Goal: Task Accomplishment & Management: Use online tool/utility

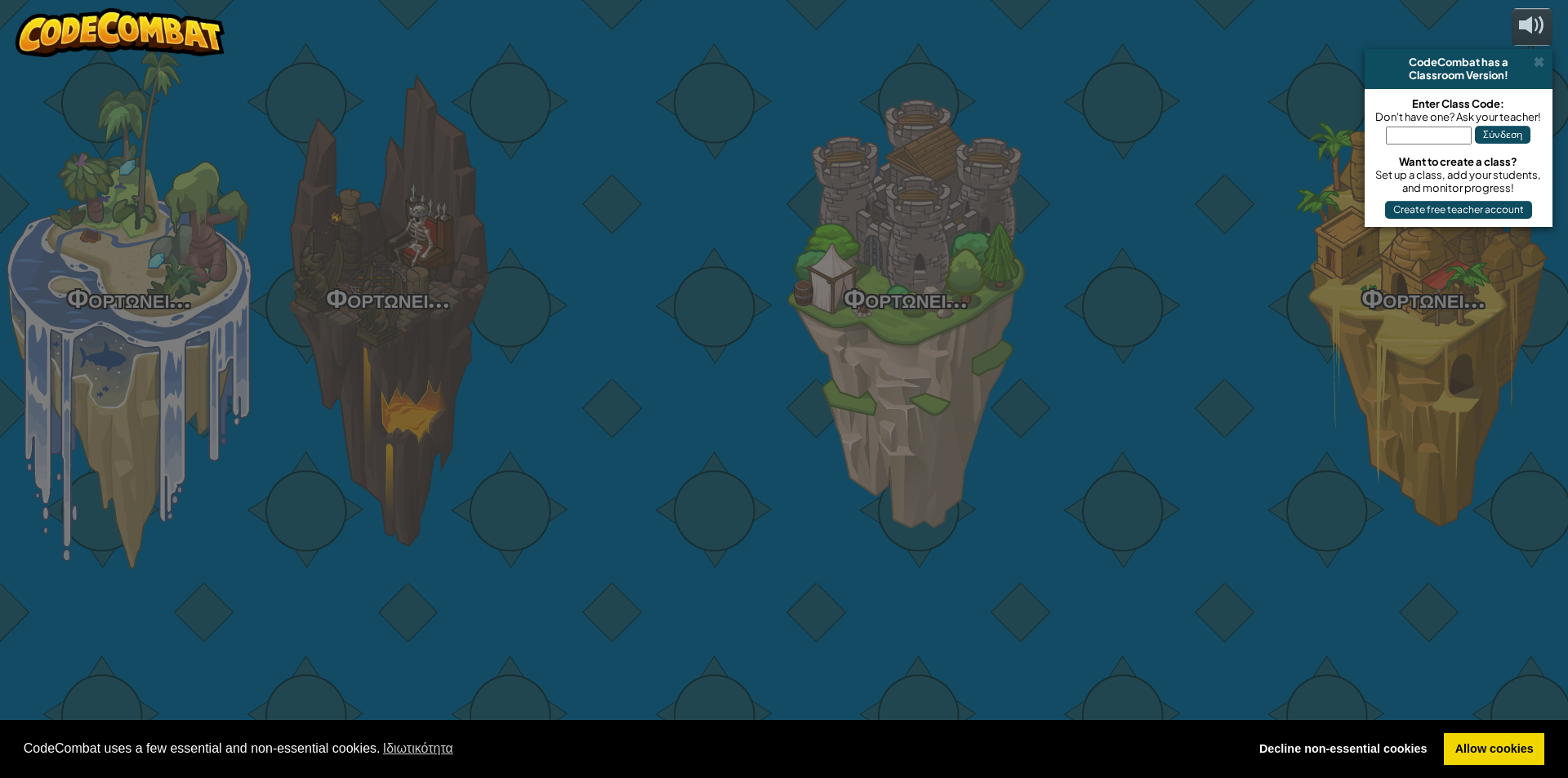
select select "el"
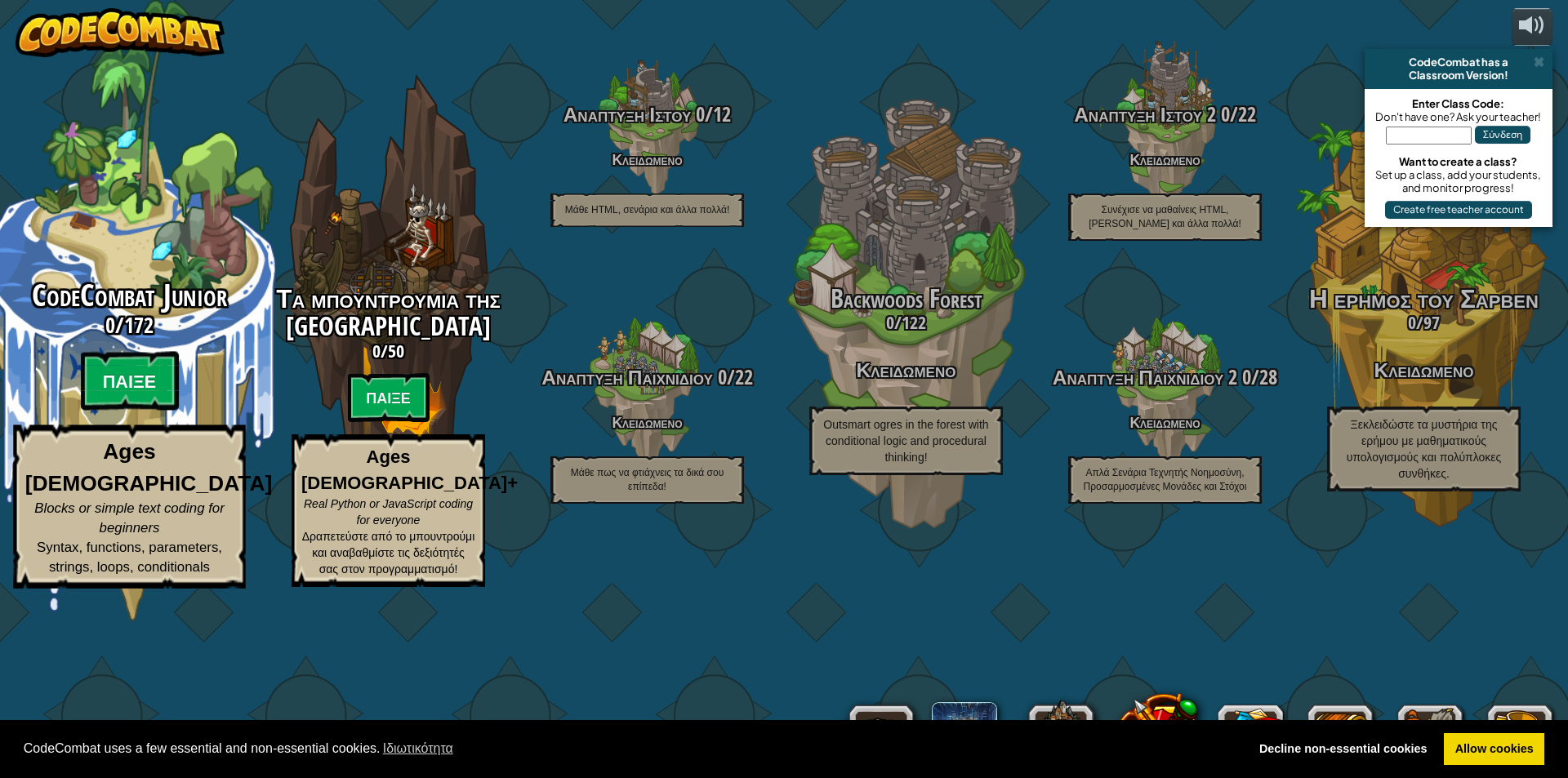
click at [154, 411] on btn "Παίξε" at bounding box center [130, 381] width 98 height 59
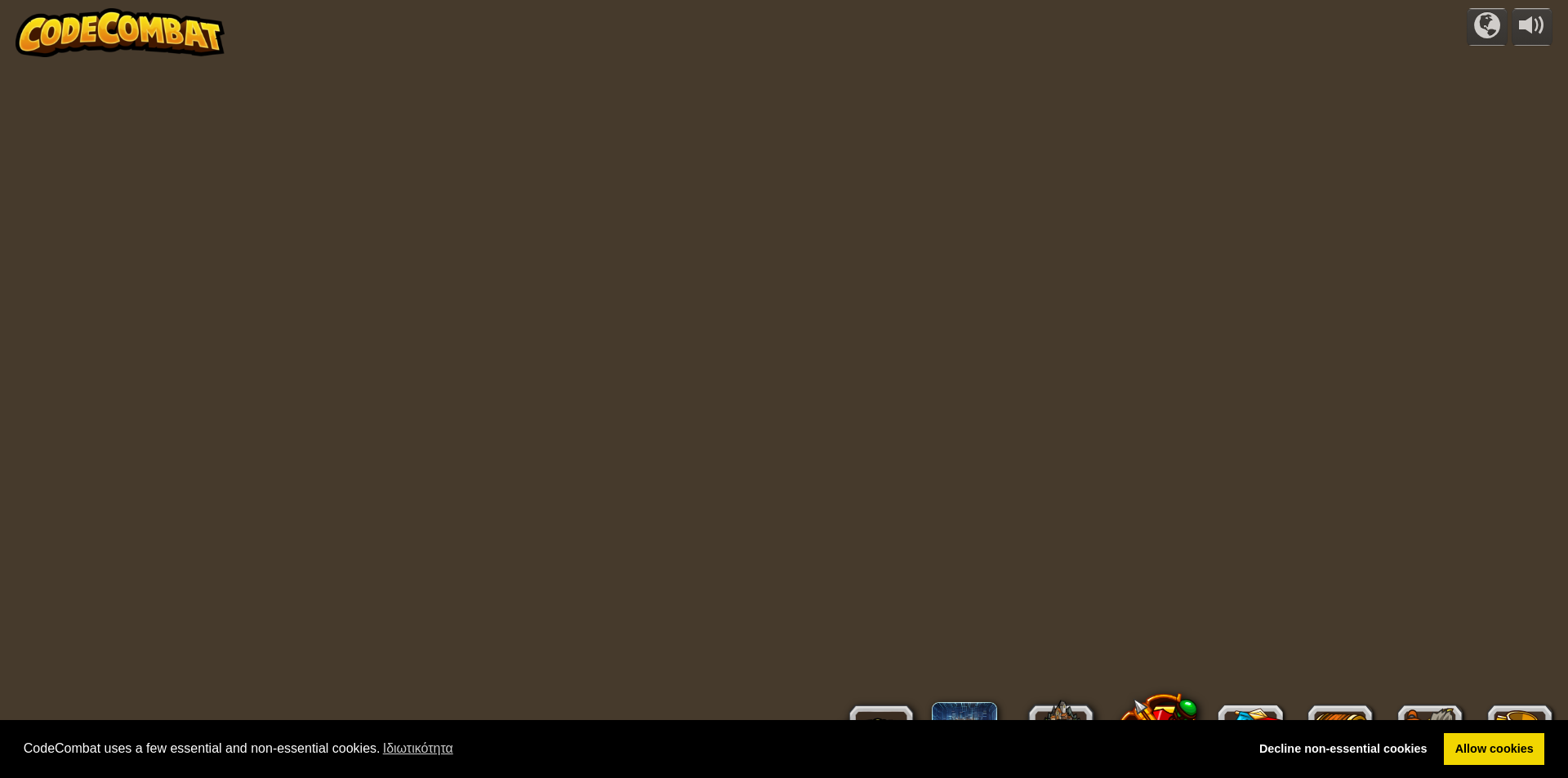
select select "el"
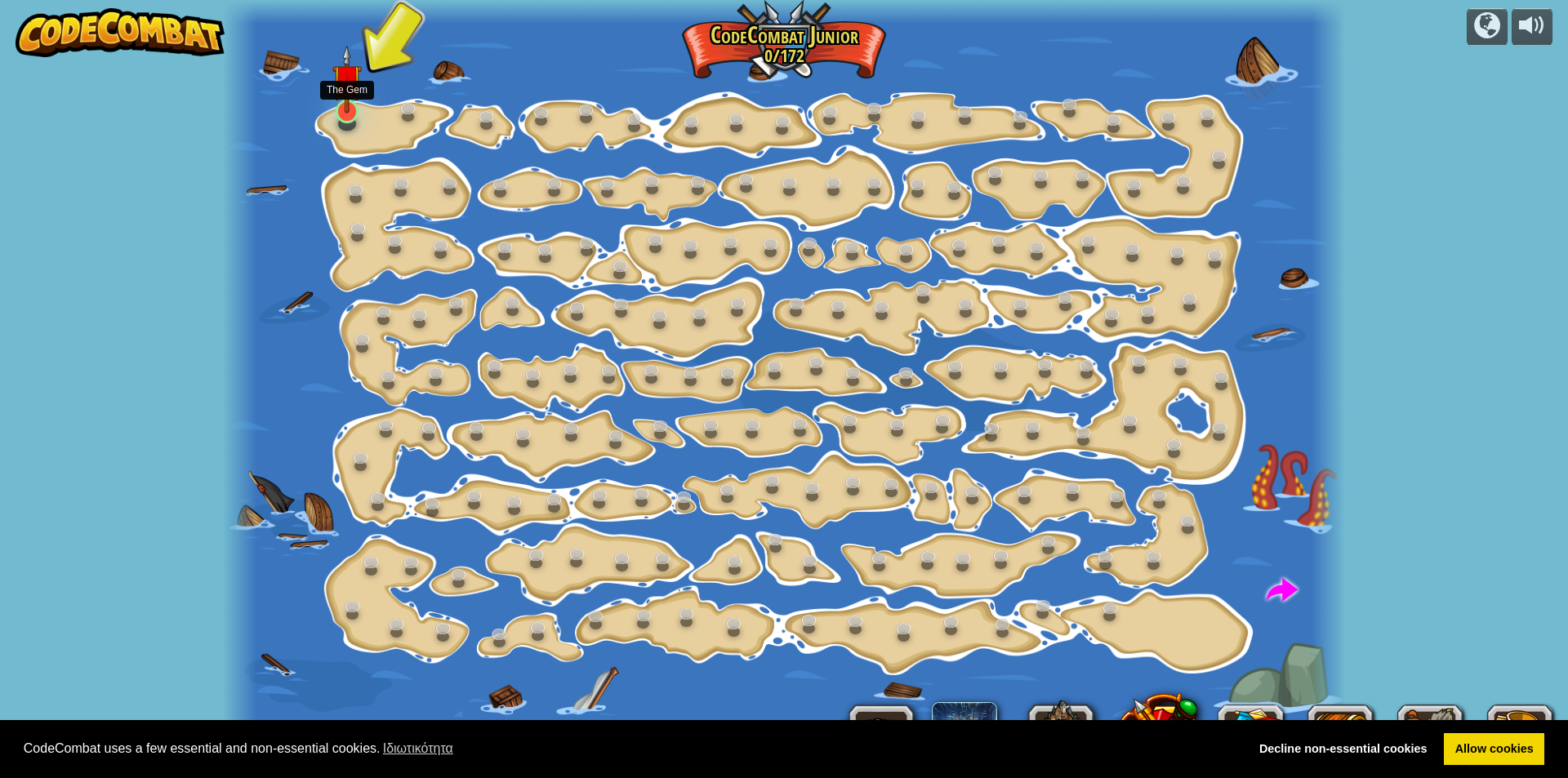
click at [348, 107] on img at bounding box center [348, 79] width 30 height 69
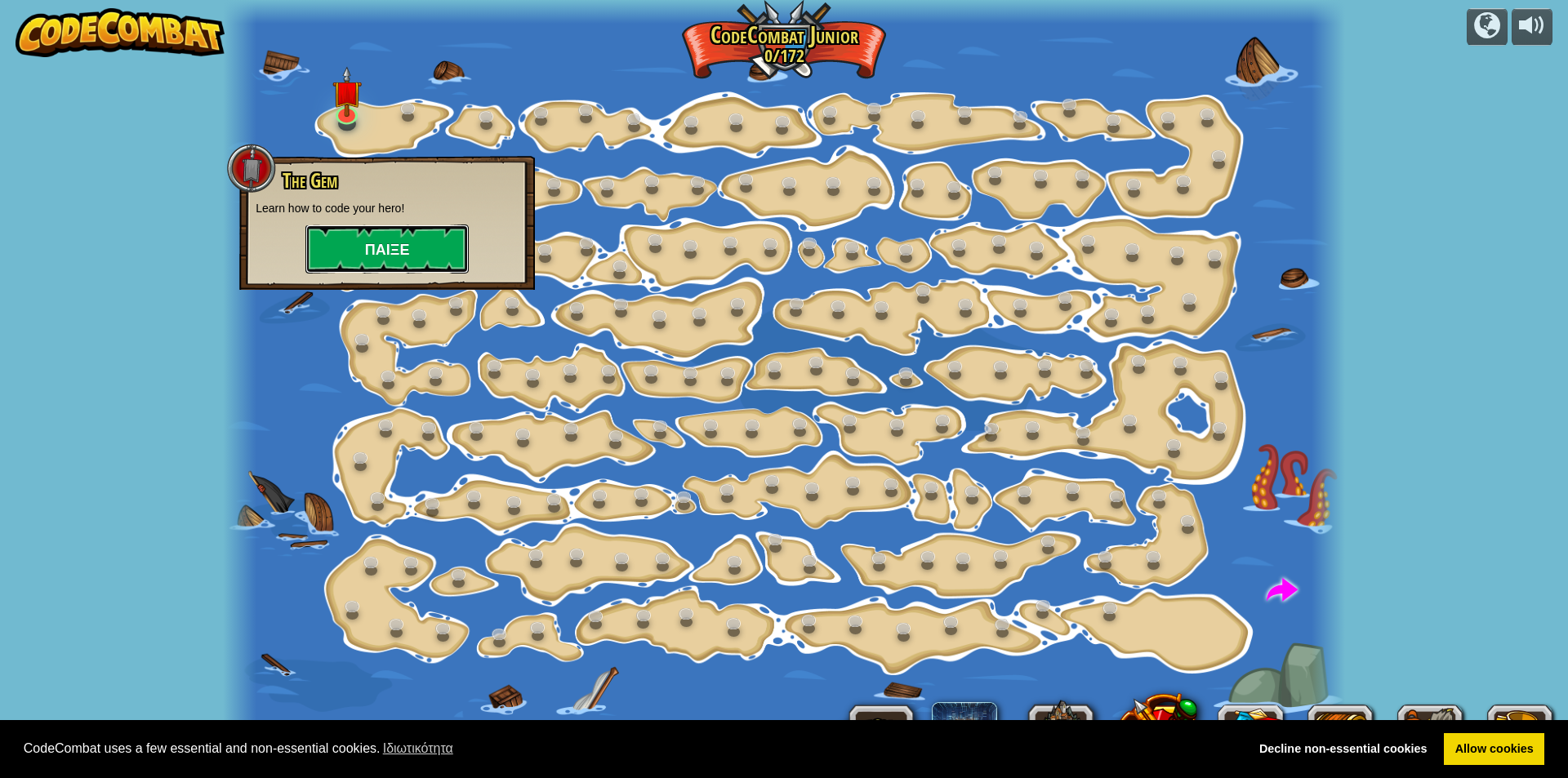
click at [382, 251] on button "Παίξε" at bounding box center [387, 249] width 163 height 49
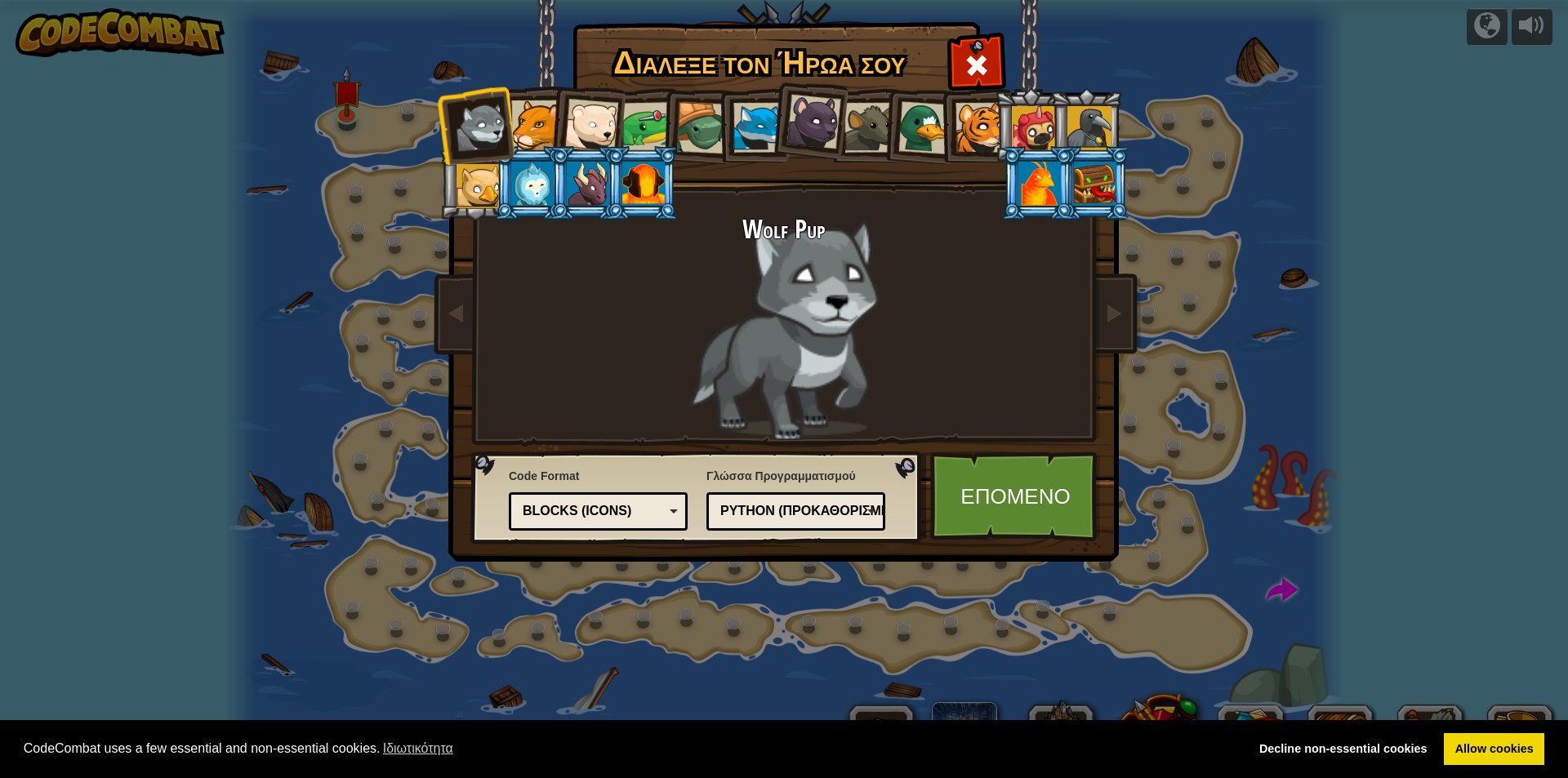
click at [607, 504] on div "Blocks (Icons)" at bounding box center [593, 512] width 142 height 19
click at [1062, 511] on link "Επόμενο" at bounding box center [1015, 497] width 170 height 89
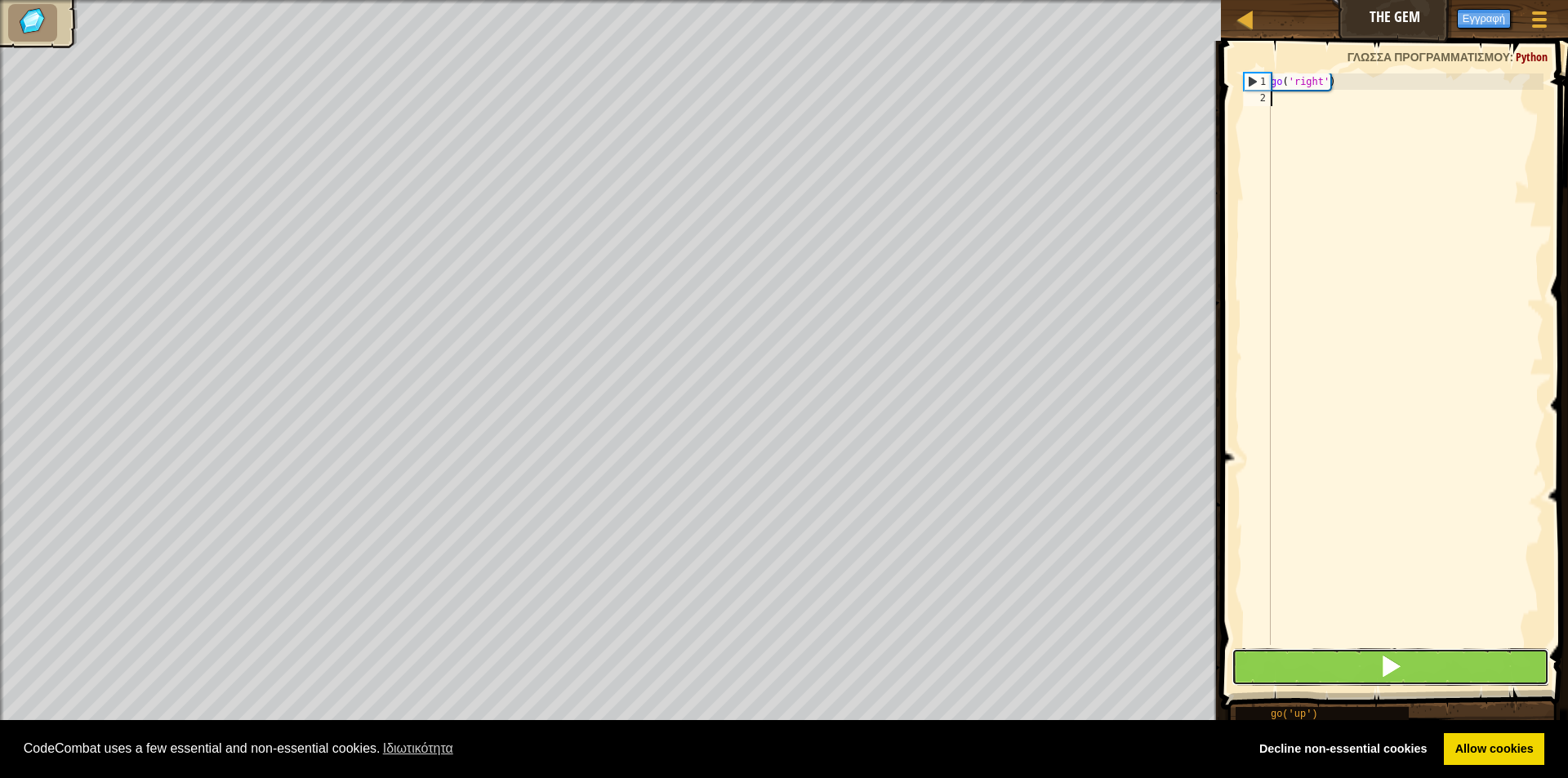
click at [1402, 679] on button at bounding box center [1390, 667] width 318 height 37
click at [1290, 102] on div "go ( 'right' )" at bounding box center [1405, 375] width 276 height 605
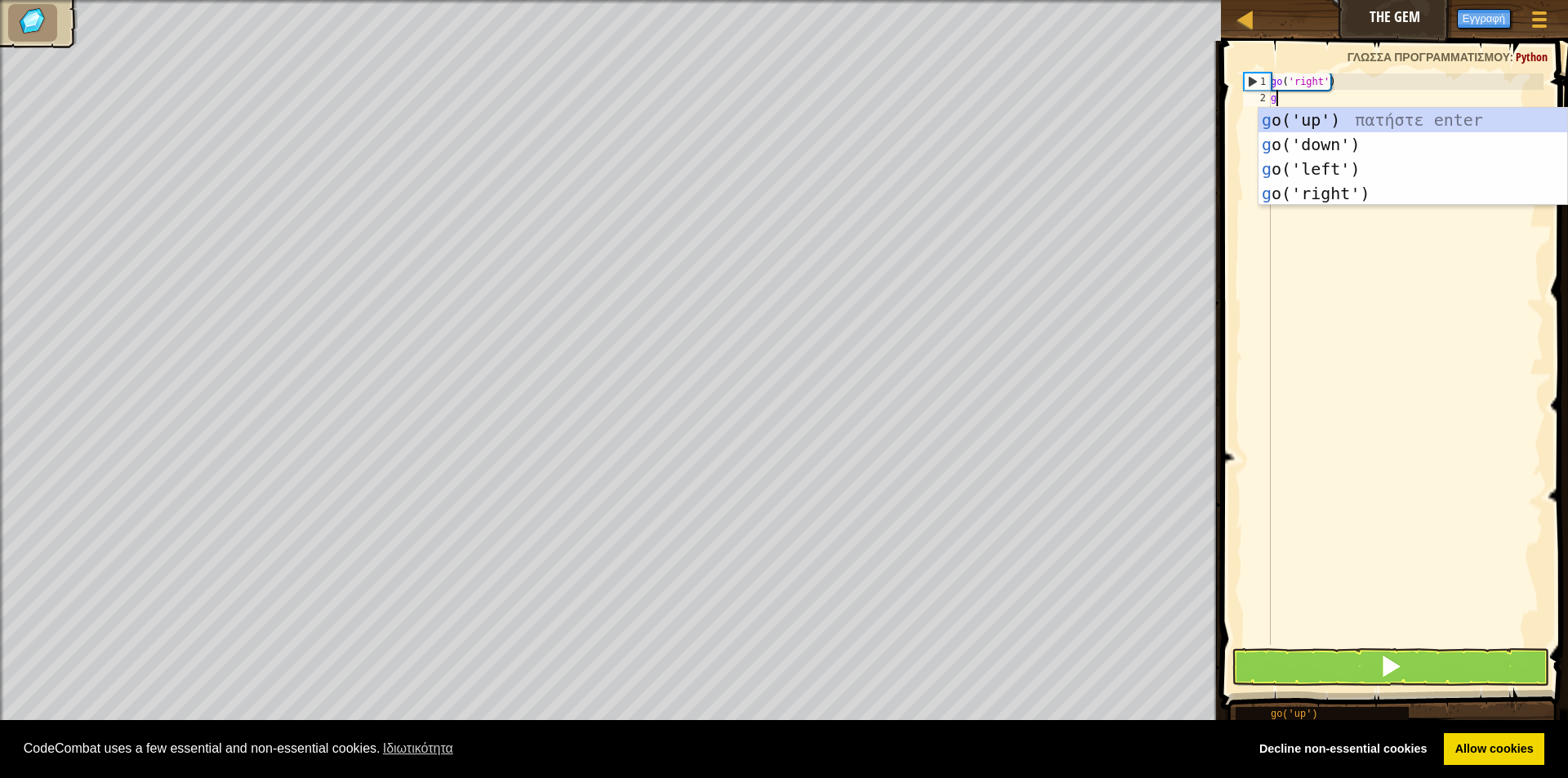
scroll to position [7, 0]
type textarea "go"
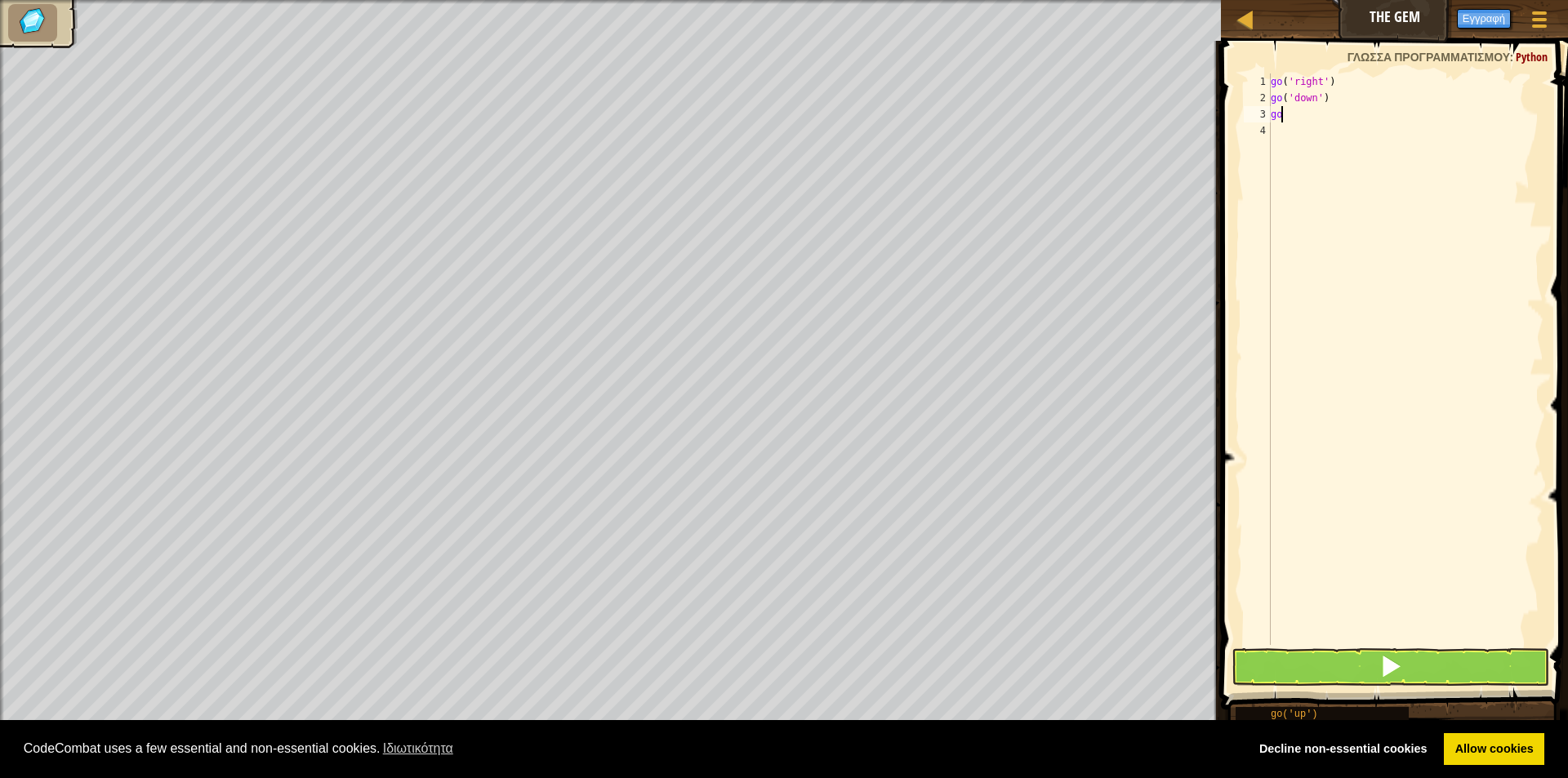
type textarea "g"
type textarea "go"
click at [1390, 680] on button at bounding box center [1390, 667] width 318 height 37
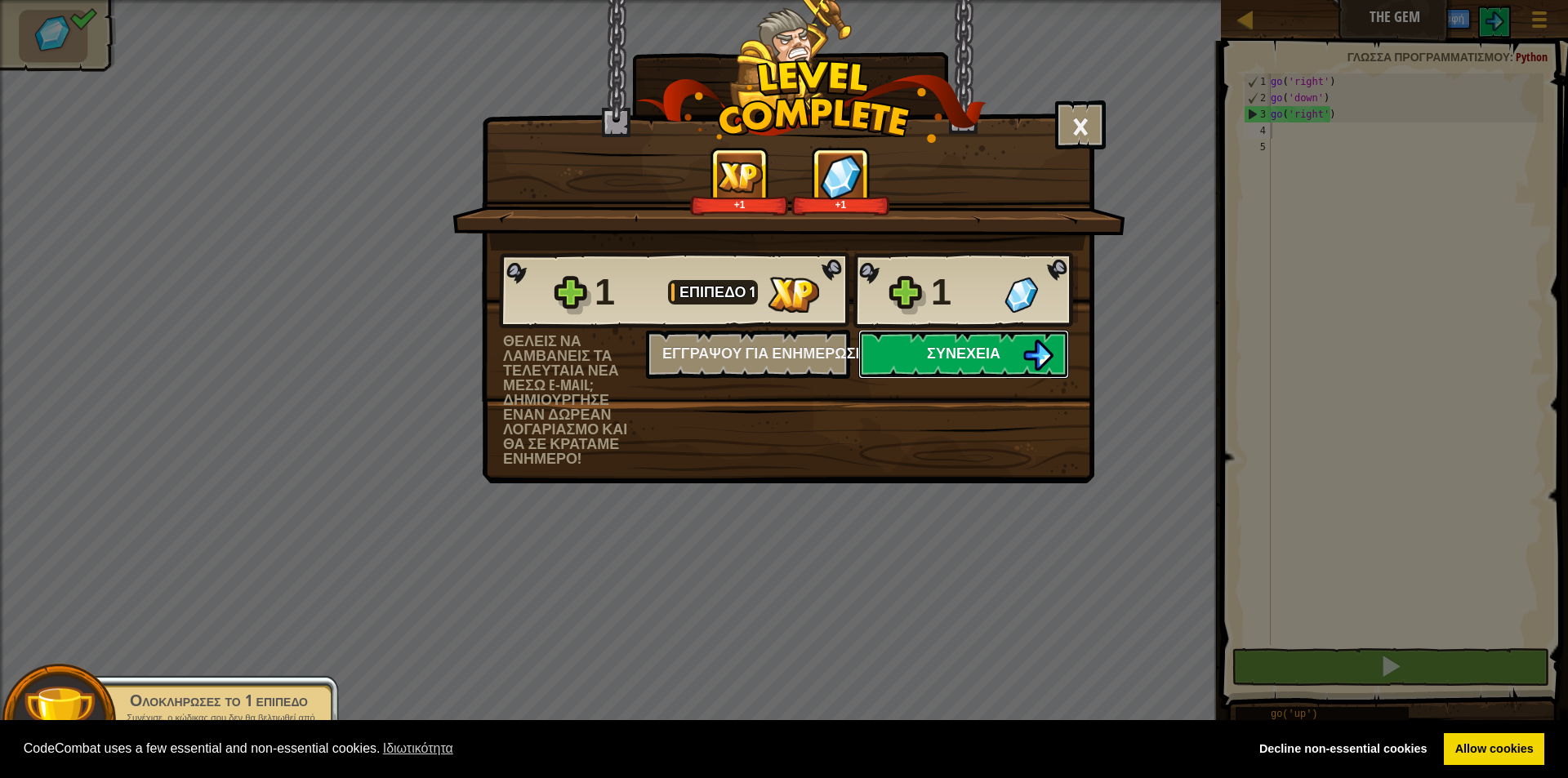
click at [1014, 353] on button "Συνέχεια" at bounding box center [963, 354] width 211 height 49
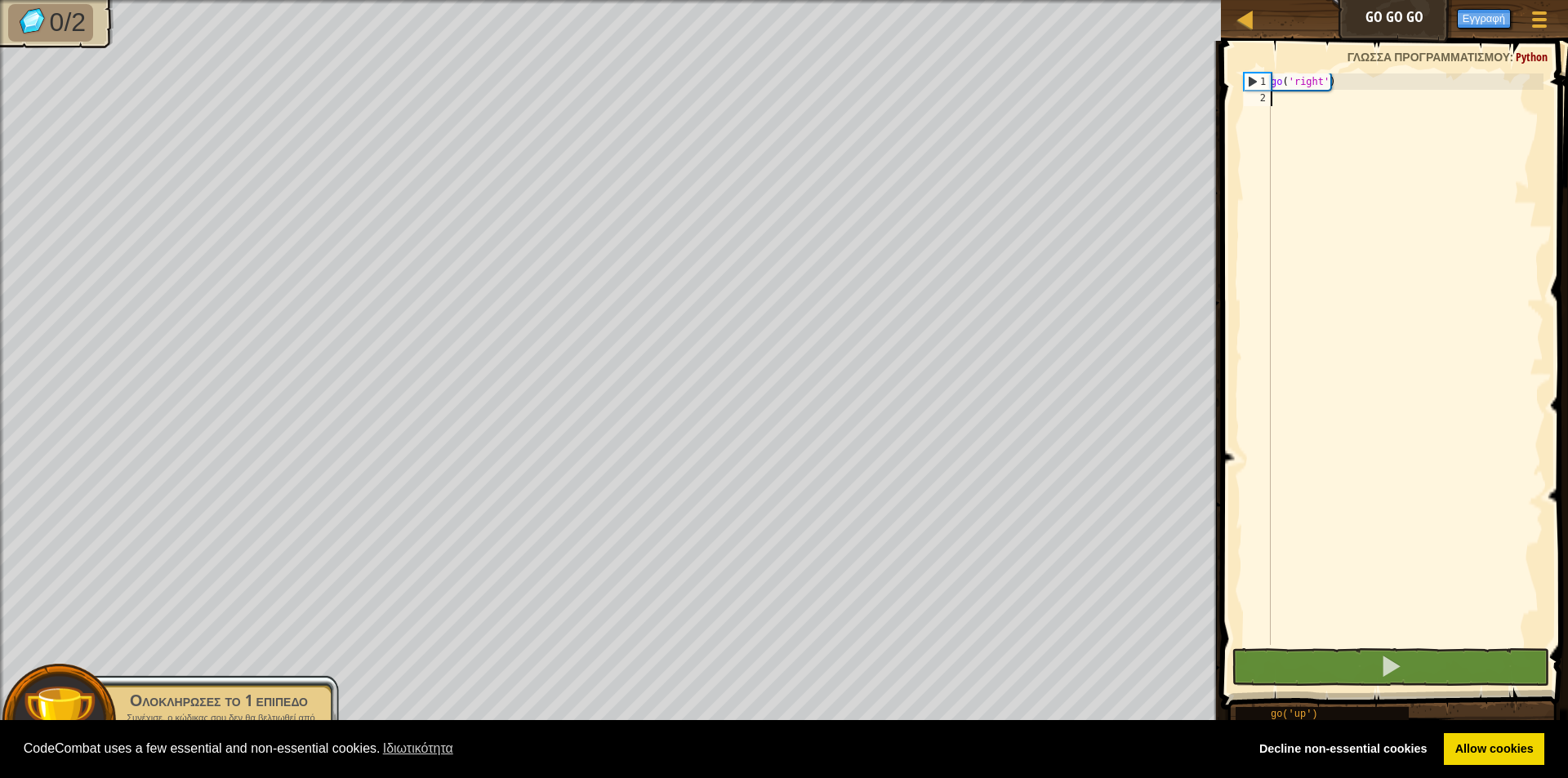
click at [1322, 98] on div "go ( 'right' )" at bounding box center [1405, 375] width 276 height 605
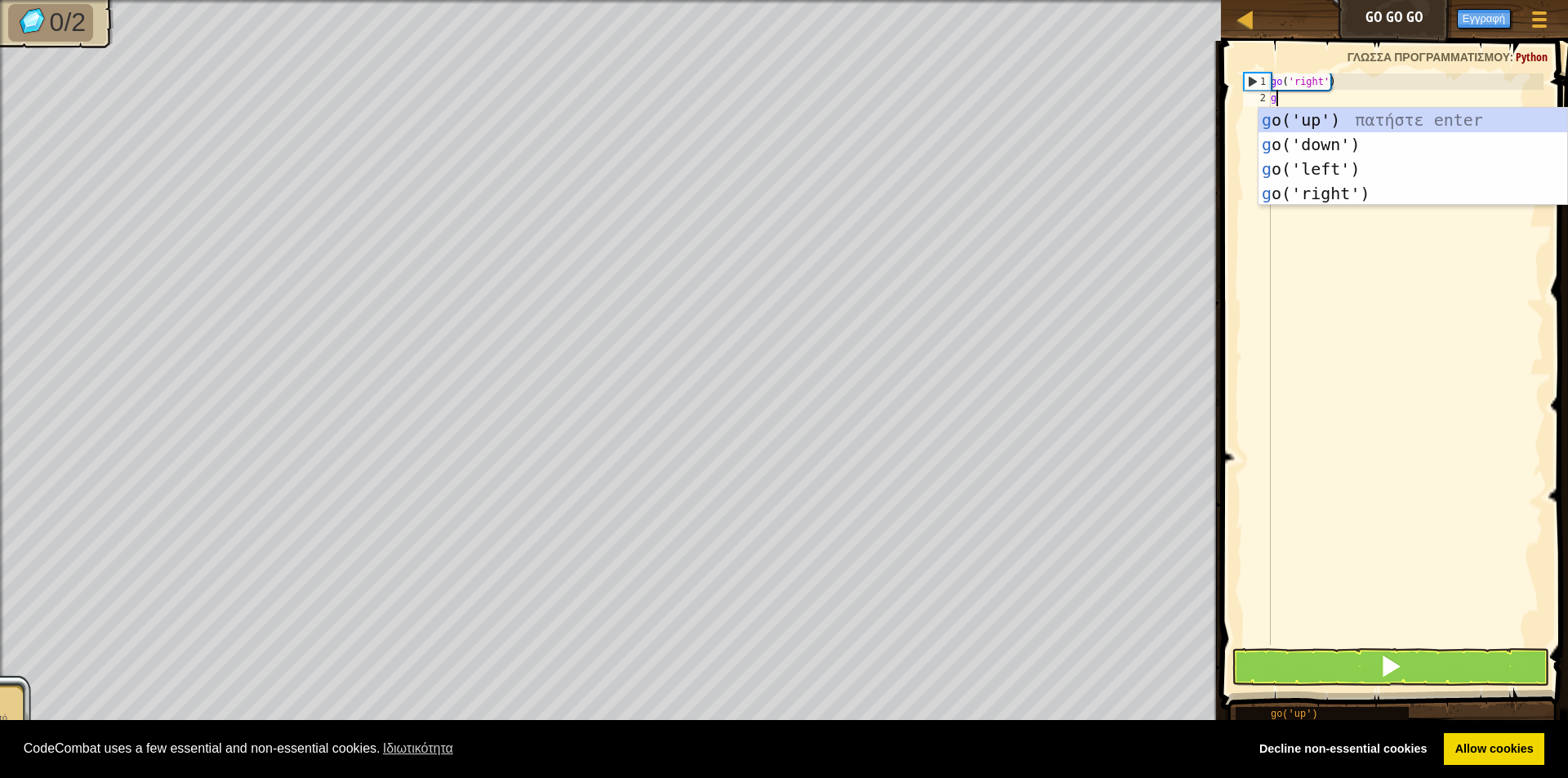
type textarea "go"
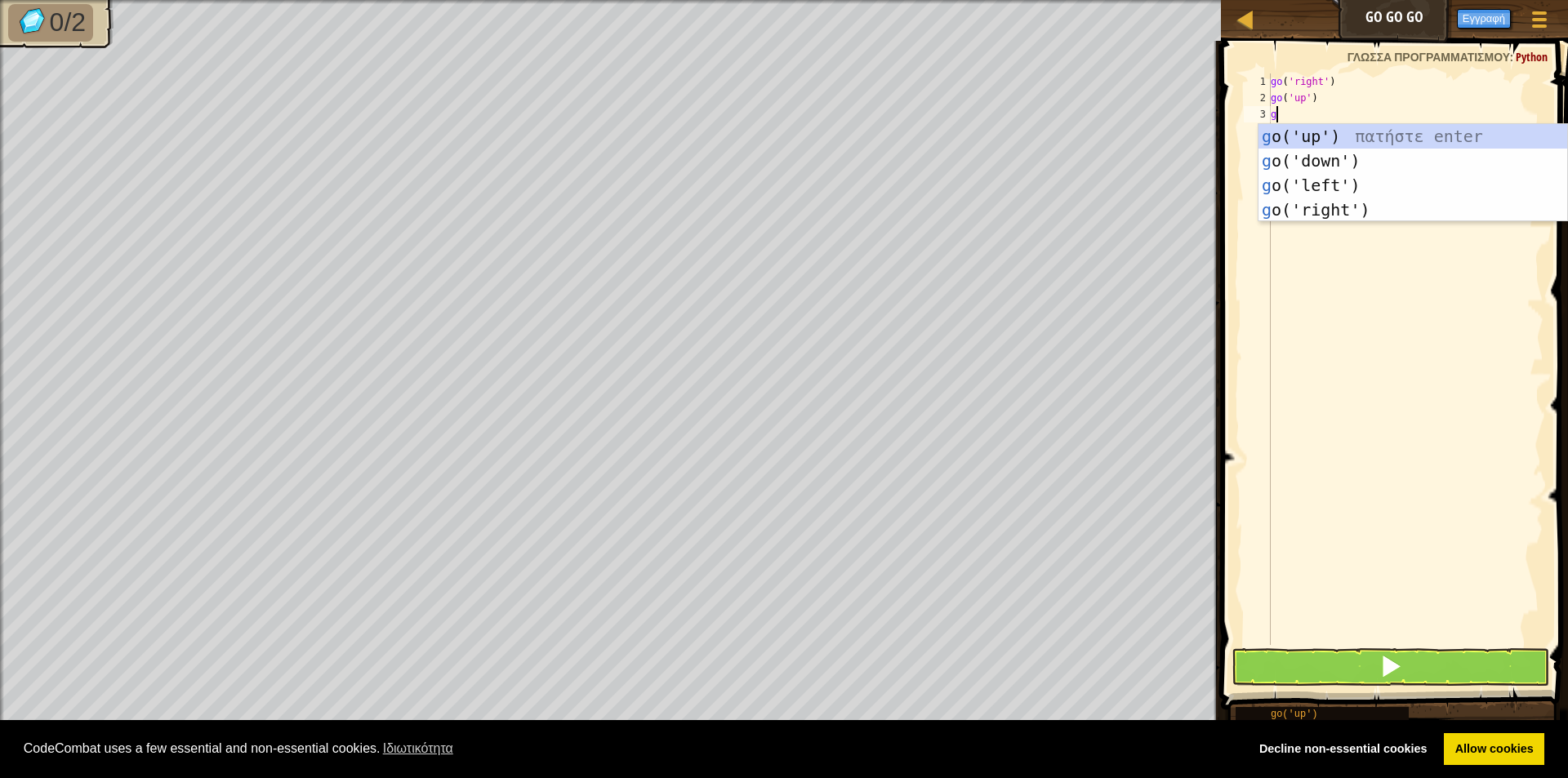
type textarea "go"
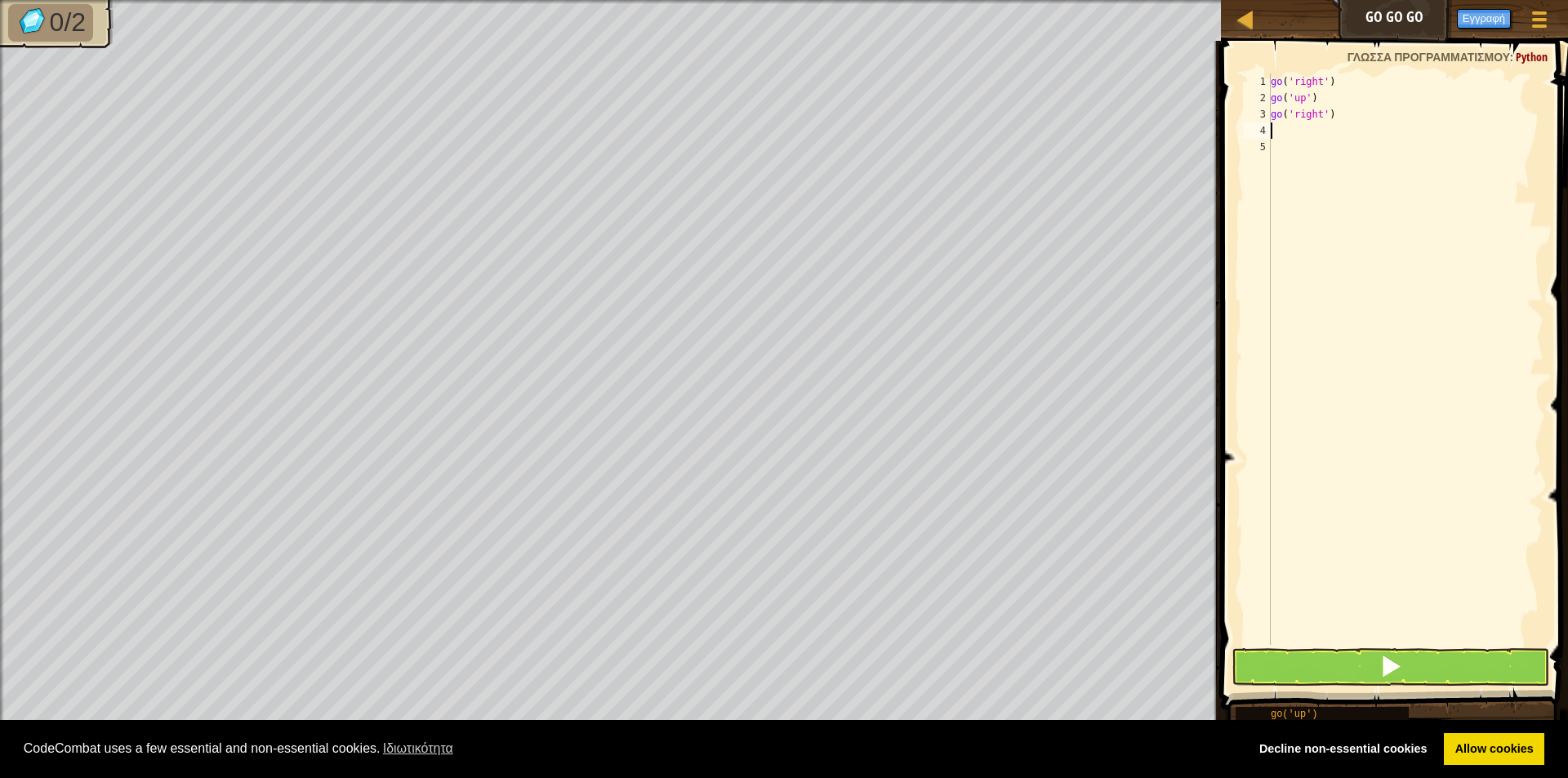
type textarea "go"
click at [1415, 670] on button at bounding box center [1390, 667] width 318 height 37
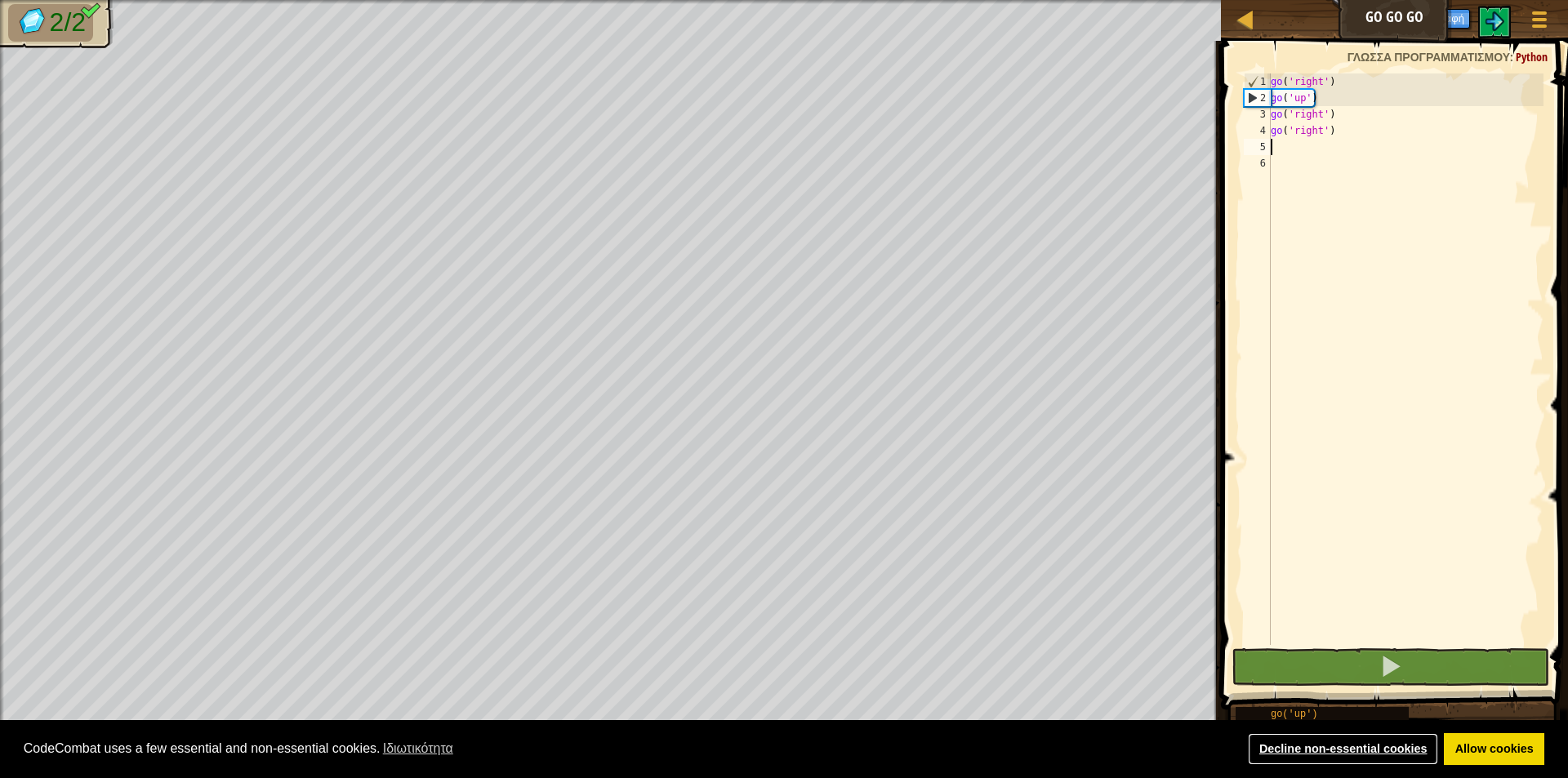
click at [1408, 756] on link "Decline non-essential cookies" at bounding box center [1343, 749] width 190 height 33
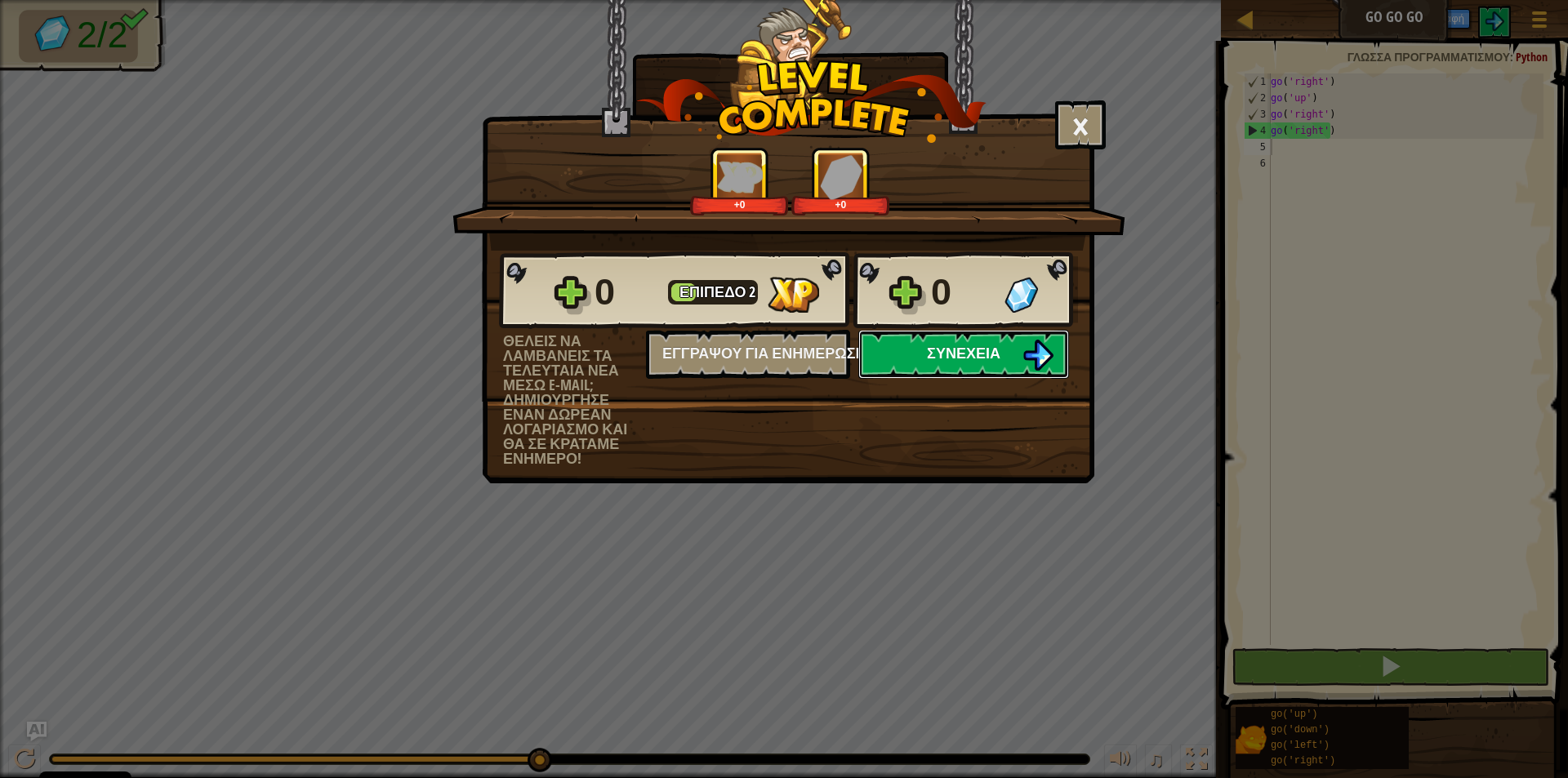
click at [1012, 341] on button "Συνέχεια" at bounding box center [963, 354] width 211 height 49
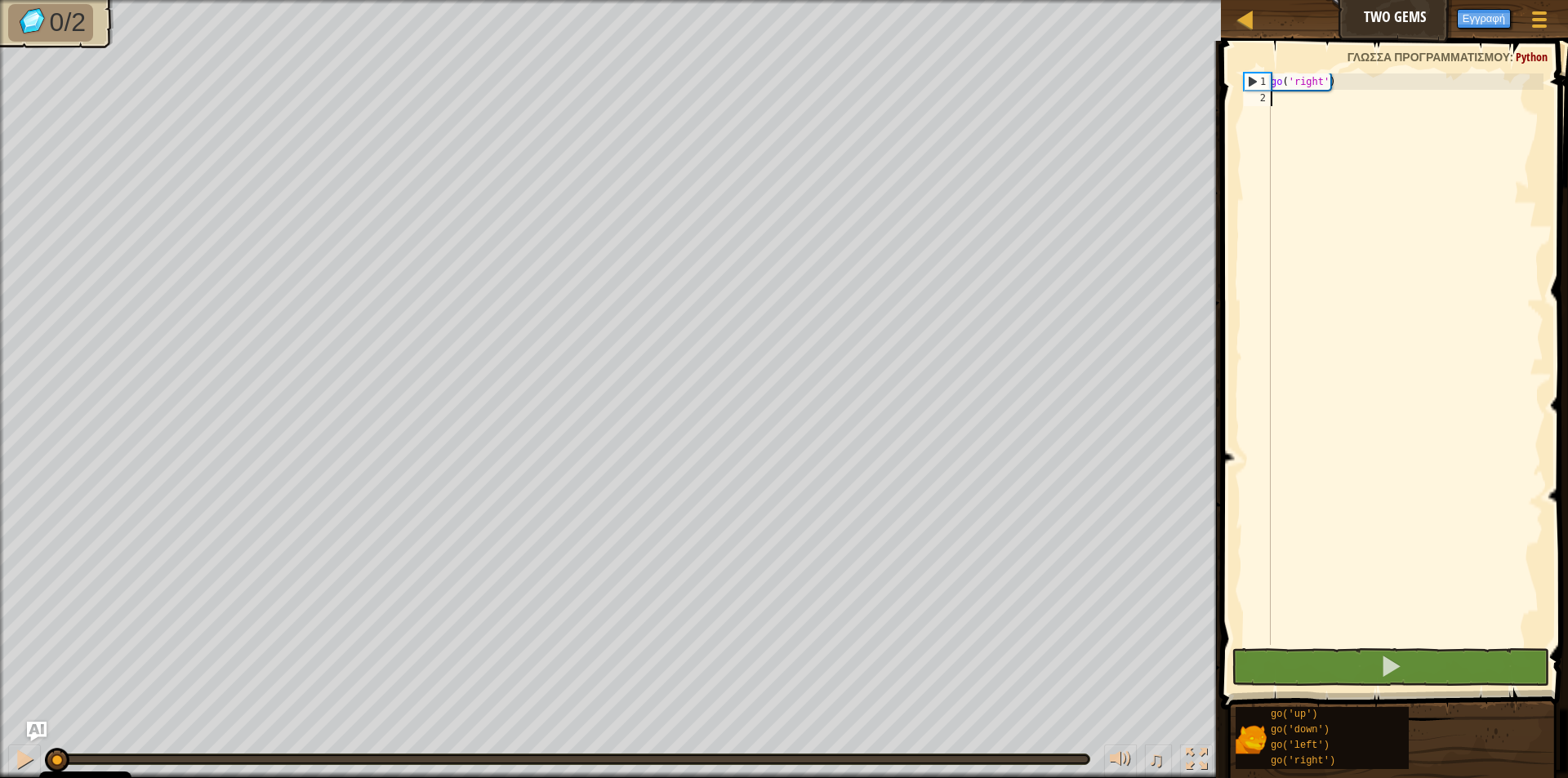
scroll to position [7, 0]
type textarea "go"
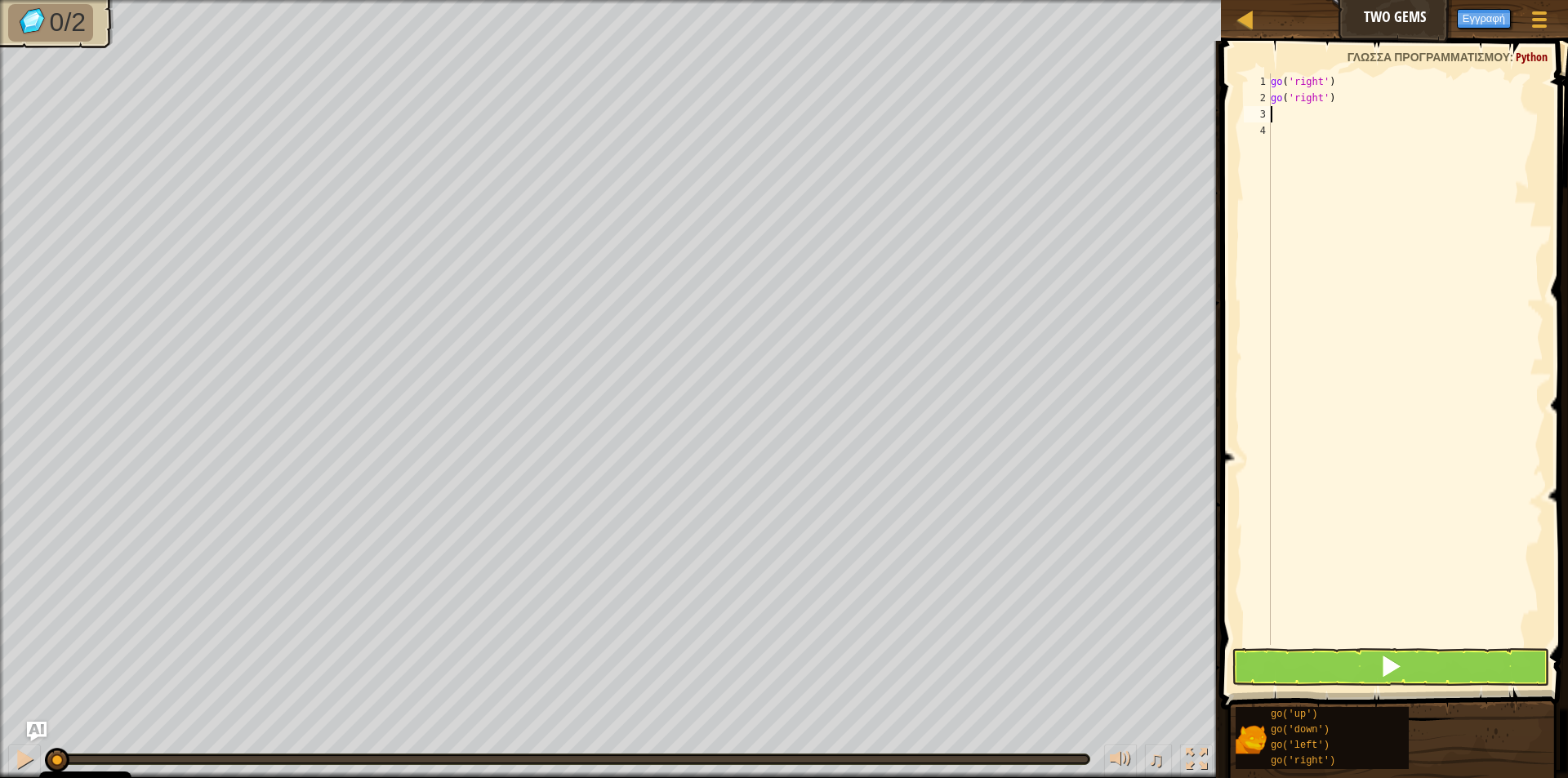
type textarea "go"
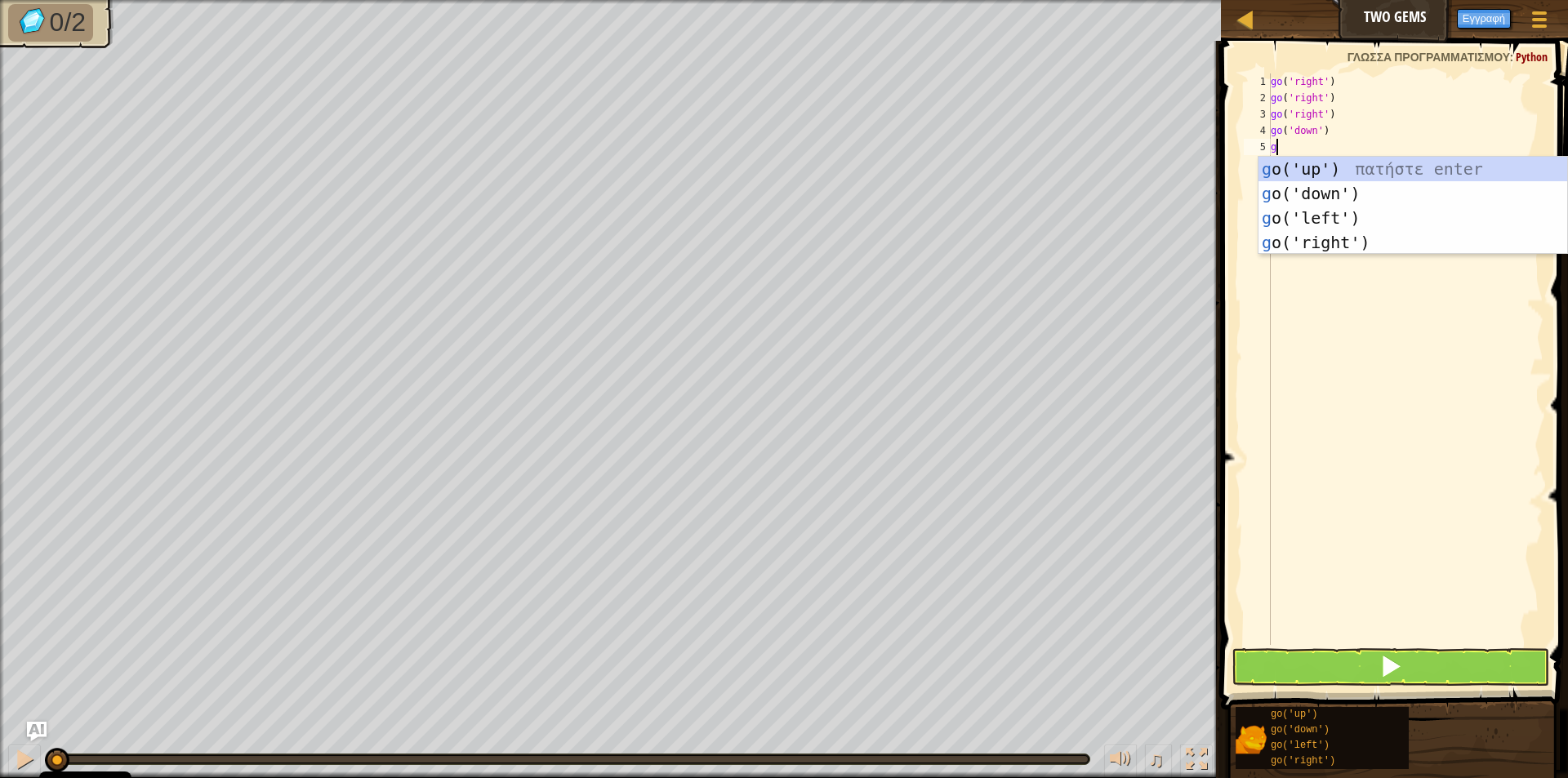
type textarea "go"
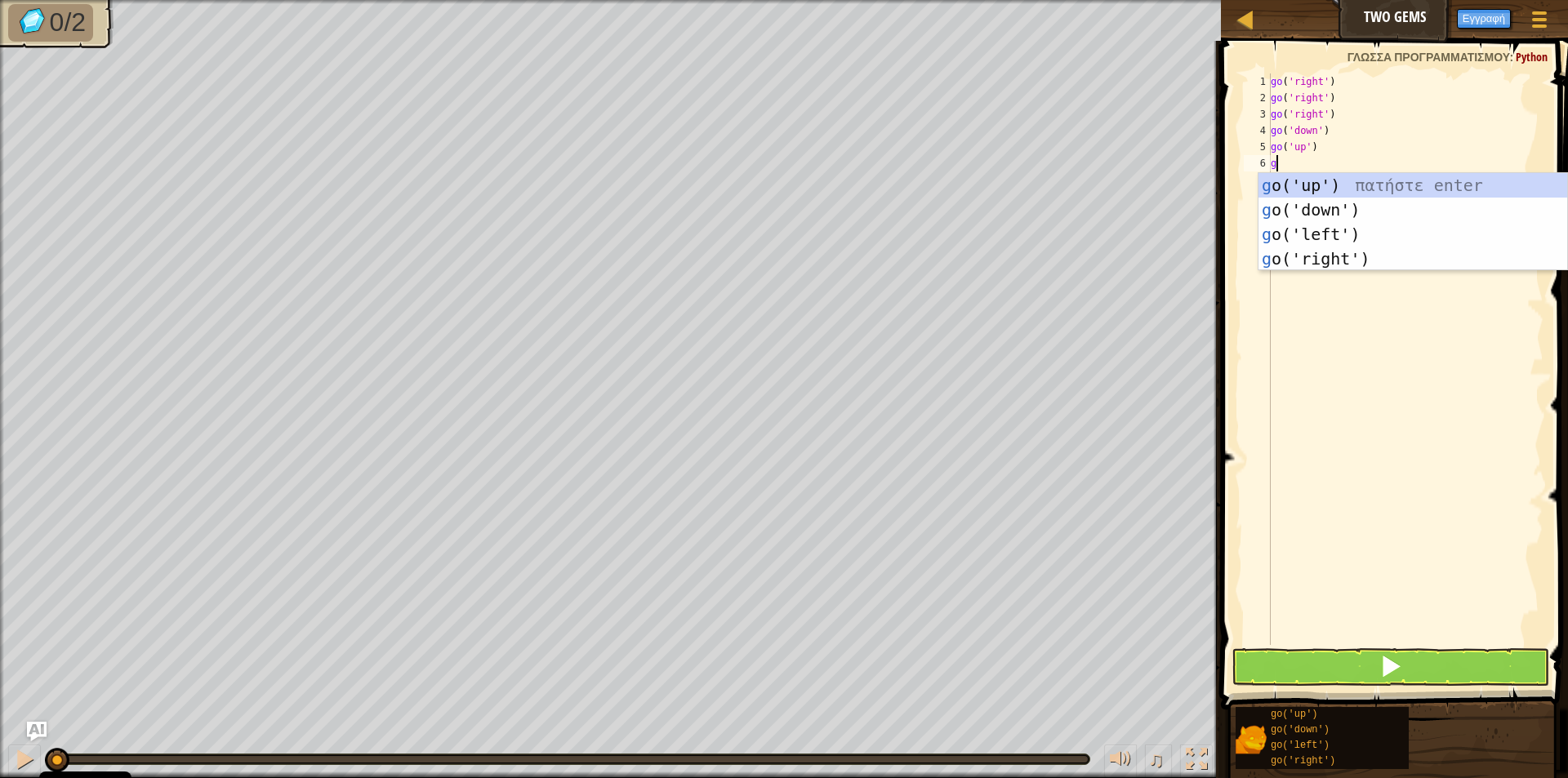
type textarea "go"
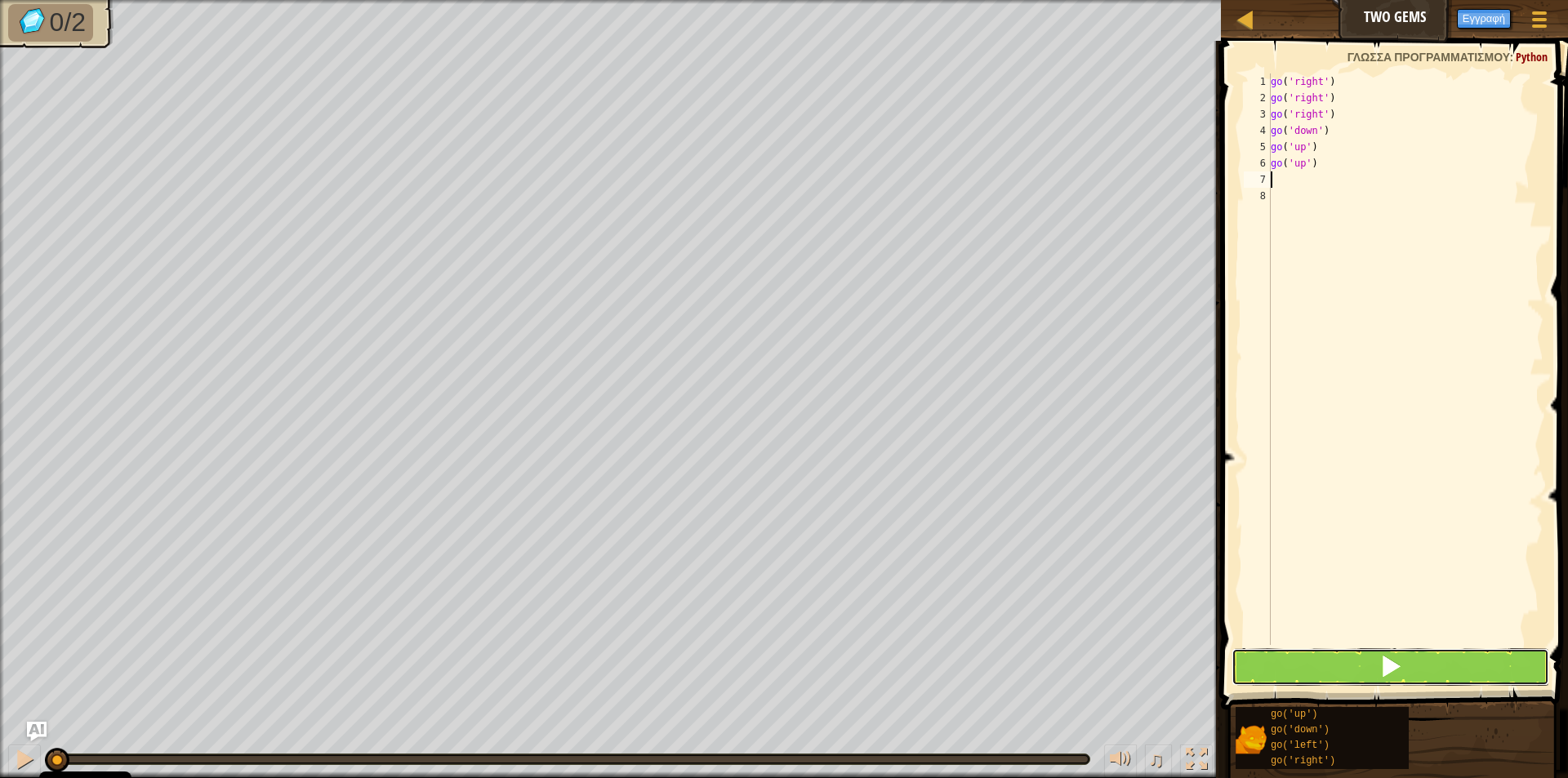
click at [1376, 666] on button at bounding box center [1390, 667] width 318 height 37
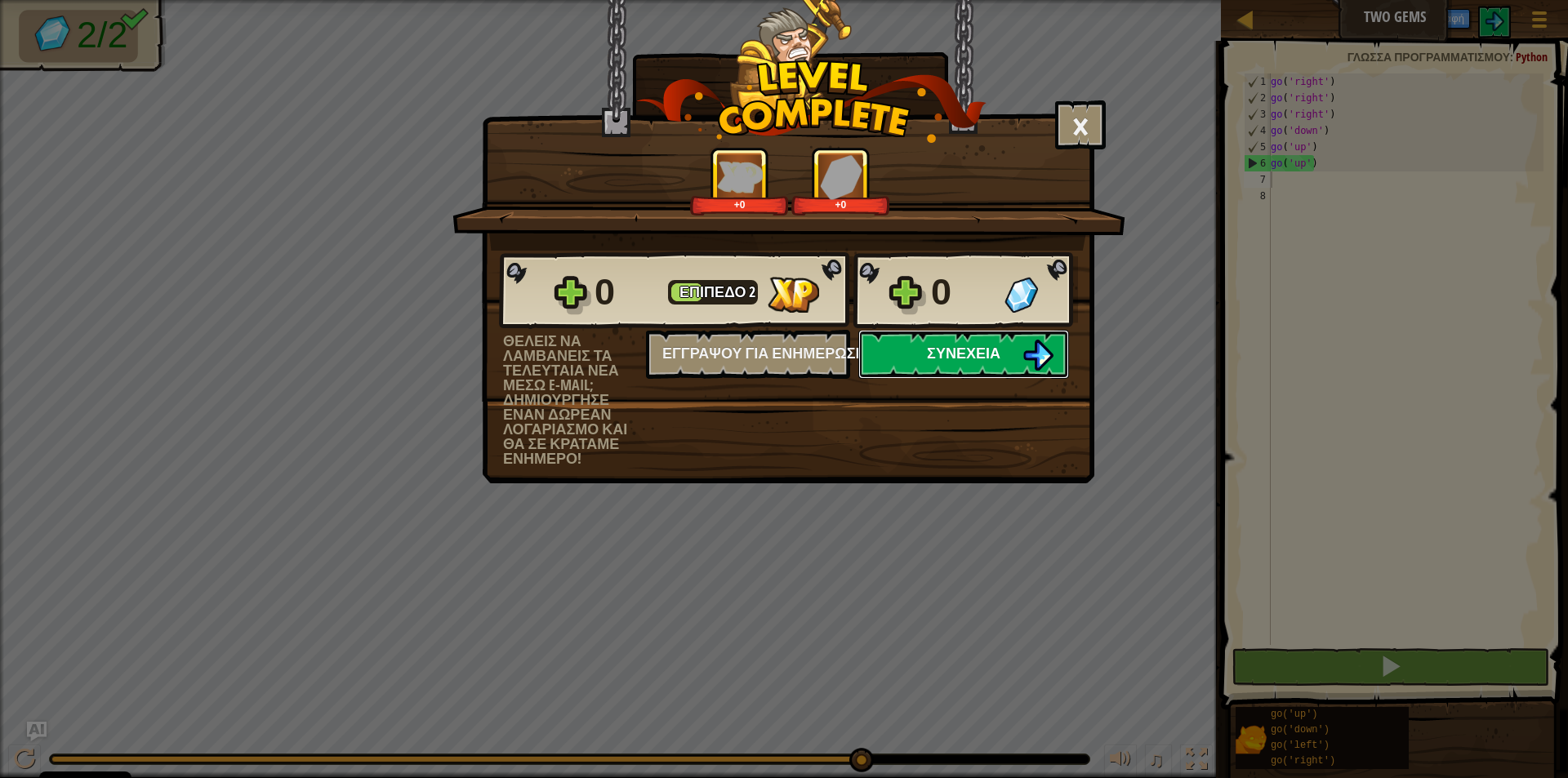
click at [989, 358] on span "Συνέχεια" at bounding box center [963, 353] width 74 height 20
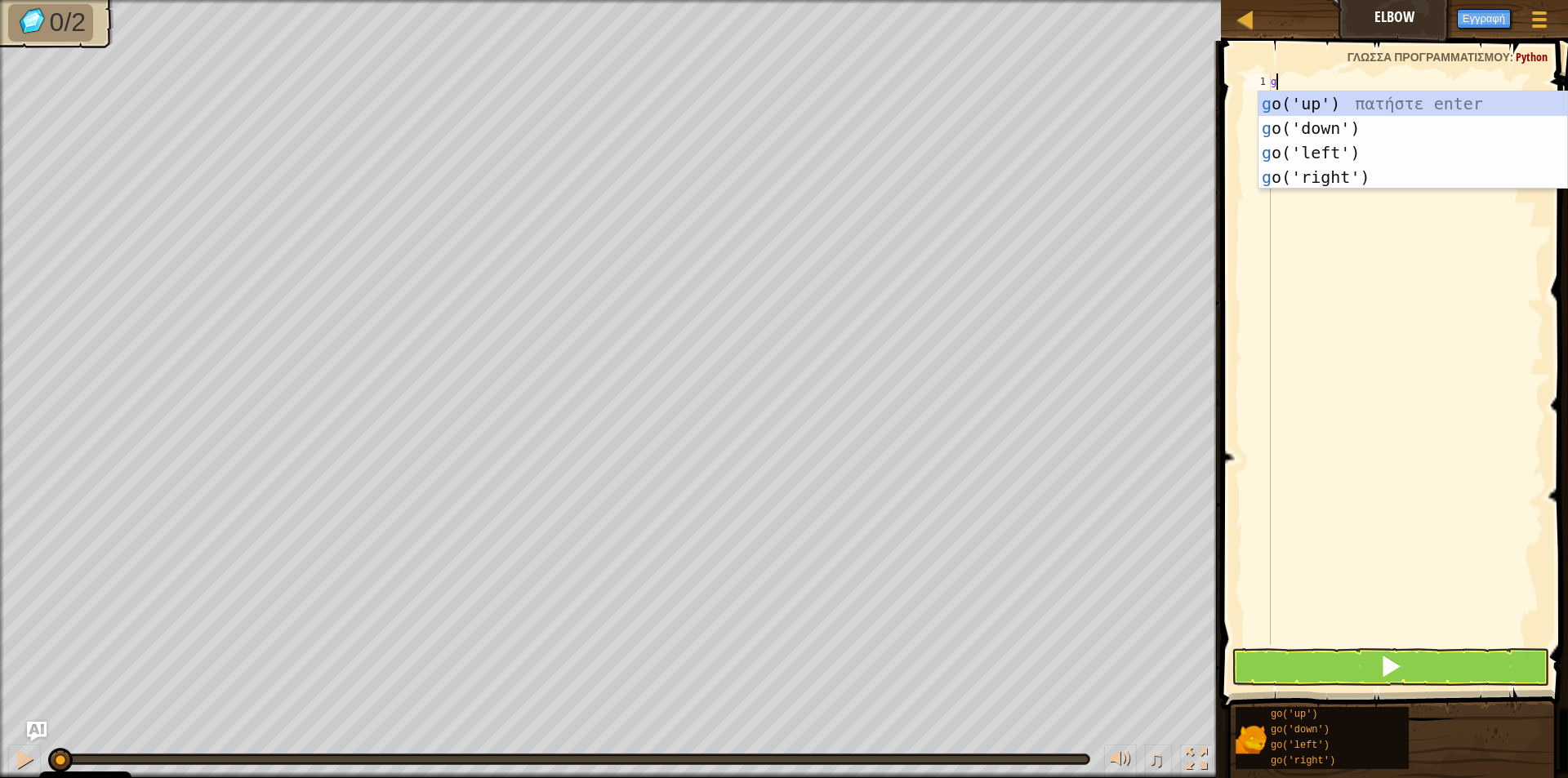
type textarea "go"
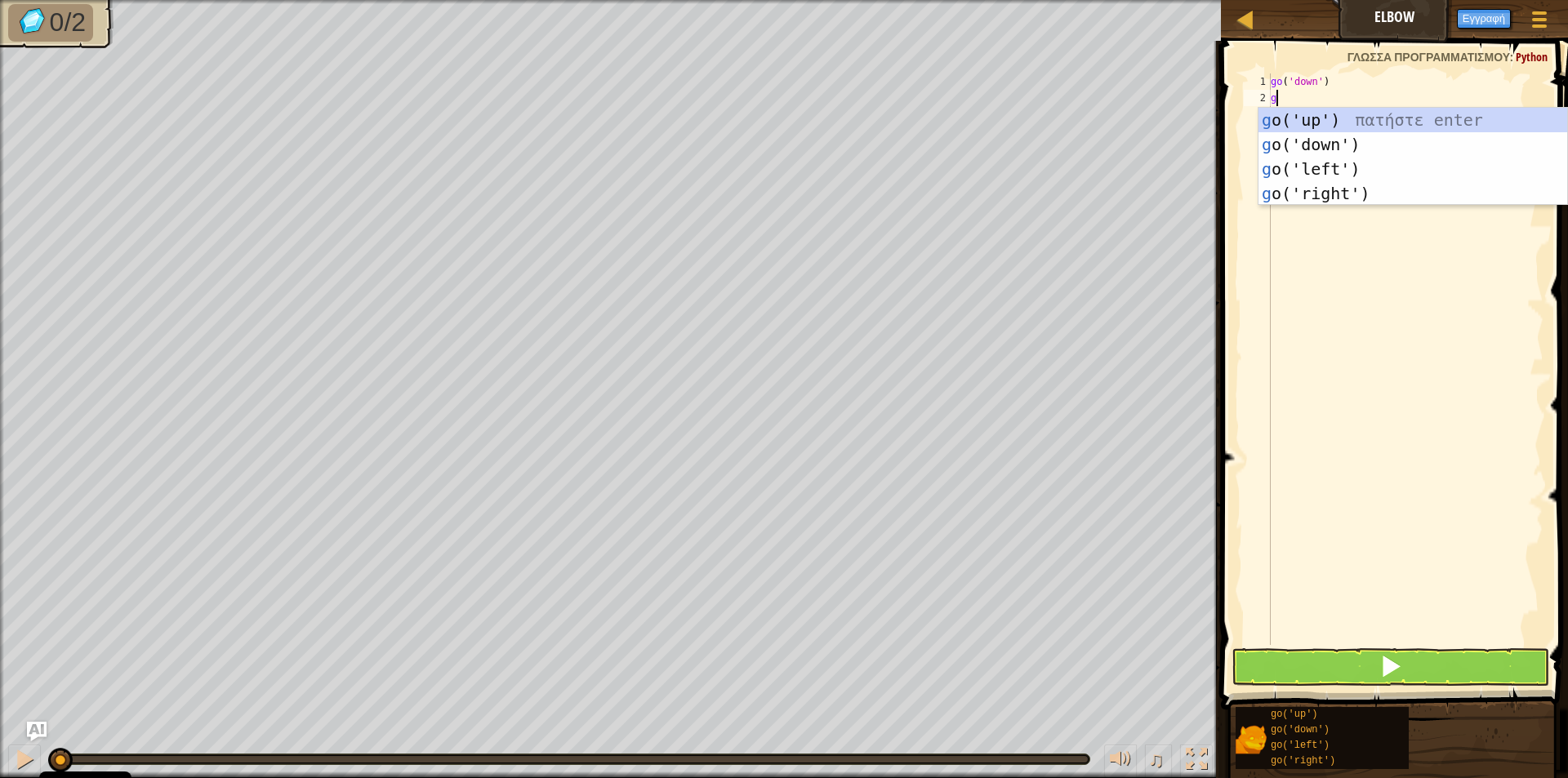
type textarea "go"
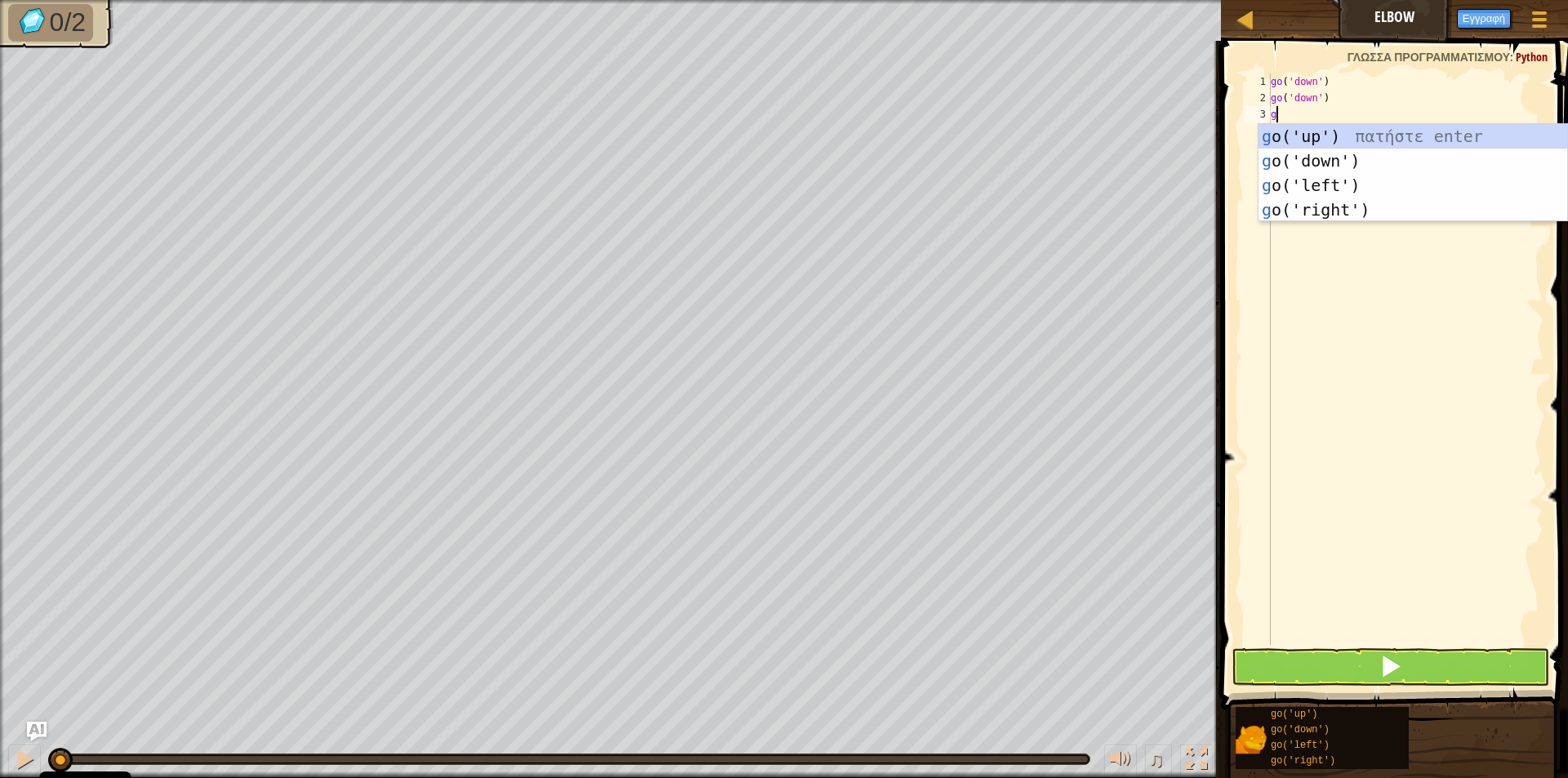
type textarea "g"
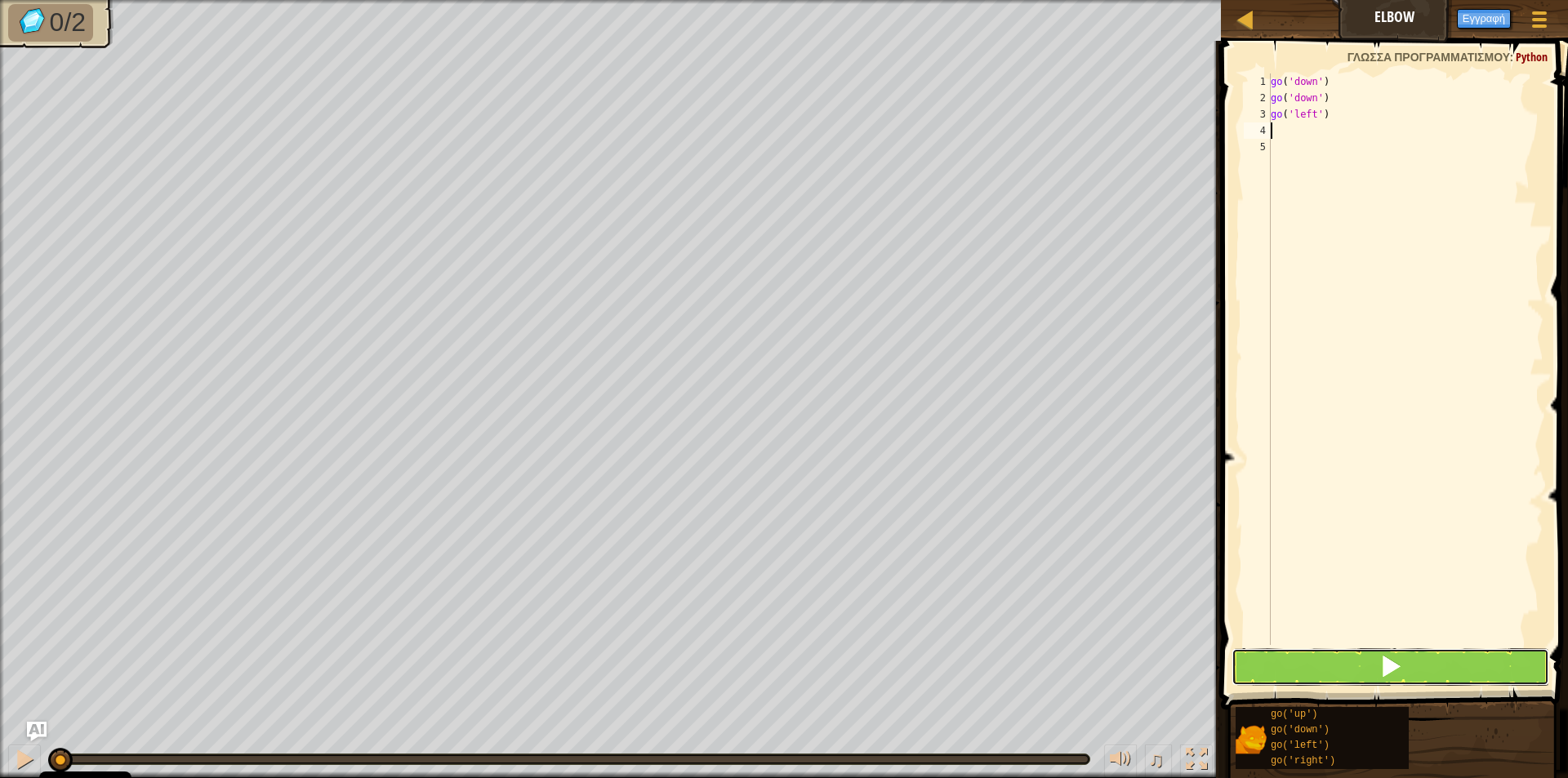
click at [1494, 653] on button at bounding box center [1390, 667] width 318 height 37
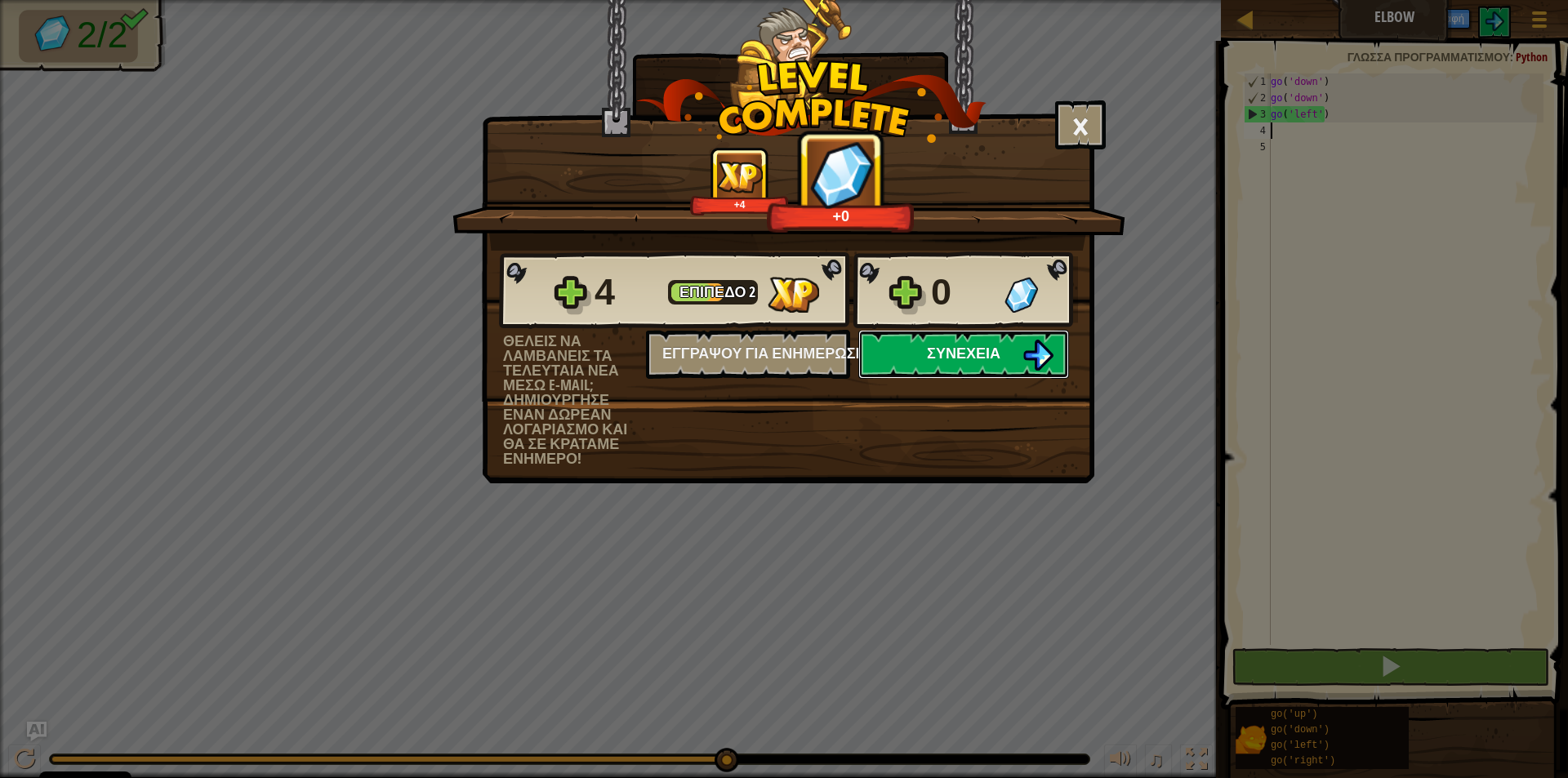
click at [956, 353] on span "Συνέχεια" at bounding box center [963, 353] width 74 height 20
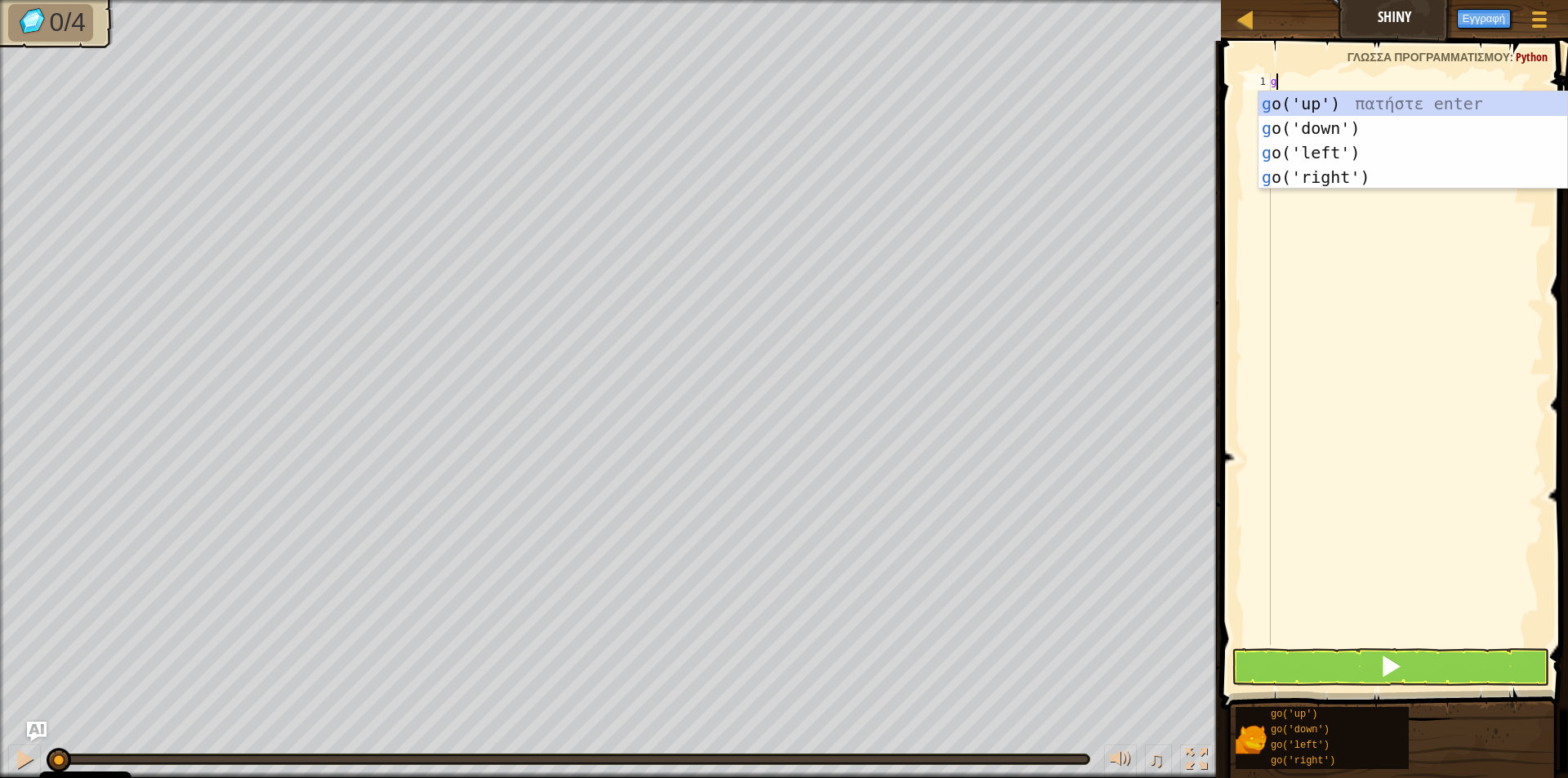
scroll to position [7, 0]
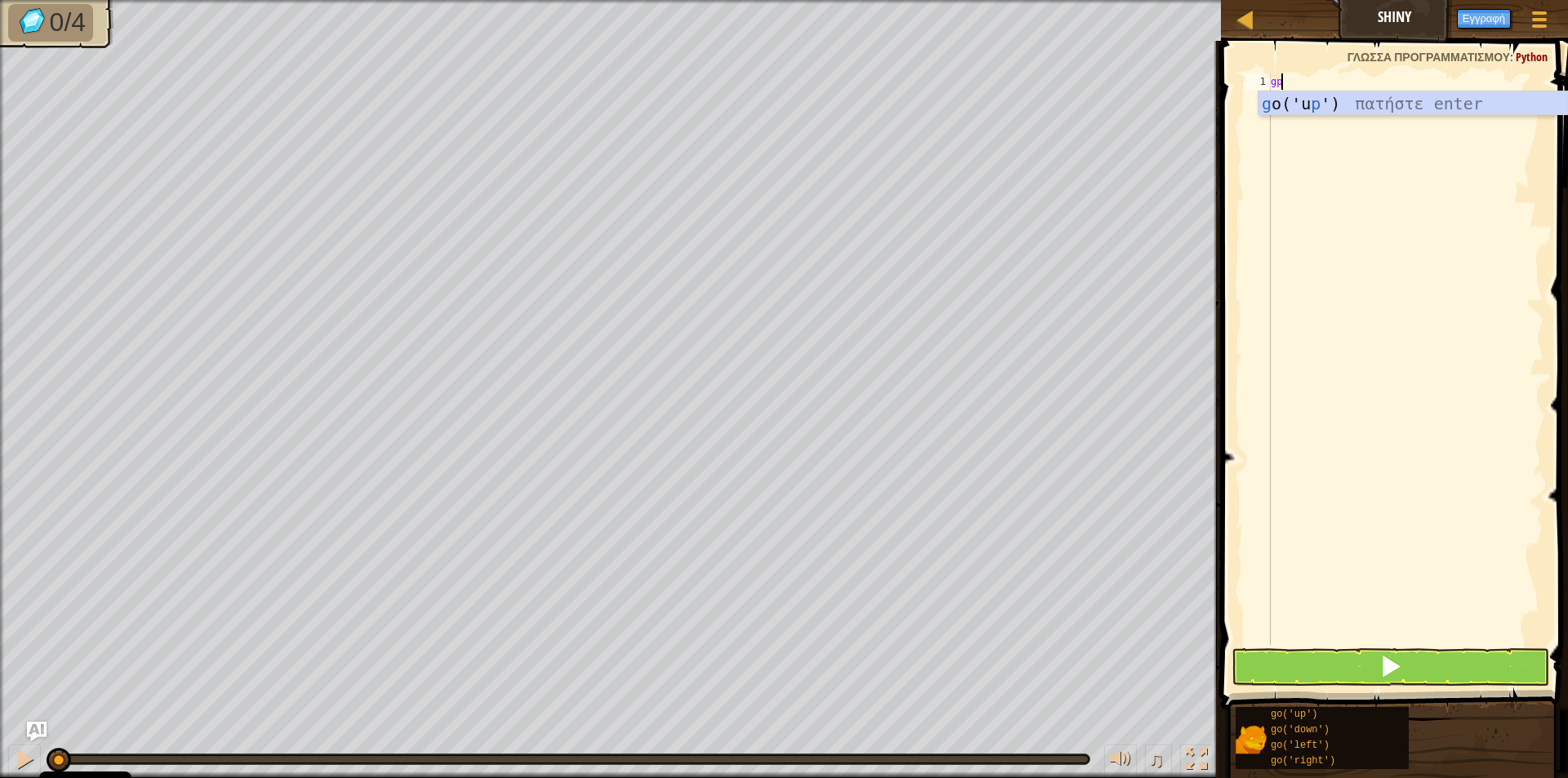
type textarea "go"
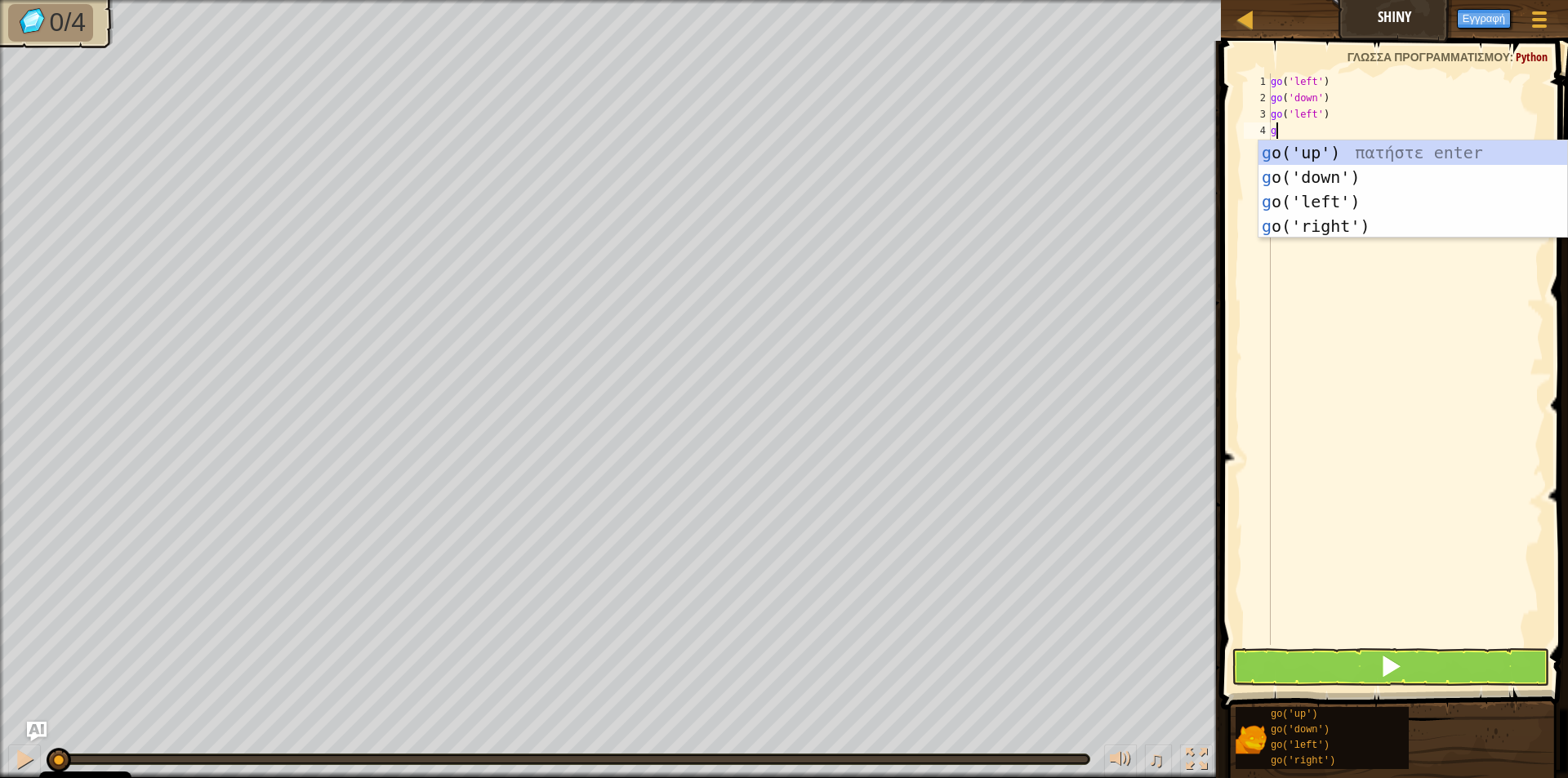
type textarea "go"
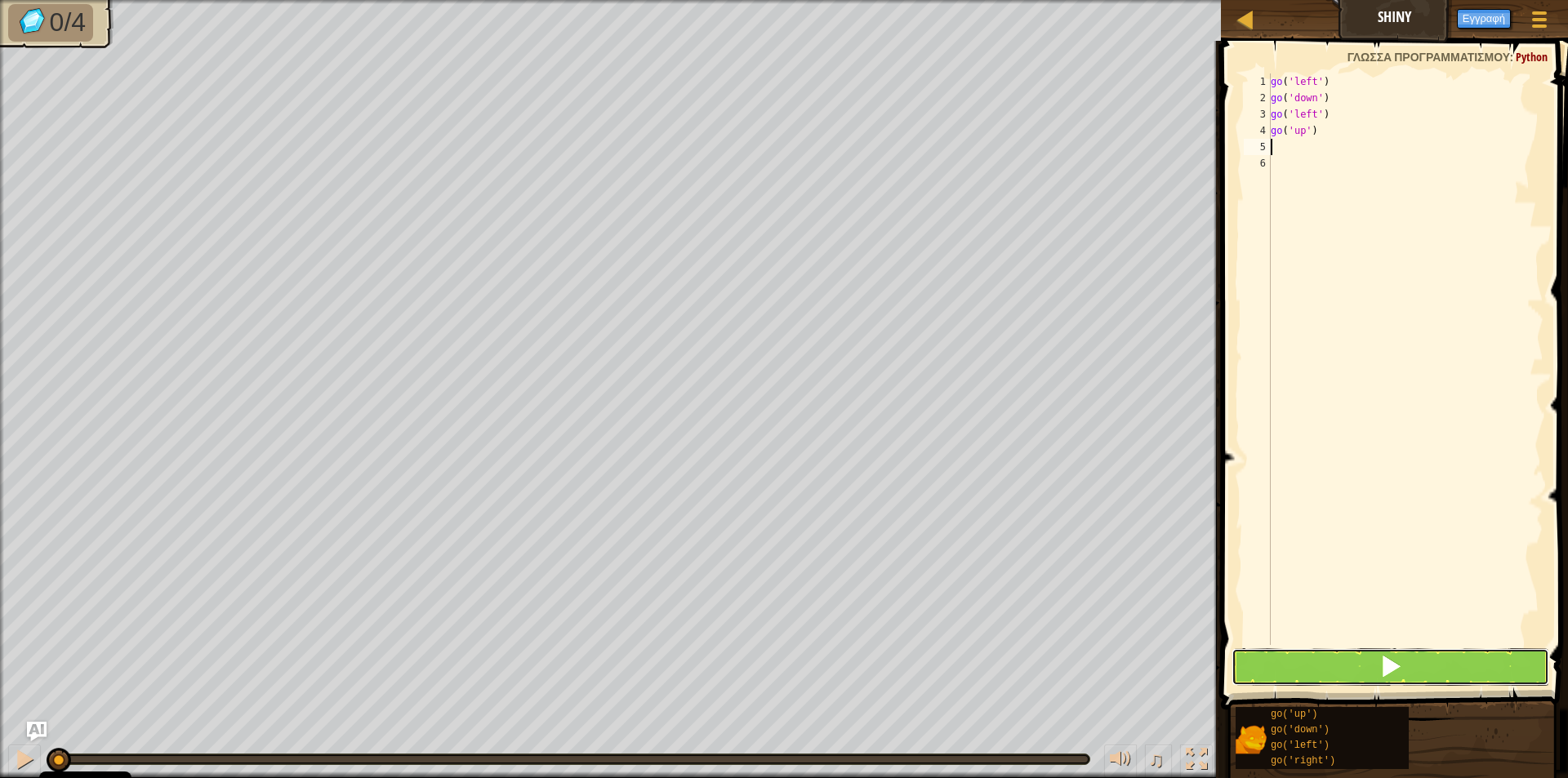
click at [1356, 675] on button at bounding box center [1390, 667] width 318 height 37
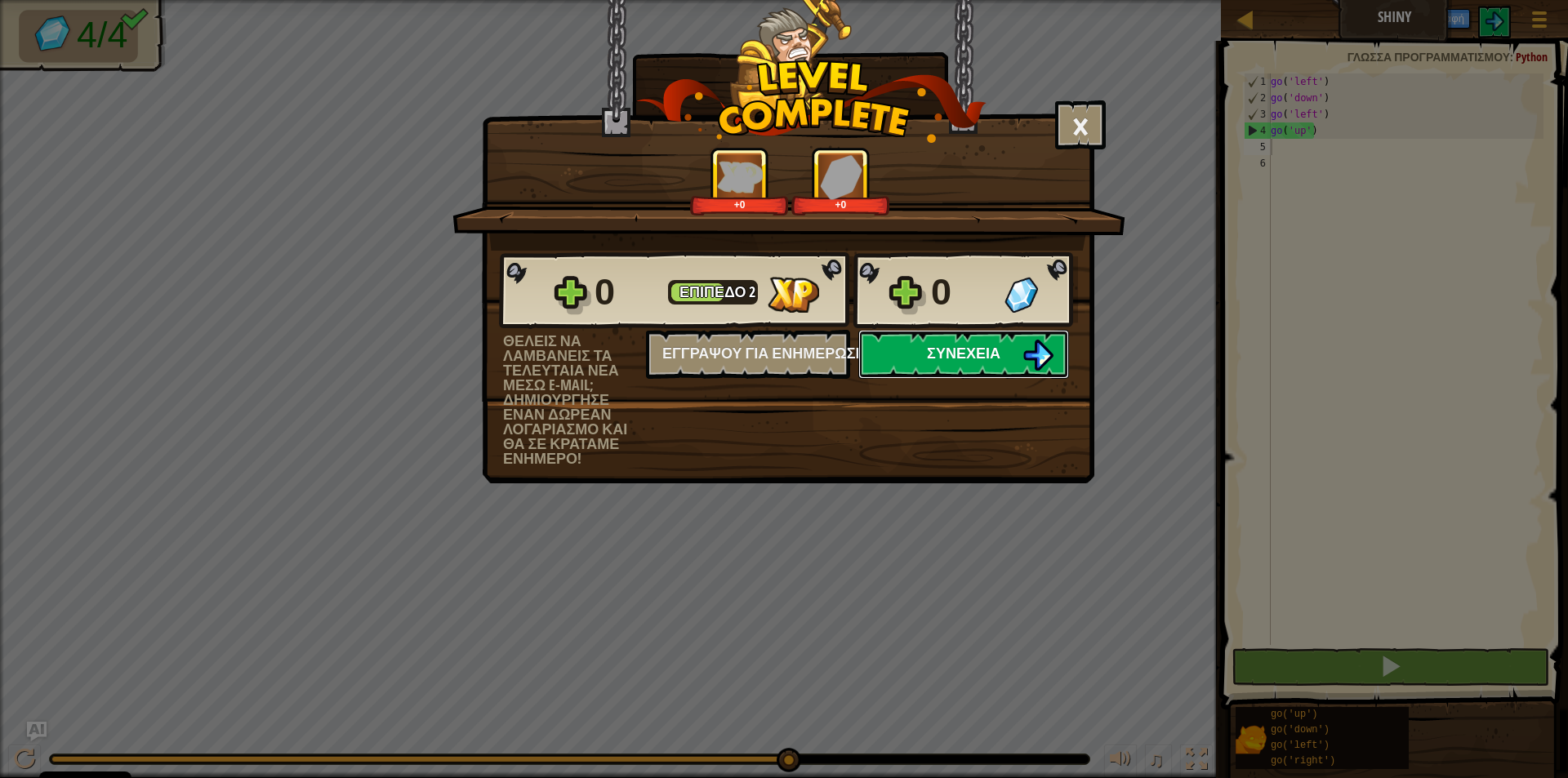
click at [1012, 363] on button "Συνέχεια" at bounding box center [963, 354] width 211 height 49
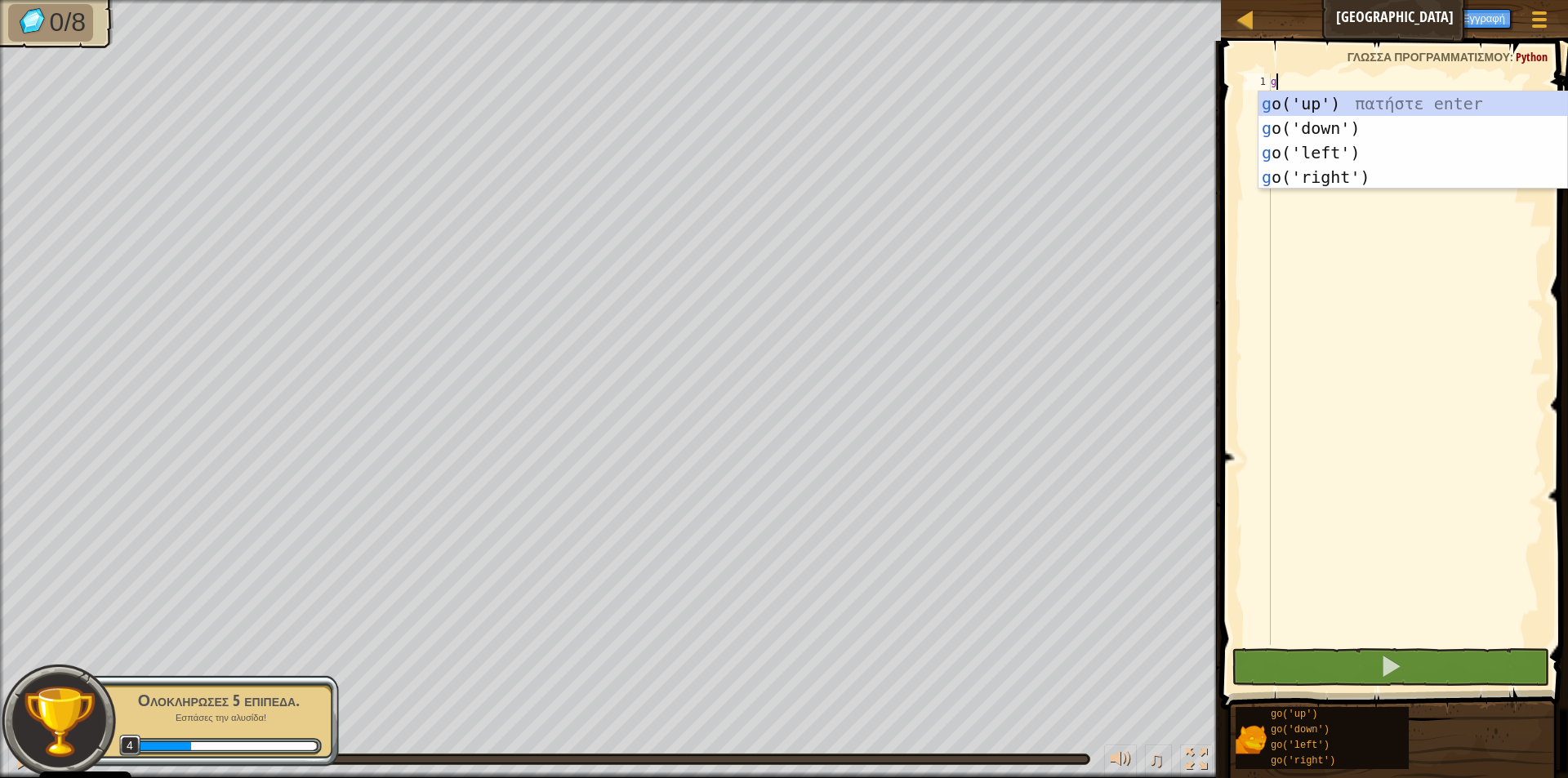
scroll to position [7, 0]
type textarea "go"
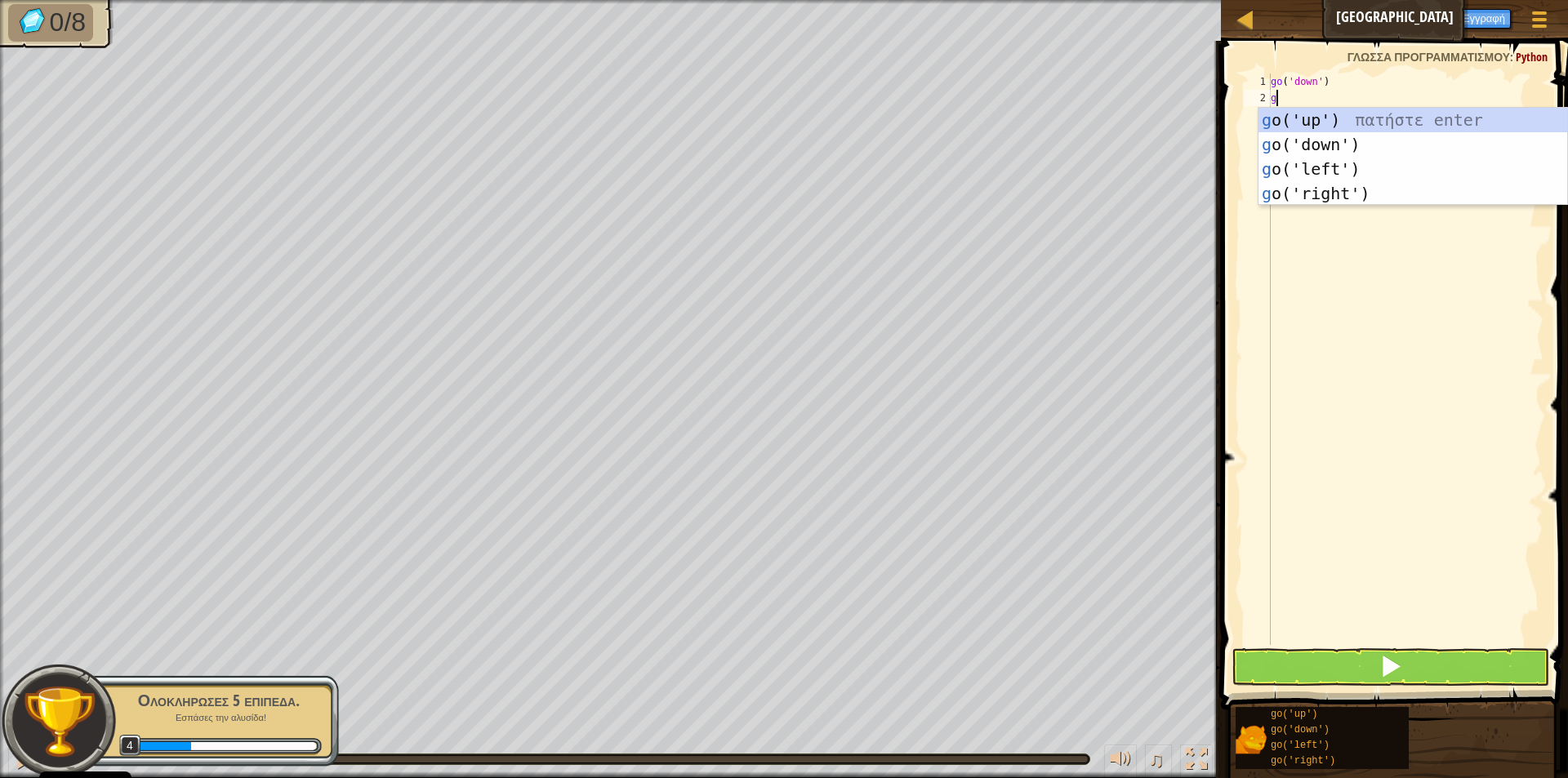
type textarea "go"
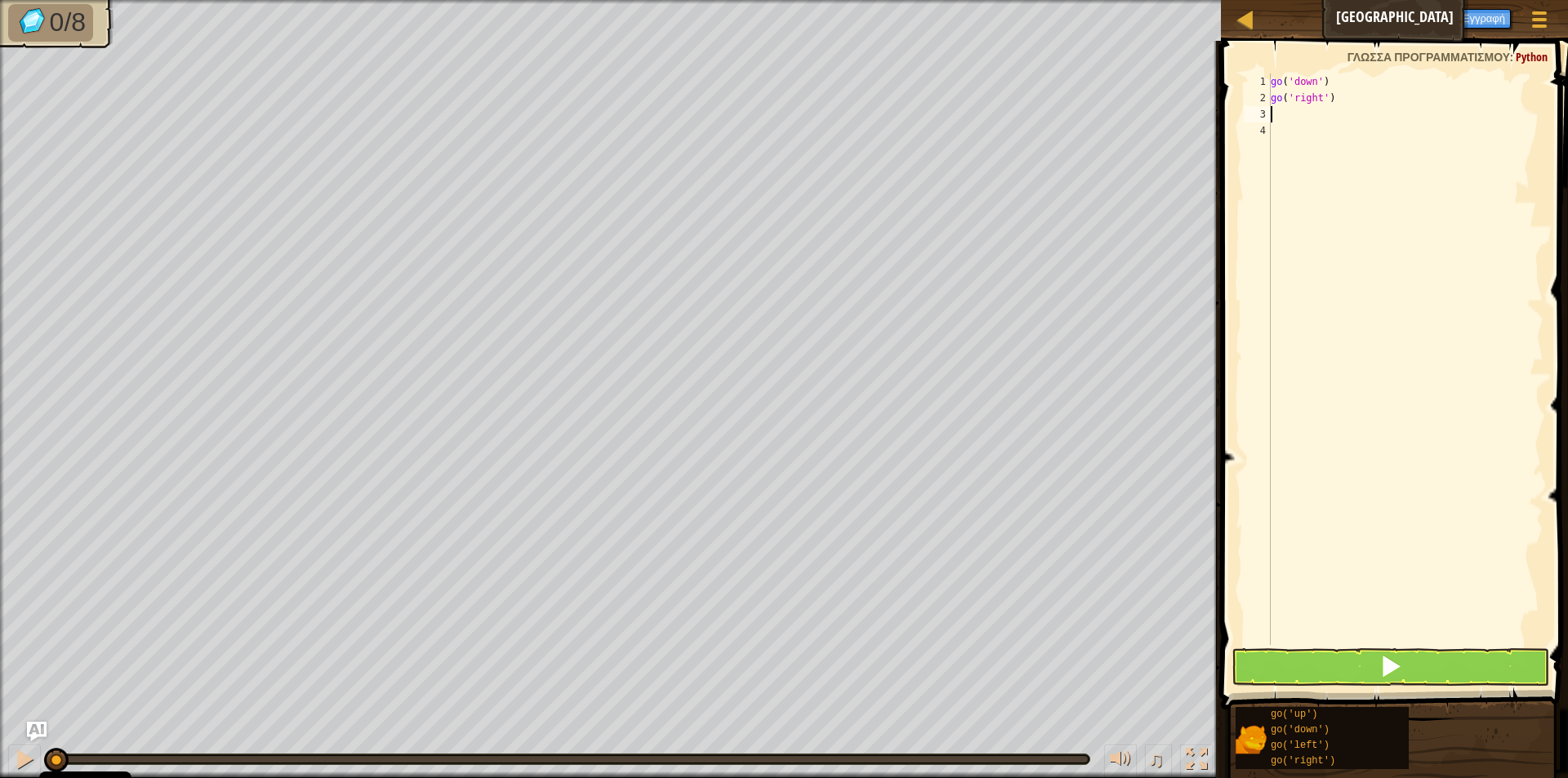
type textarea "go"
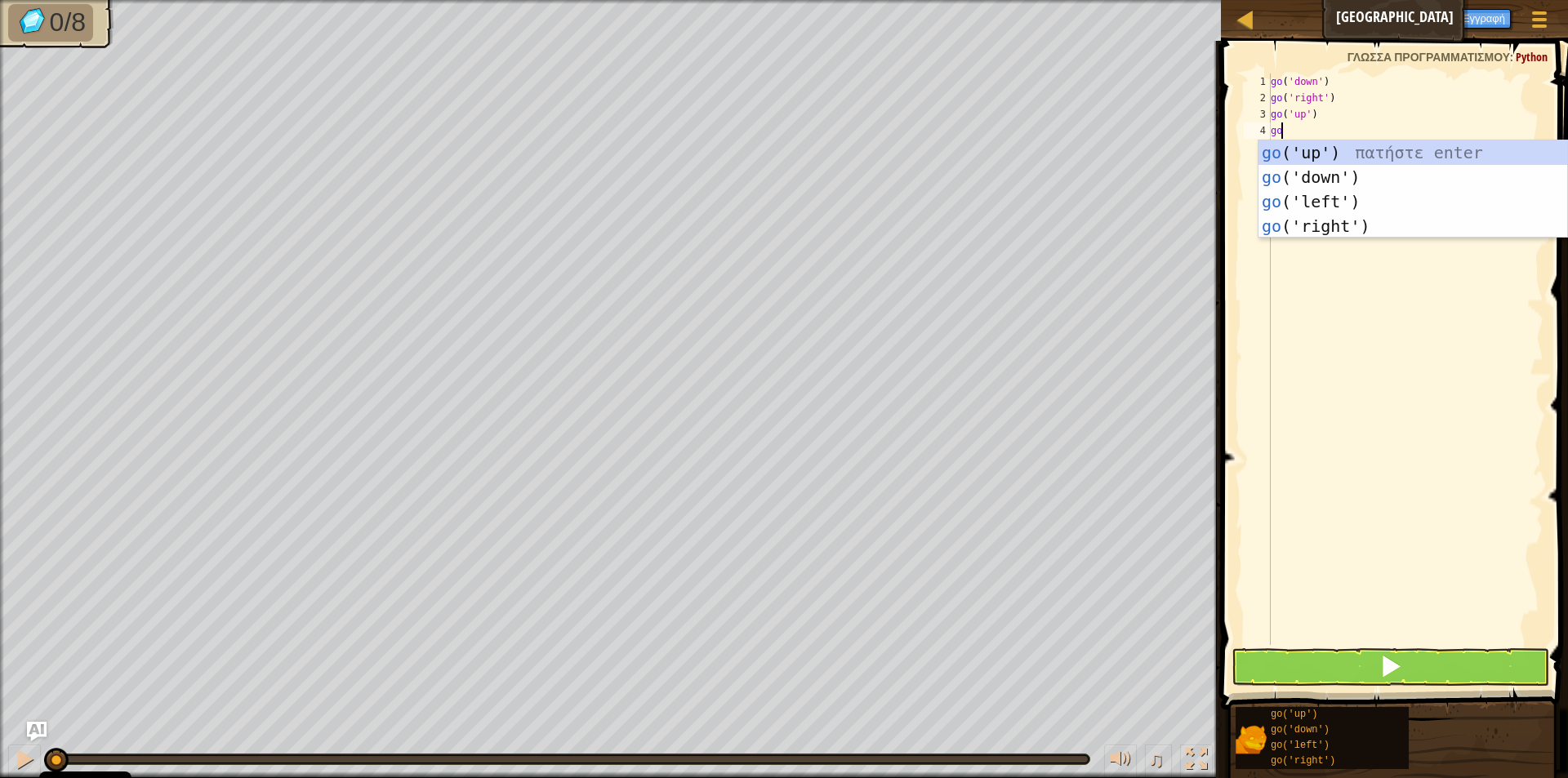
type textarea "go"
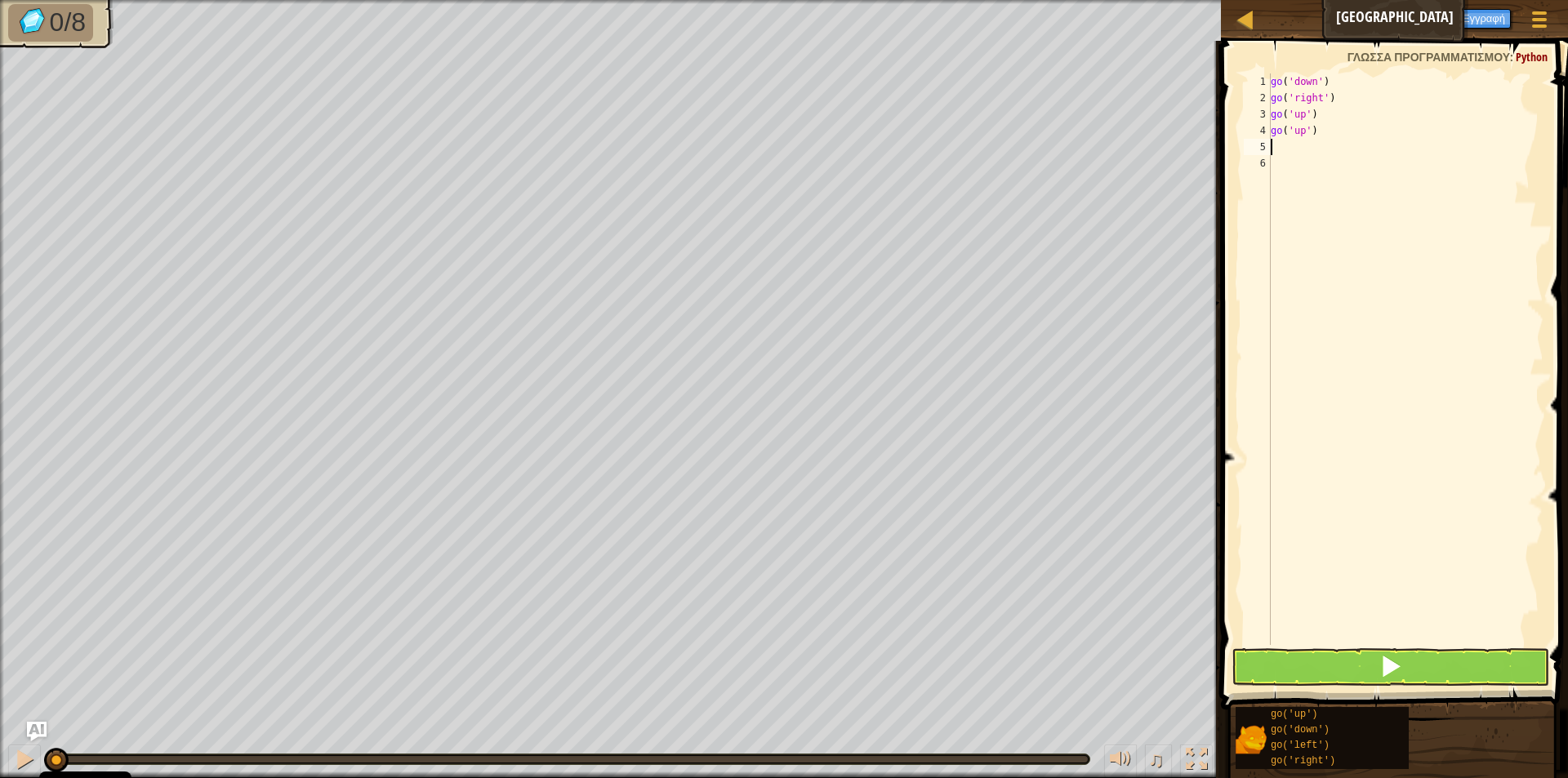
type textarea "go"
type textarea "h"
type textarea "g"
type textarea "l"
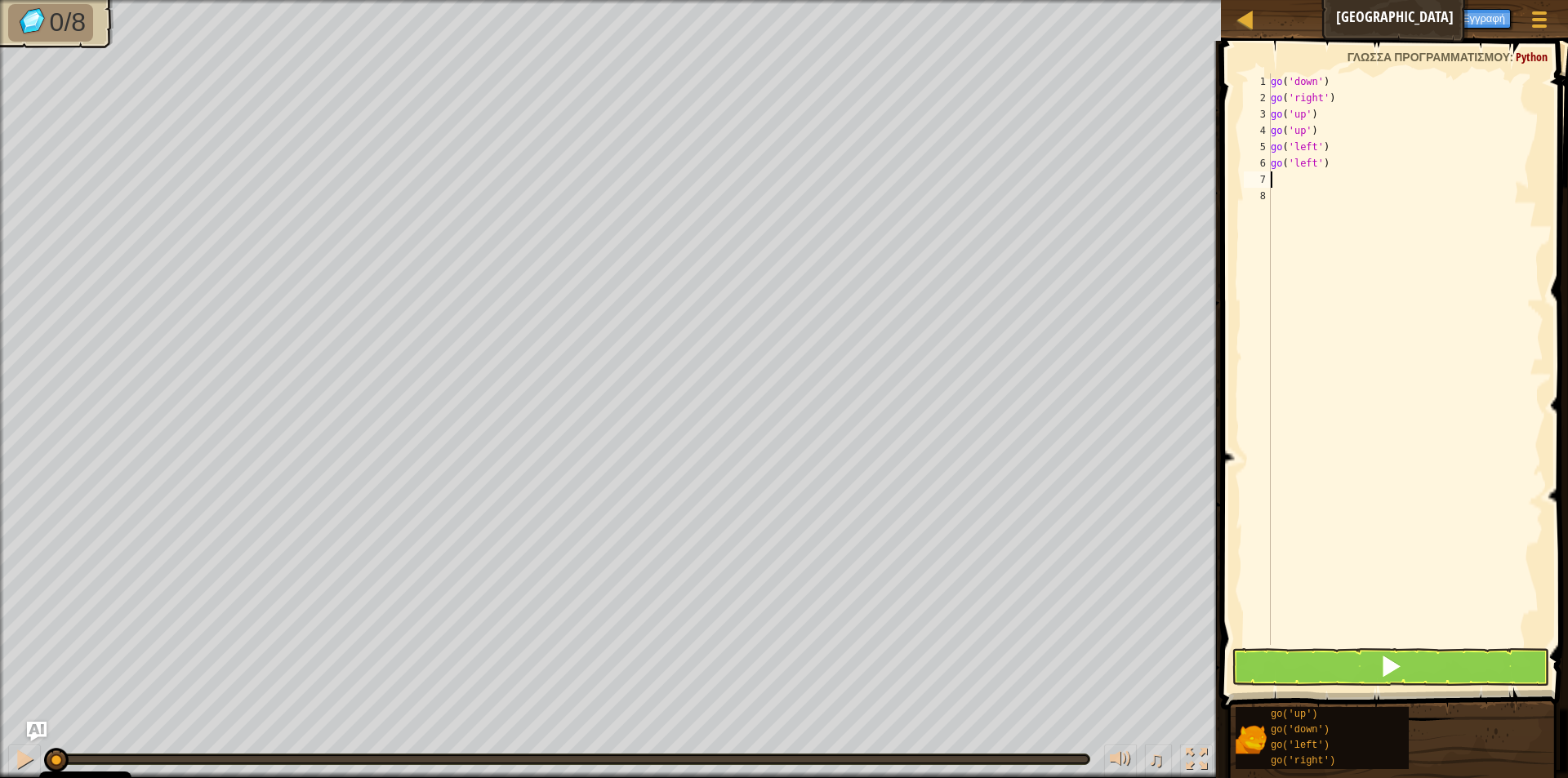
type textarea "d"
type textarea "r"
click at [1453, 672] on button at bounding box center [1390, 667] width 318 height 37
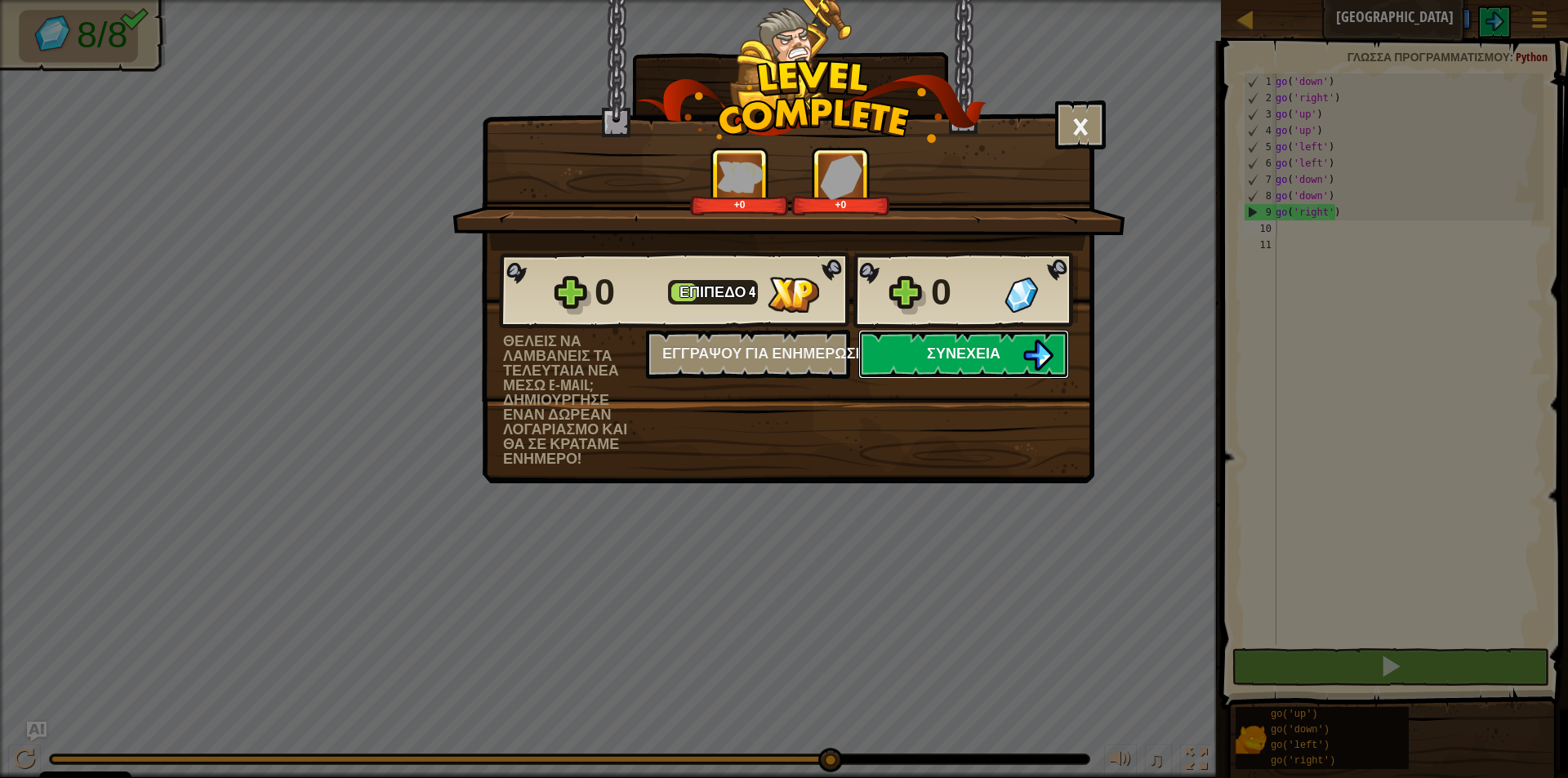
click at [1041, 356] on img at bounding box center [1037, 355] width 31 height 31
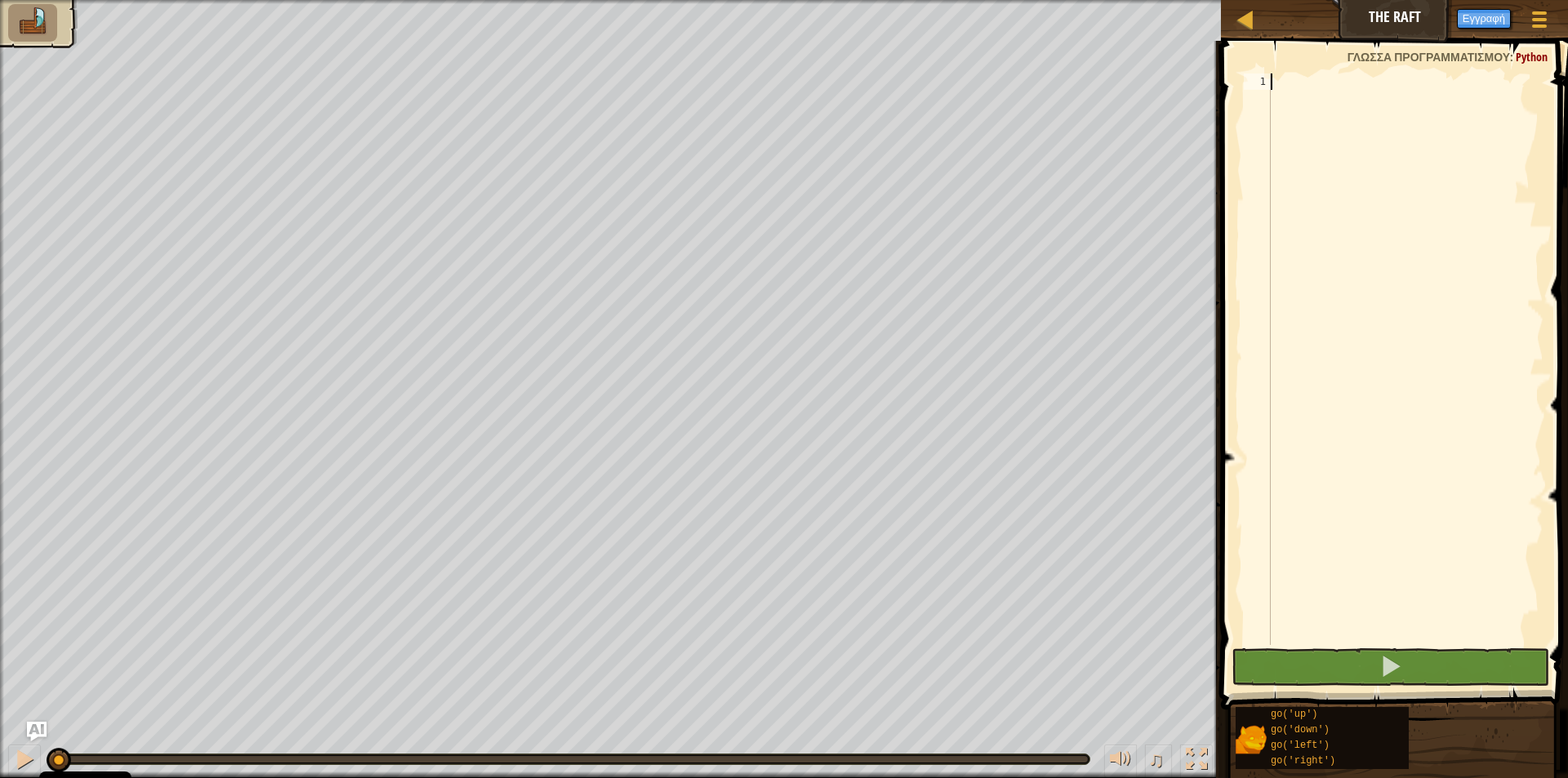
type textarea "u"
type textarea "r"
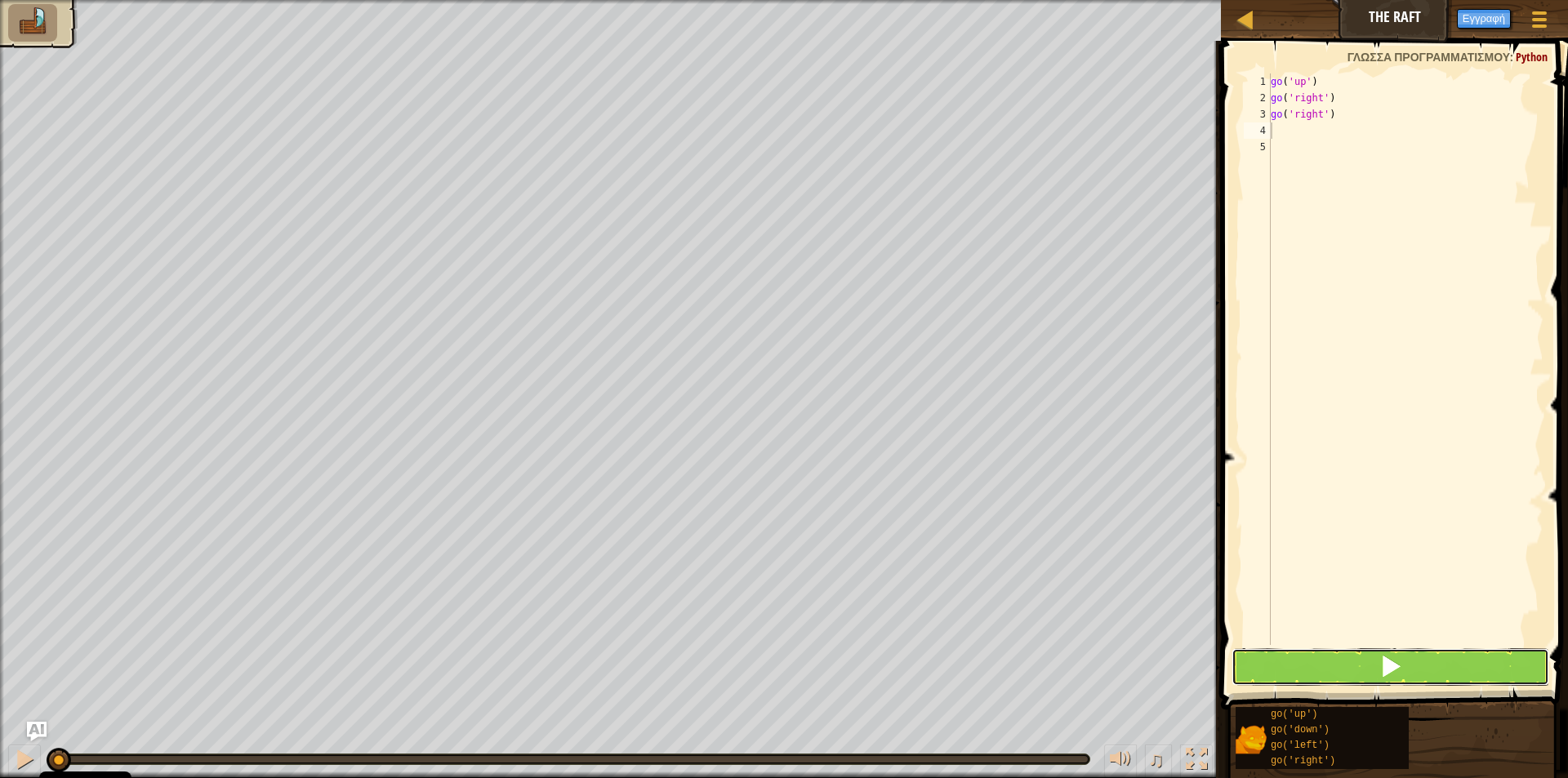
click at [1377, 650] on button at bounding box center [1390, 667] width 318 height 37
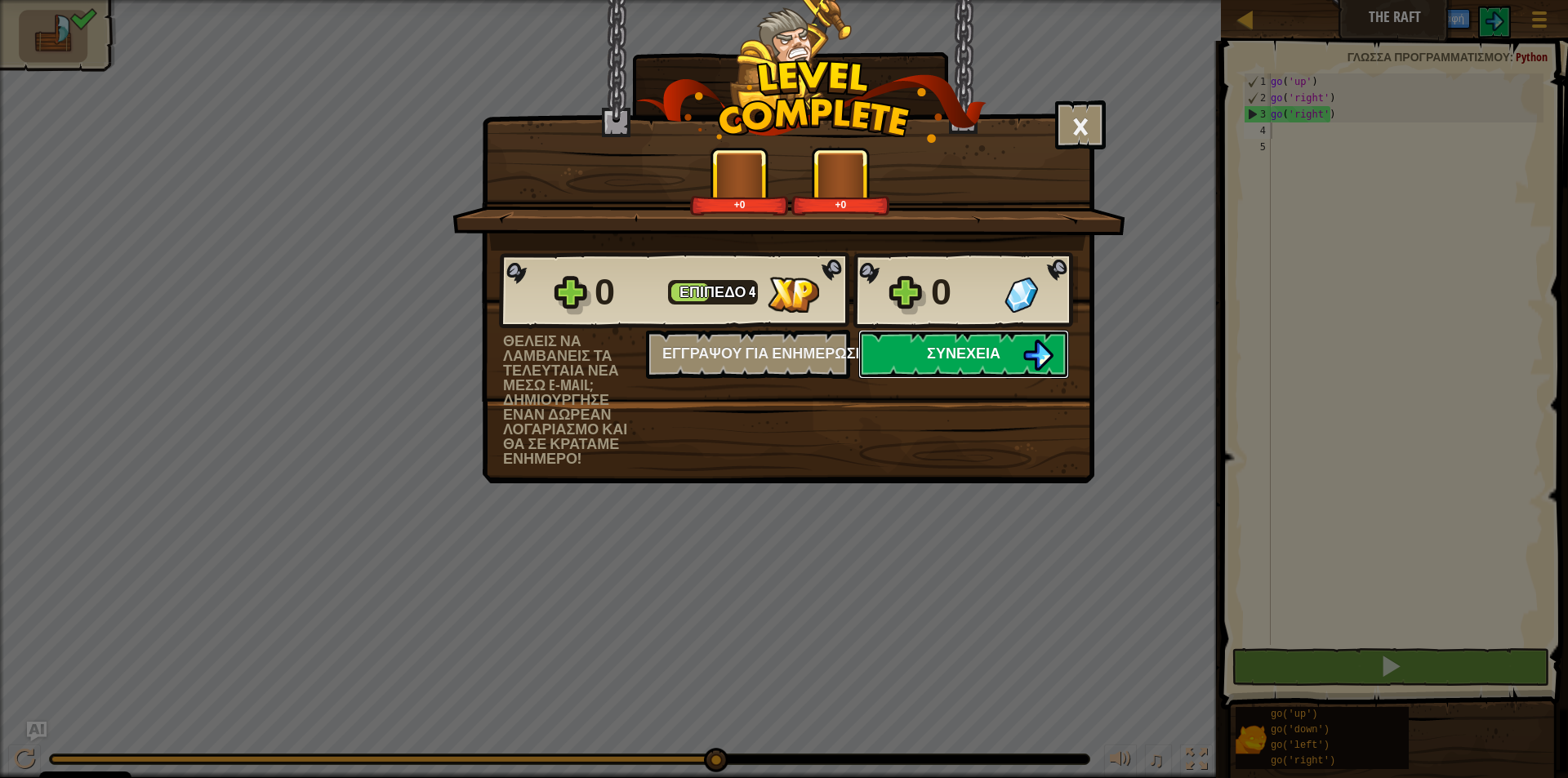
click at [1012, 360] on button "Συνέχεια" at bounding box center [963, 354] width 211 height 49
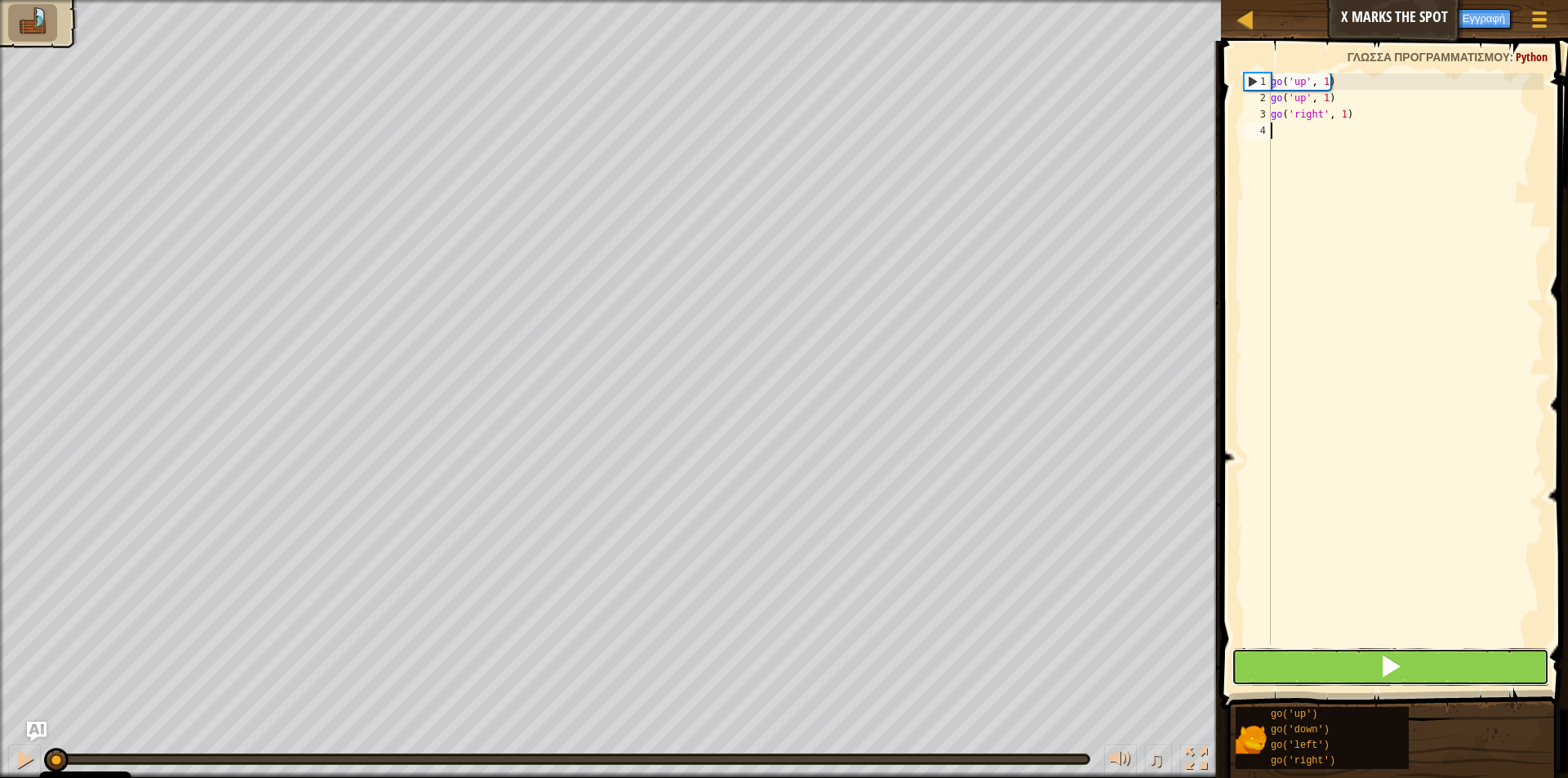
click at [1321, 658] on button at bounding box center [1390, 667] width 318 height 37
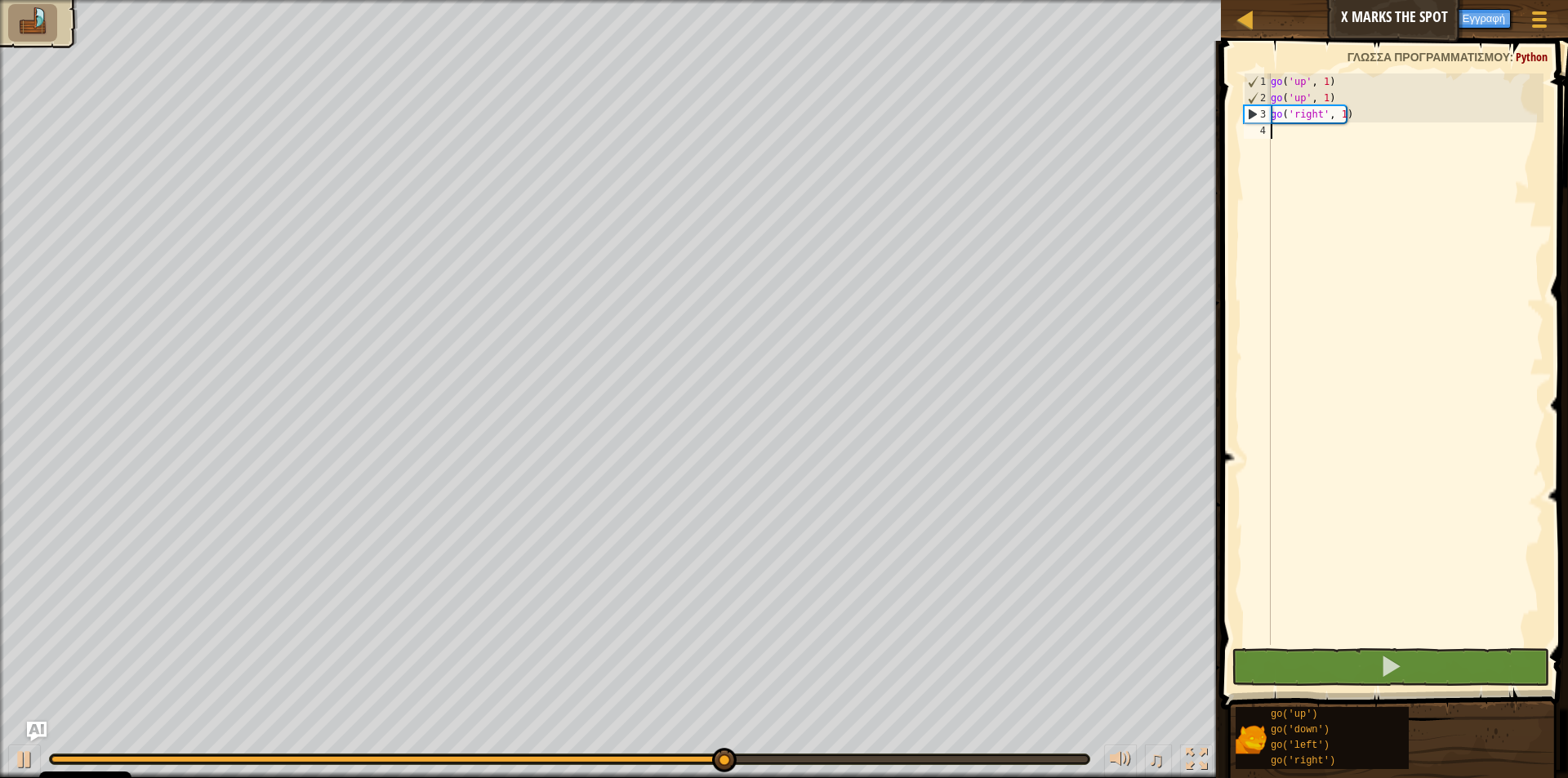
click at [1327, 152] on div "go ( 'up' , 1 ) go ( 'up' , 1 ) go ( 'right' , 1 )" at bounding box center [1405, 375] width 276 height 605
click at [1310, 140] on div "go ( 'up' , 1 ) go ( 'up' , 1 ) go ( 'right' , 1 )" at bounding box center [1405, 375] width 276 height 605
type textarea "r"
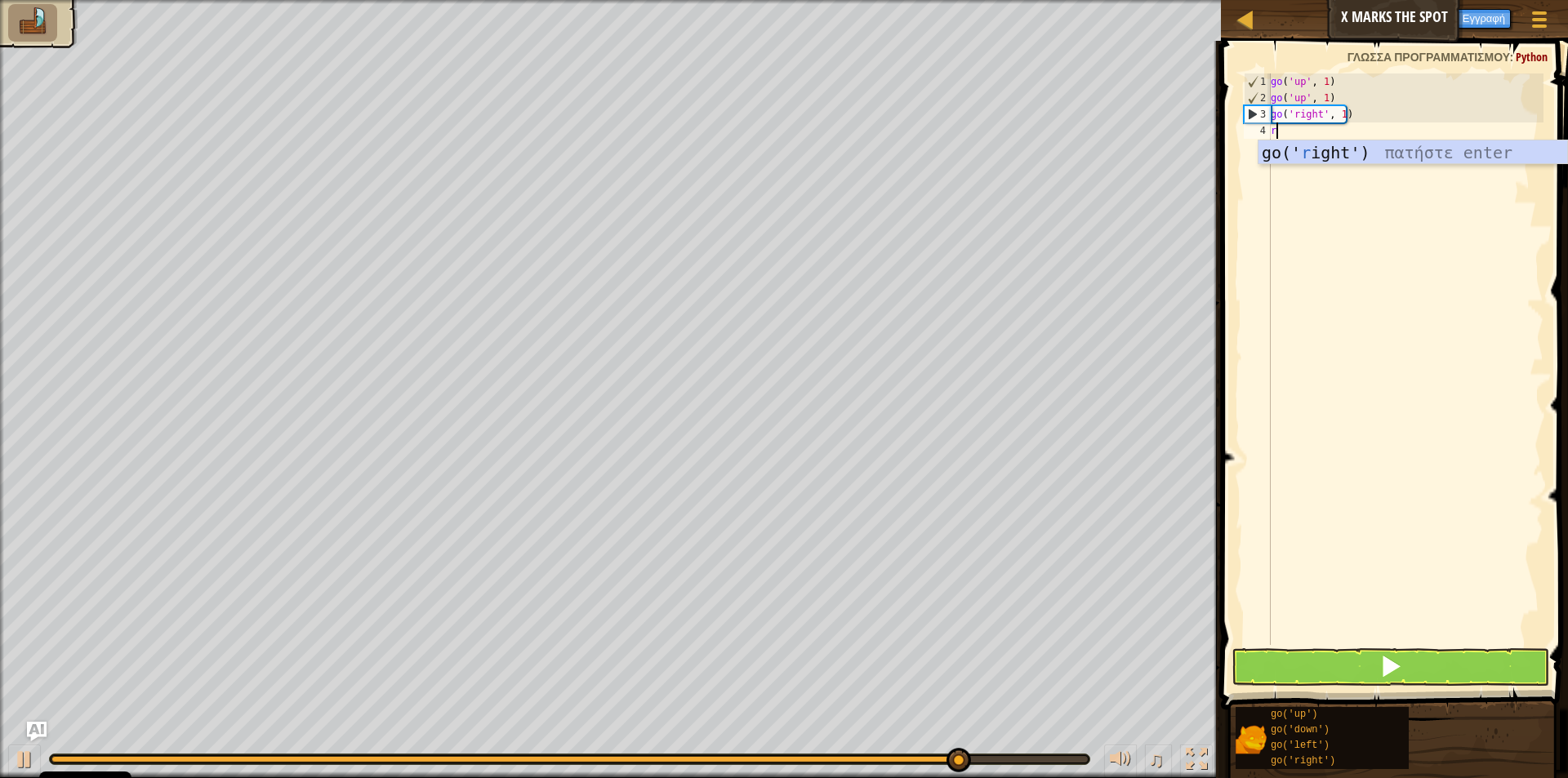
scroll to position [7, 0]
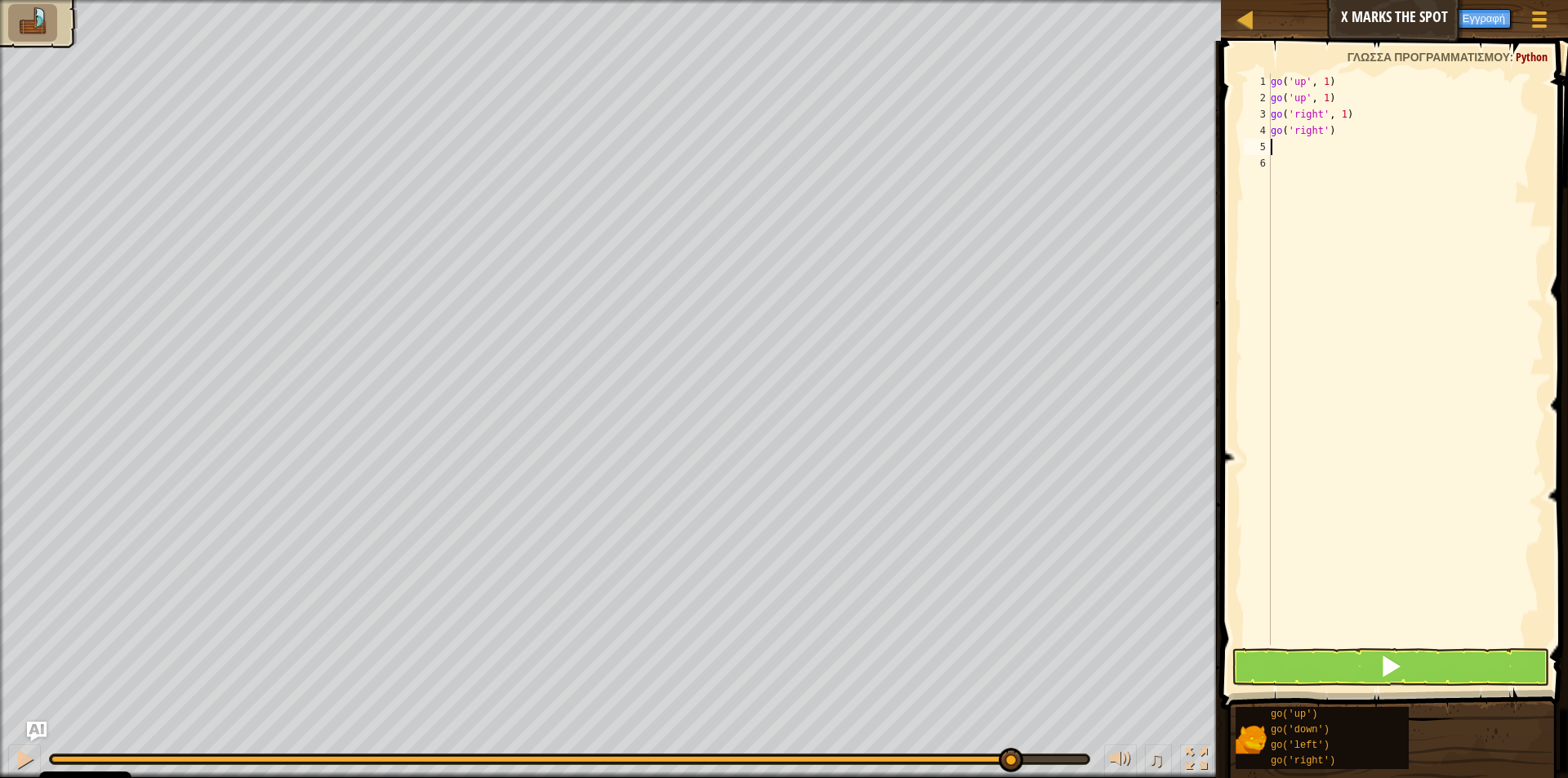
type textarea "r"
type textarea "d"
type textarea "l"
click at [1431, 671] on button at bounding box center [1390, 667] width 318 height 37
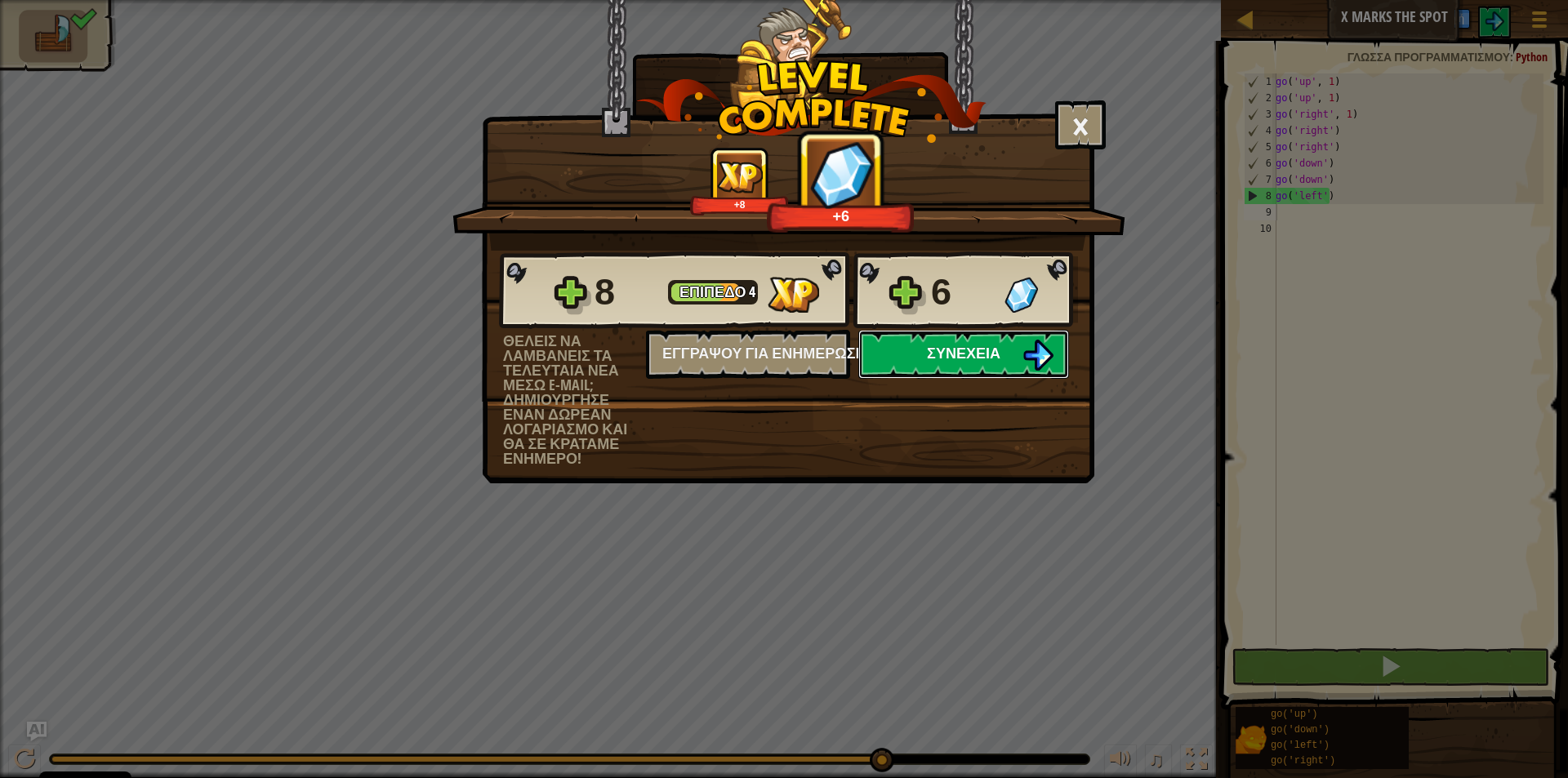
click at [1007, 367] on button "Συνέχεια" at bounding box center [963, 354] width 211 height 49
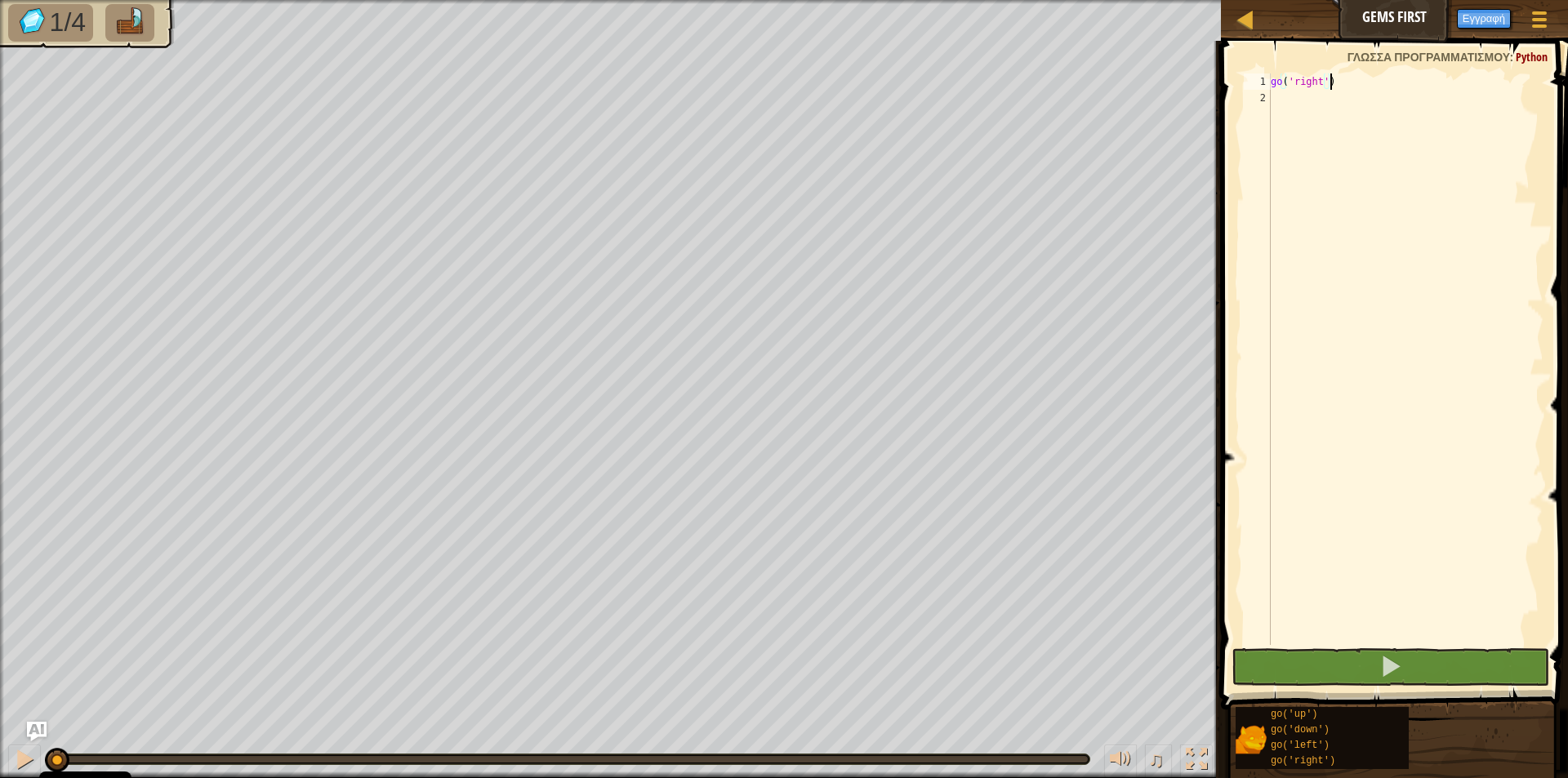
click at [113, 19] on img at bounding box center [130, 21] width 34 height 29
click at [1402, 19] on div "Μενού Παιχνιδιού Εγγραφή Ask AI" at bounding box center [1478, 22] width 163 height 38
click at [1536, 13] on span at bounding box center [1539, 12] width 16 height 4
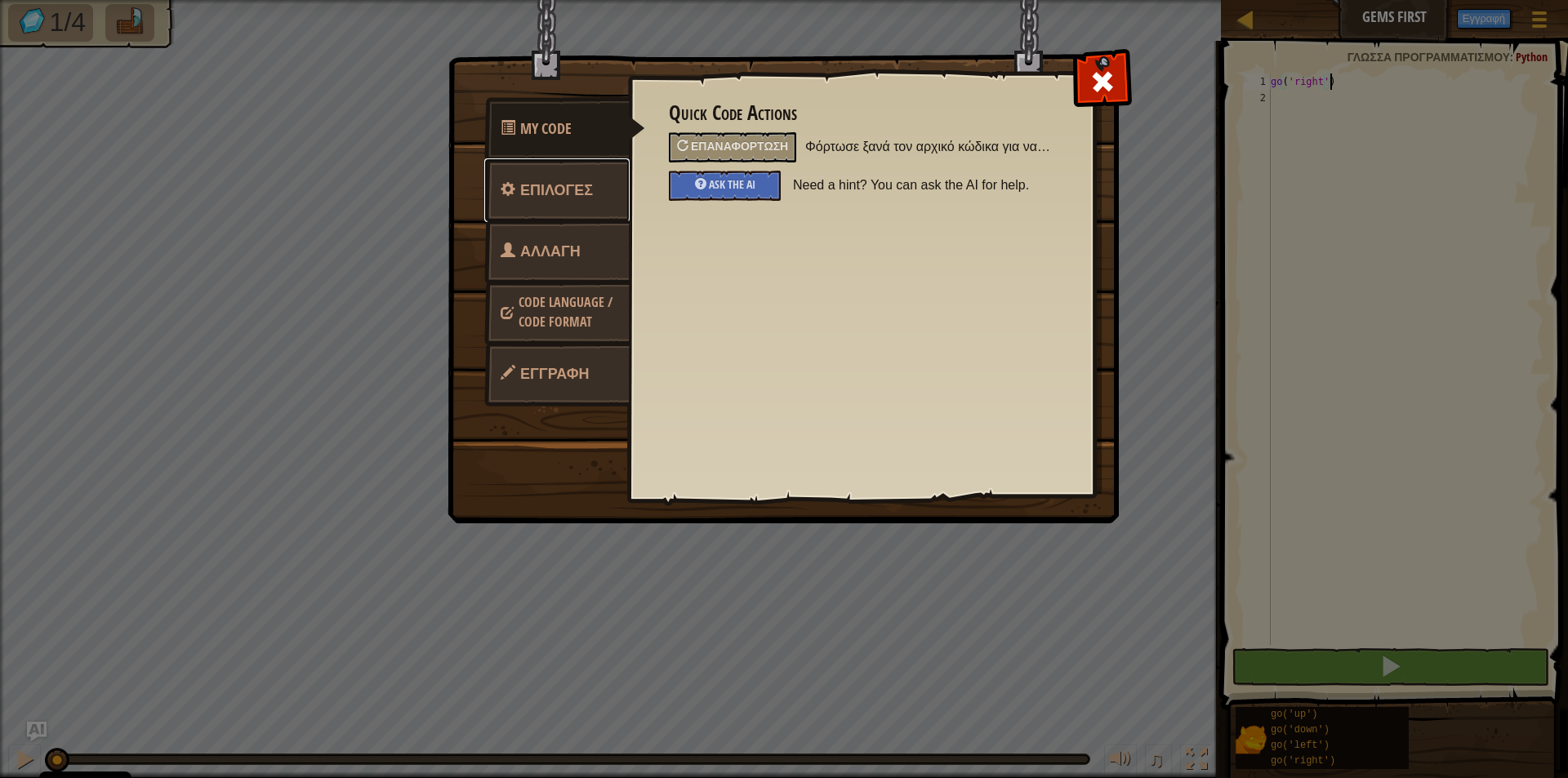
click at [586, 183] on span "Επιλογές" at bounding box center [556, 190] width 73 height 20
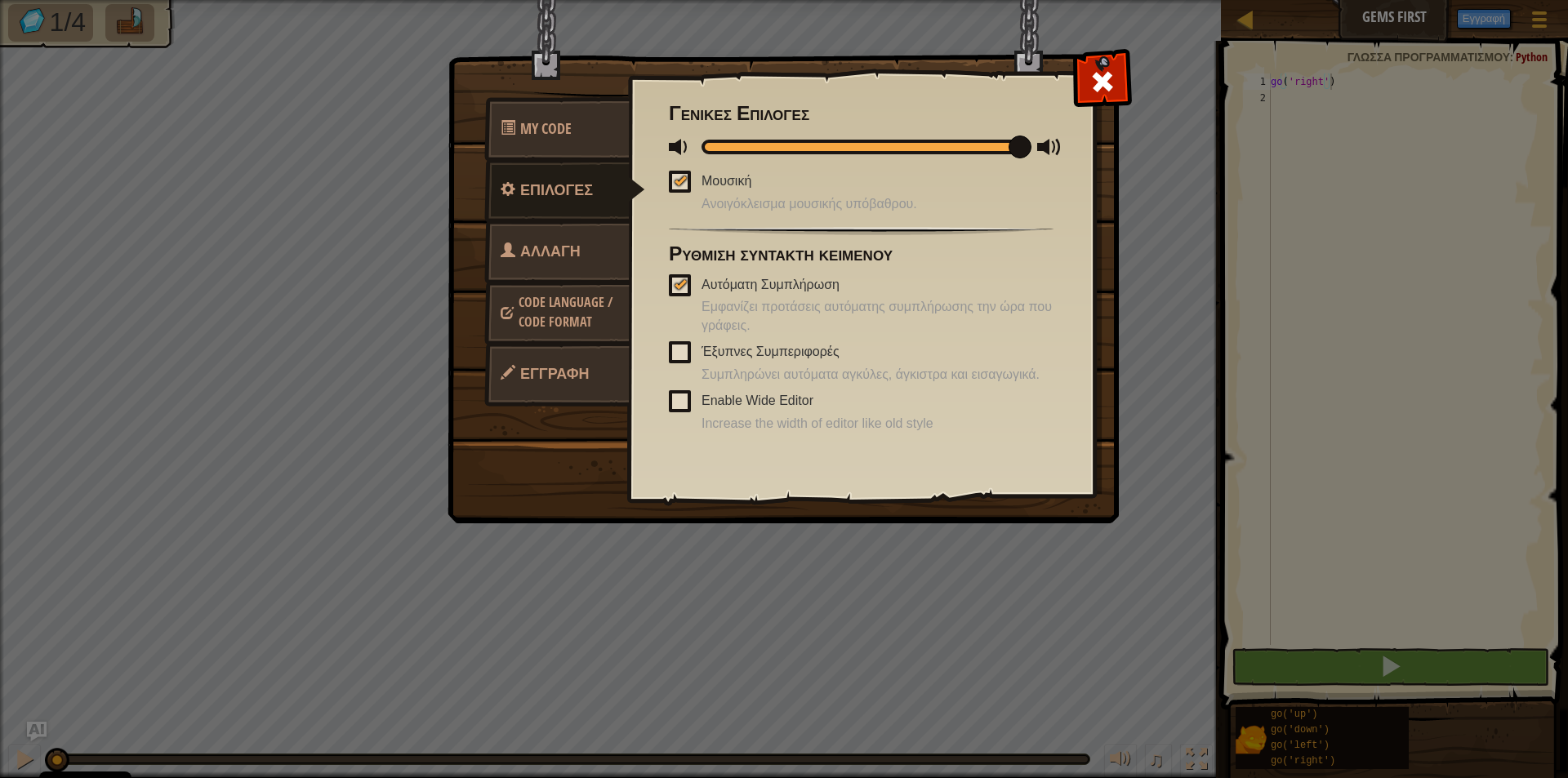
click at [589, 223] on link "Αλλαγή Ήρωα" at bounding box center [557, 272] width 145 height 104
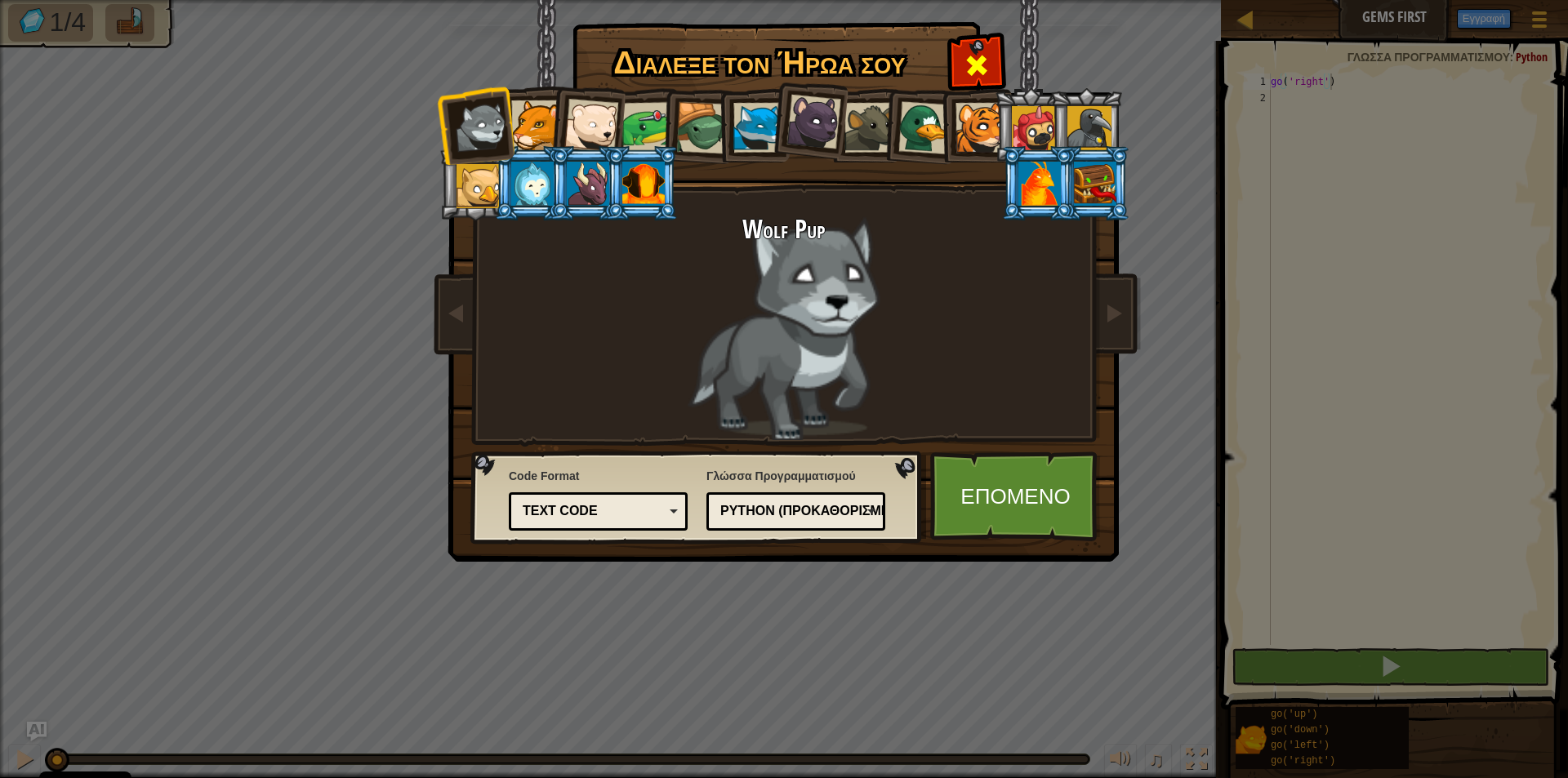
click at [980, 58] on span at bounding box center [976, 65] width 26 height 26
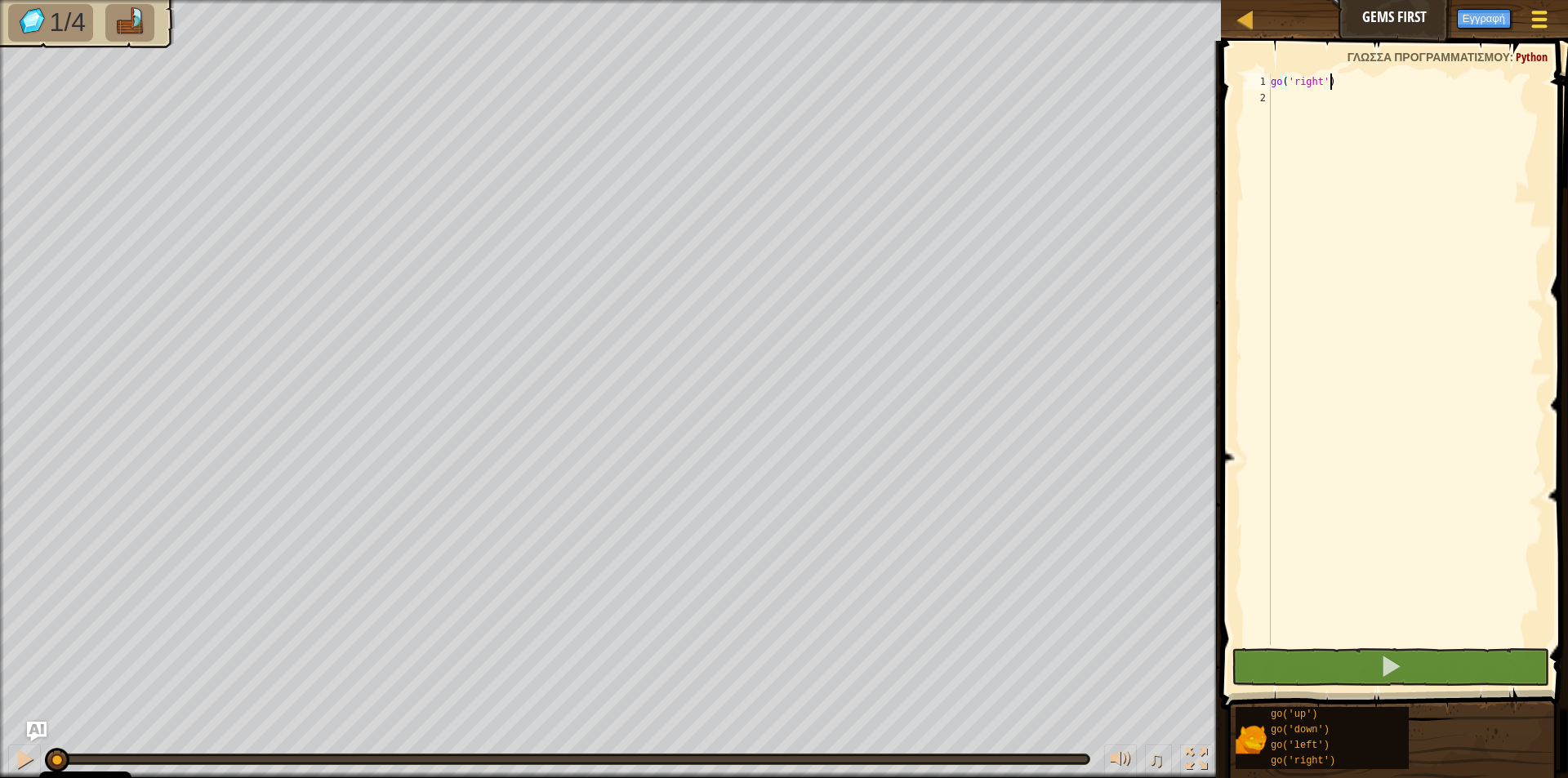
click at [1547, 22] on div at bounding box center [1539, 19] width 22 height 23
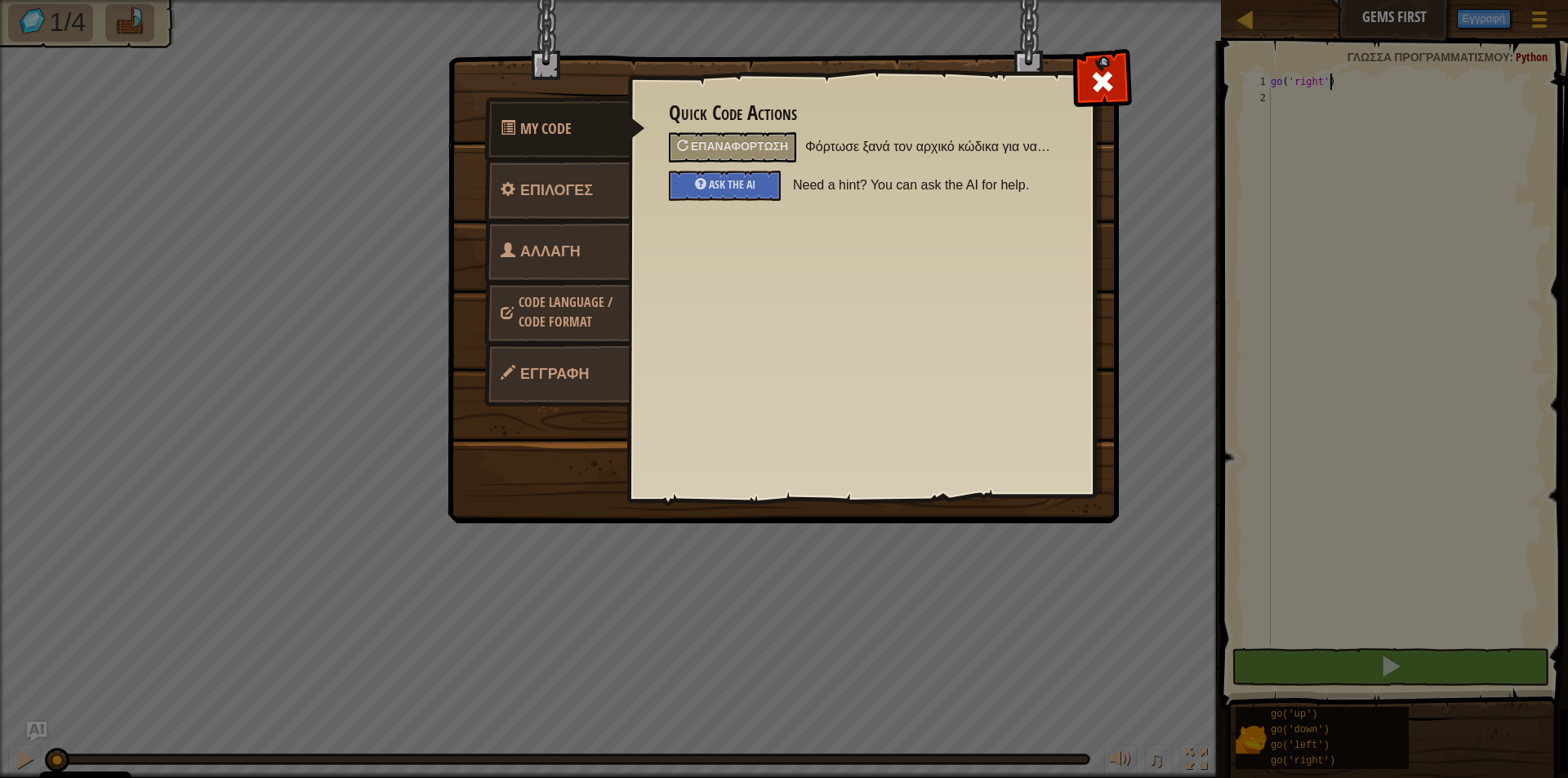
click at [551, 318] on span "Code Language / Code Format" at bounding box center [566, 312] width 94 height 37
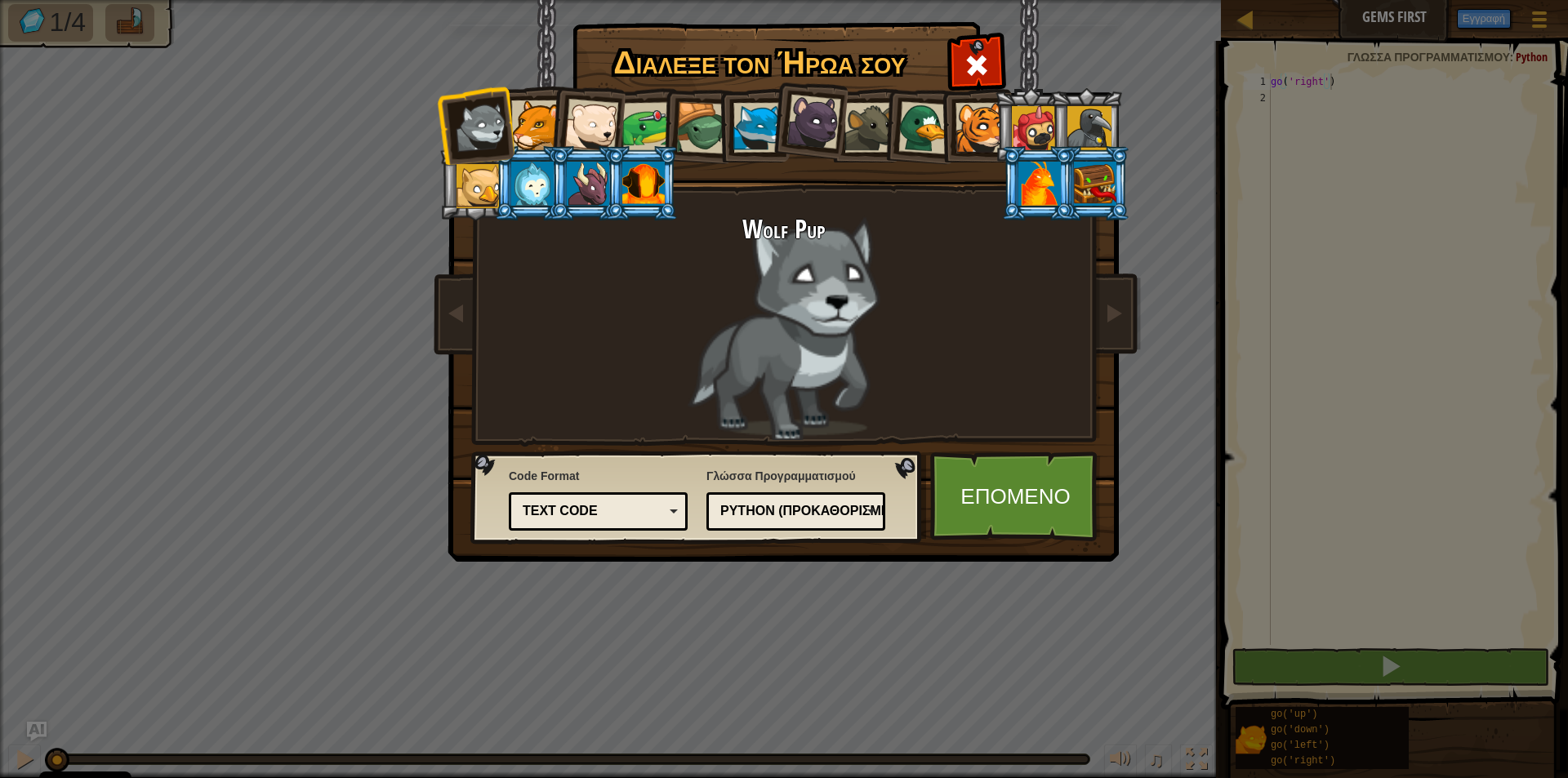
click at [801, 510] on div "Python (Προκαθορισμένη)" at bounding box center [791, 512] width 142 height 19
click at [1017, 677] on div "Διάλεξε τον Ήρωά σου 86 Wolf Pup Cougar Polar Bear Cub Frog Turtle Blue Fox Pan…" at bounding box center [784, 389] width 1568 height 778
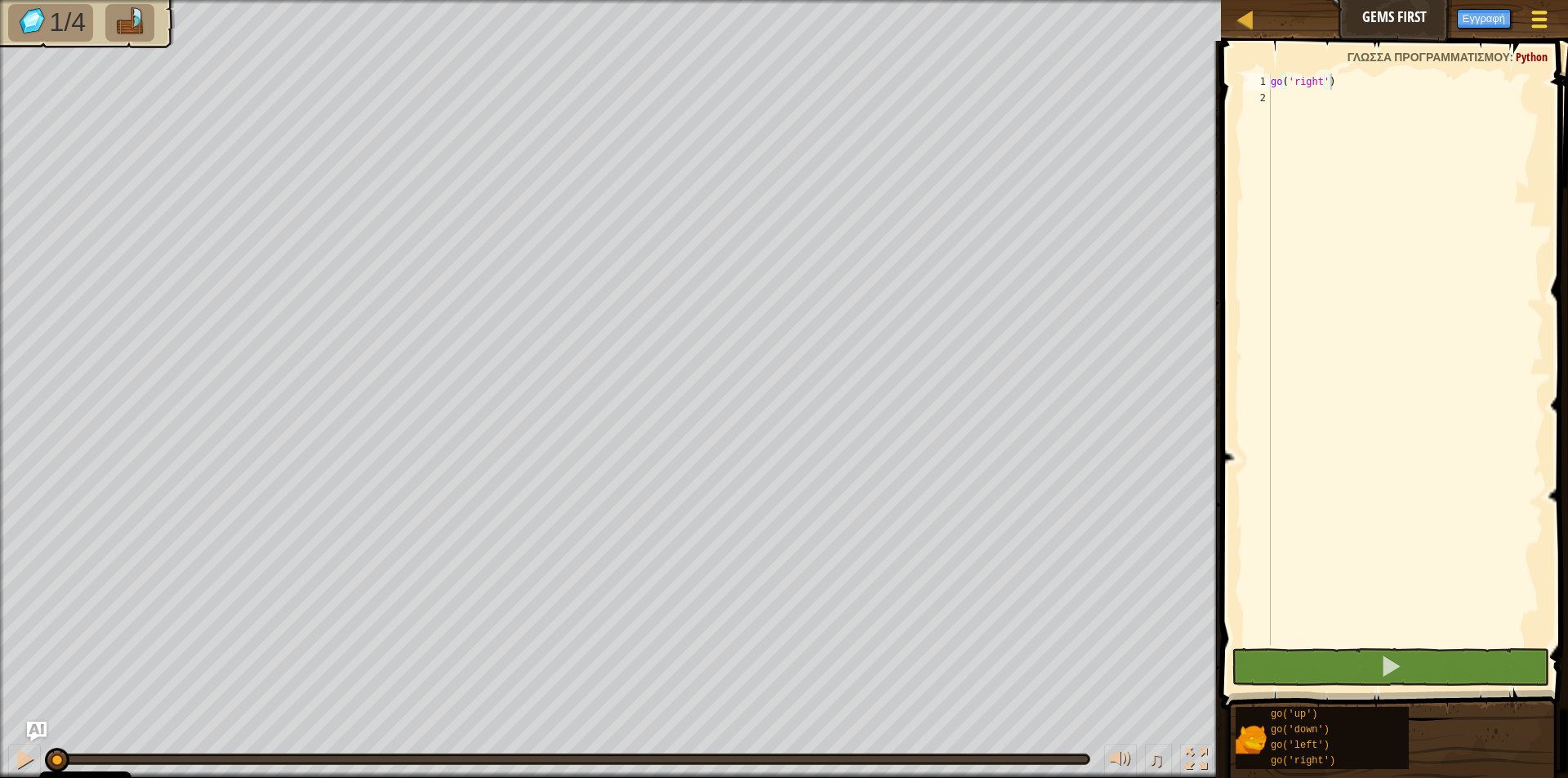
click at [1556, 18] on button "Μενού Παιχνιδιού" at bounding box center [1539, 22] width 43 height 40
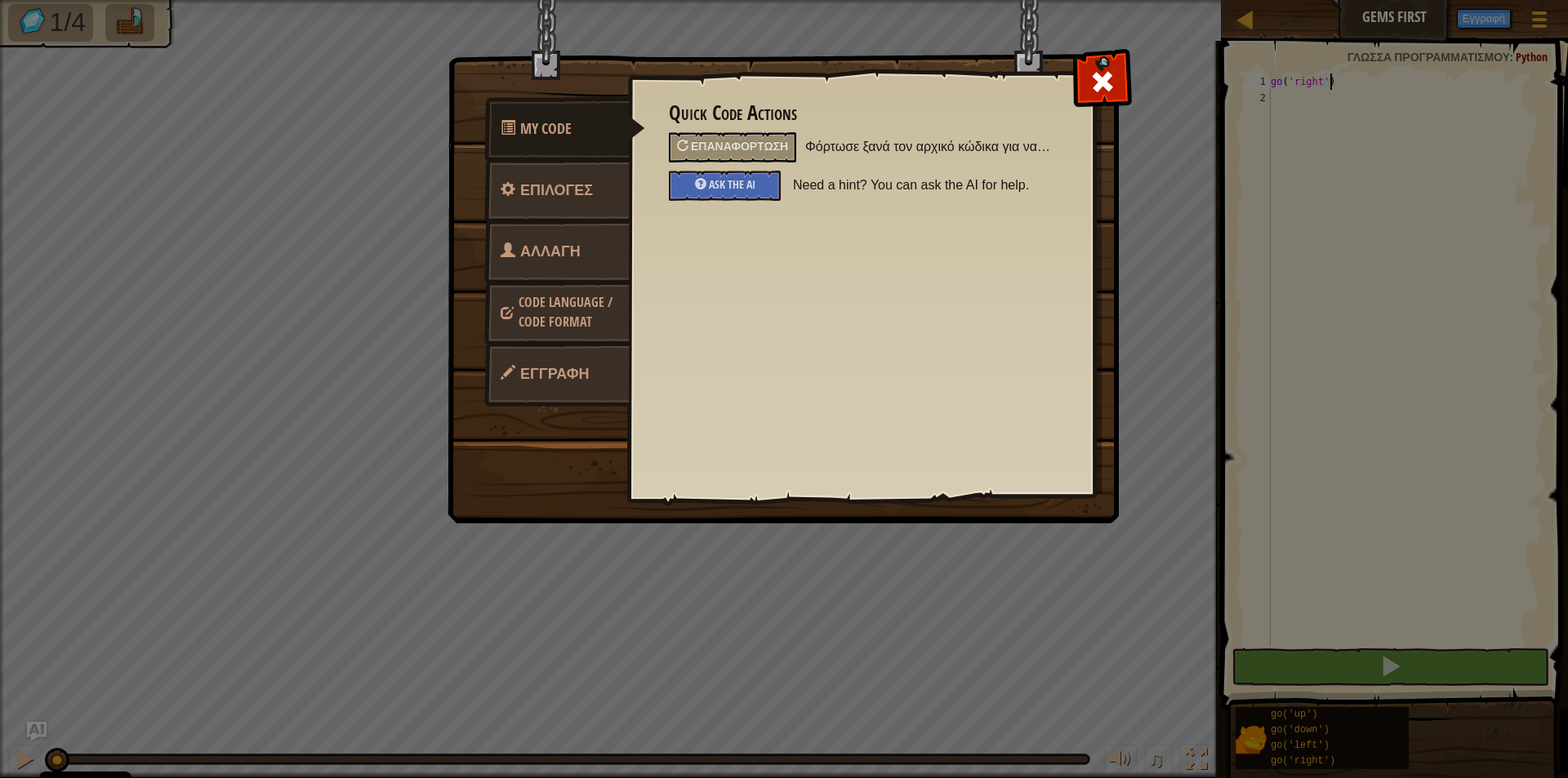
click at [551, 372] on span "Εγγραφή" at bounding box center [554, 374] width 69 height 20
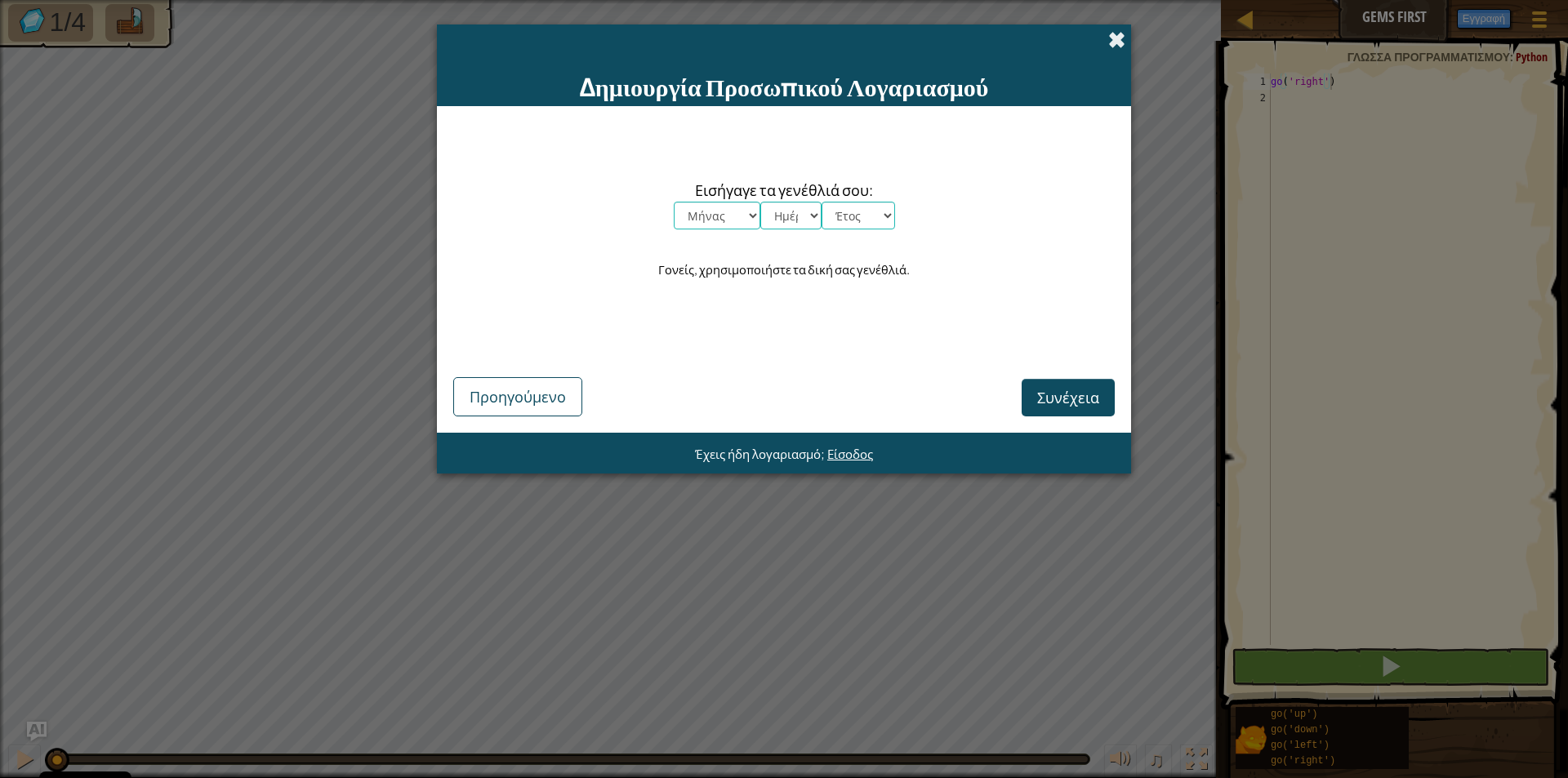
click at [1113, 36] on span at bounding box center [1116, 39] width 17 height 17
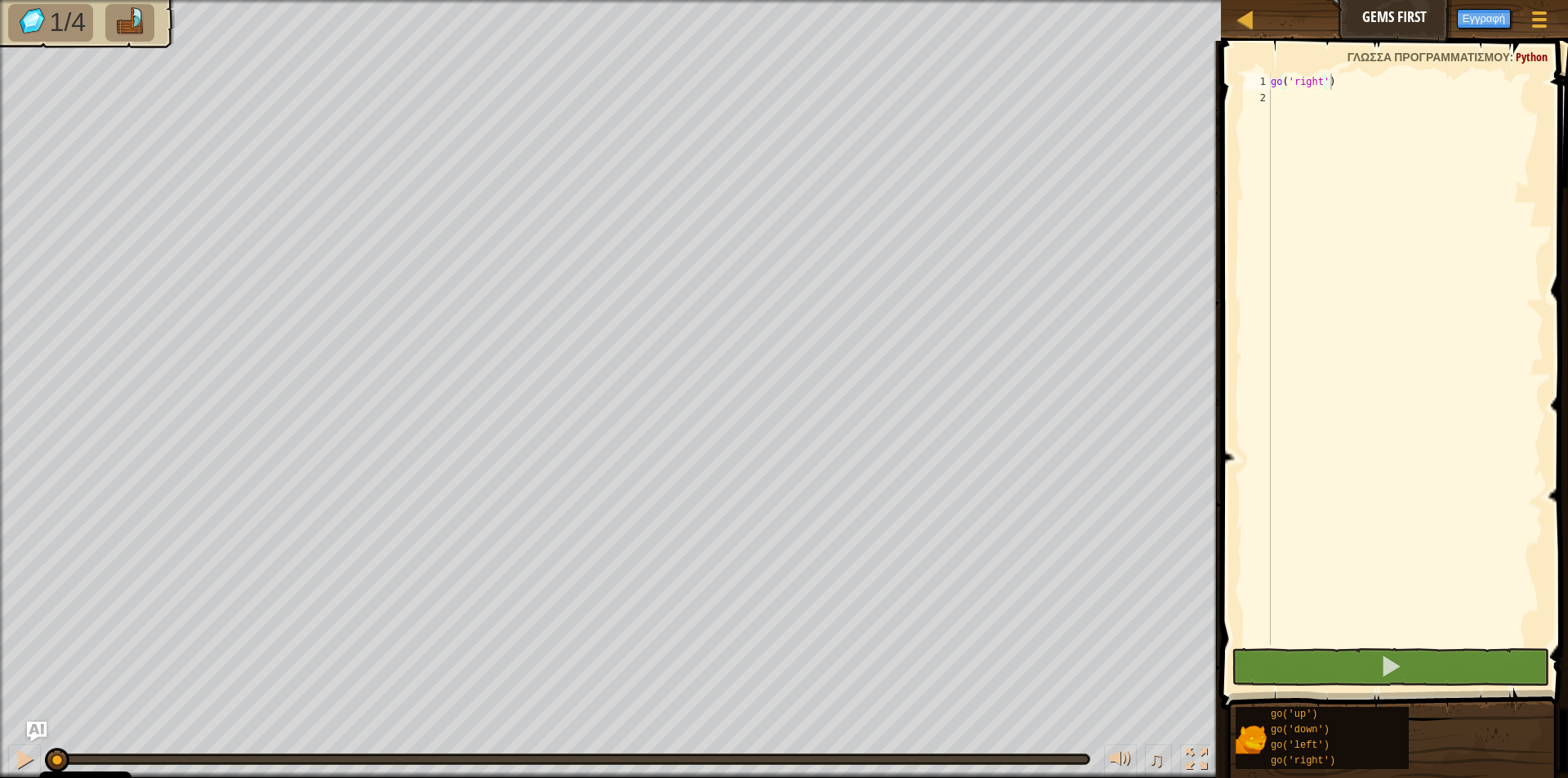
click at [78, 19] on span "1/4" at bounding box center [67, 22] width 36 height 30
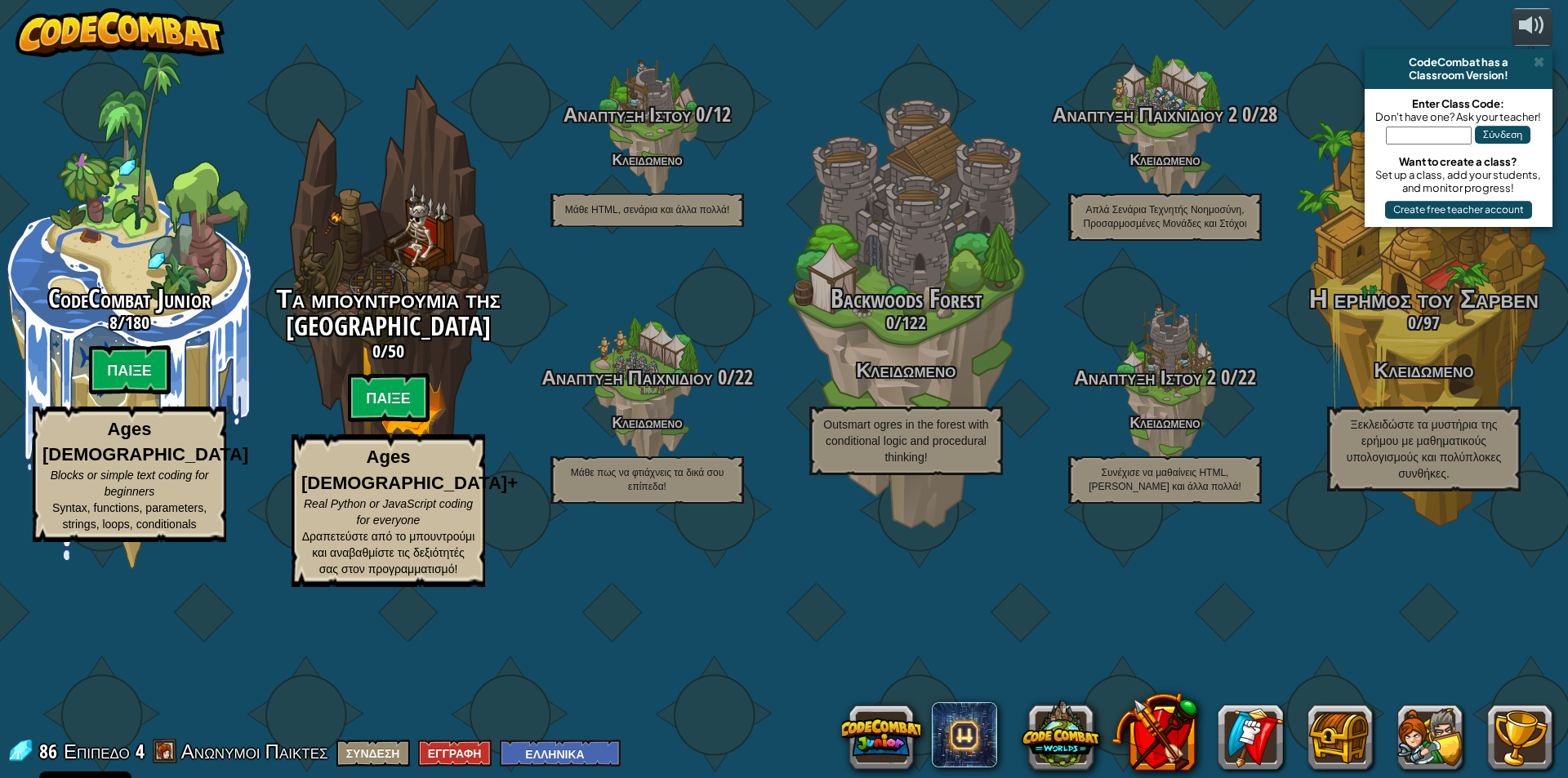
select select "el"
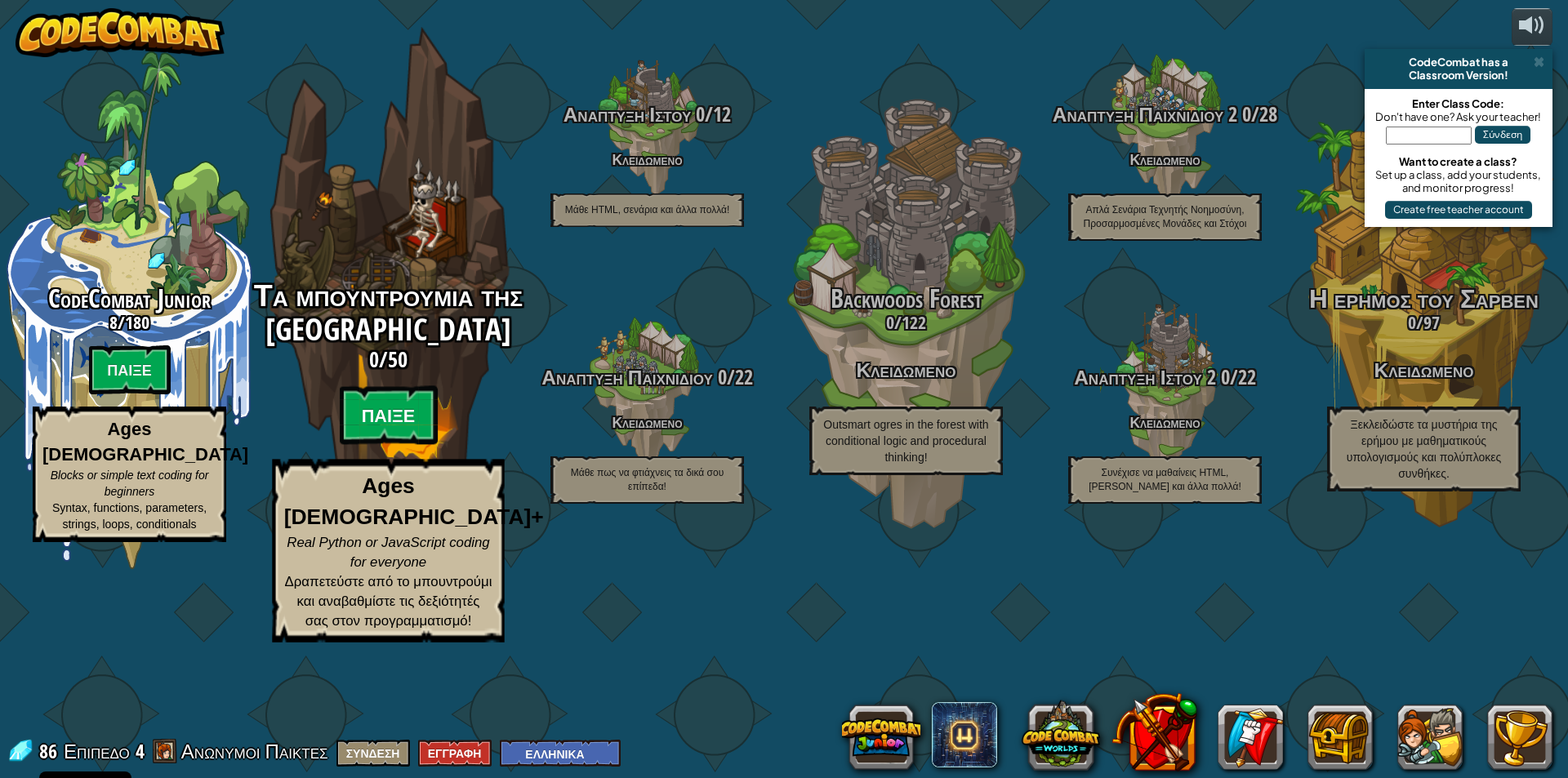
click at [400, 445] on btn "Παίξε" at bounding box center [389, 416] width 98 height 59
select select "el"
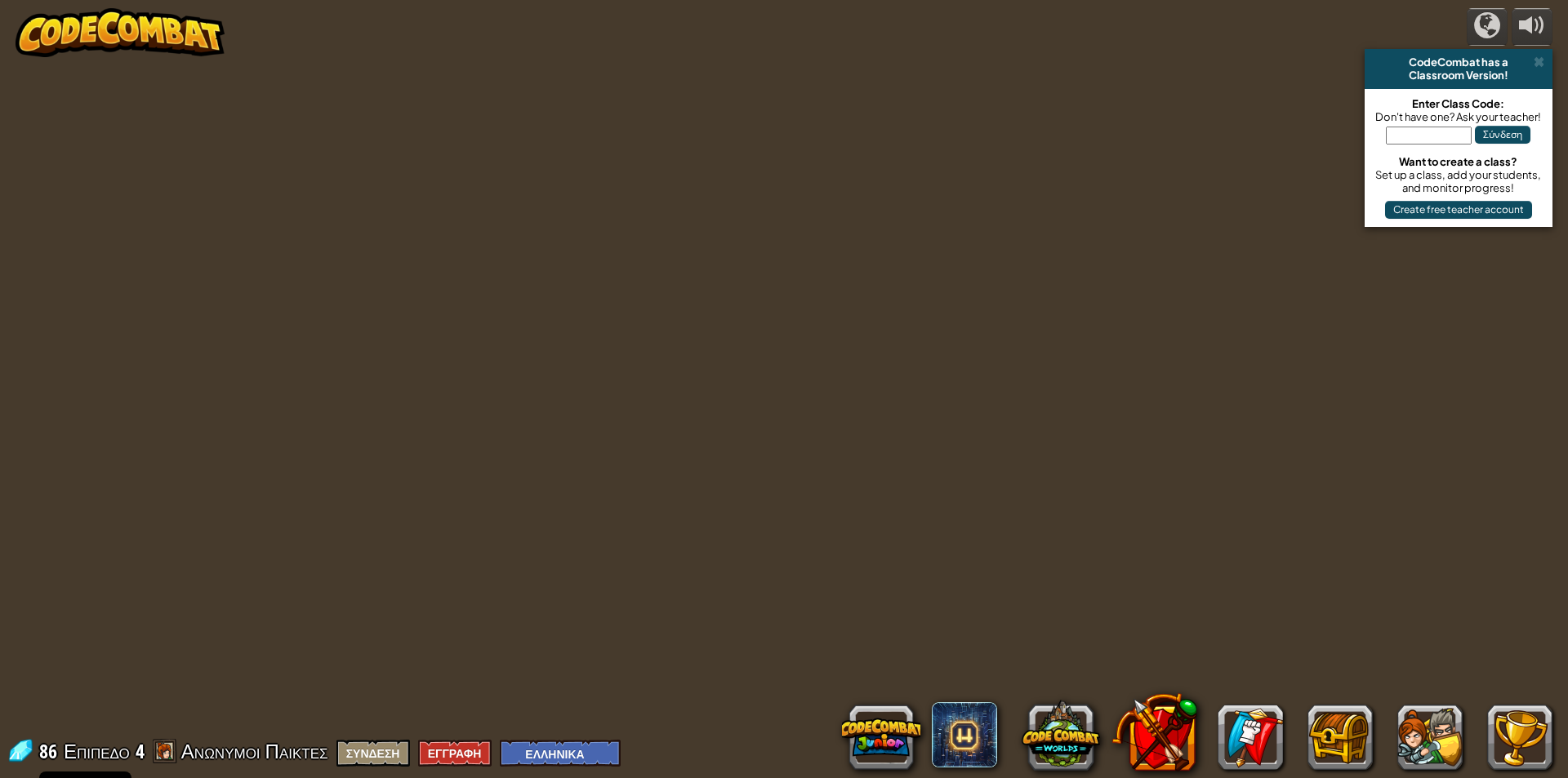
select select "el"
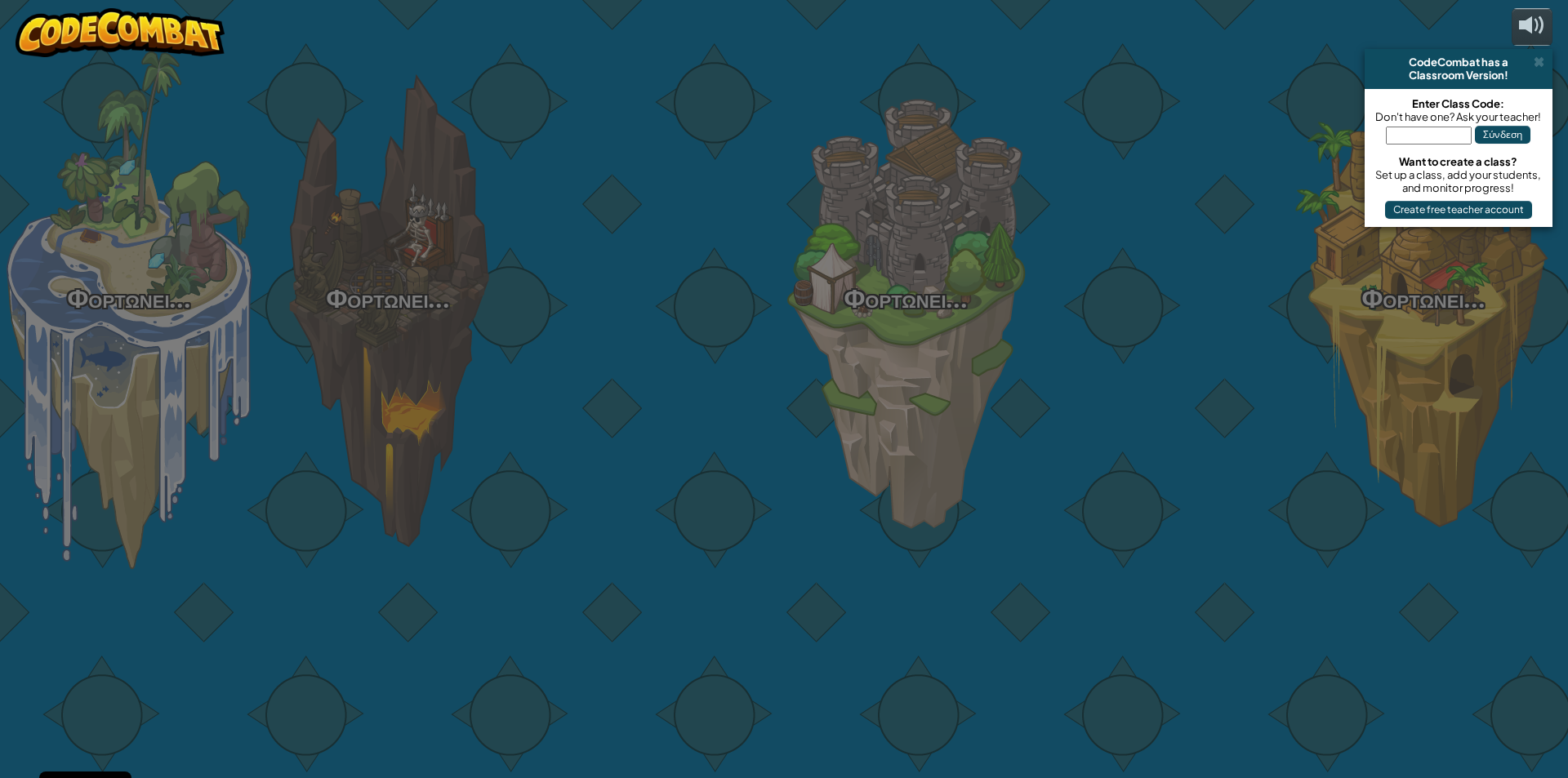
select select "el"
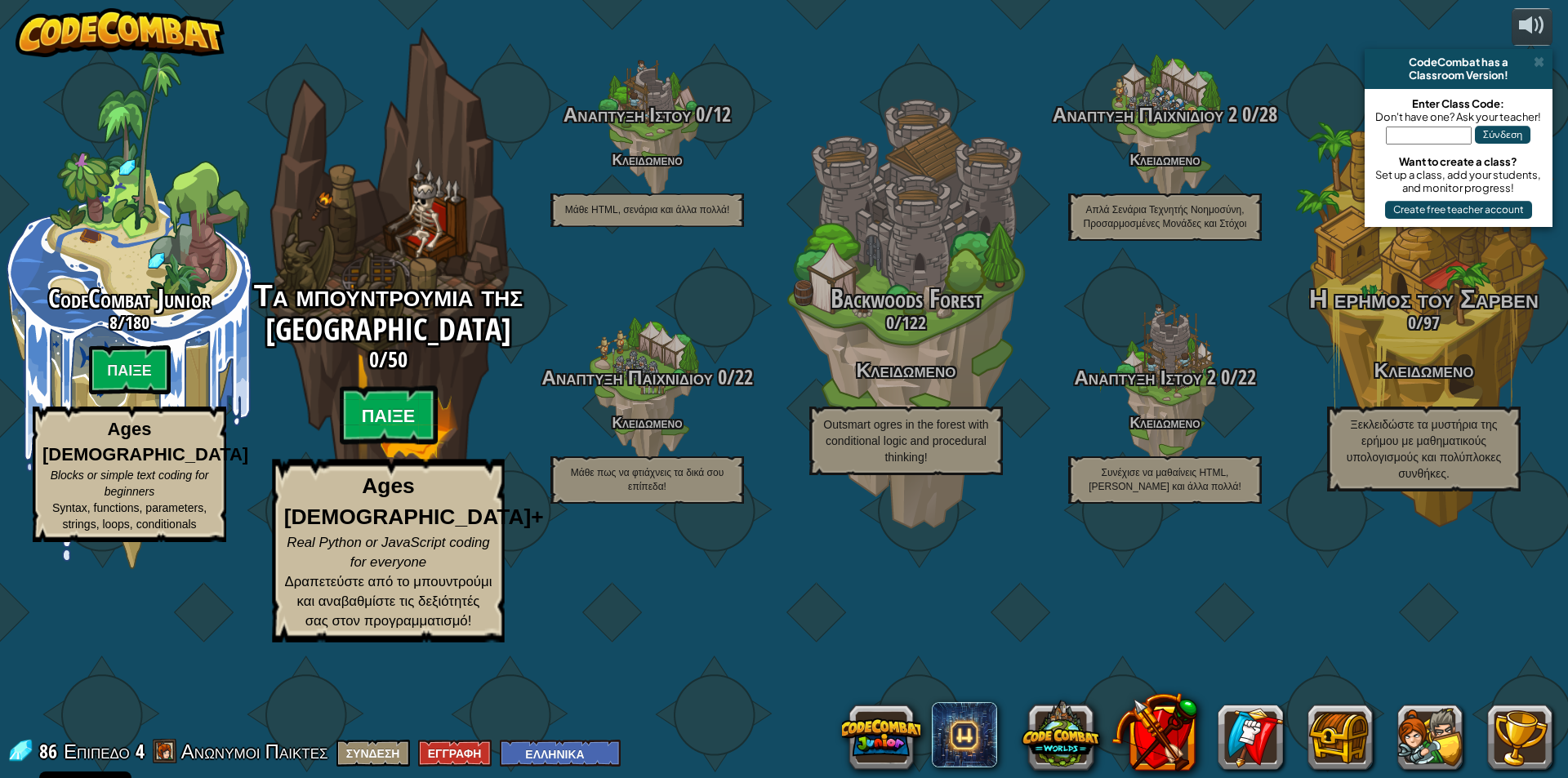
click at [373, 445] on btn "Παίξε" at bounding box center [389, 416] width 98 height 59
select select "el"
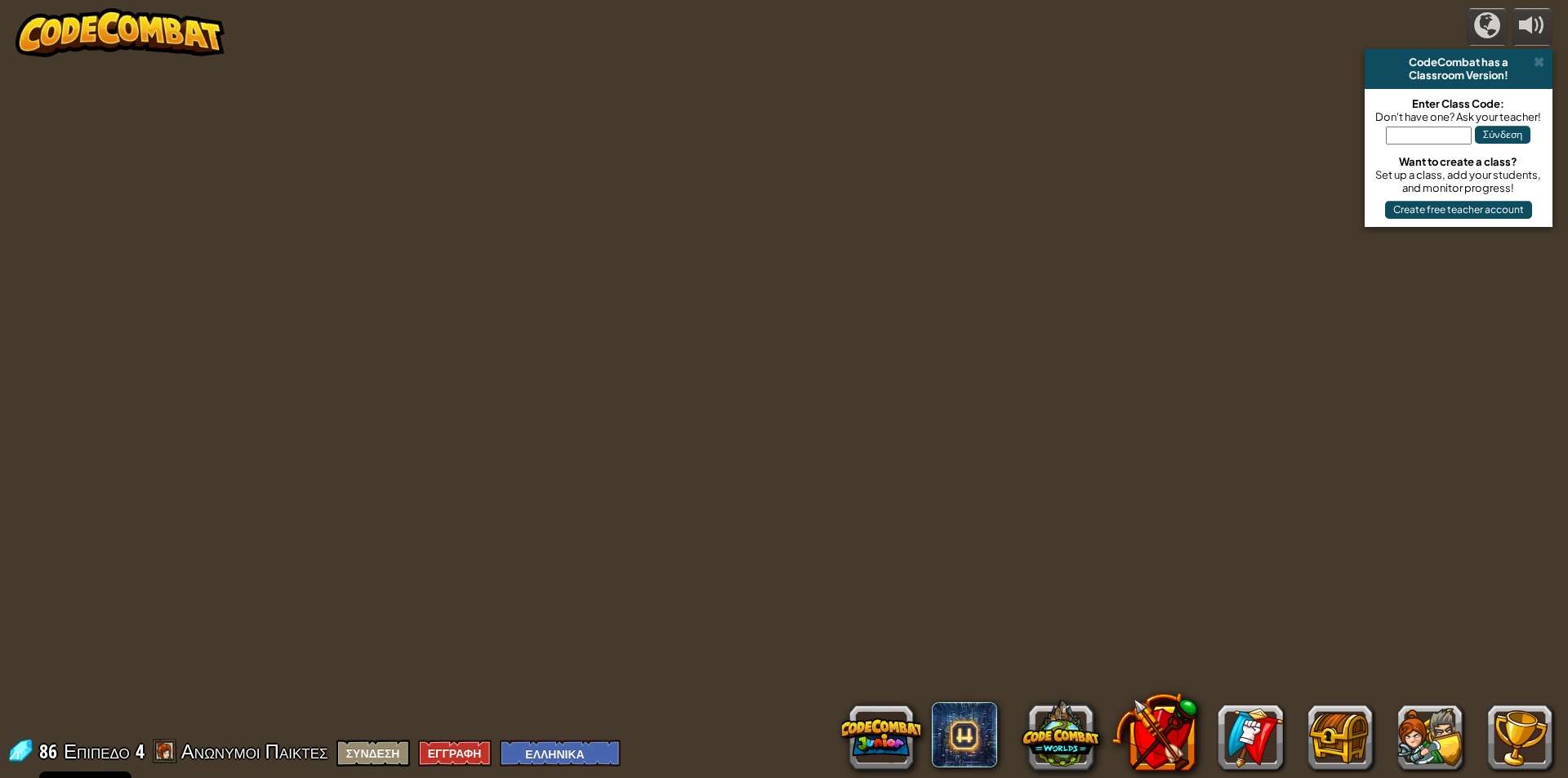
select select "el"
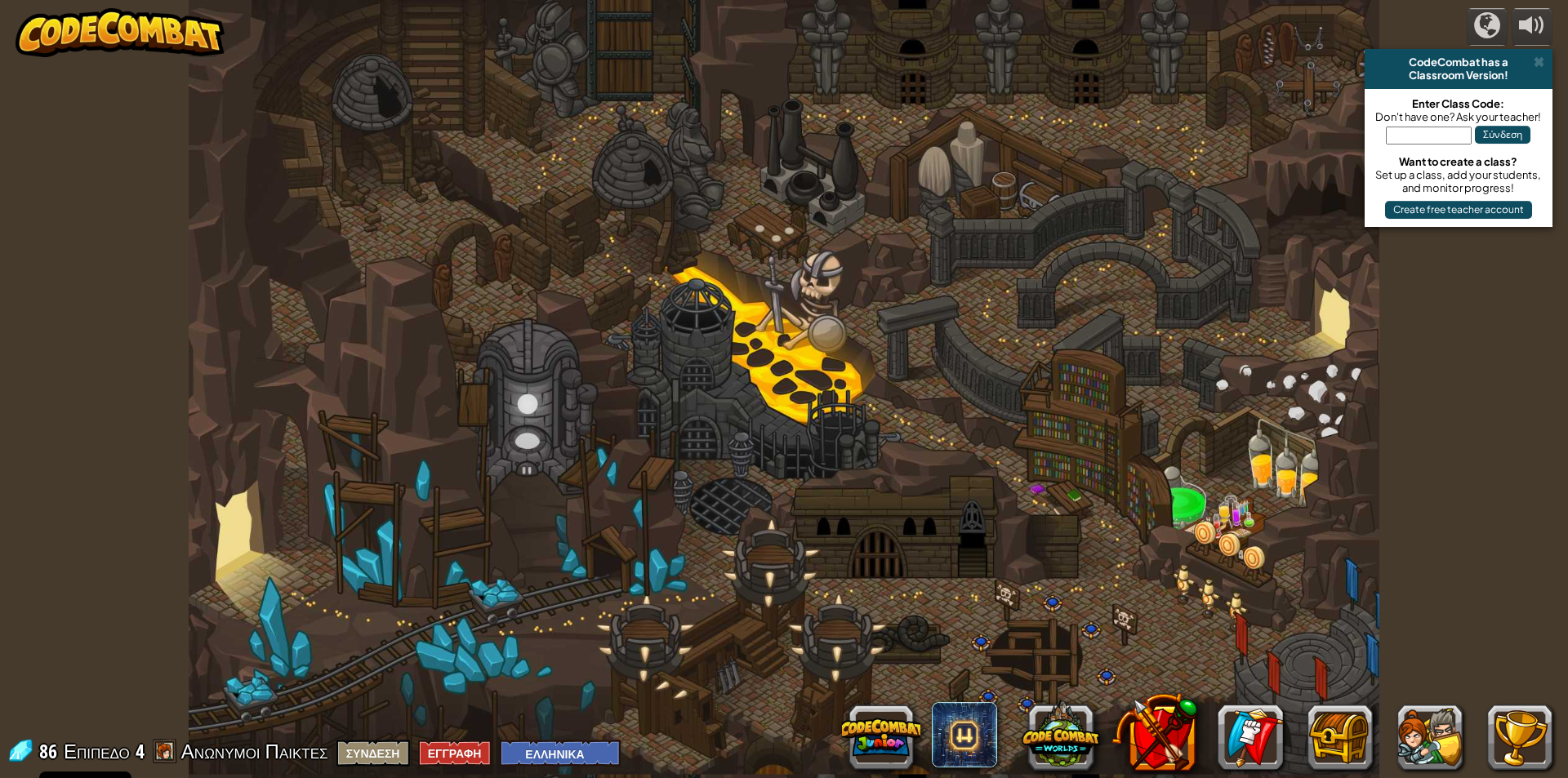
select select "el"
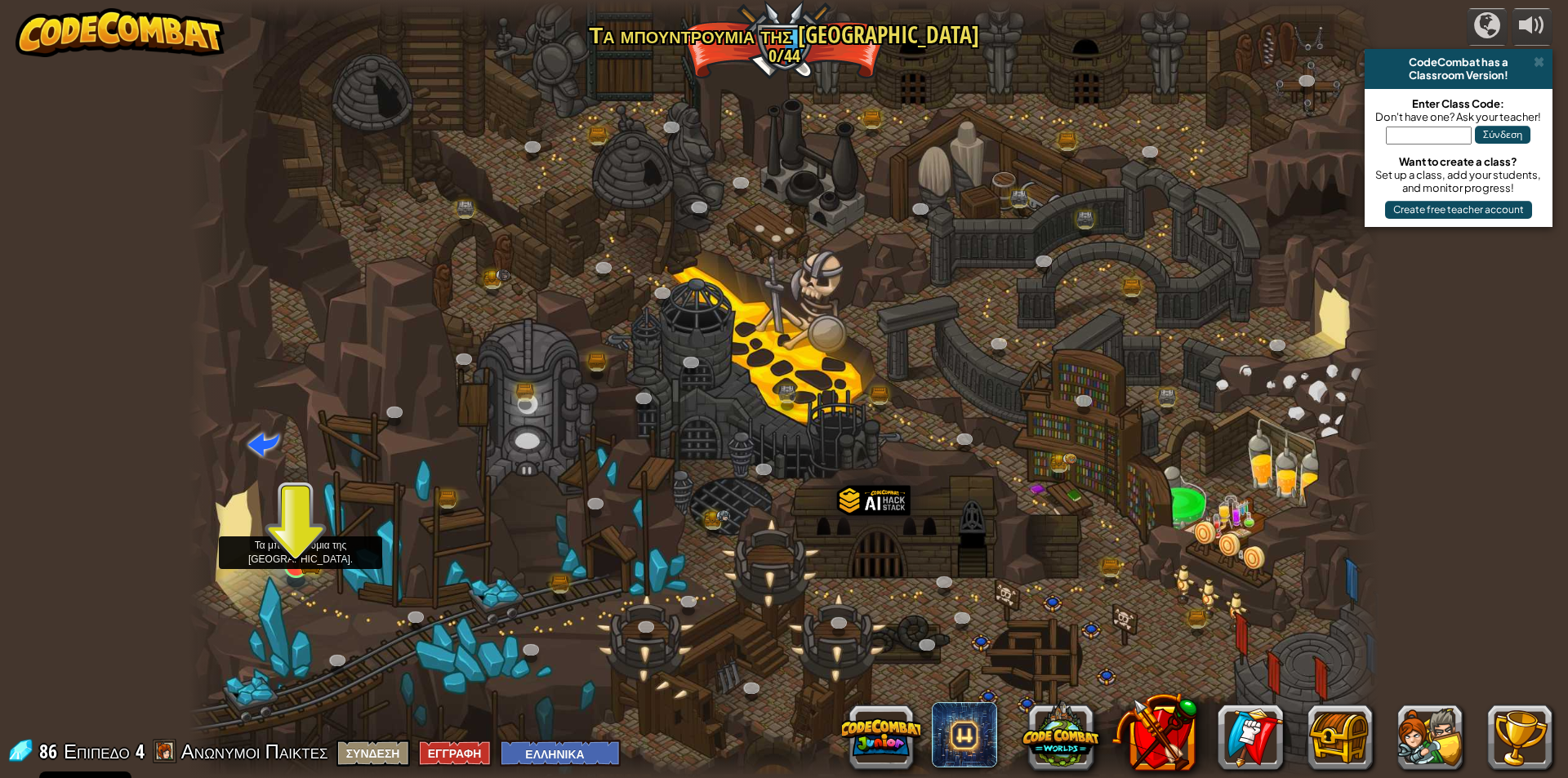
click at [297, 564] on img at bounding box center [296, 533] width 32 height 70
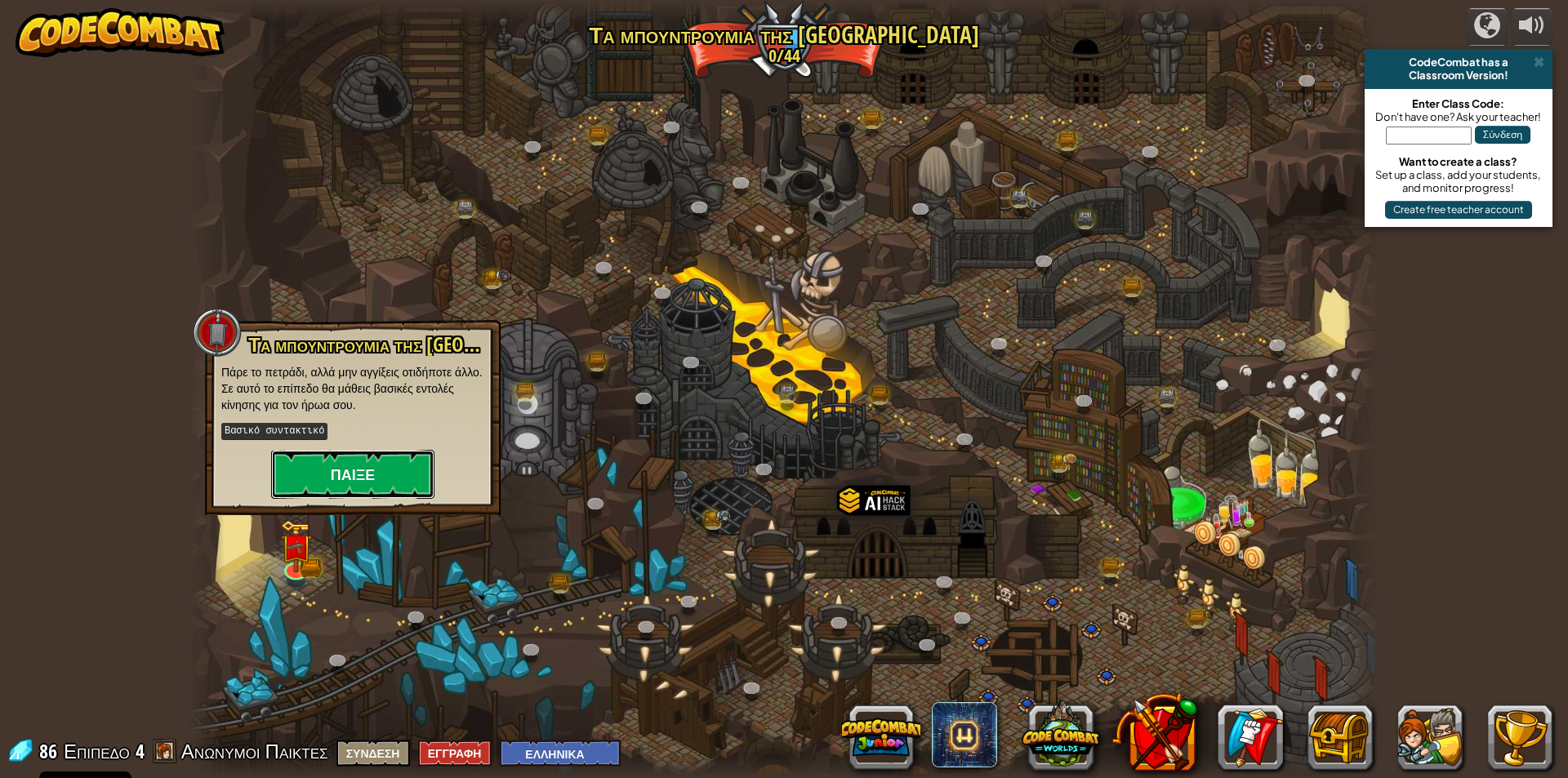
click at [407, 472] on button "Παίξε" at bounding box center [352, 474] width 163 height 49
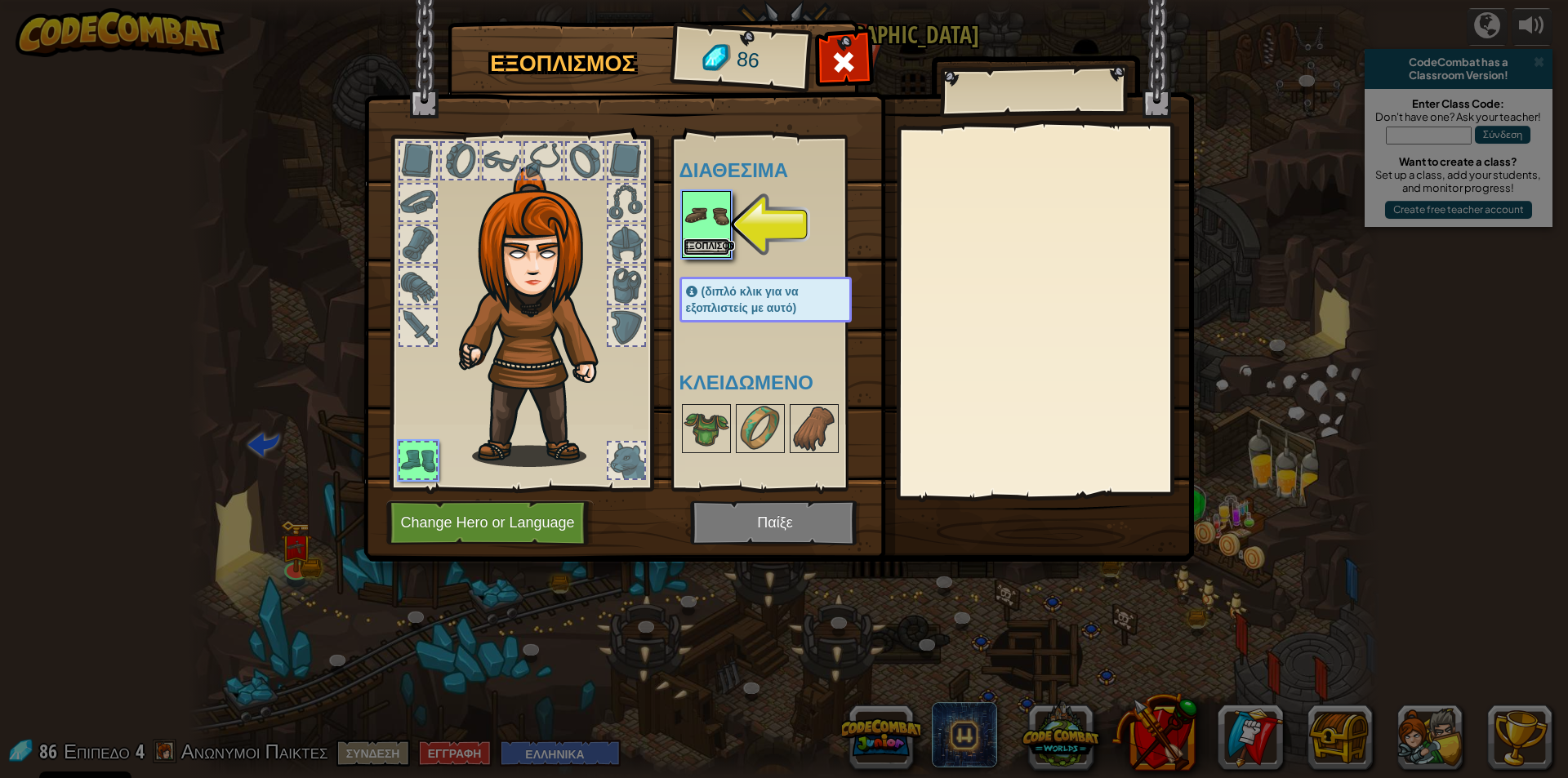
click at [708, 241] on button "Εξοπλίσου" at bounding box center [706, 247] width 46 height 17
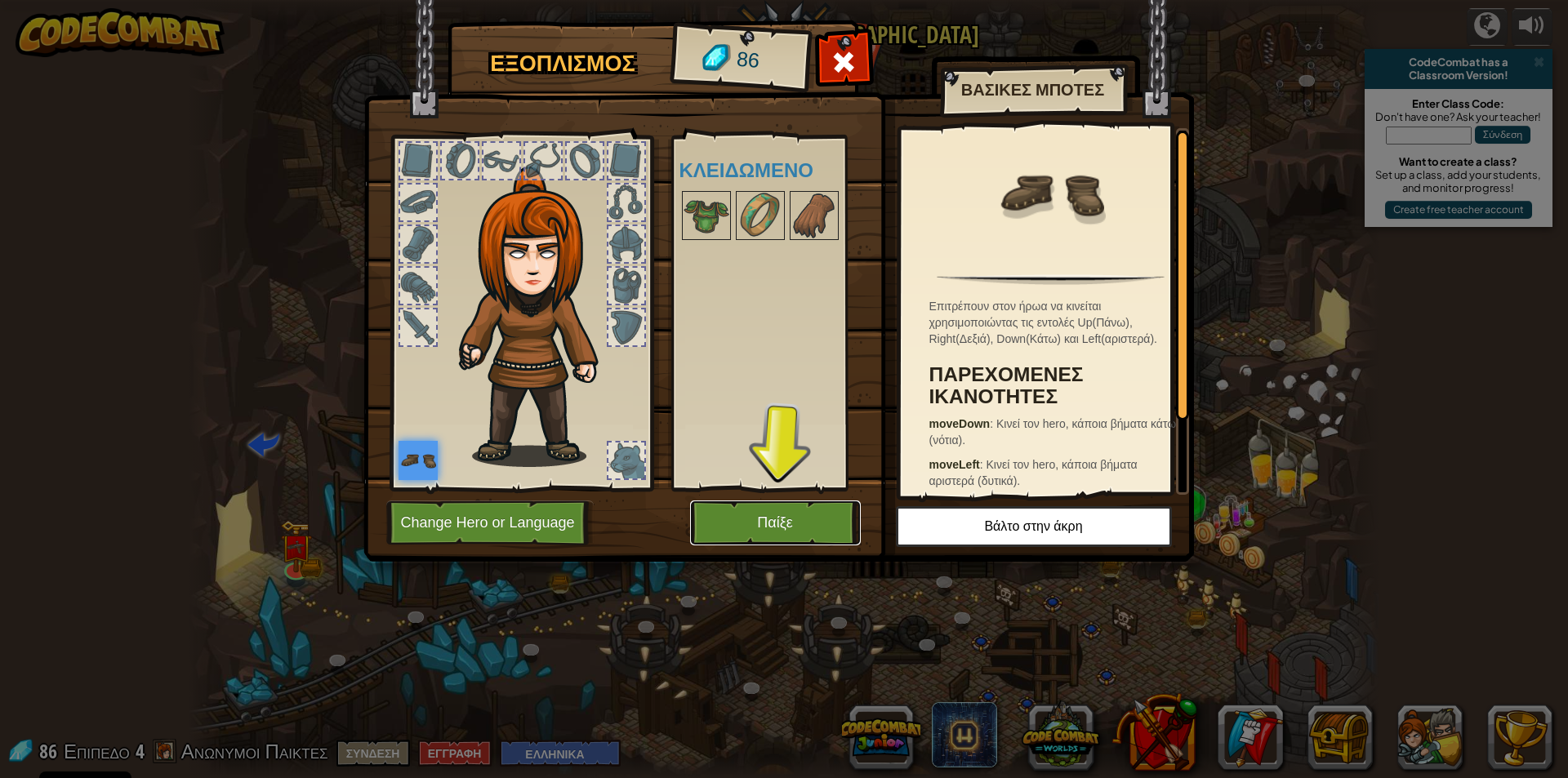
click at [821, 530] on button "Παίξε" at bounding box center [775, 523] width 170 height 45
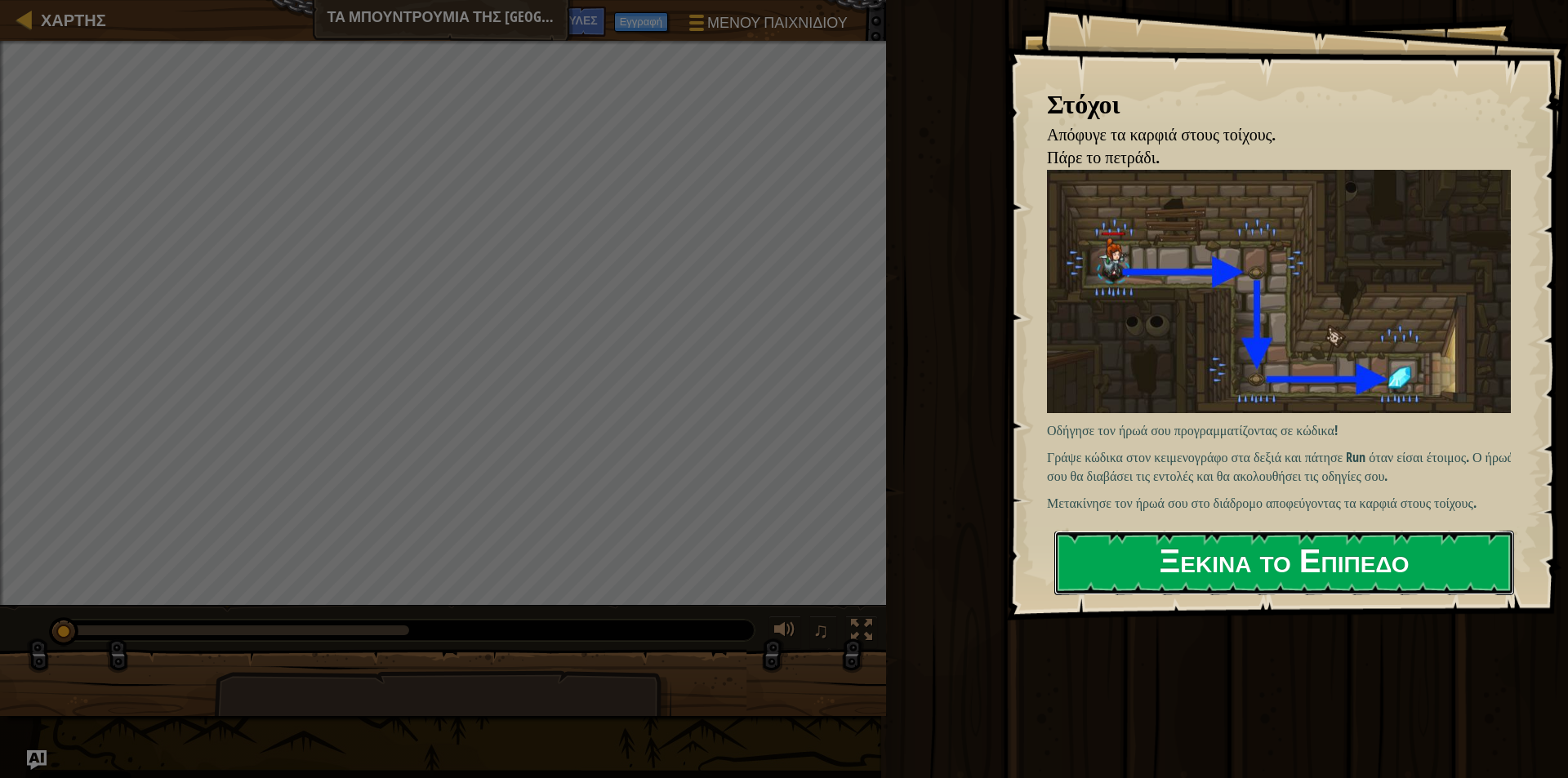
click at [1158, 555] on button "Ξεκίνα το Επίπεδο" at bounding box center [1283, 563] width 459 height 64
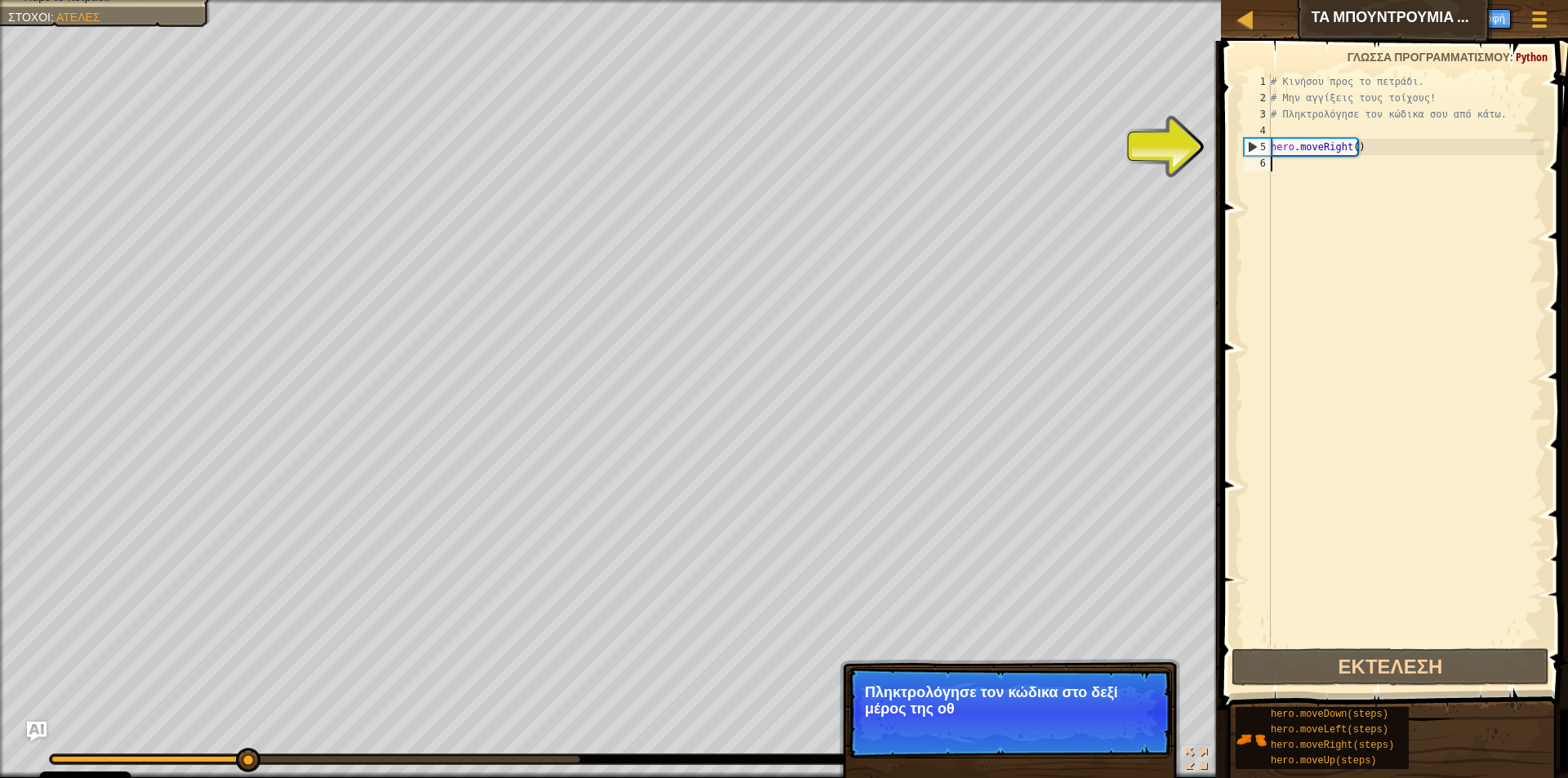
click at [1339, 164] on div "# Κινήσου προς το πετράδι. # Μην αγγίξεις τους τοίχους! # Πληκτρολόγησε τον κώδ…" at bounding box center [1405, 375] width 276 height 605
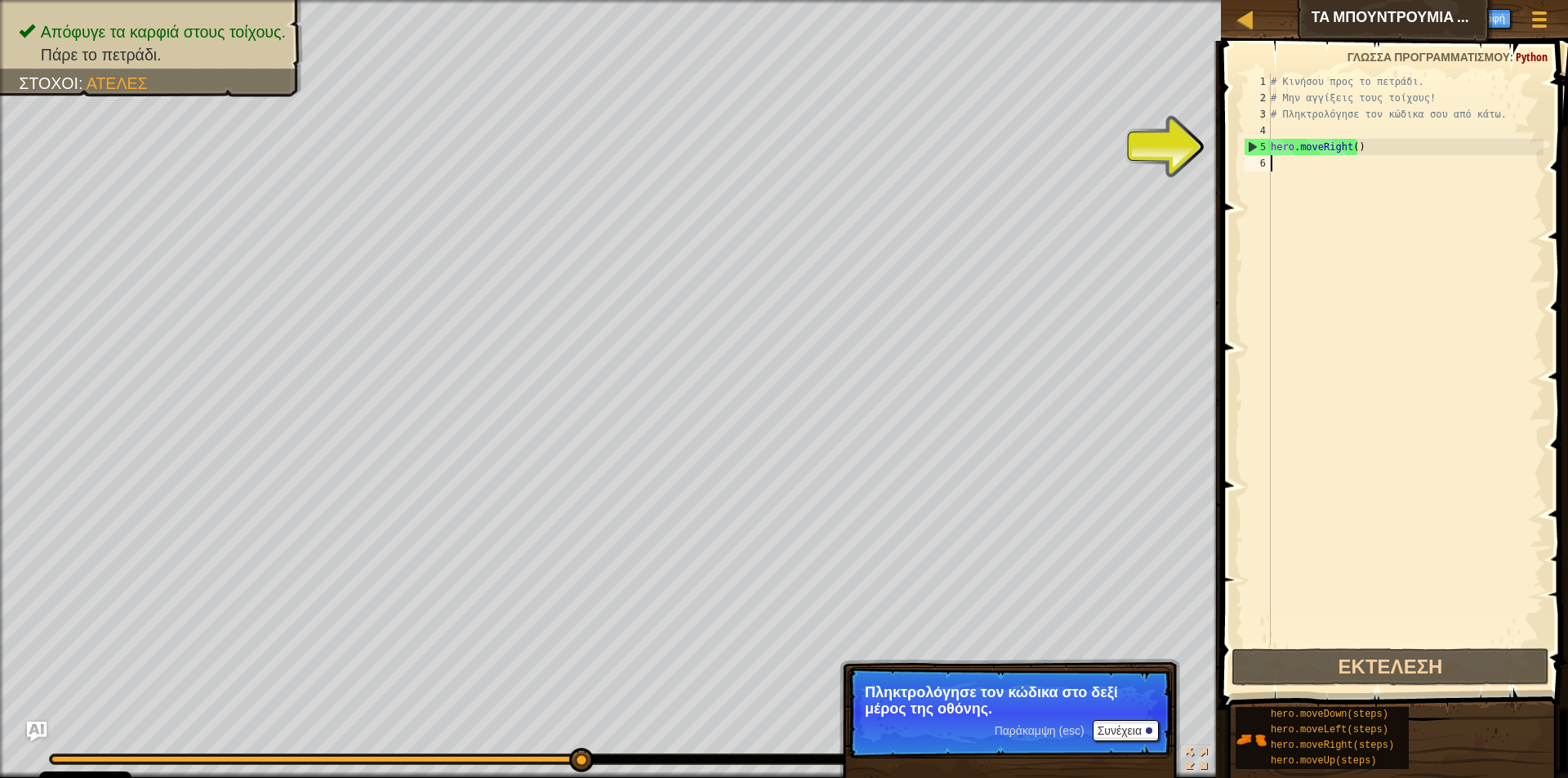
type textarea "d"
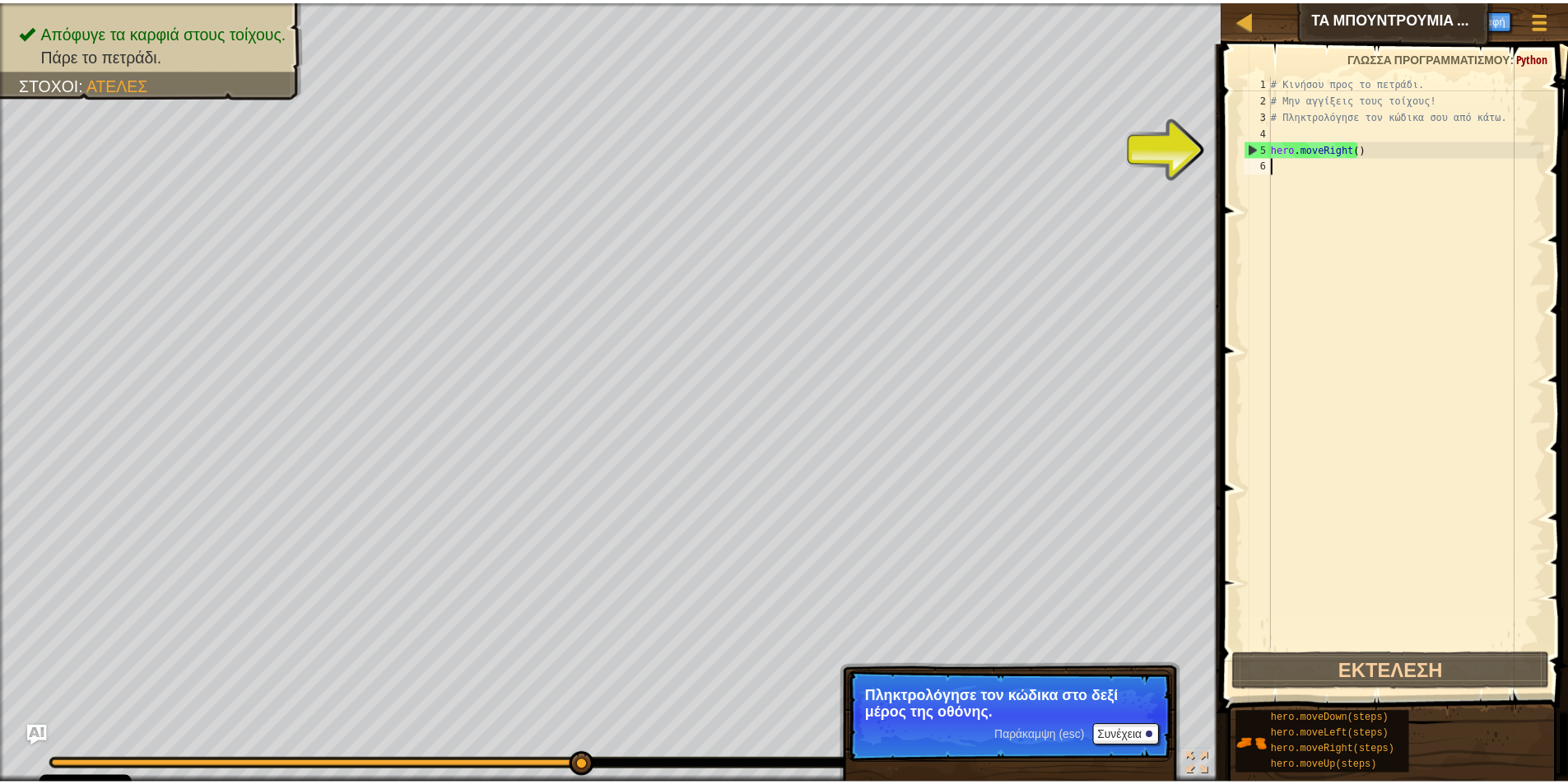
scroll to position [8, 0]
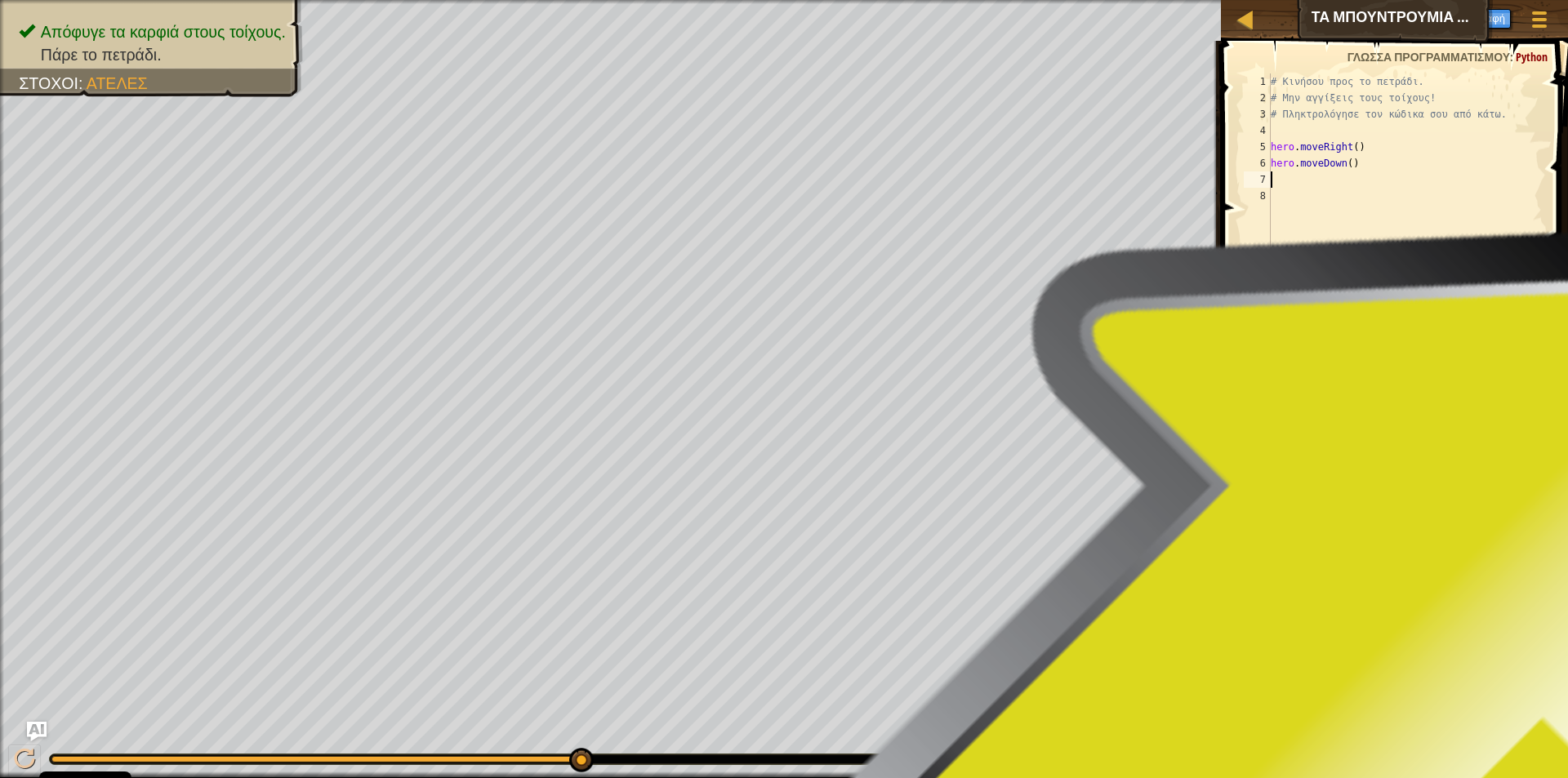
type textarea "r"
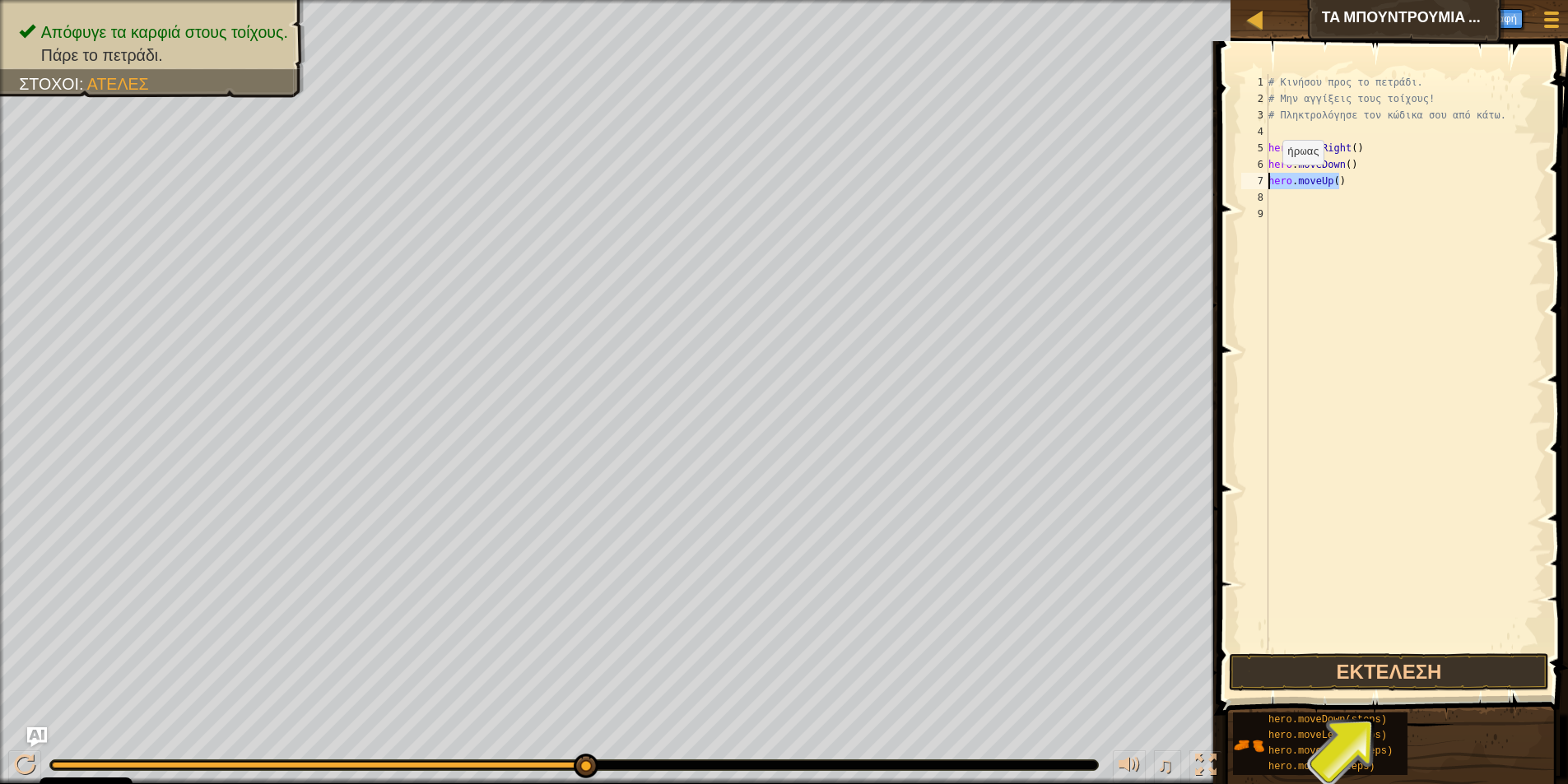
drag, startPoint x: 1337, startPoint y: 183, endPoint x: 1266, endPoint y: 181, distance: 71.0
click at [1266, 181] on div "1 2 3 4 5 6 7 8 9 # Κινήσου προς το πετράδι. # Μην αγγίξεις τους τοίχους! # Πλη…" at bounding box center [1390, 361] width 305 height 576
type textarea "r"
click at [1485, 667] on button "Εκτέλεση" at bounding box center [1388, 672] width 320 height 38
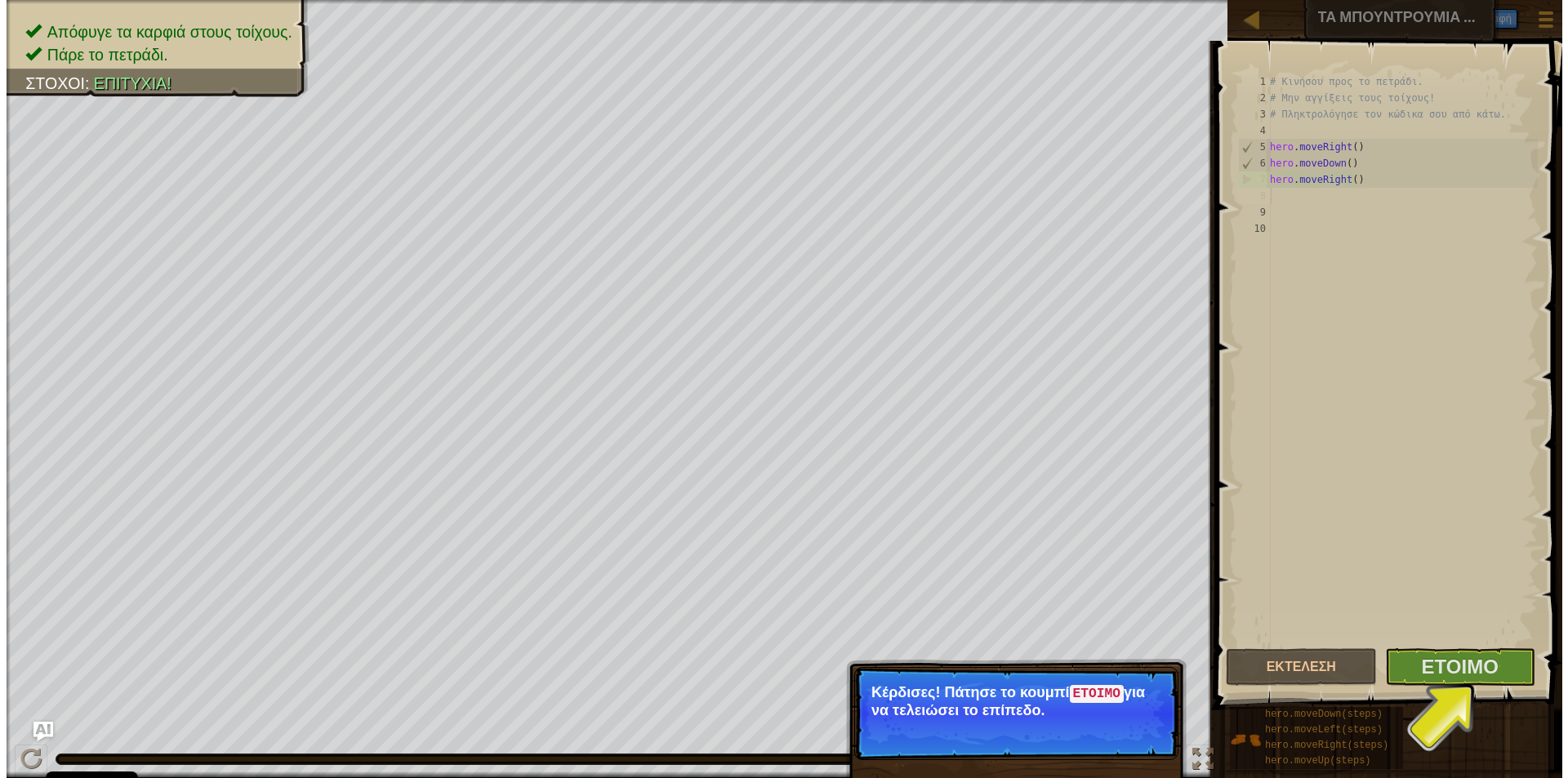
scroll to position [0, 0]
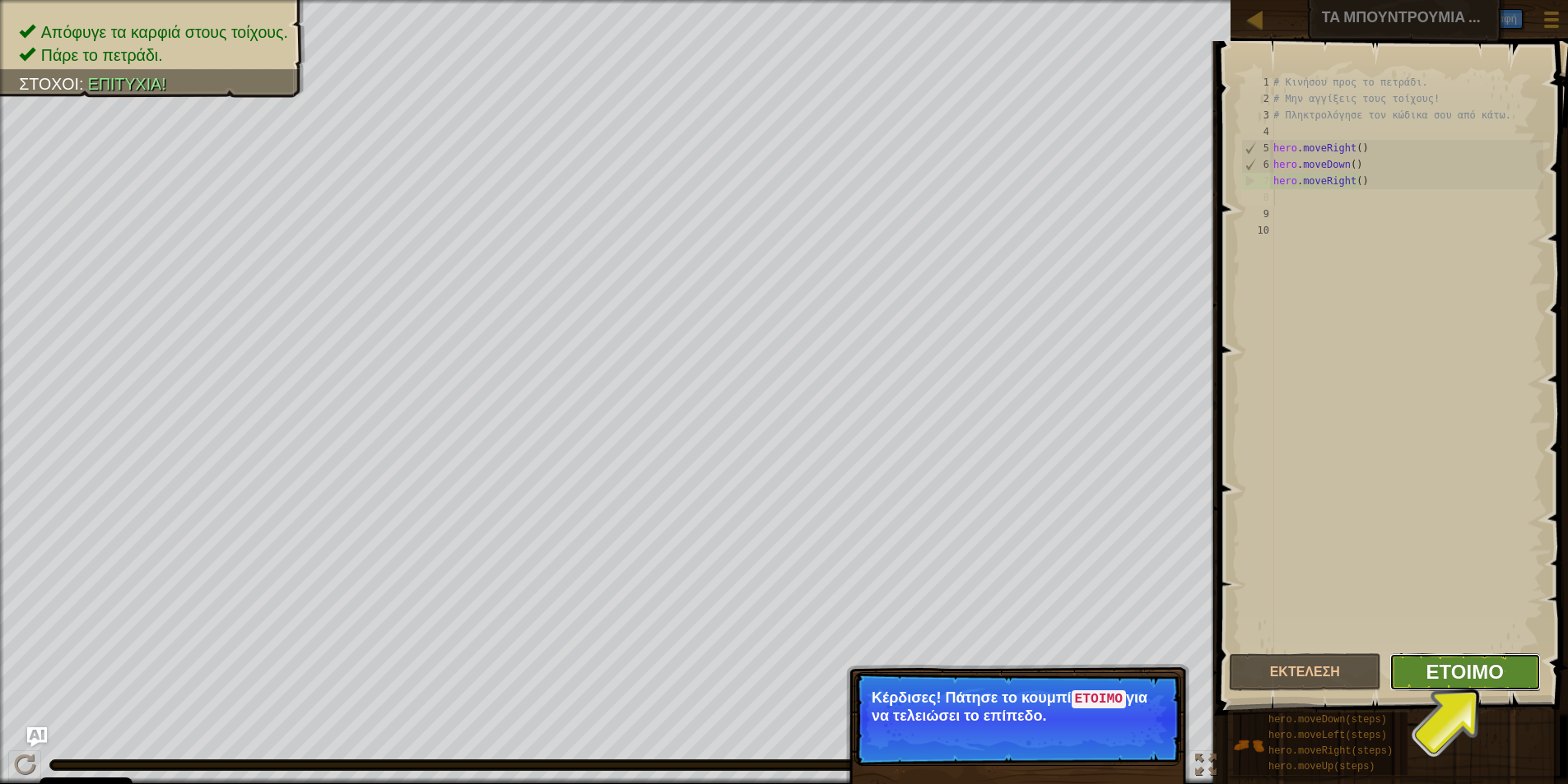
click at [1470, 672] on span "Έτοιμο" at bounding box center [1465, 671] width 77 height 26
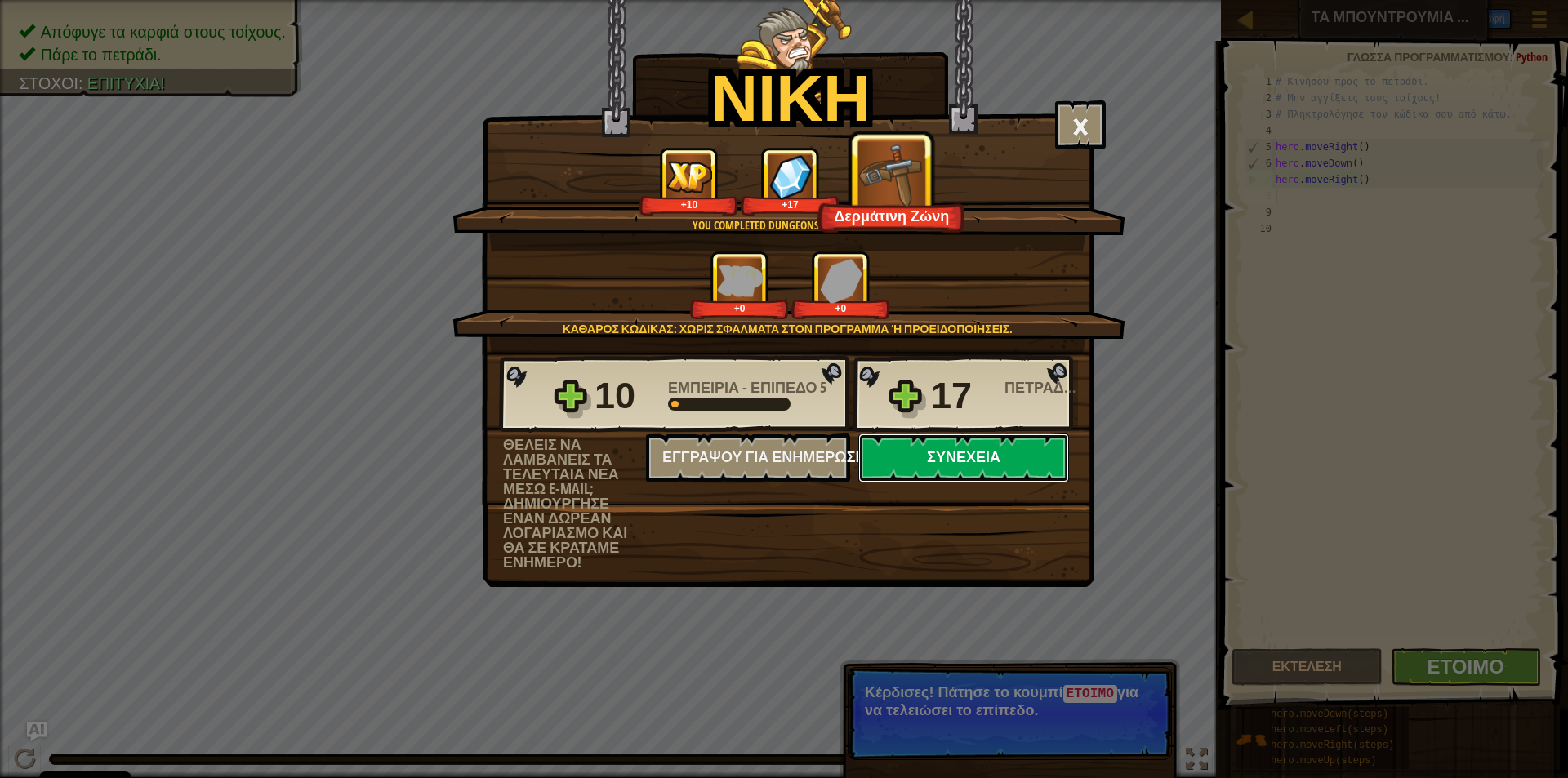
click at [958, 446] on button "Συνέχεια" at bounding box center [963, 457] width 211 height 49
select select "el"
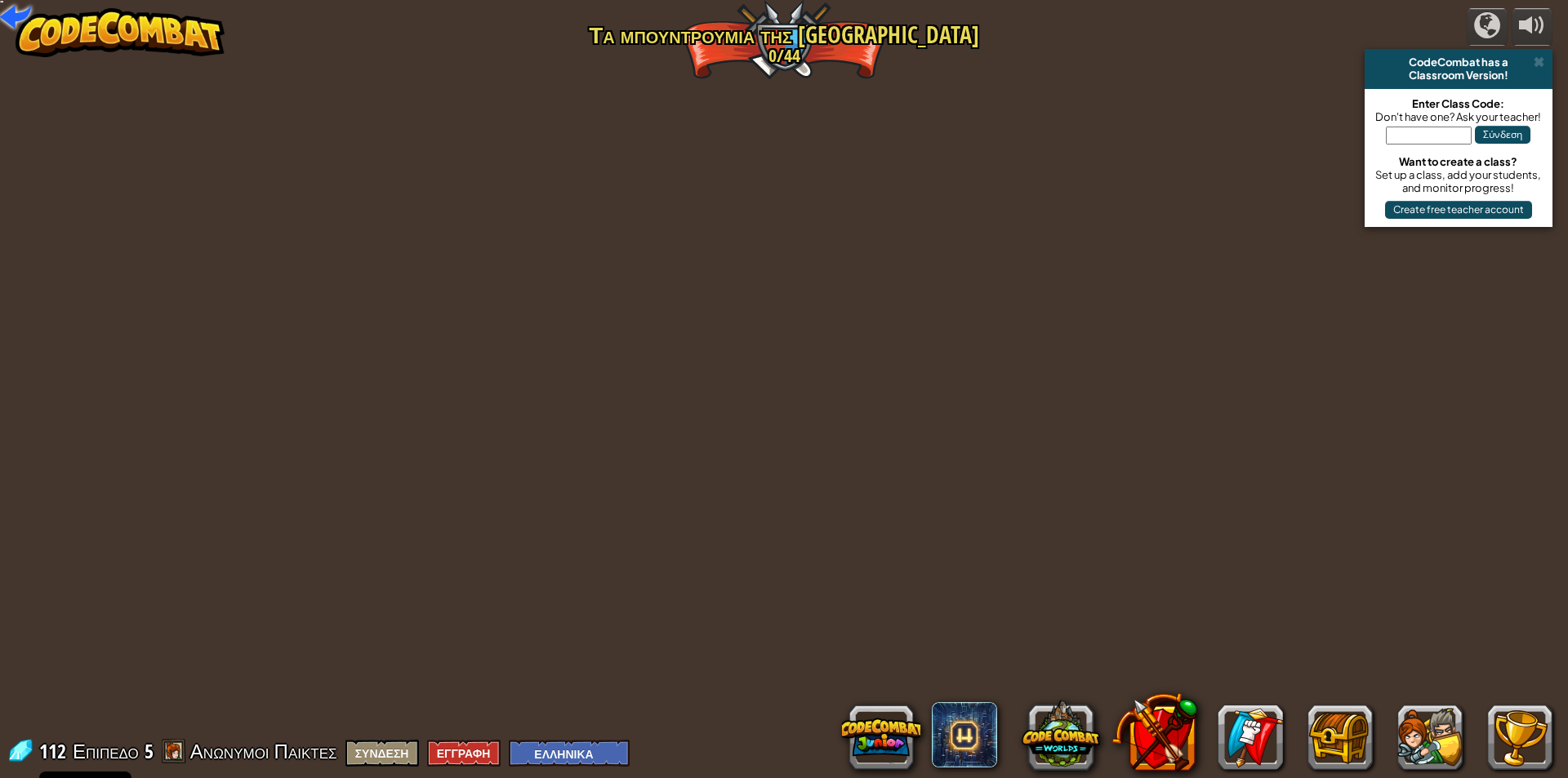
select select "el"
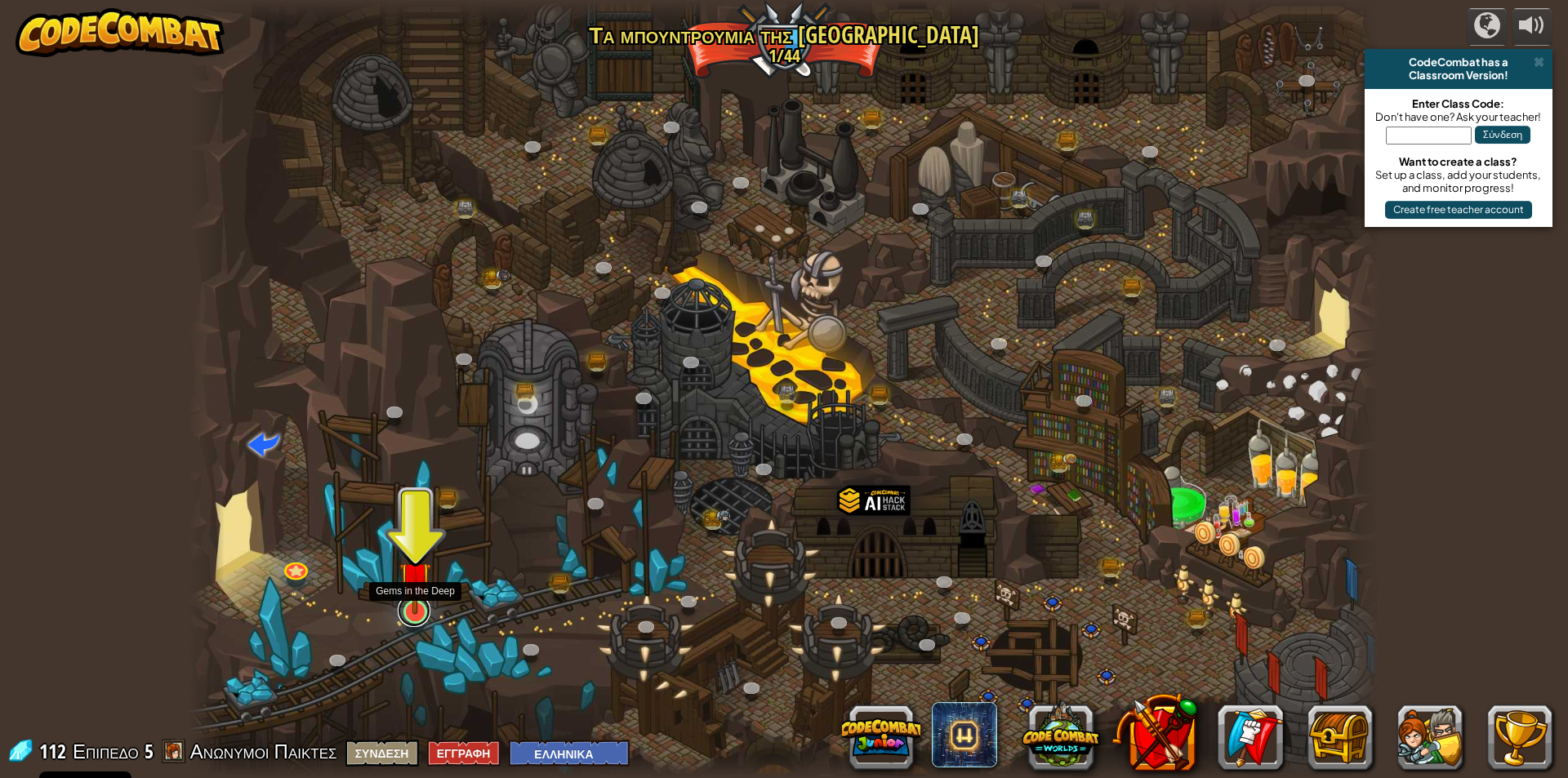
click at [413, 618] on link at bounding box center [414, 610] width 33 height 33
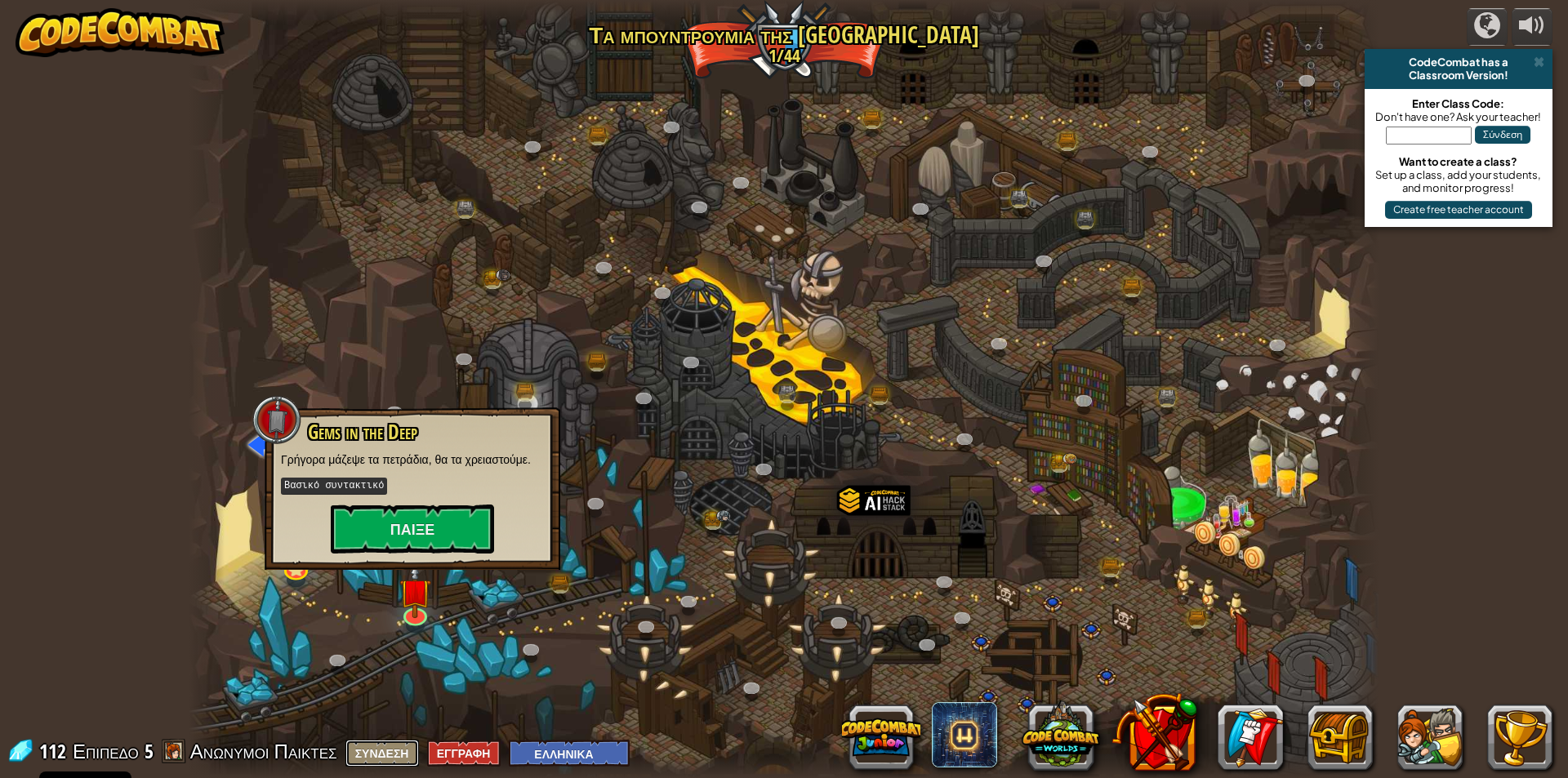
click at [415, 755] on button "Σύνδεση" at bounding box center [382, 753] width 74 height 27
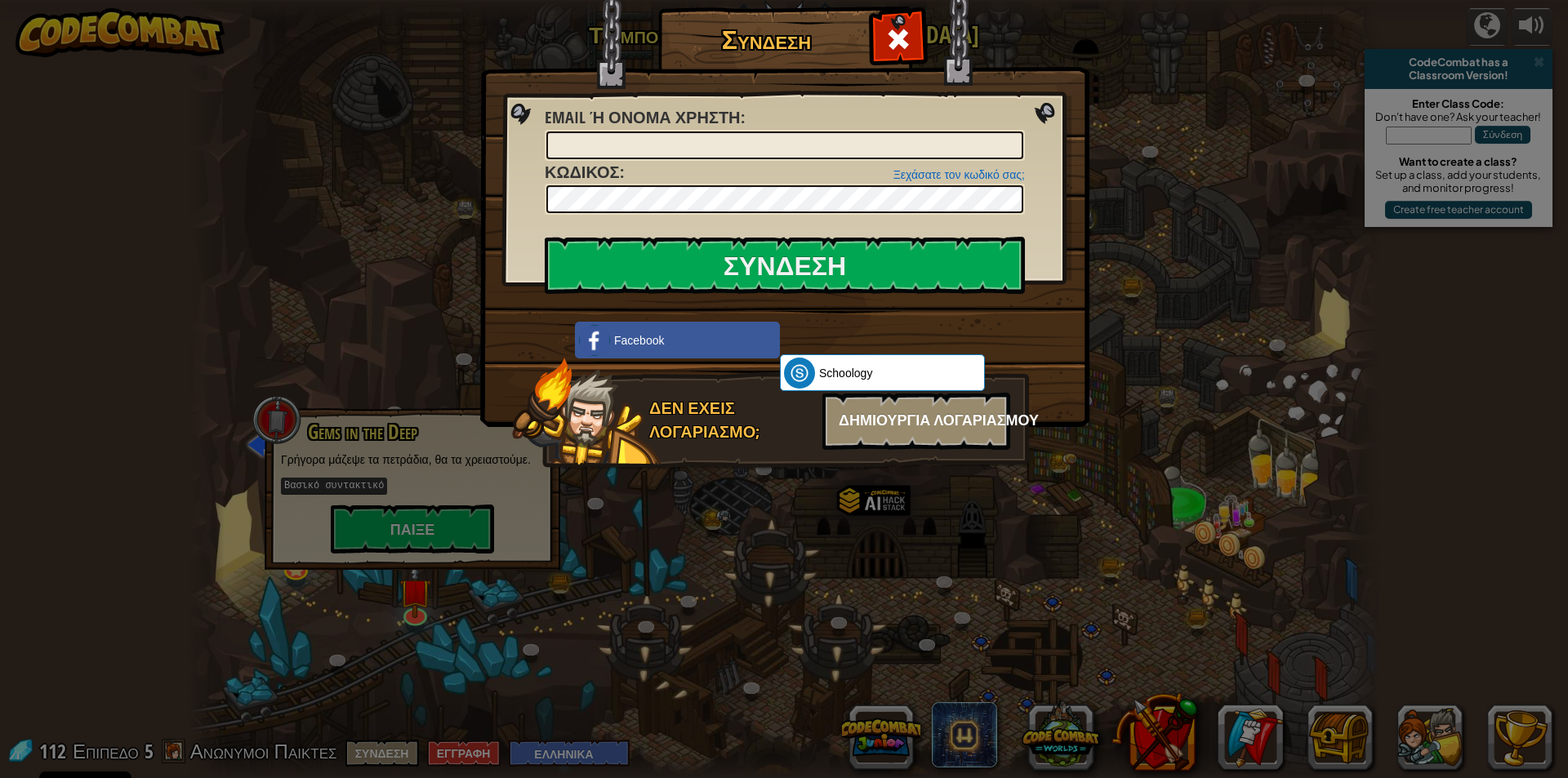
click at [962, 432] on div "Δημιουργία Λογαριασμού" at bounding box center [917, 421] width 188 height 57
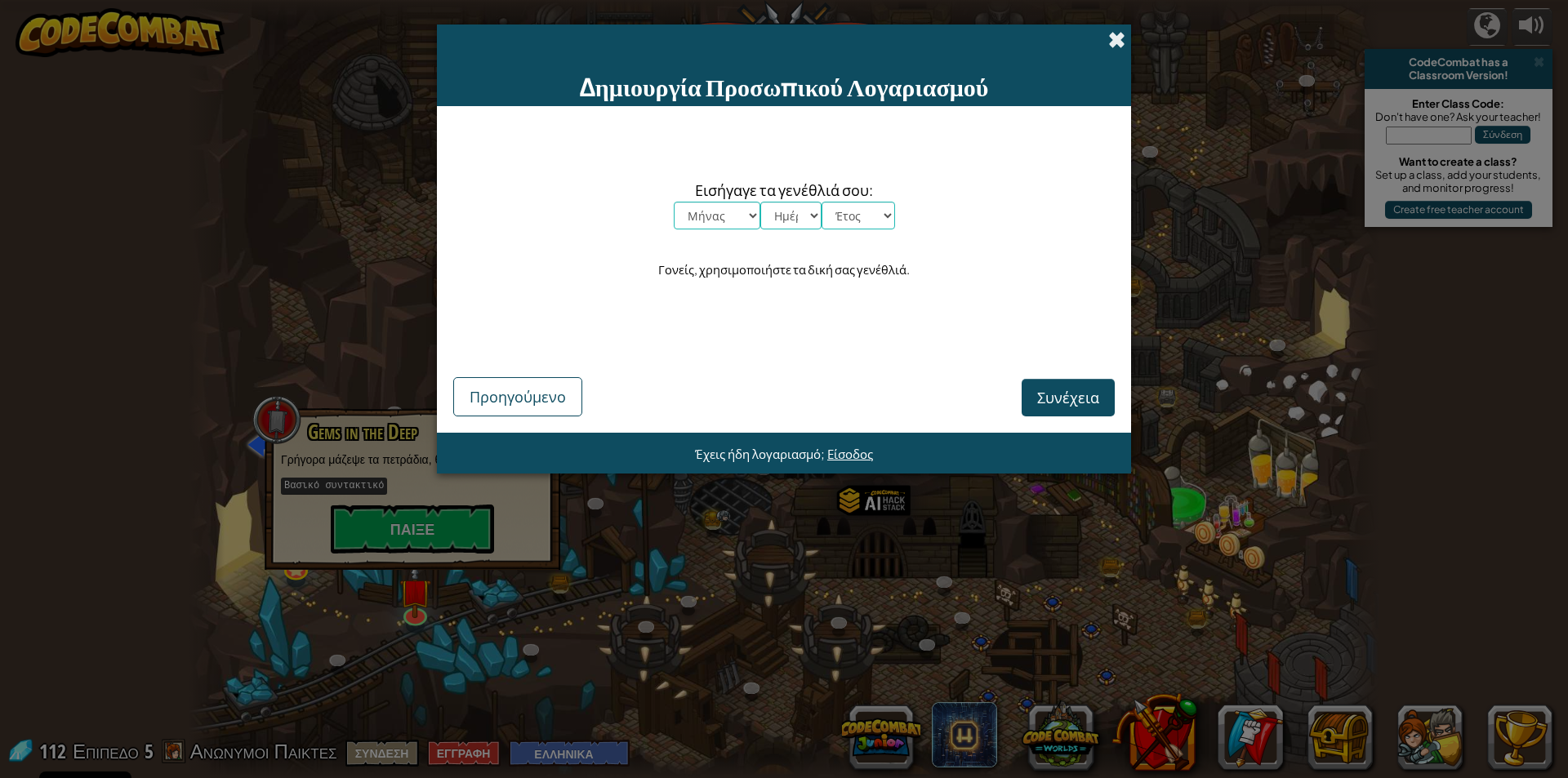
click at [1110, 44] on span at bounding box center [1116, 39] width 17 height 17
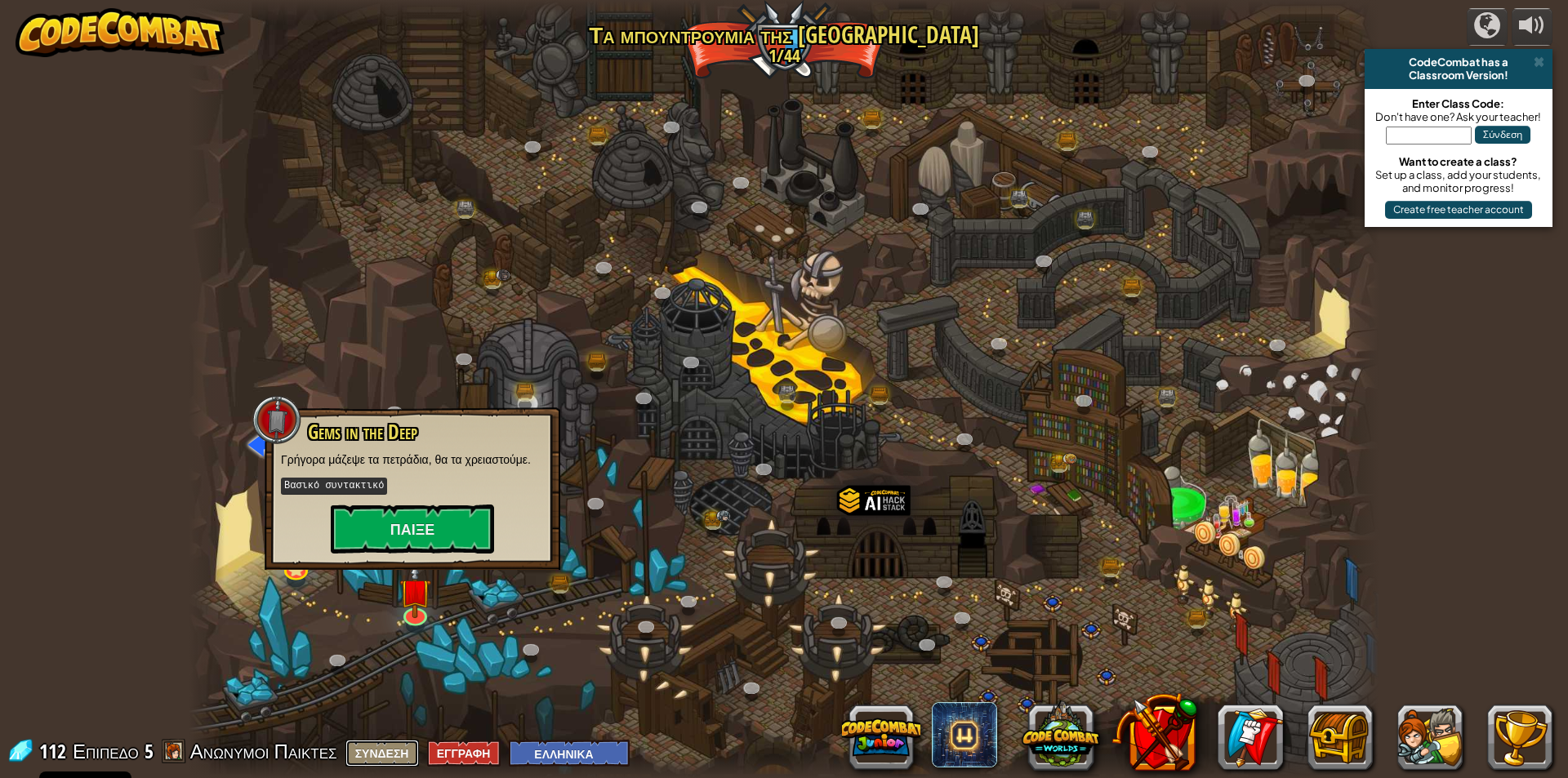
click at [389, 753] on button "Σύνδεση" at bounding box center [382, 753] width 74 height 27
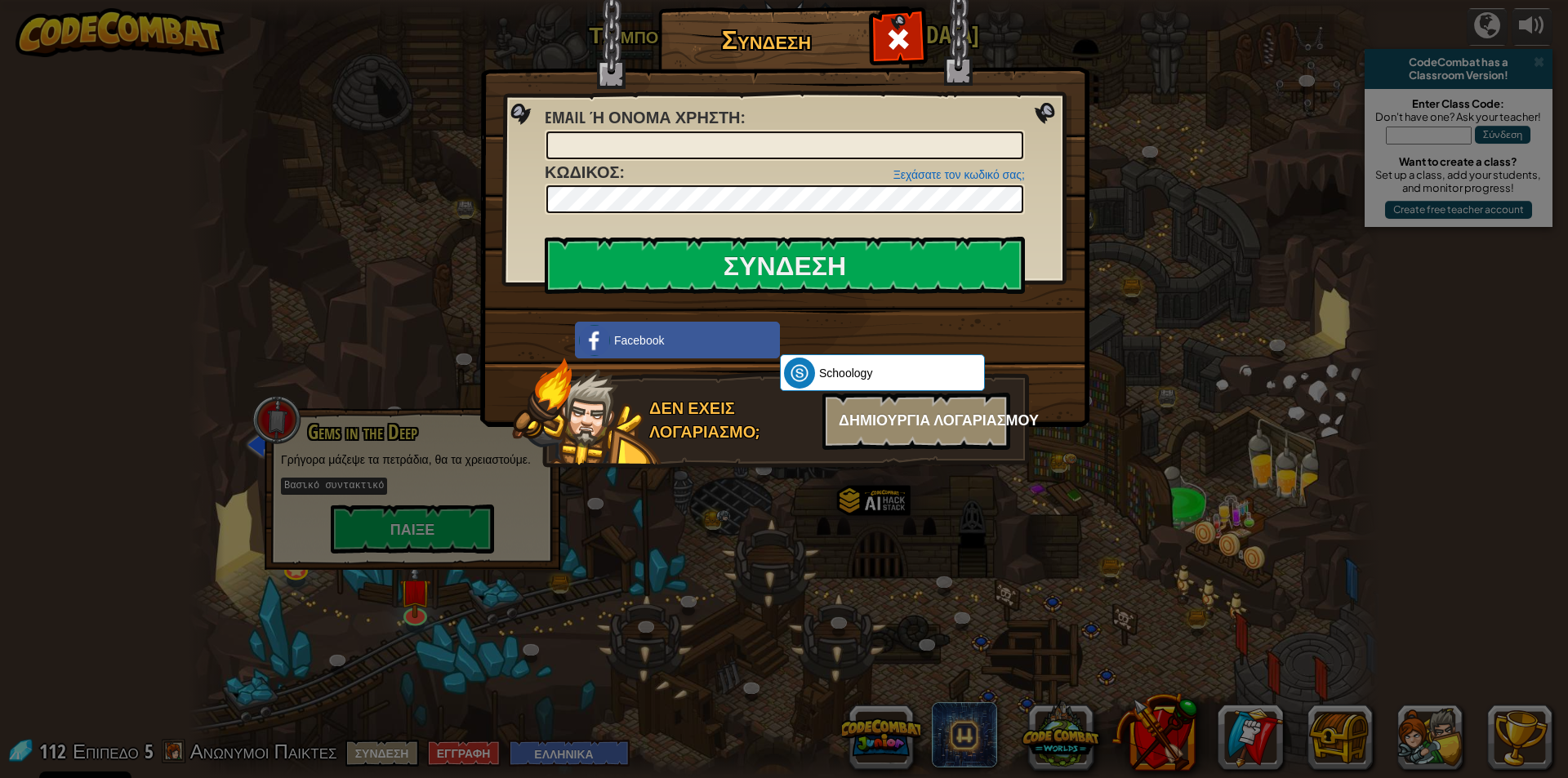
click at [889, 433] on div "Δημιουργία Λογαριασμού" at bounding box center [917, 421] width 188 height 57
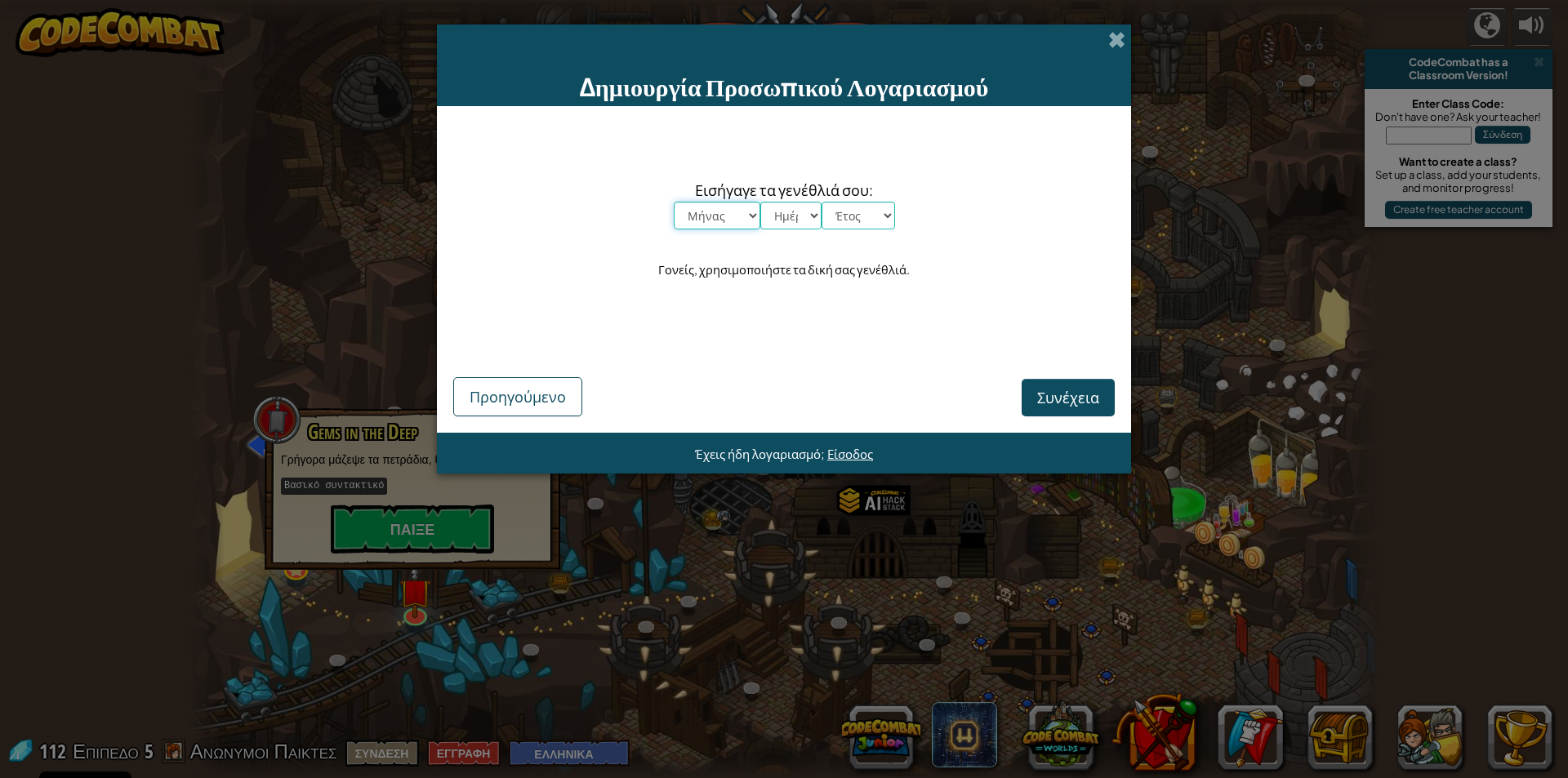
click at [727, 208] on select "Μήνας Ιανουάριος Φεβρουάριος Μάρτιος Απρίλιος Μάιος Ιούνιος Ιούλιος Αύγουστος Σ…" at bounding box center [716, 215] width 87 height 28
select select "9"
click at [674, 201] on select "Μήνας Ιανουάριος Φεβρουάριος Μάρτιος Απρίλιος Μάιος Ιούνιος Ιούλιος Αύγουστος Σ…" at bounding box center [716, 215] width 87 height 28
click at [796, 219] on select "Ημέρα 1 2 3 4 5 6 7 8 9 10 11 12 13 14 15 16 17 18 19 20 21 22 23 24 25 26 27 2…" at bounding box center [791, 215] width 61 height 28
select select "5"
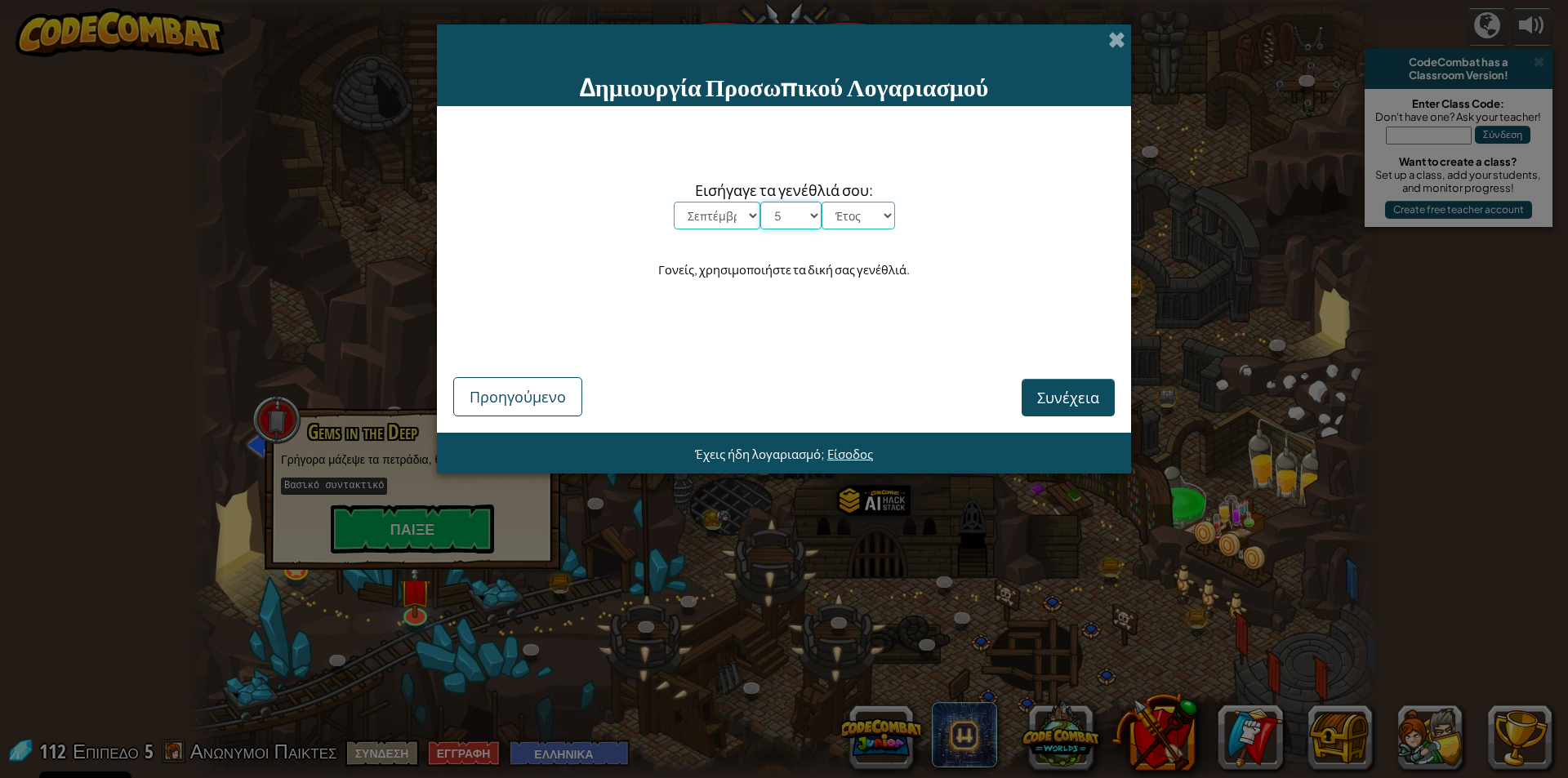
click at [760, 201] on select "Ημέρα 1 2 3 4 5 6 7 8 9 10 11 12 13 14 15 16 17 18 19 20 21 22 23 24 25 26 27 2…" at bounding box center [791, 215] width 61 height 28
click at [859, 208] on select "Έτος 2025 2024 2023 2022 2021 2020 2019 2018 2017 2016 2015 2014 2013 2012 2011…" at bounding box center [858, 215] width 74 height 28
select select "2000"
click at [822, 201] on select "Έτος 2025 2024 2023 2022 2021 2020 2019 2018 2017 2016 2015 2014 2013 2012 2011…" at bounding box center [858, 215] width 74 height 28
click at [1056, 396] on span "Συνέχεια" at bounding box center [1068, 397] width 62 height 19
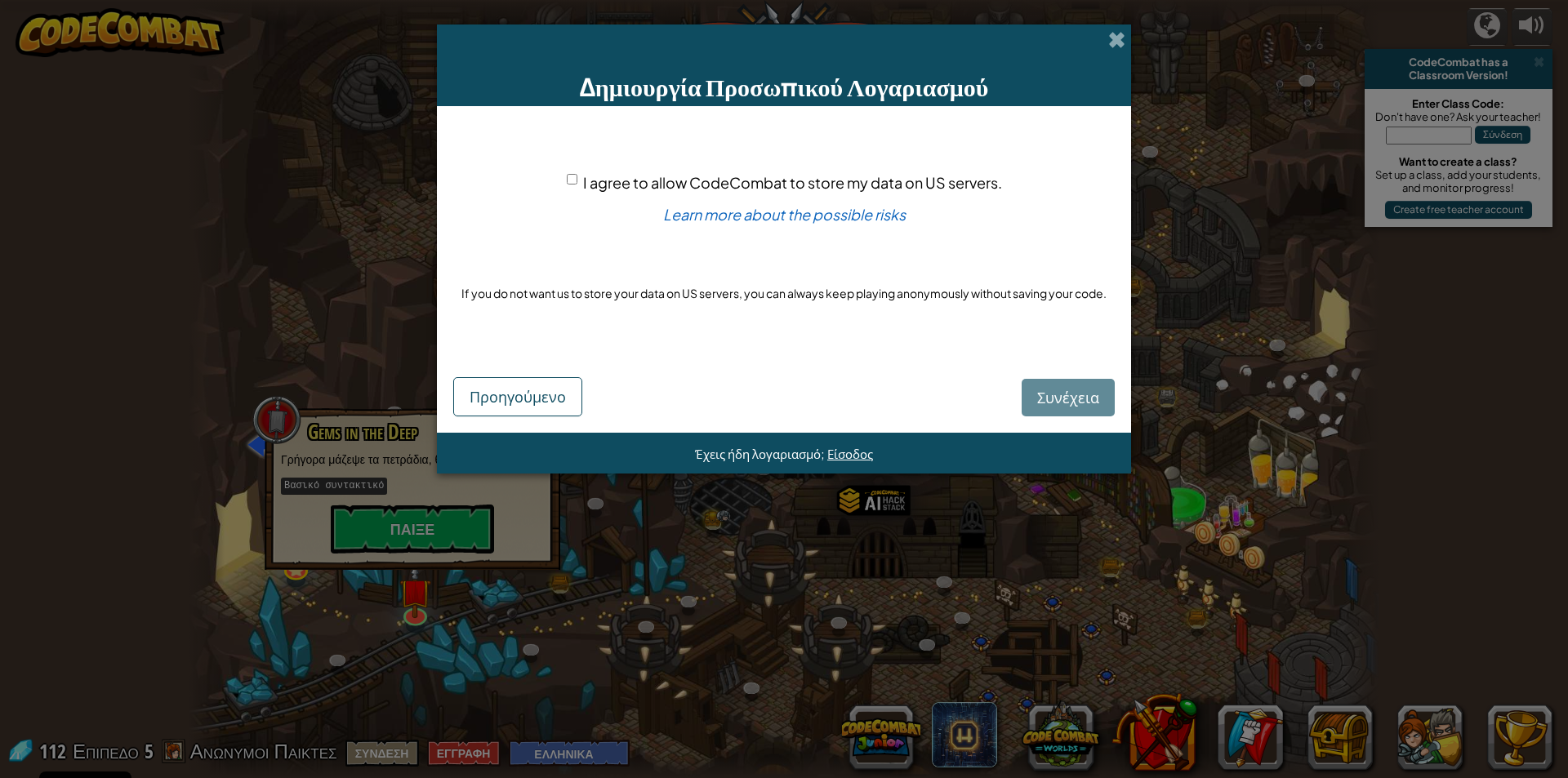
click at [594, 181] on span "I agree to allow CodeCombat to store my data on US servers." at bounding box center [793, 183] width 419 height 19
click at [578, 181] on input "I agree to allow CodeCombat to store my data on US servers." at bounding box center [571, 179] width 10 height 10
checkbox input "true"
click at [1054, 403] on span "Συνέχεια" at bounding box center [1068, 397] width 62 height 19
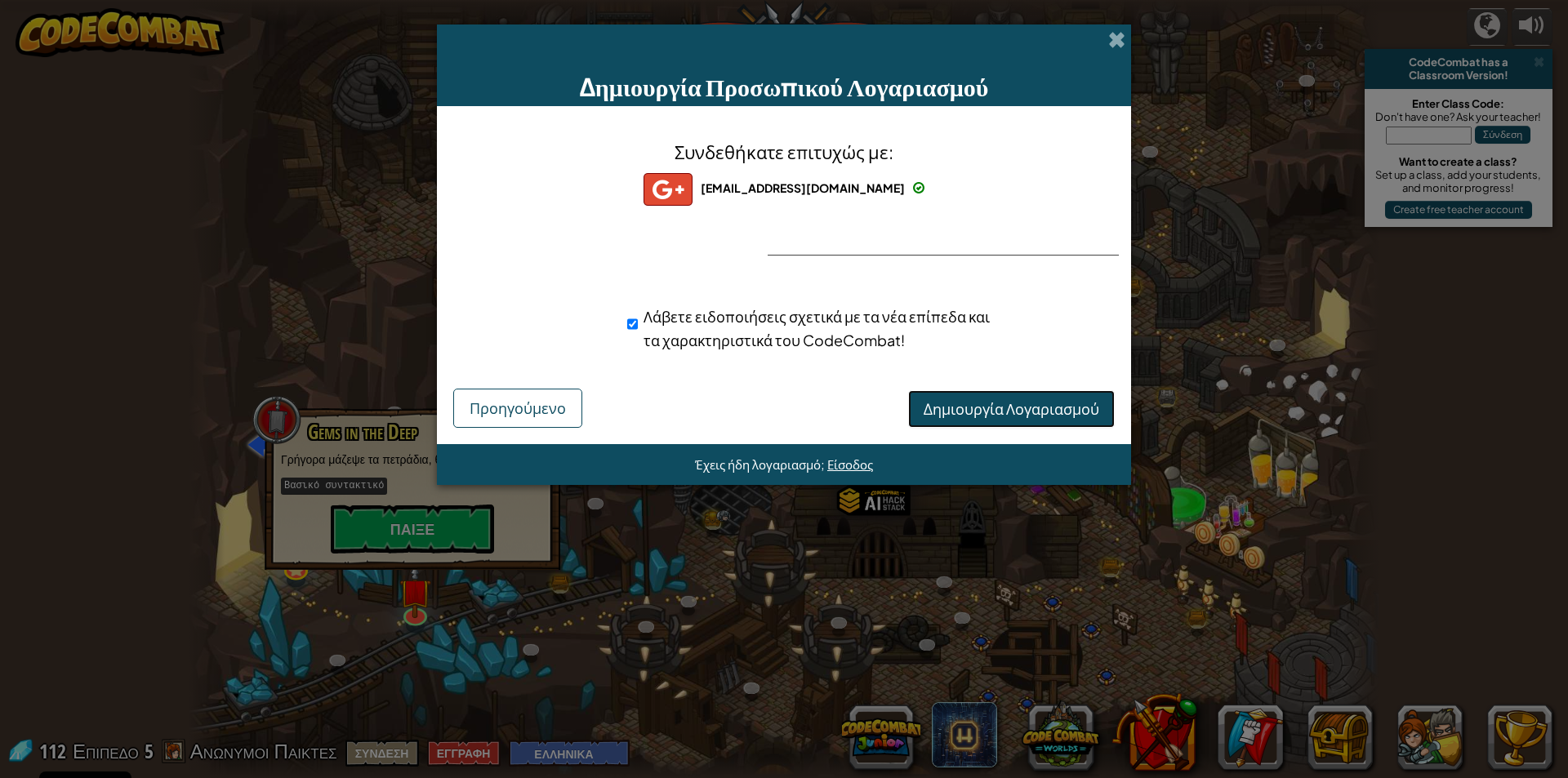
click at [973, 417] on span "Δημιουργία Λογαριασμού" at bounding box center [1011, 409] width 175 height 19
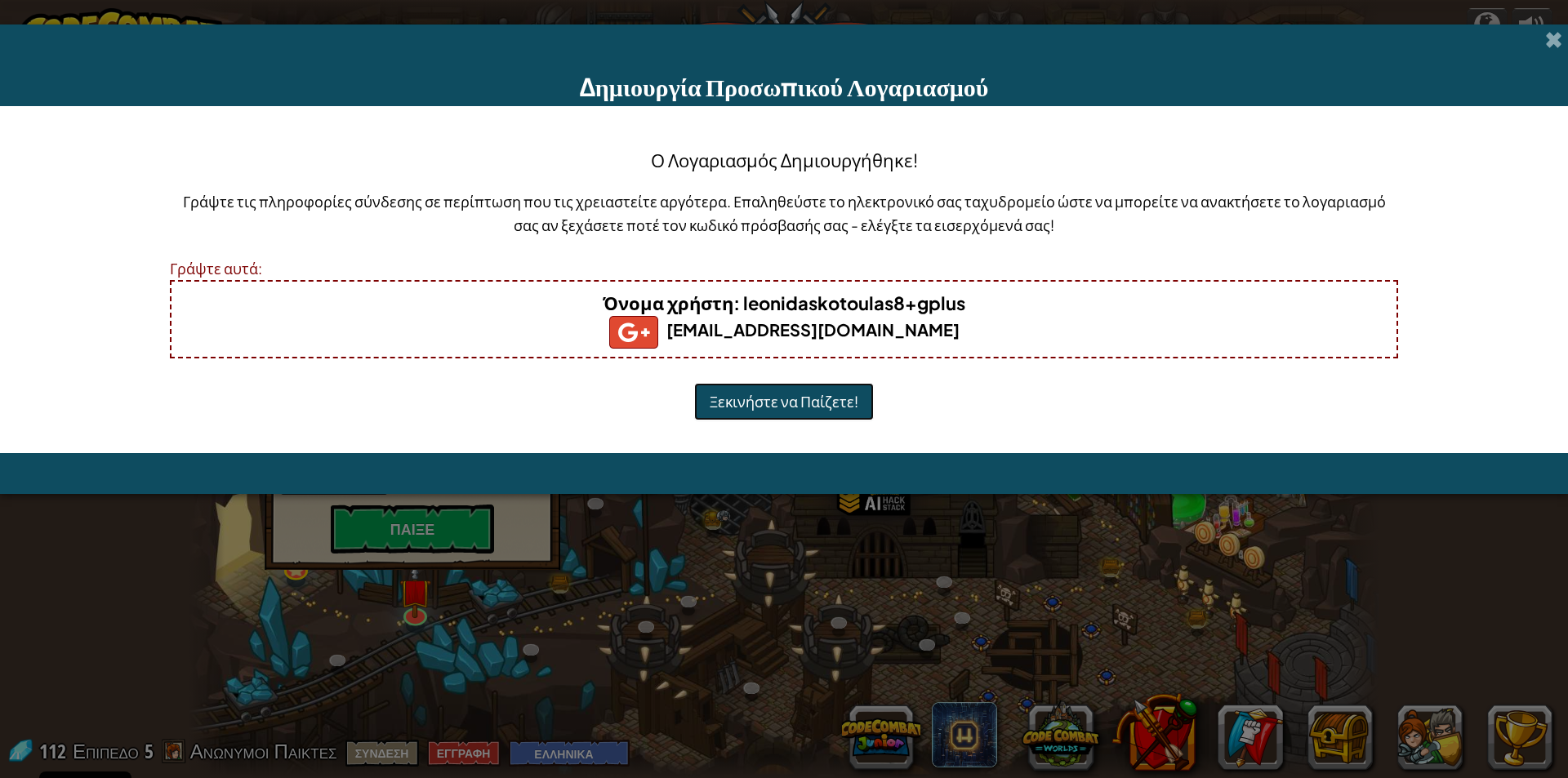
click at [820, 405] on button "Ξεκινήστε να Παίζετε!" at bounding box center [784, 402] width 180 height 37
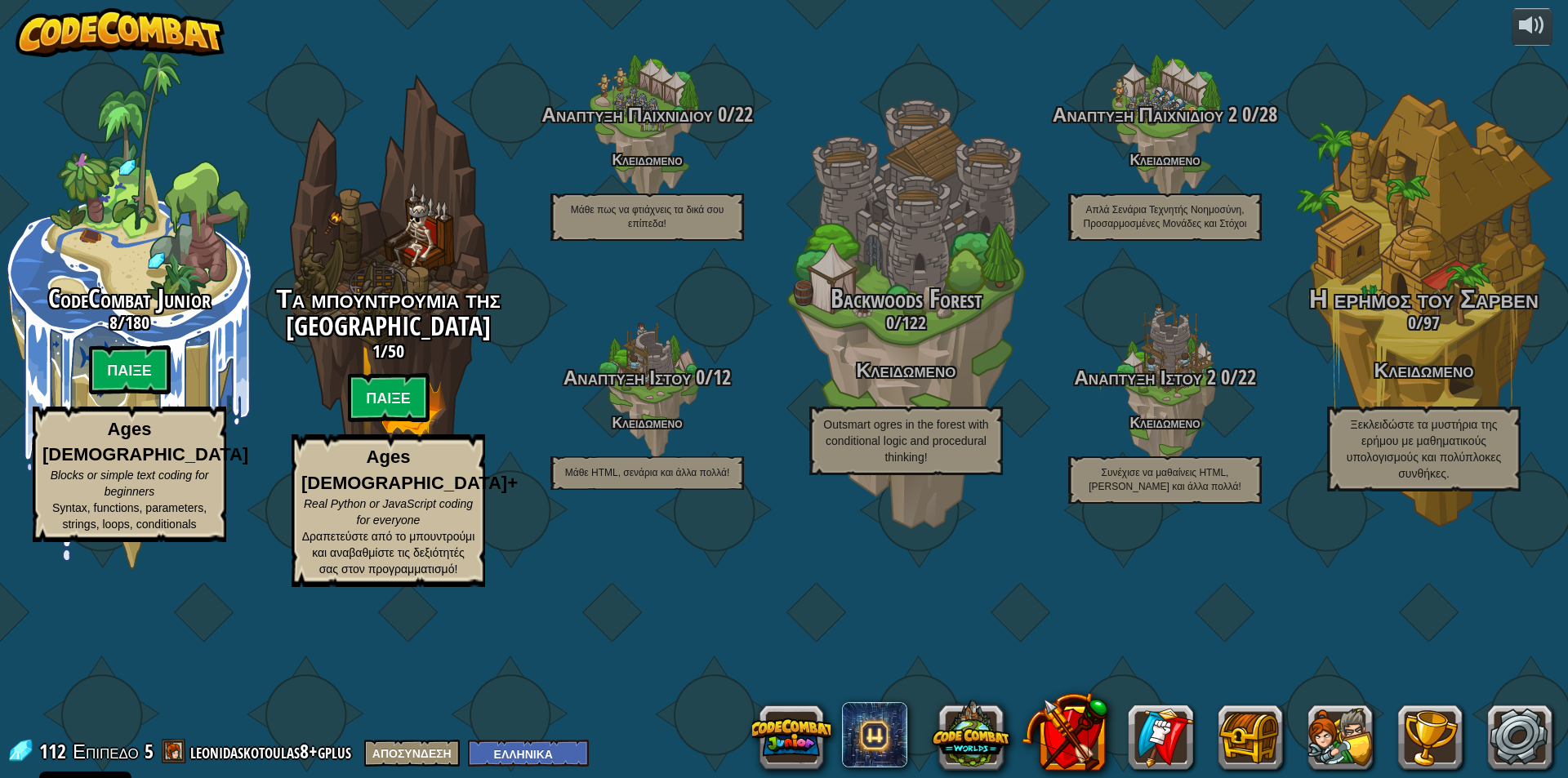
select select "el"
click at [565, 756] on select "English ([GEOGRAPHIC_DATA]) English ([GEOGRAPHIC_DATA]) 简体中文 繁體中文 русский españ…" at bounding box center [528, 753] width 121 height 27
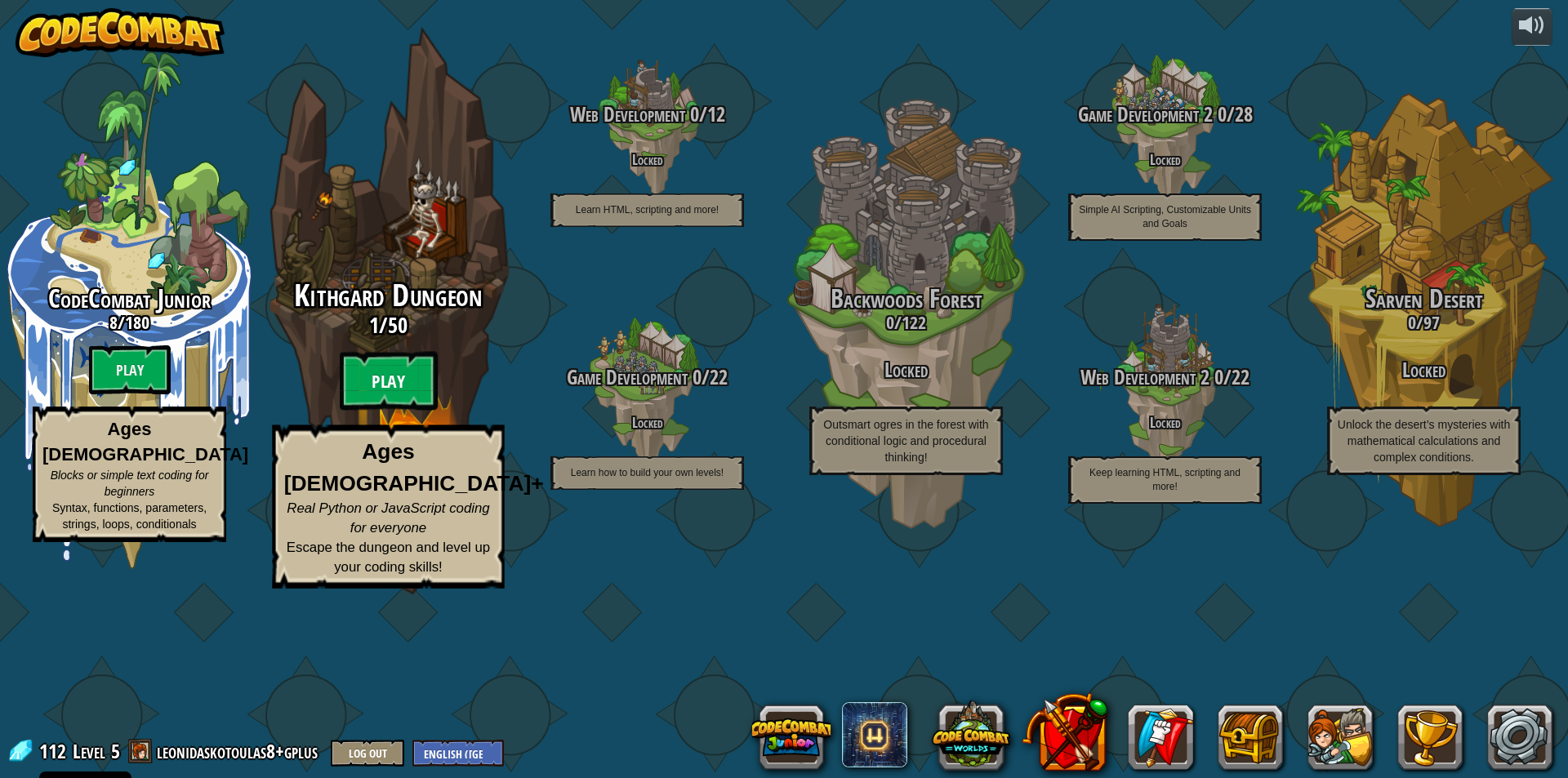
click at [387, 411] on btn "Play" at bounding box center [389, 381] width 98 height 59
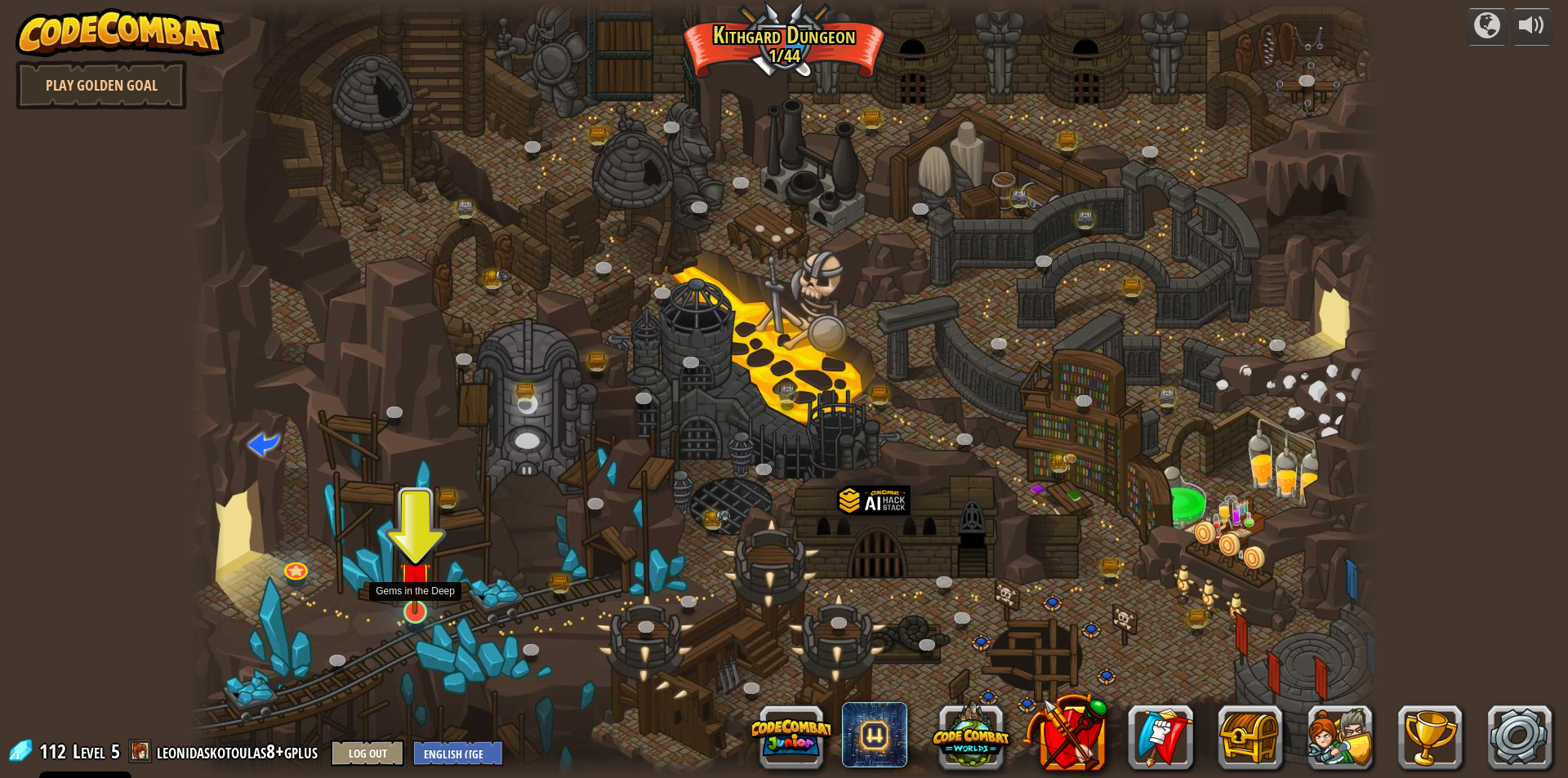
click at [407, 611] on img at bounding box center [416, 577] width 32 height 74
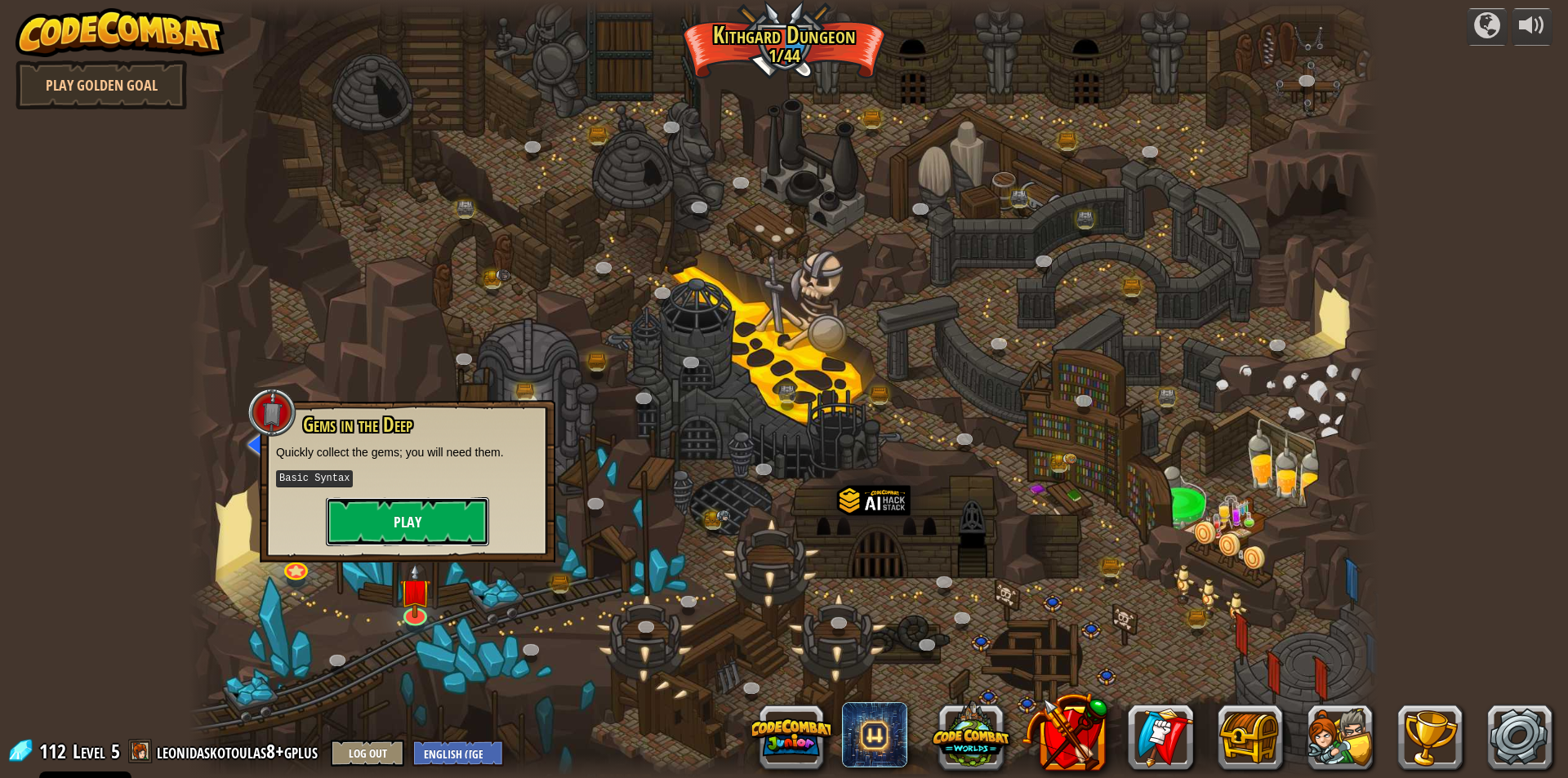
click at [457, 513] on button "Play" at bounding box center [407, 522] width 163 height 49
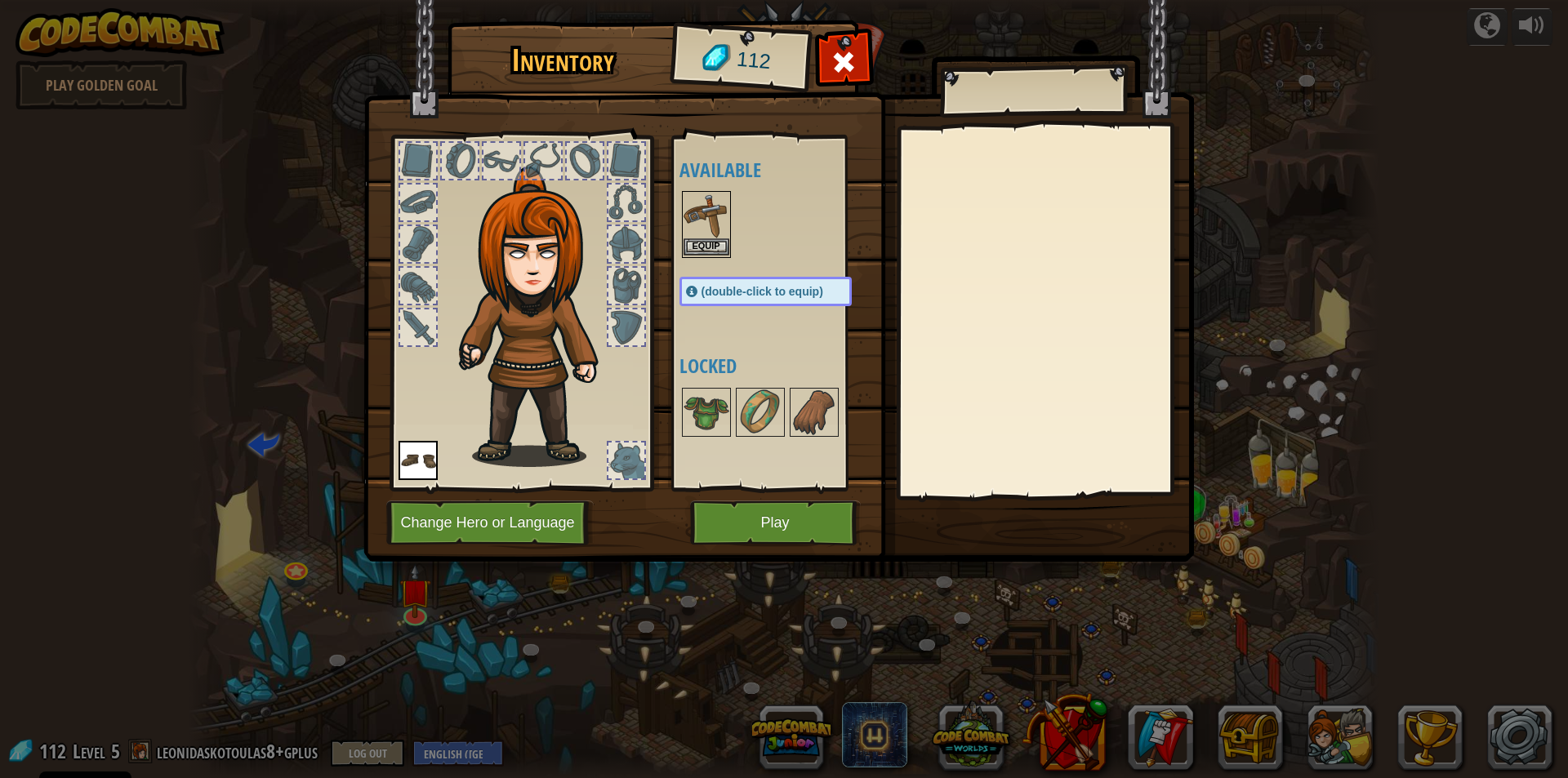
click at [716, 230] on img at bounding box center [706, 215] width 46 height 46
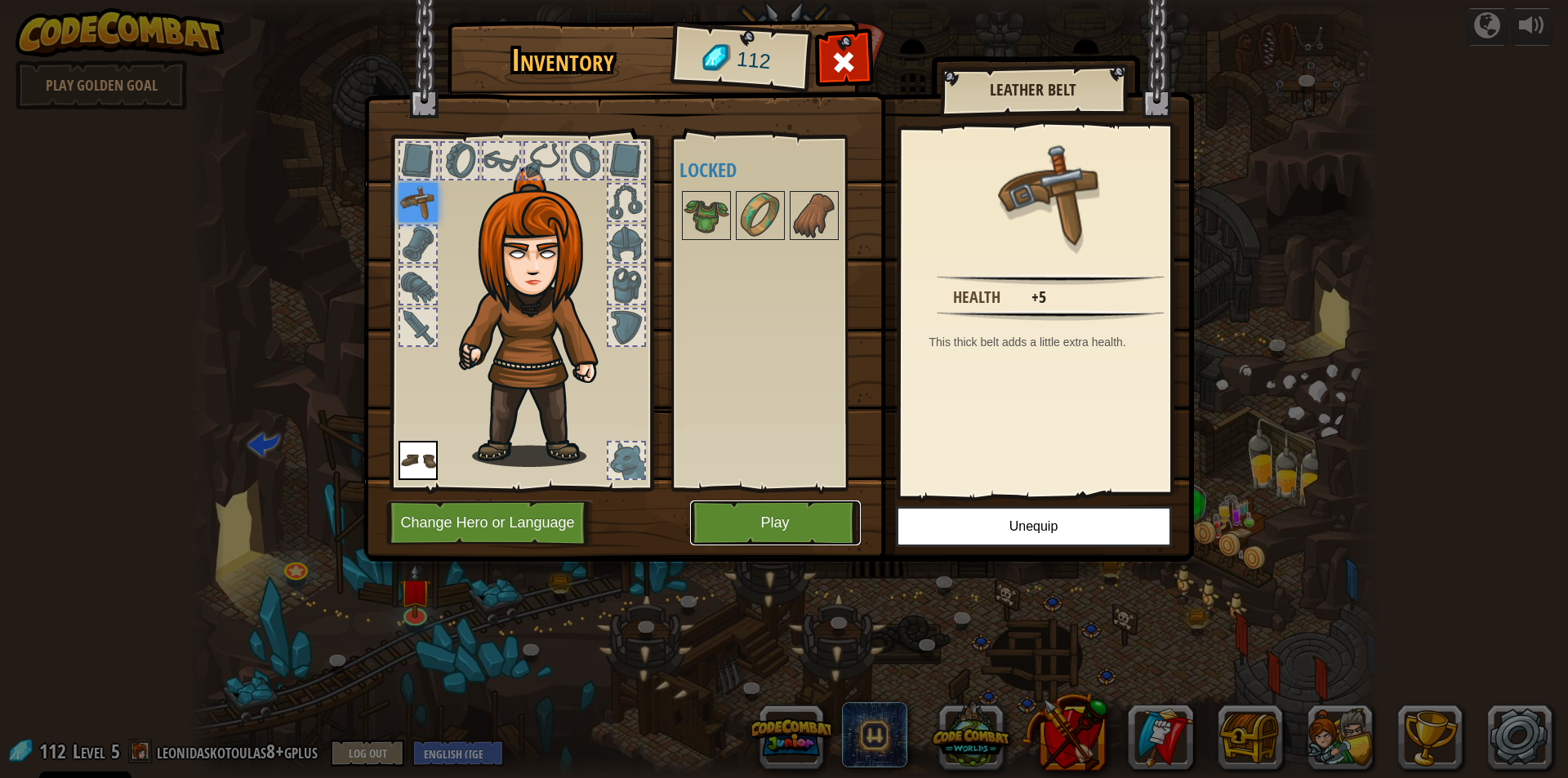
click at [816, 530] on button "Play" at bounding box center [775, 523] width 170 height 45
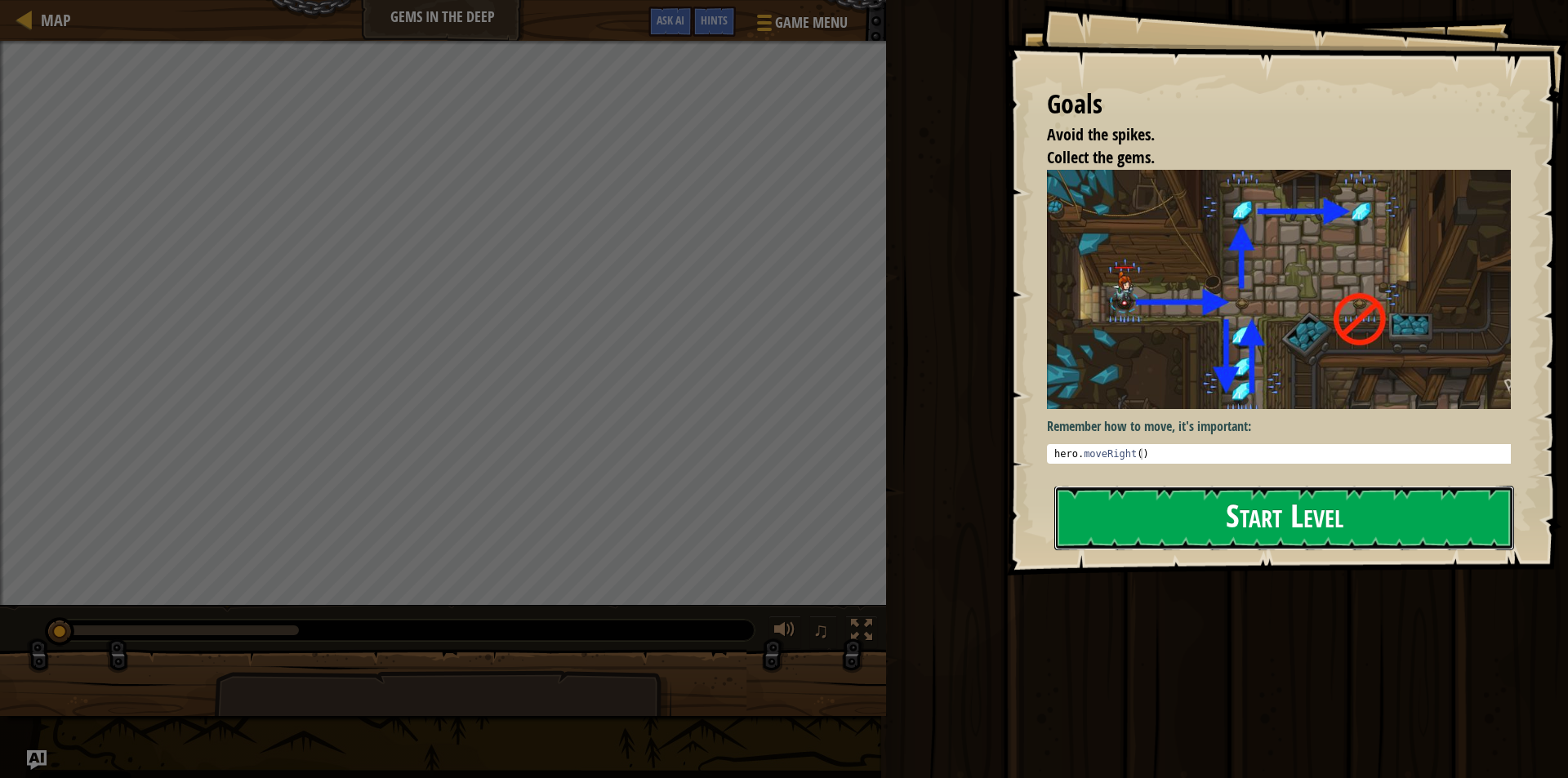
click at [1319, 502] on button "Start Level" at bounding box center [1283, 517] width 459 height 64
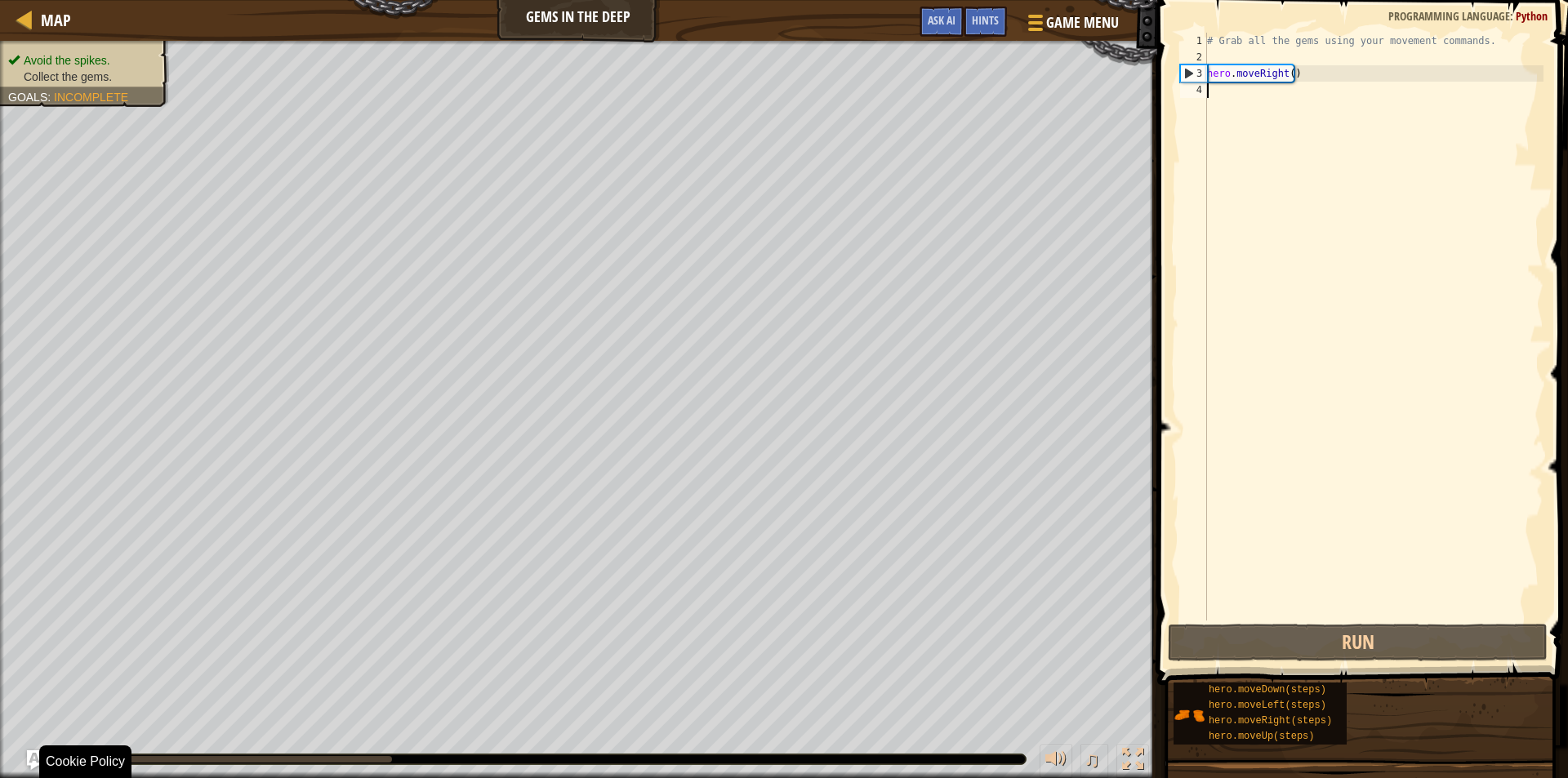
drag, startPoint x: 1136, startPoint y: 763, endPoint x: 1135, endPoint y: 835, distance: 72.0
click at [1135, 763] on div at bounding box center [1132, 759] width 21 height 21
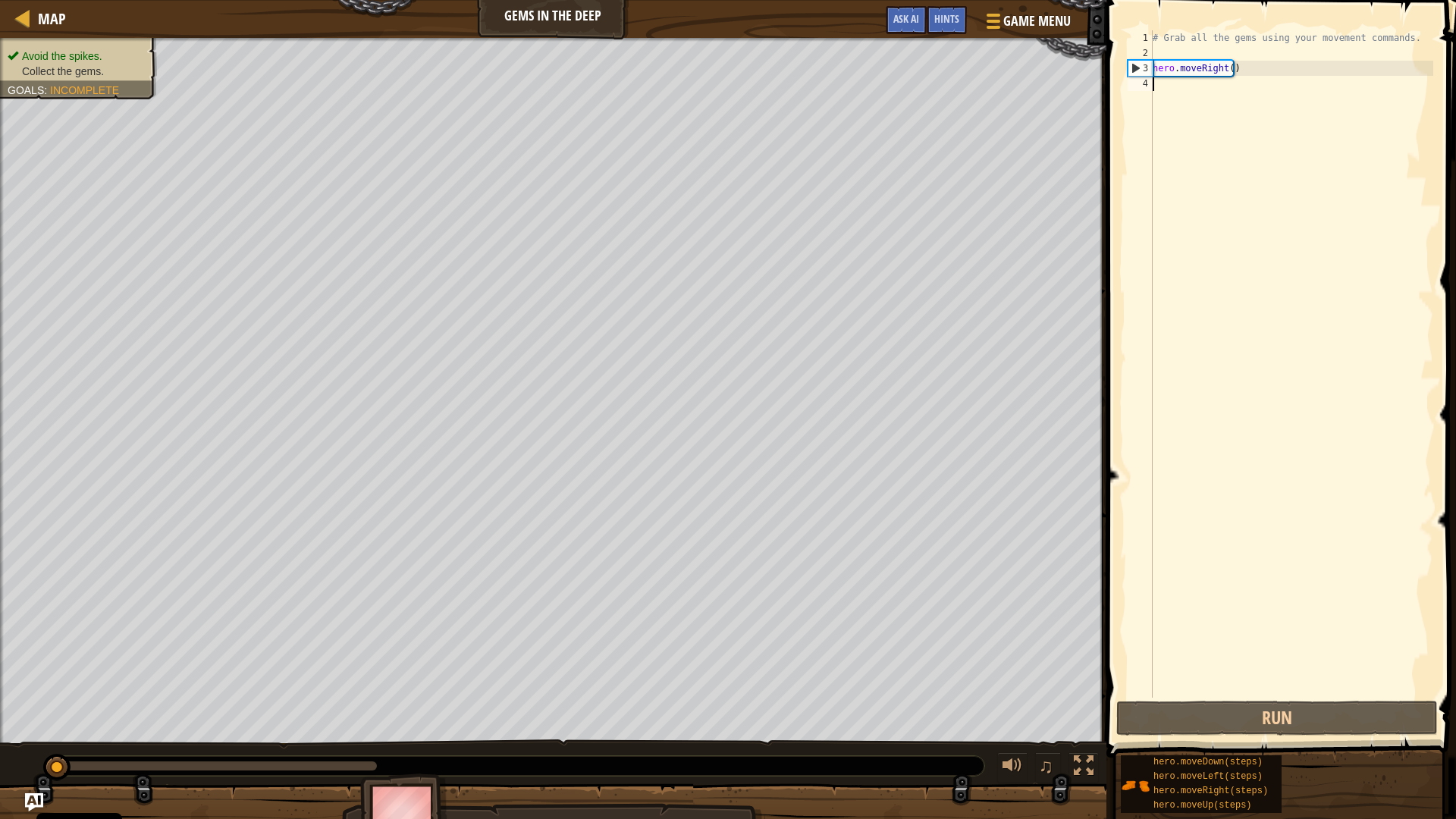
click at [1235, 93] on div "# Grab all the gems using your movement commands. hero . moveRight ( )" at bounding box center [1292, 379] width 284 height 697
type textarea "d"
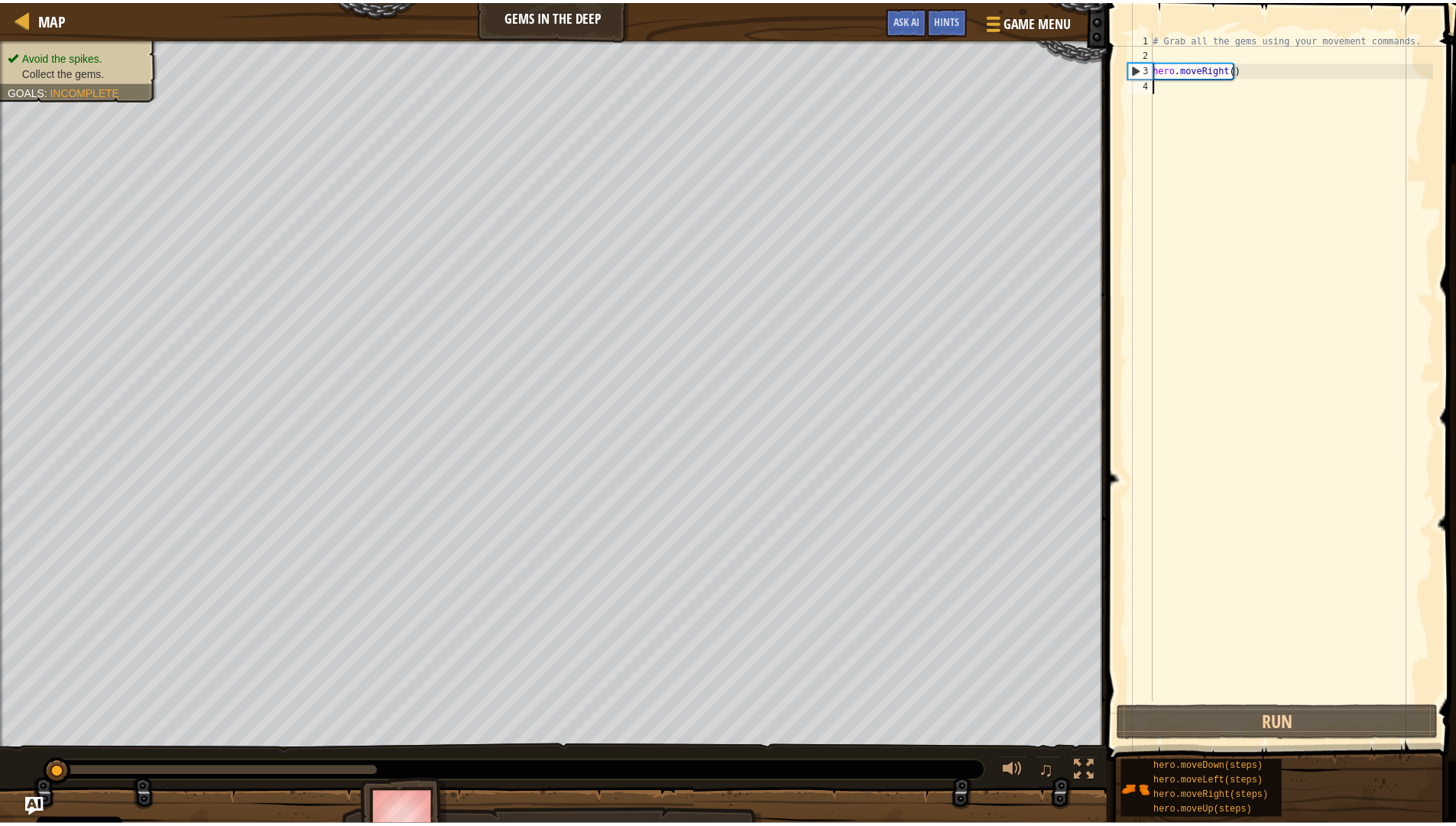
scroll to position [7, 0]
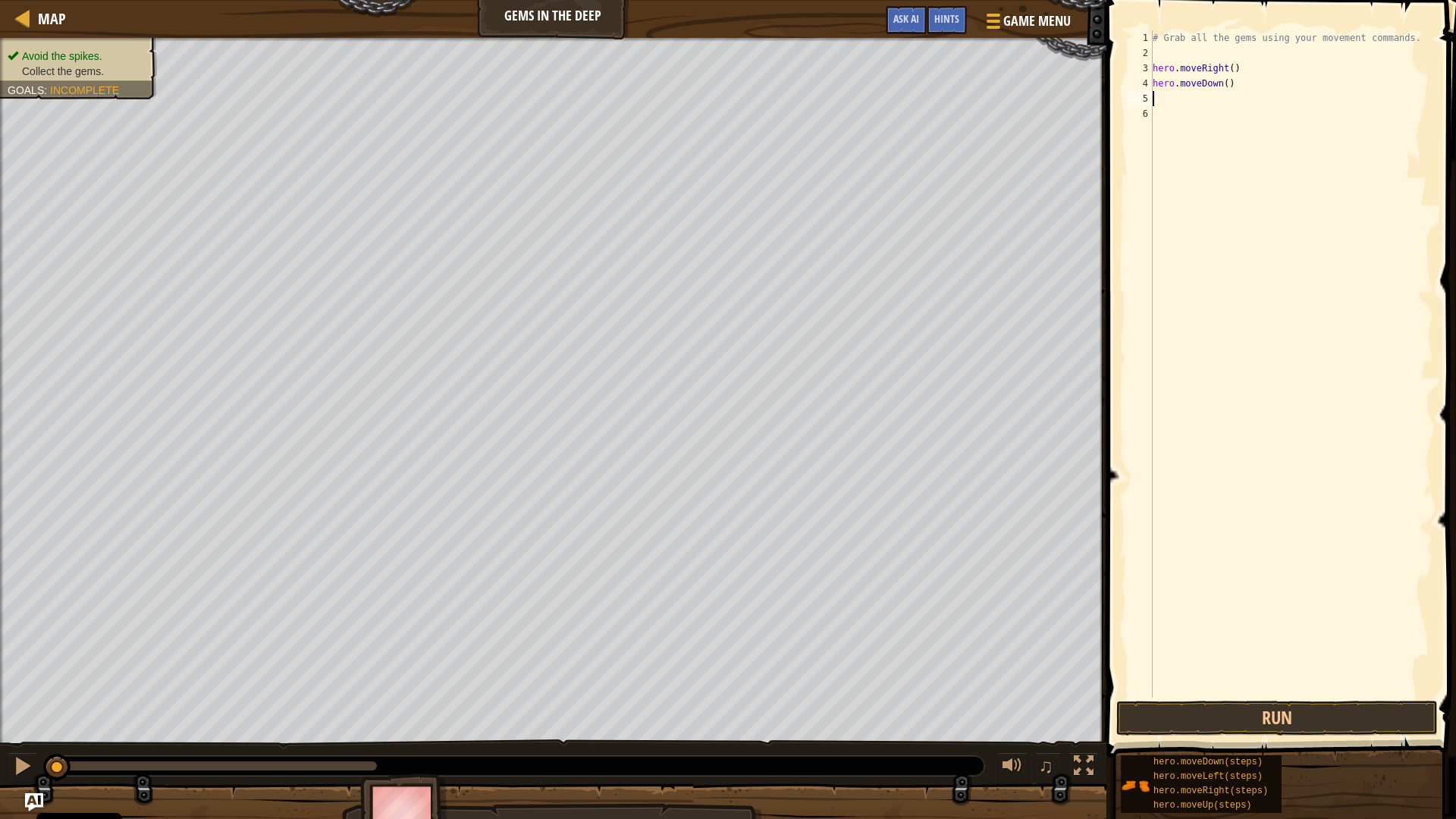
type textarea "u"
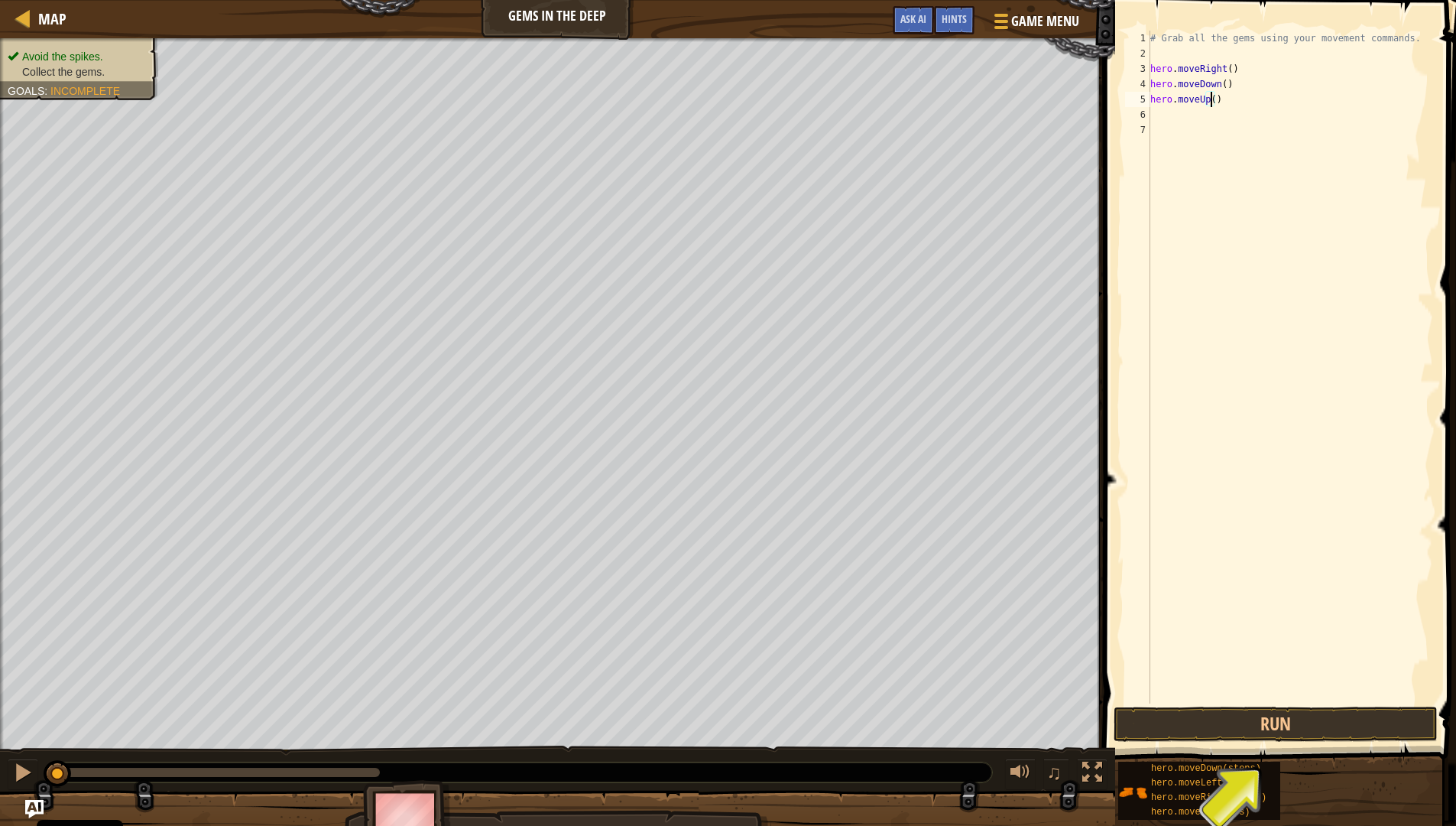
type textarea "hero.moveUp(2)"
type textarea "r"
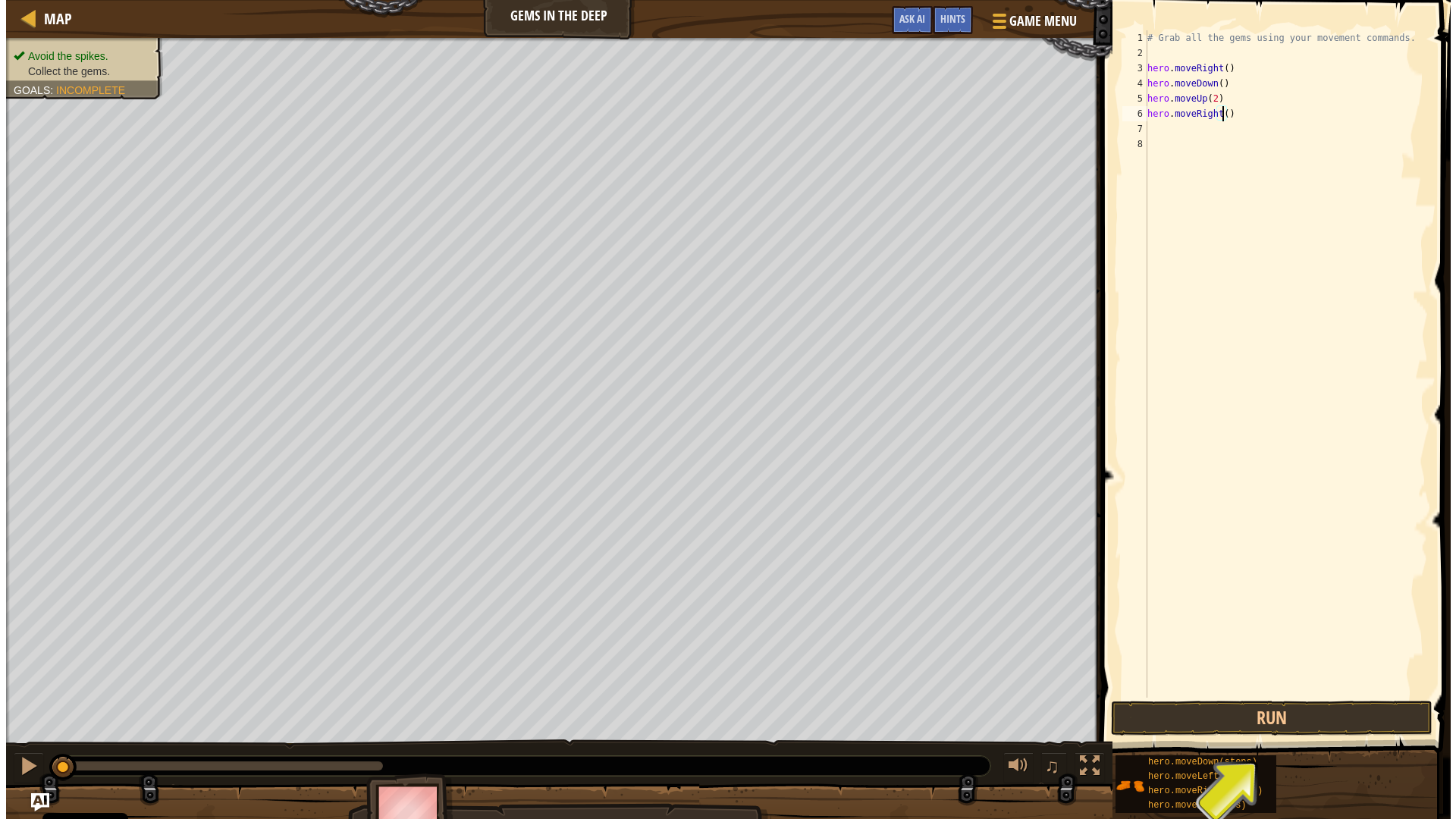
scroll to position [7, 6]
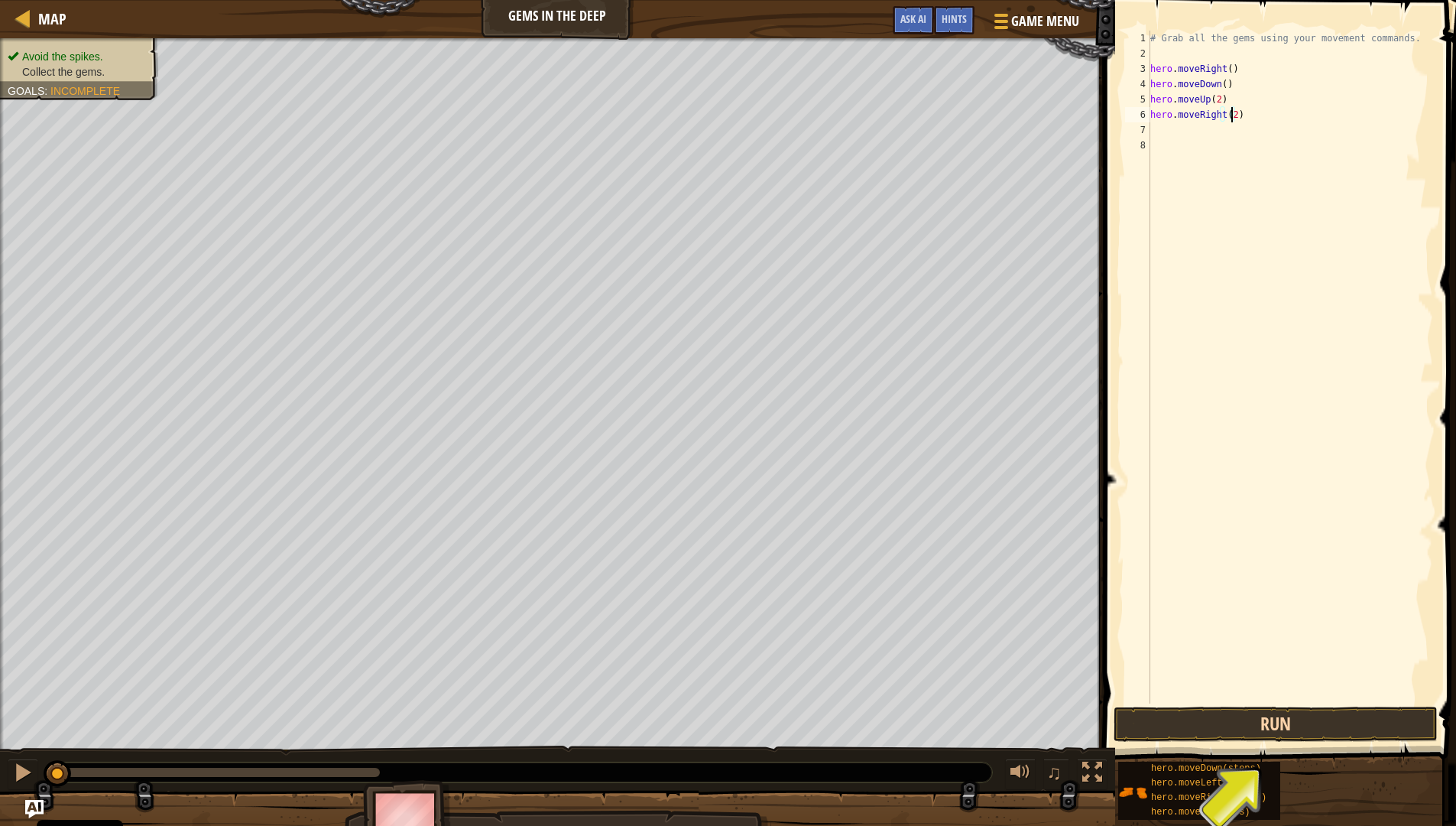
type textarea "hero.moveRight(2)"
click at [1290, 720] on button "Run" at bounding box center [1276, 724] width 324 height 35
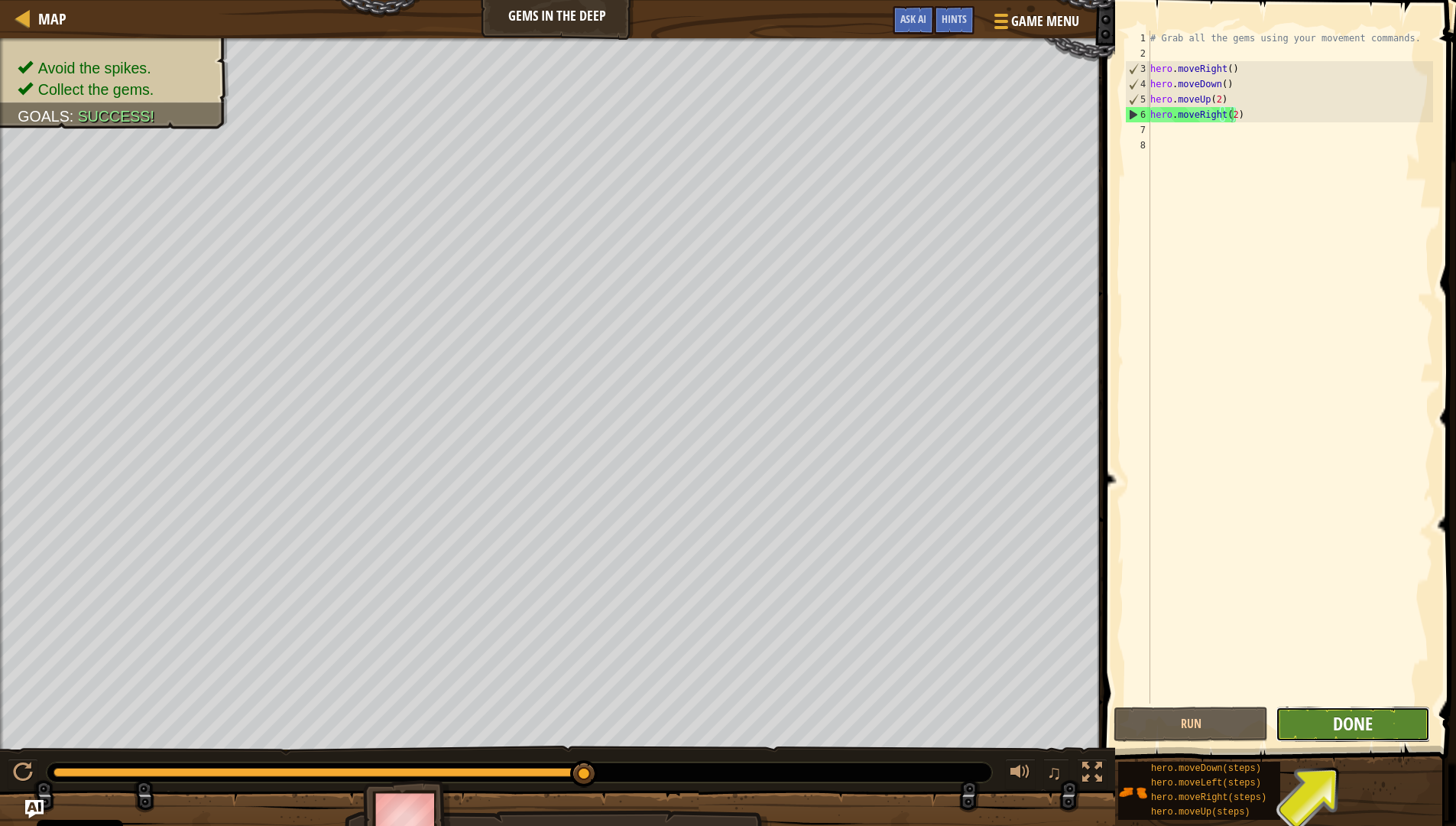
click at [1349, 724] on span "Done" at bounding box center [1352, 723] width 40 height 24
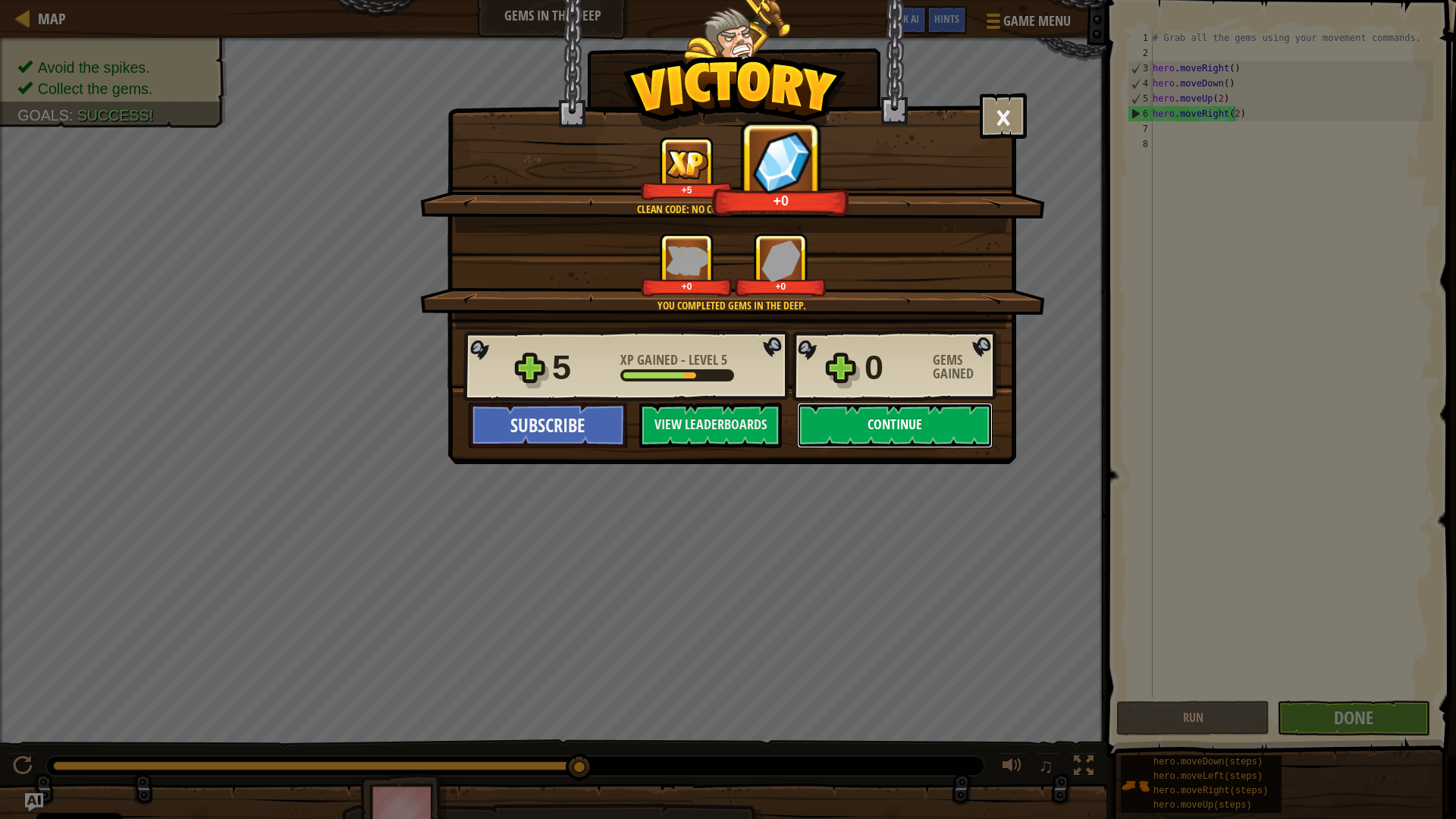
click at [887, 414] on button "Continue" at bounding box center [895, 425] width 196 height 46
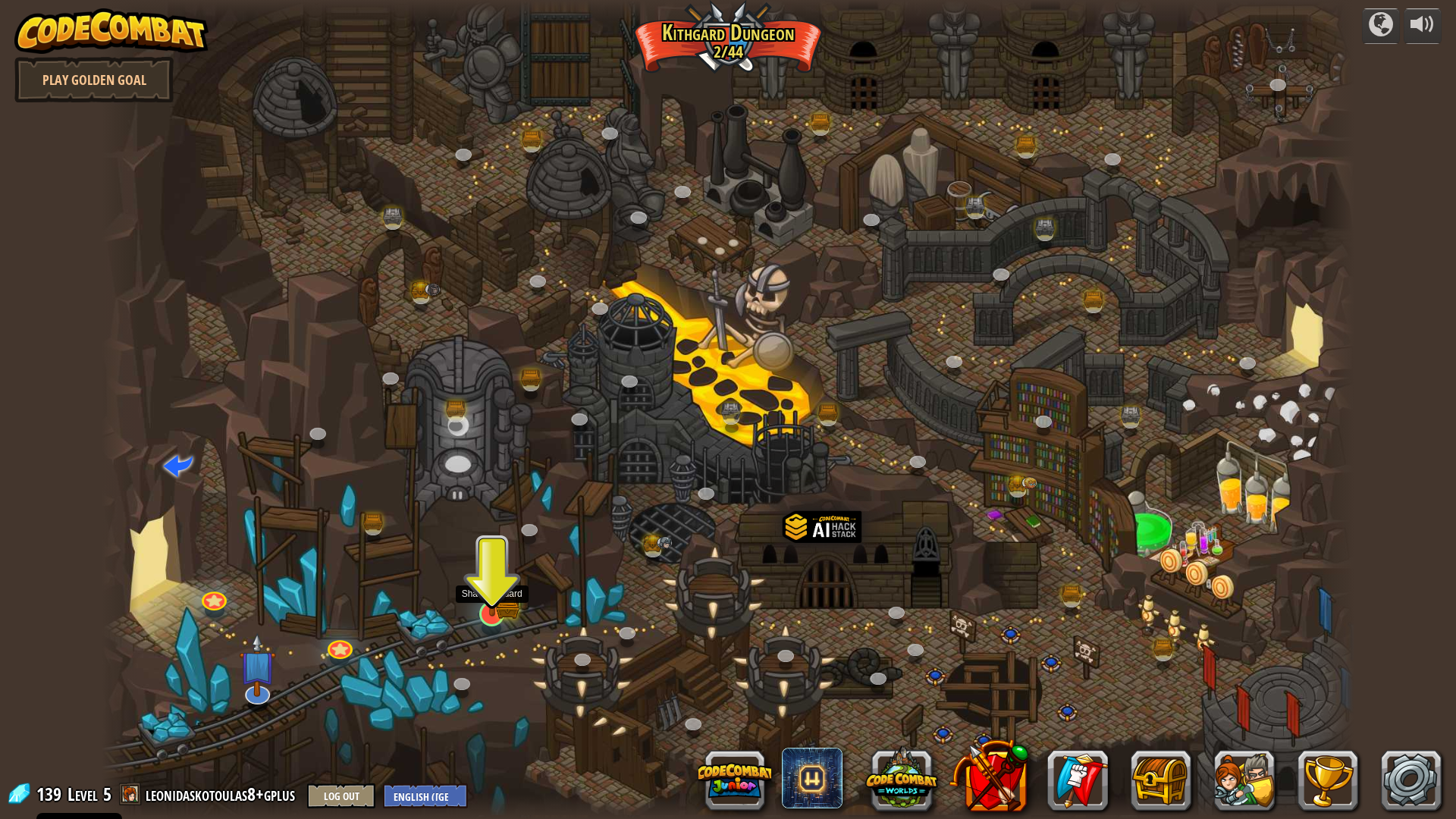
click at [490, 611] on img at bounding box center [492, 578] width 35 height 77
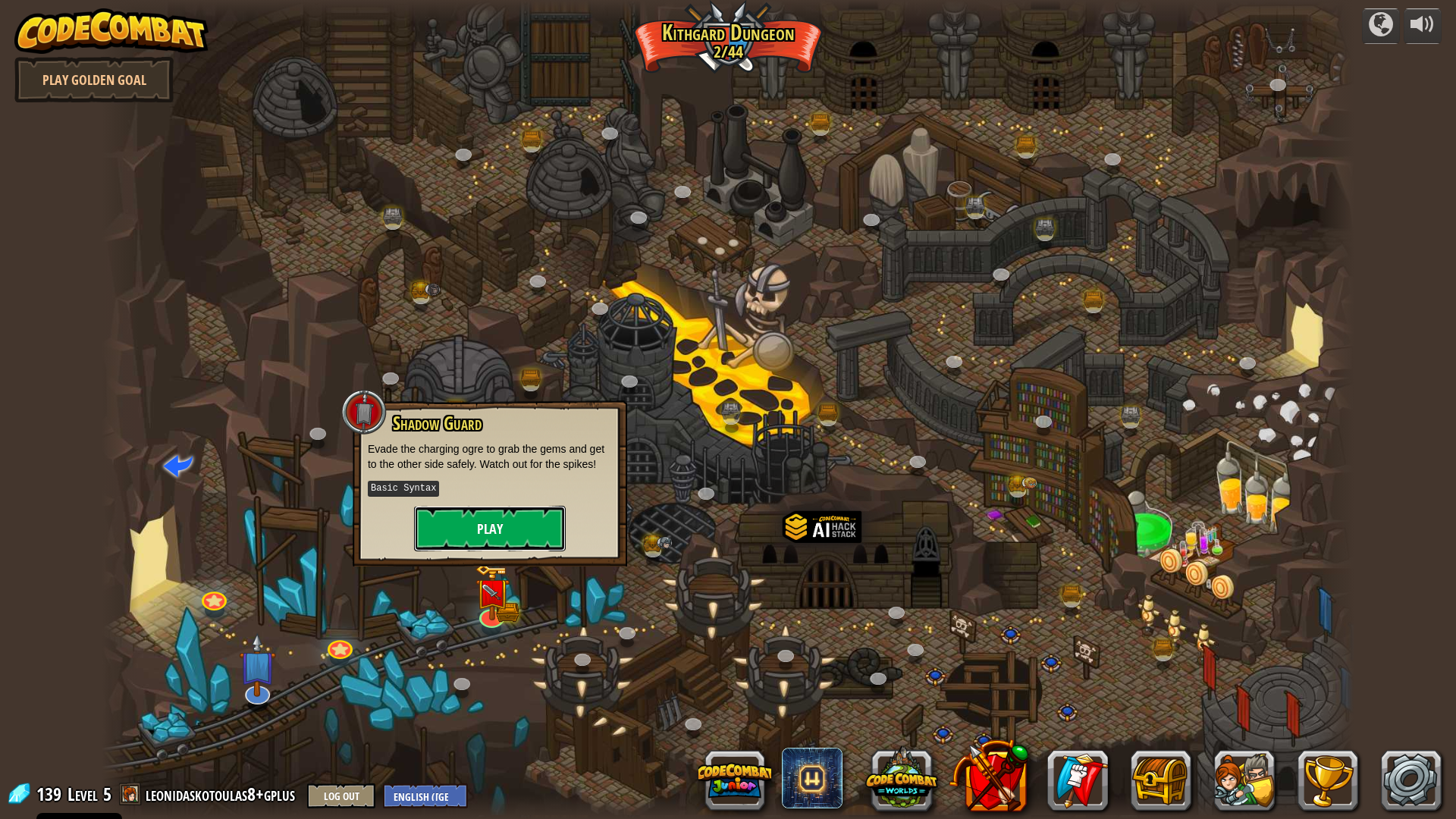
click at [548, 519] on button "Play" at bounding box center [490, 528] width 151 height 46
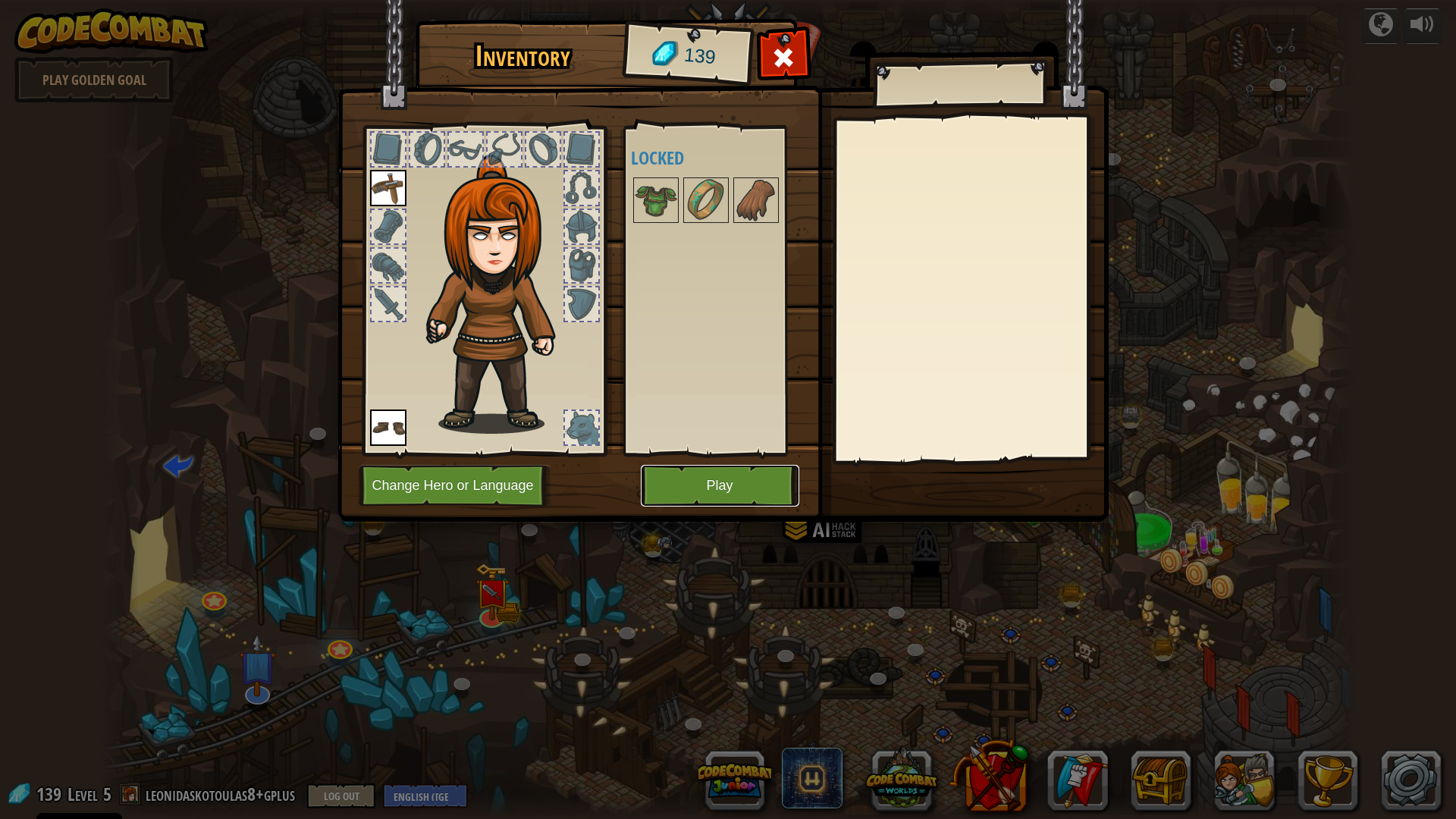
click at [680, 490] on button "Play" at bounding box center [720, 485] width 158 height 42
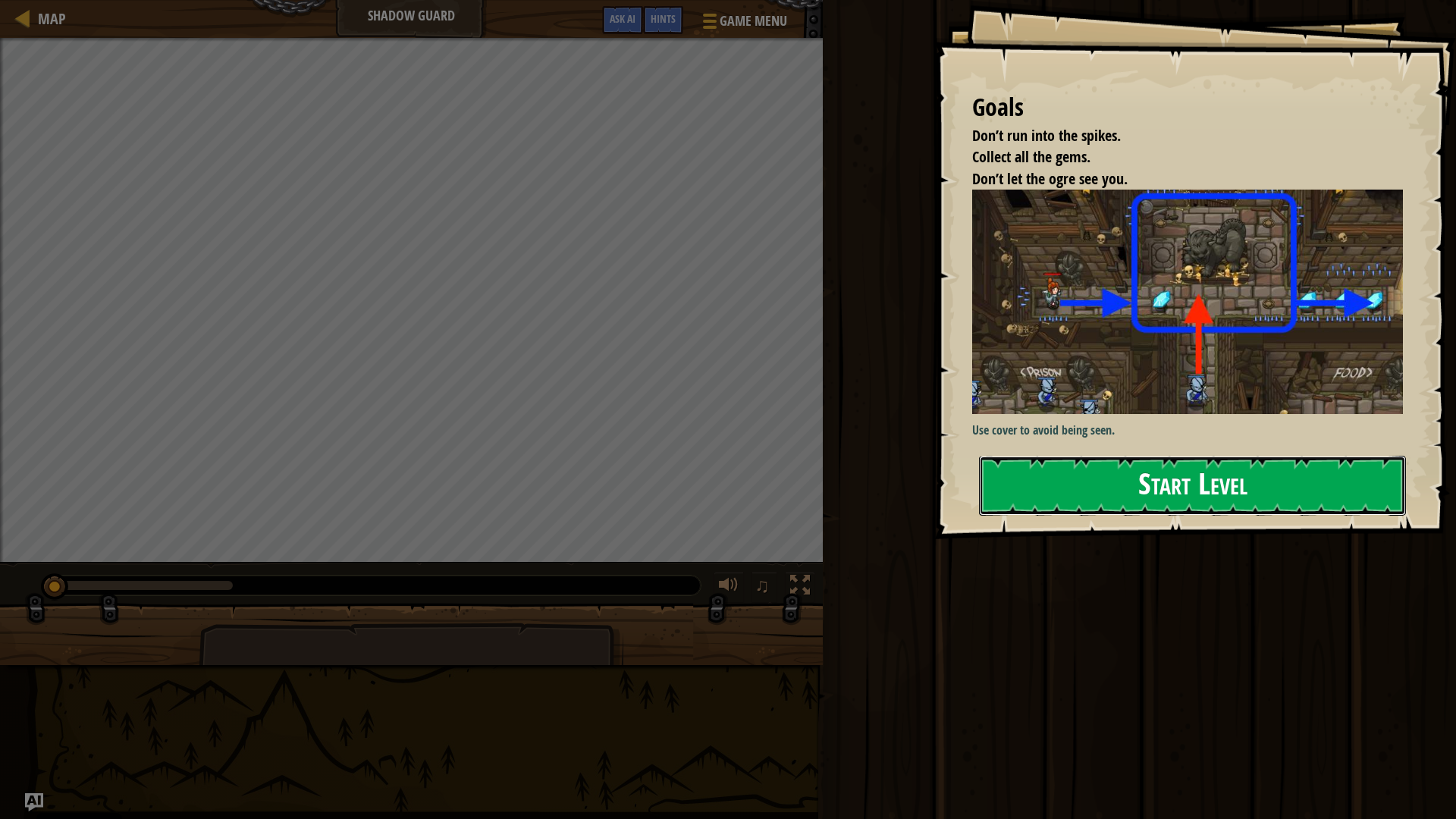
click at [1087, 494] on button "Start Level" at bounding box center [1191, 485] width 427 height 60
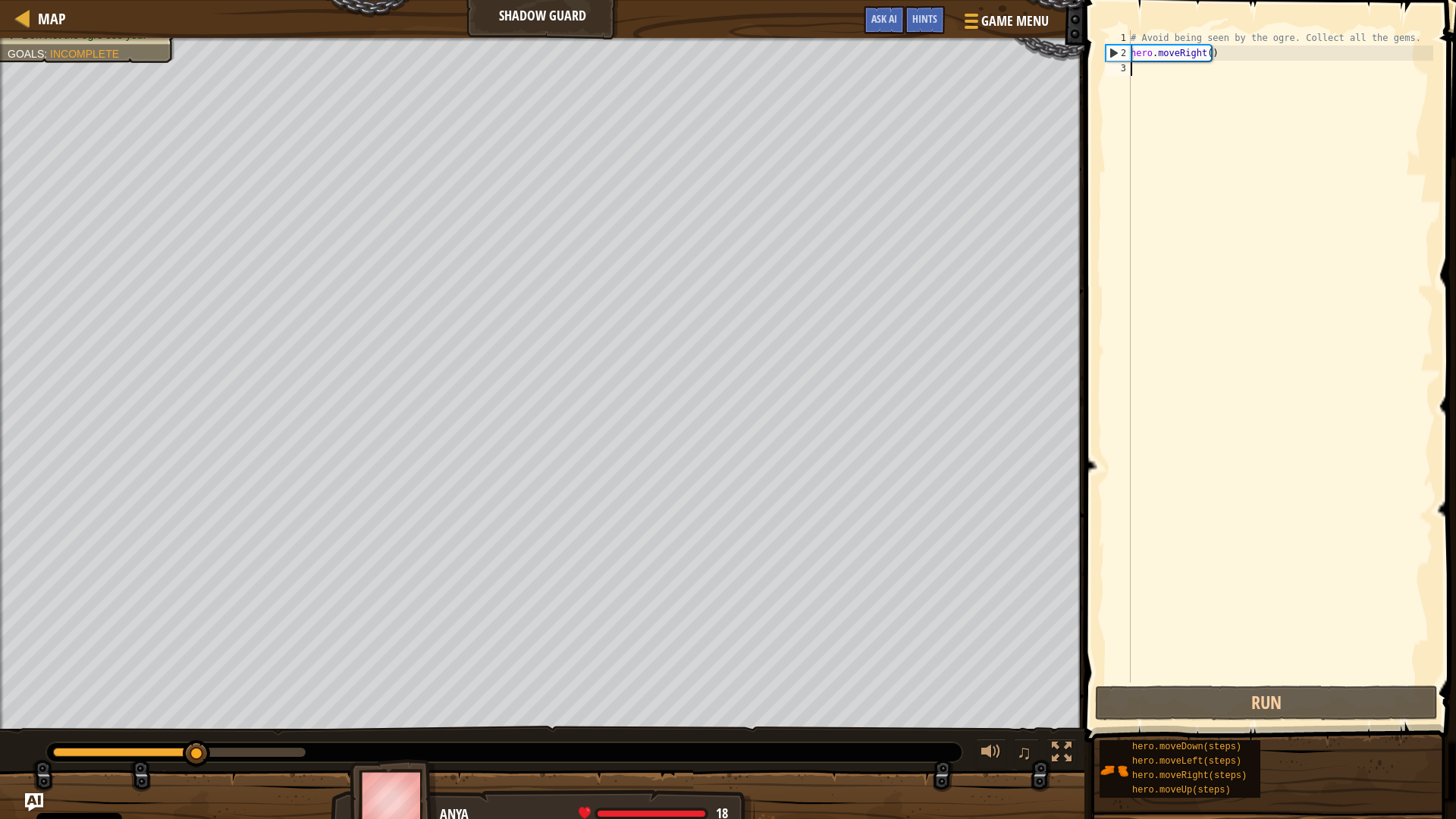
click at [1185, 76] on div "# Avoid being seen by the ogre. Collect all the gems. hero . moveRight ( )" at bounding box center [1280, 371] width 305 height 682
type textarea "u"
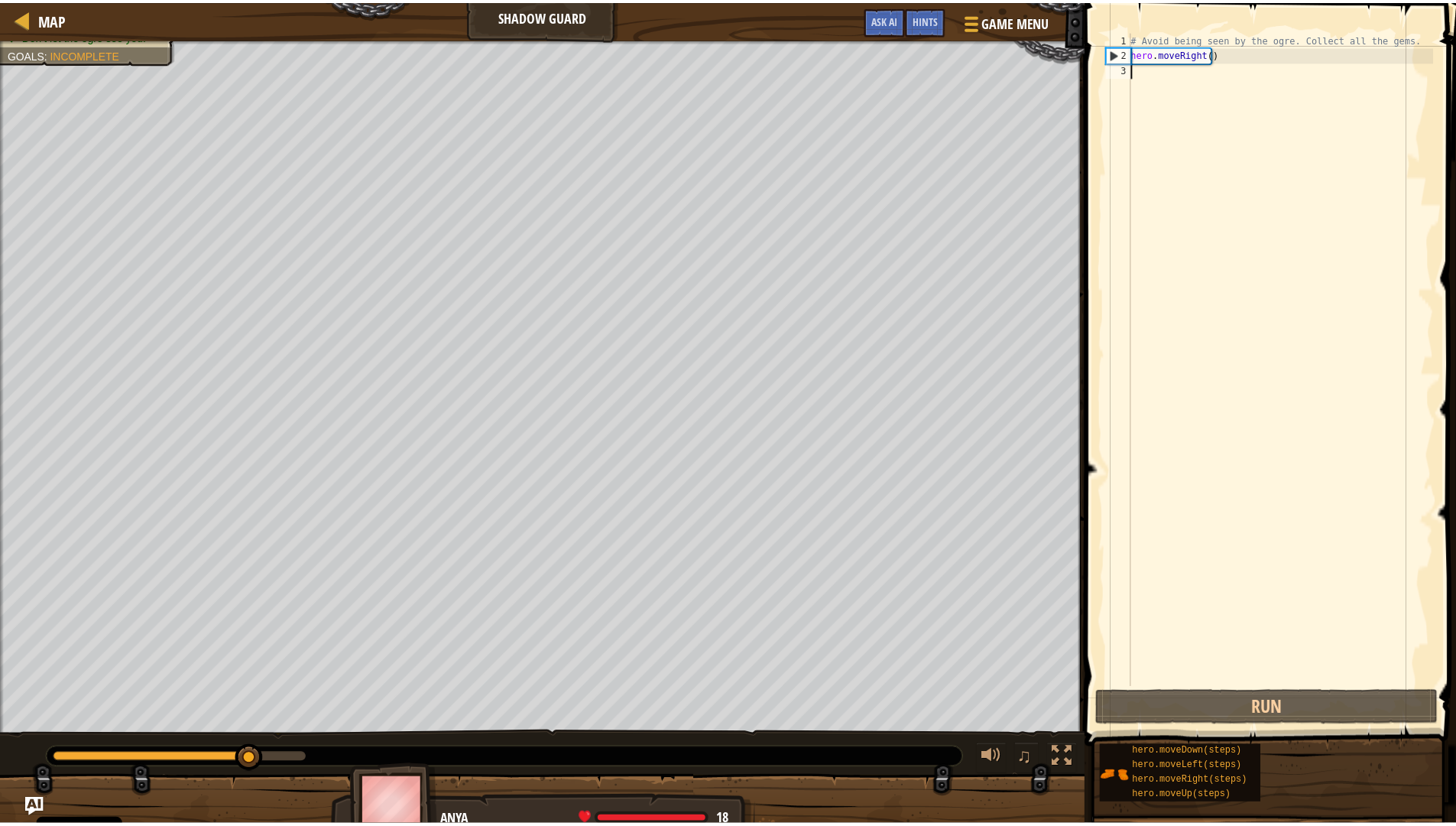
scroll to position [7, 0]
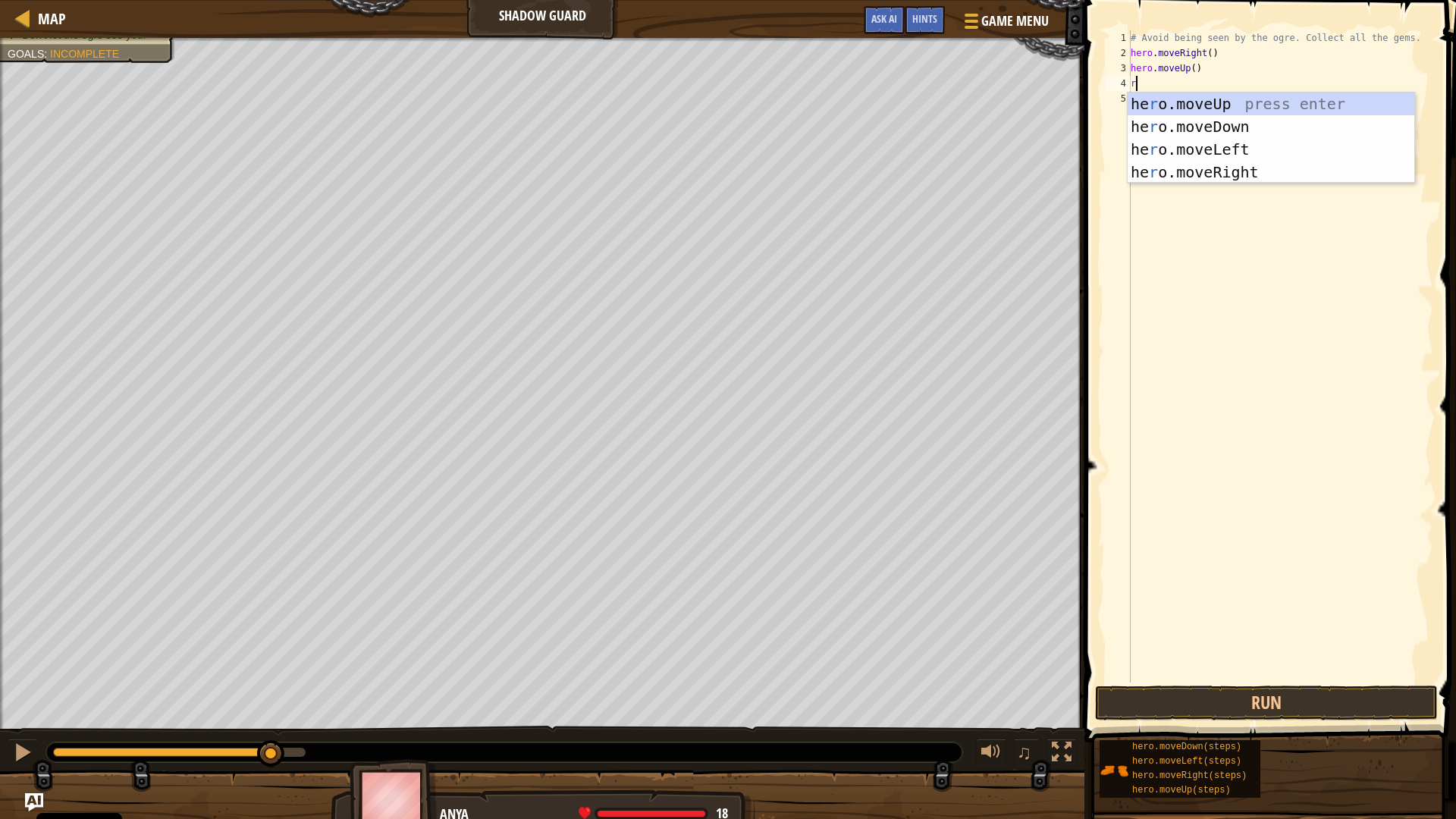
type textarea "ri"
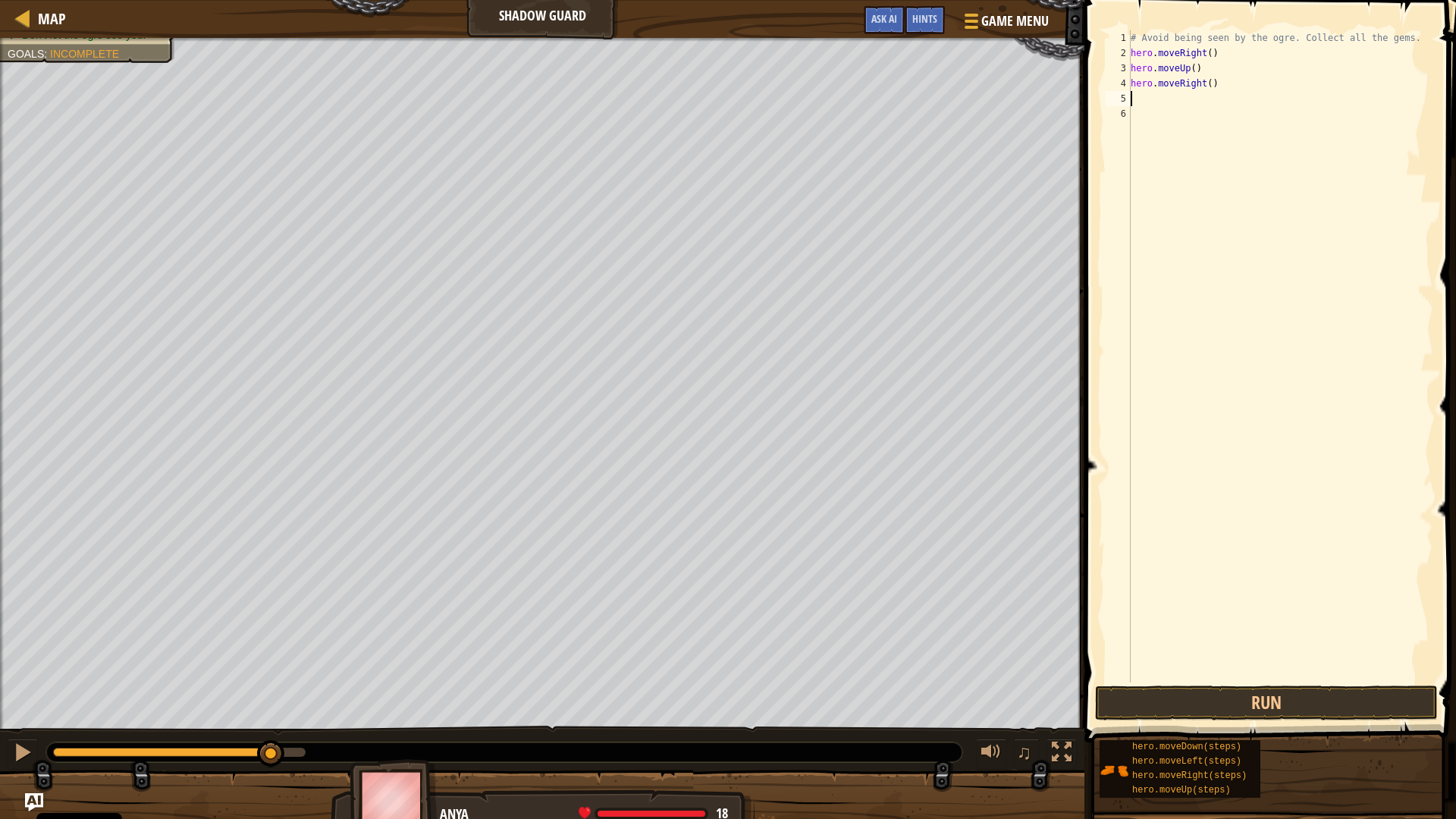
type textarea "d"
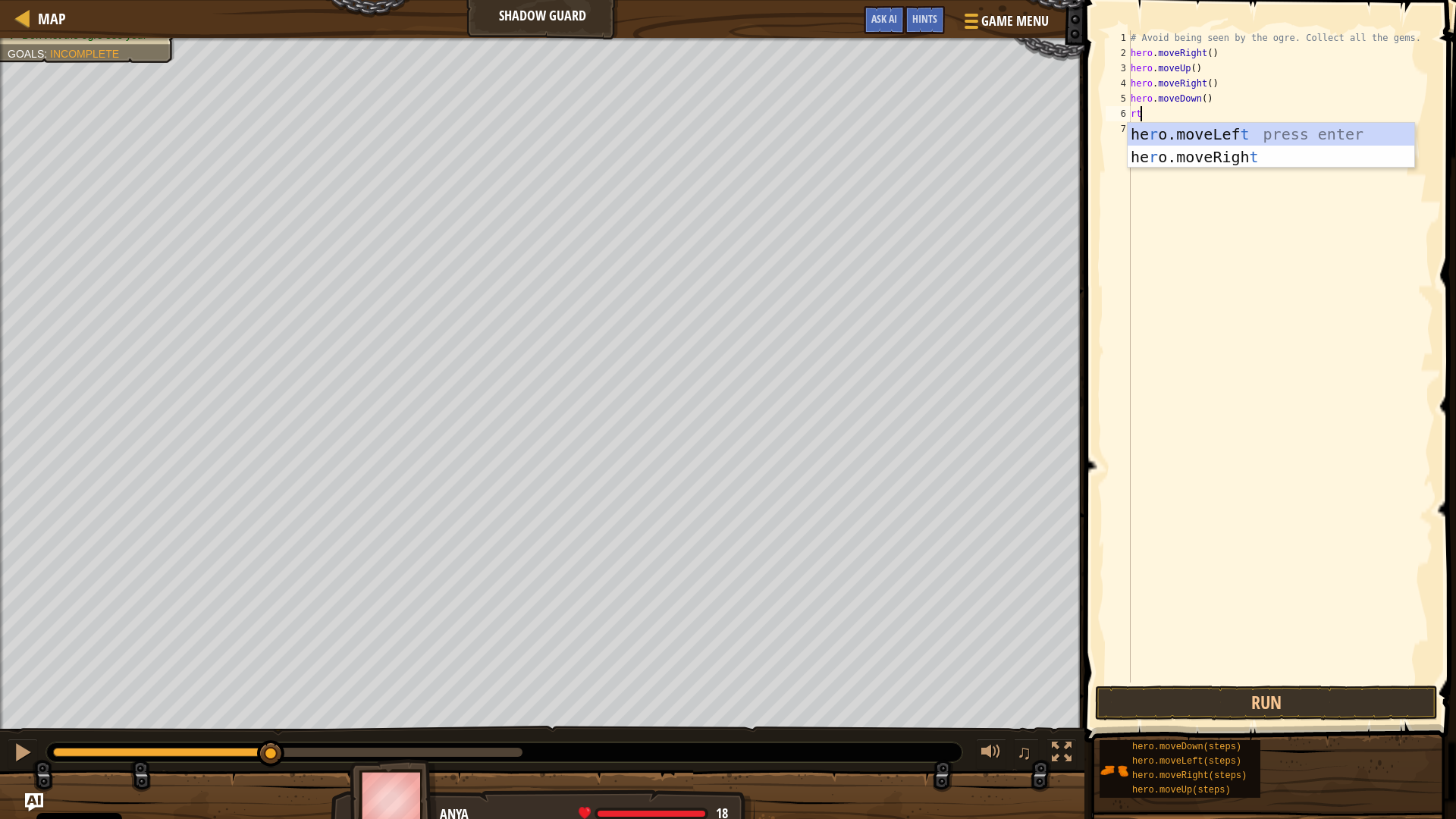
type textarea "ri"
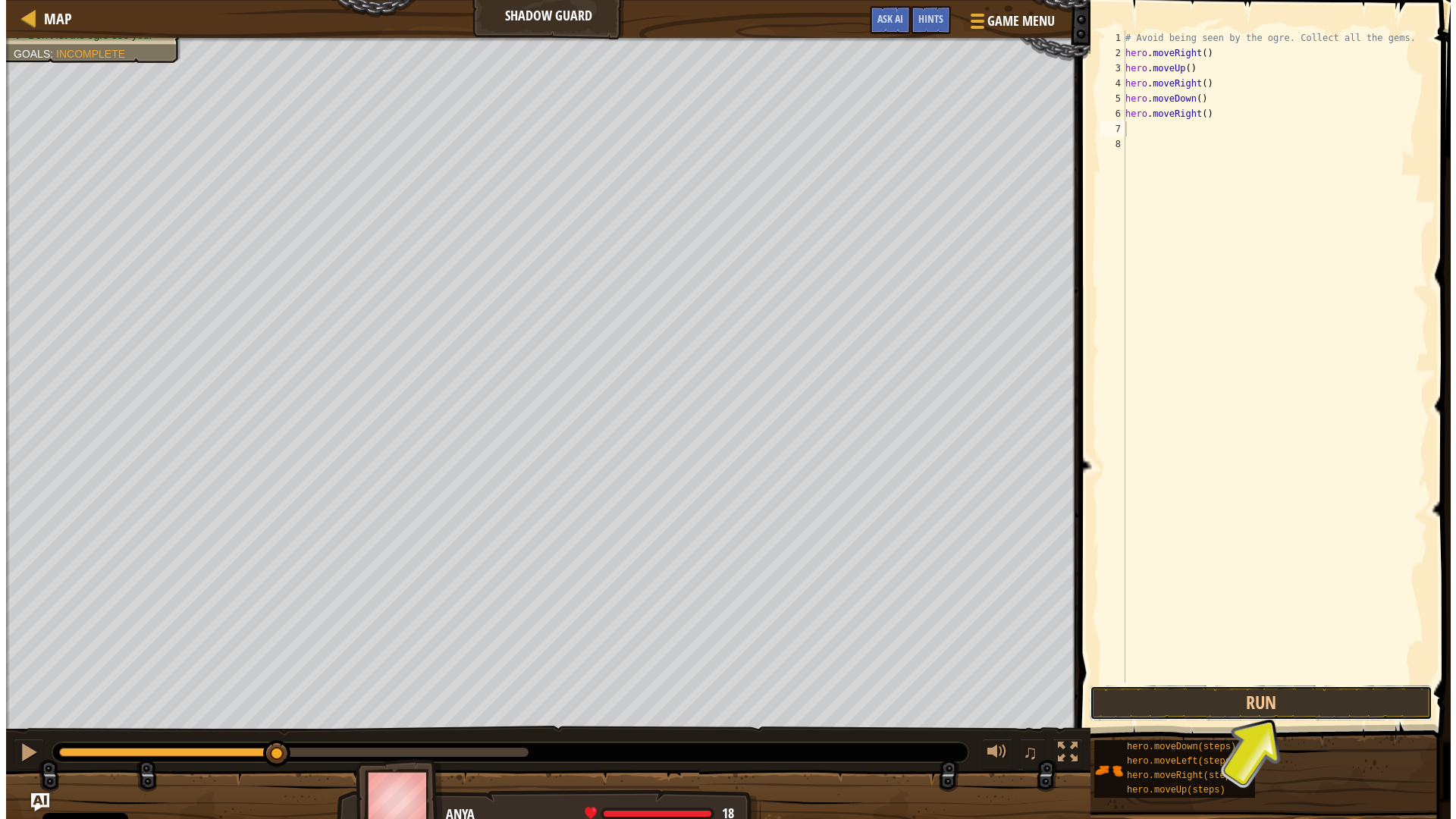
scroll to position [0, 0]
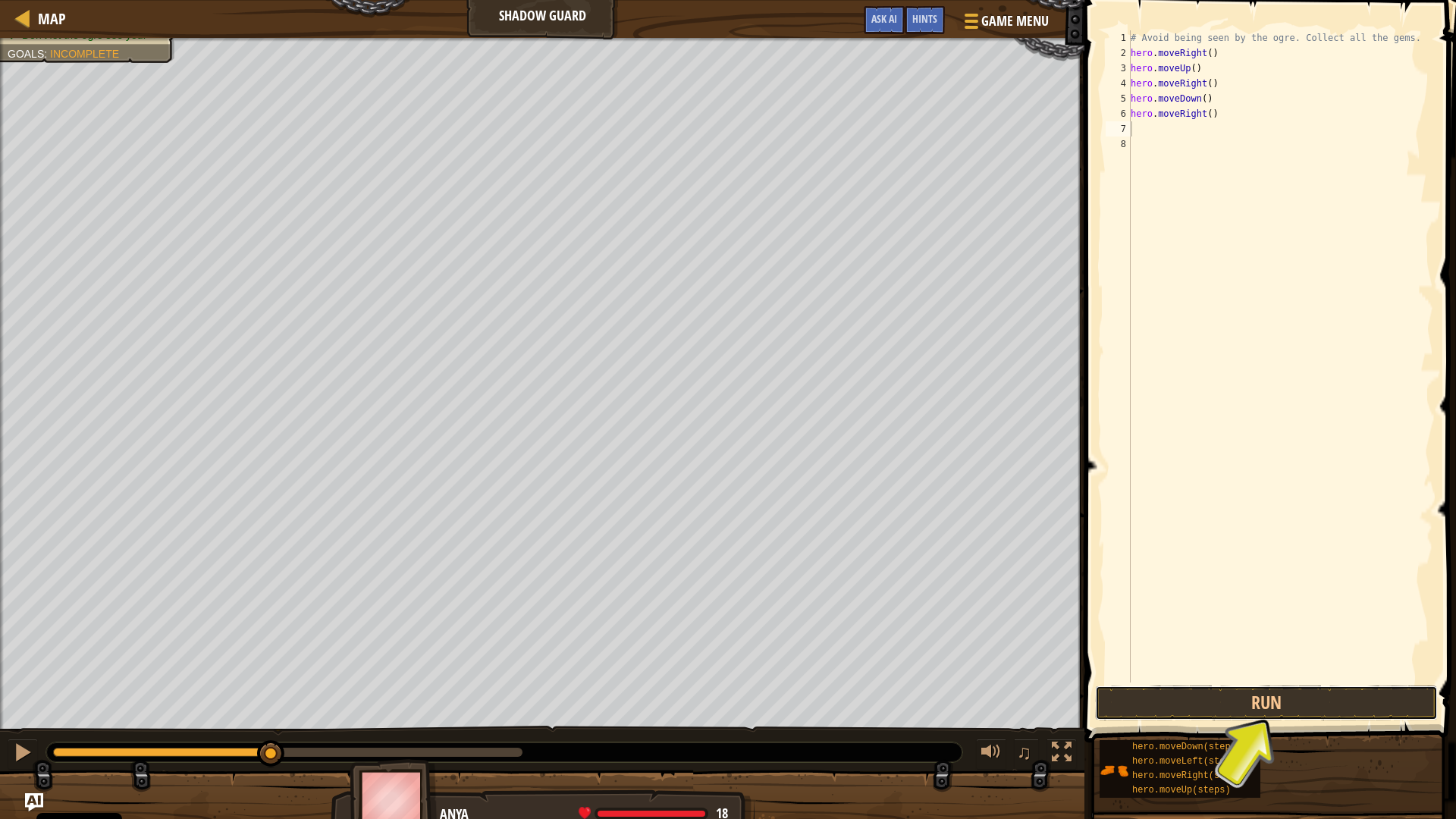
click at [1185, 683] on div "1 2 3 4 5 6 7 8 # Avoid being seen by the ogre. Collect all the gems. hero . mo…" at bounding box center [1267, 401] width 376 height 787
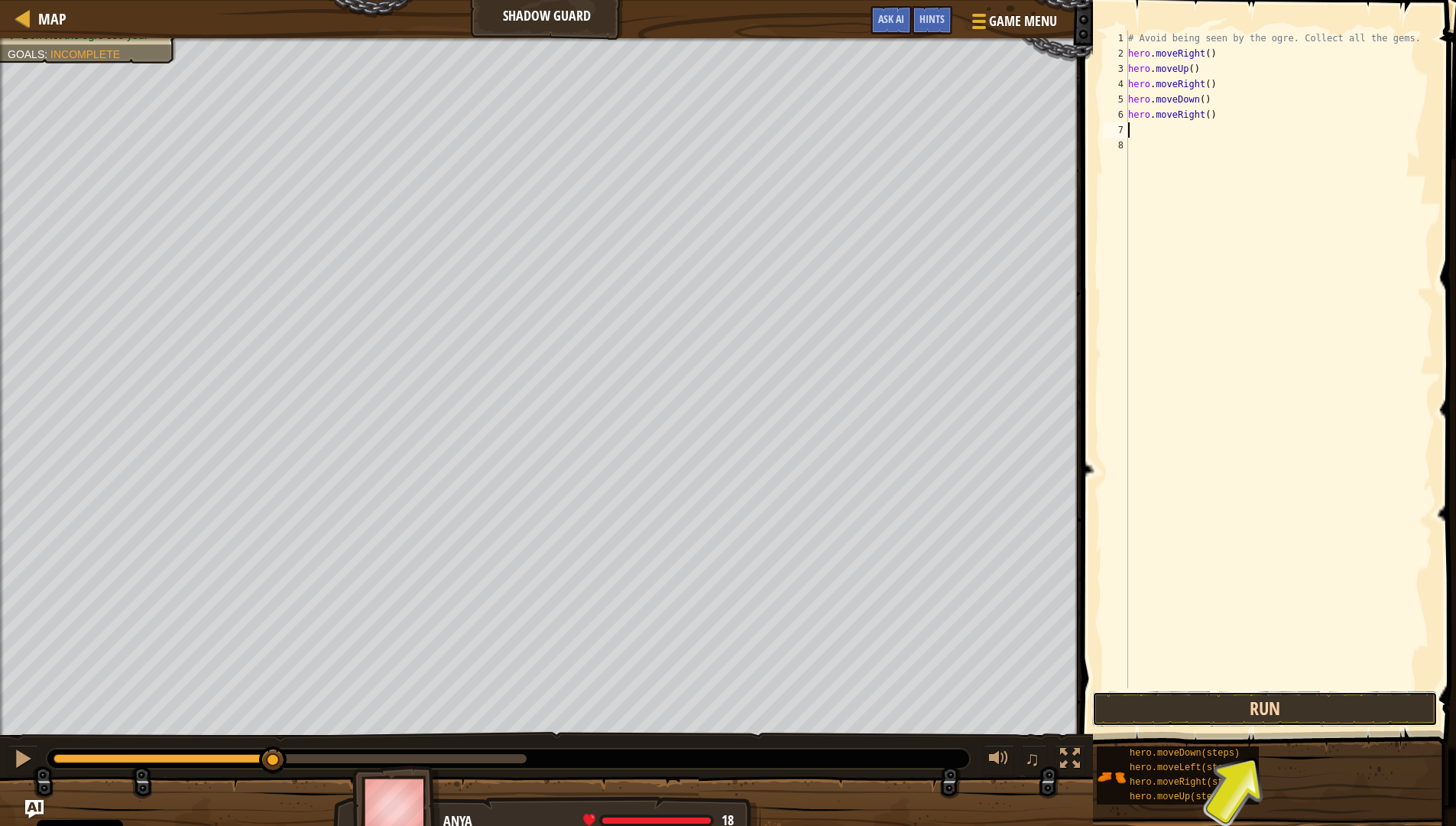
click at [1277, 707] on button "Run" at bounding box center [1264, 708] width 345 height 35
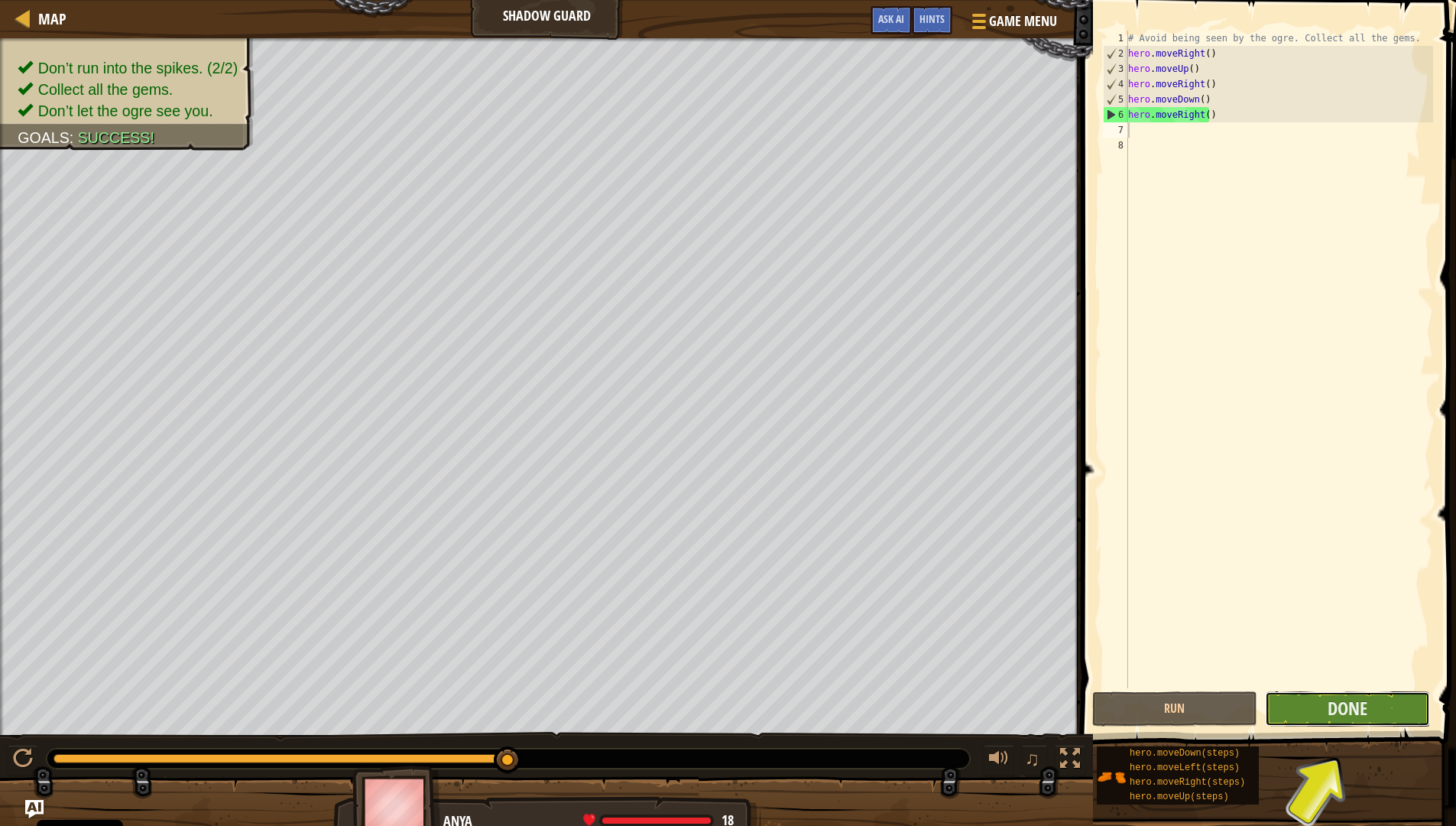
click at [1406, 716] on button "Done" at bounding box center [1346, 708] width 165 height 35
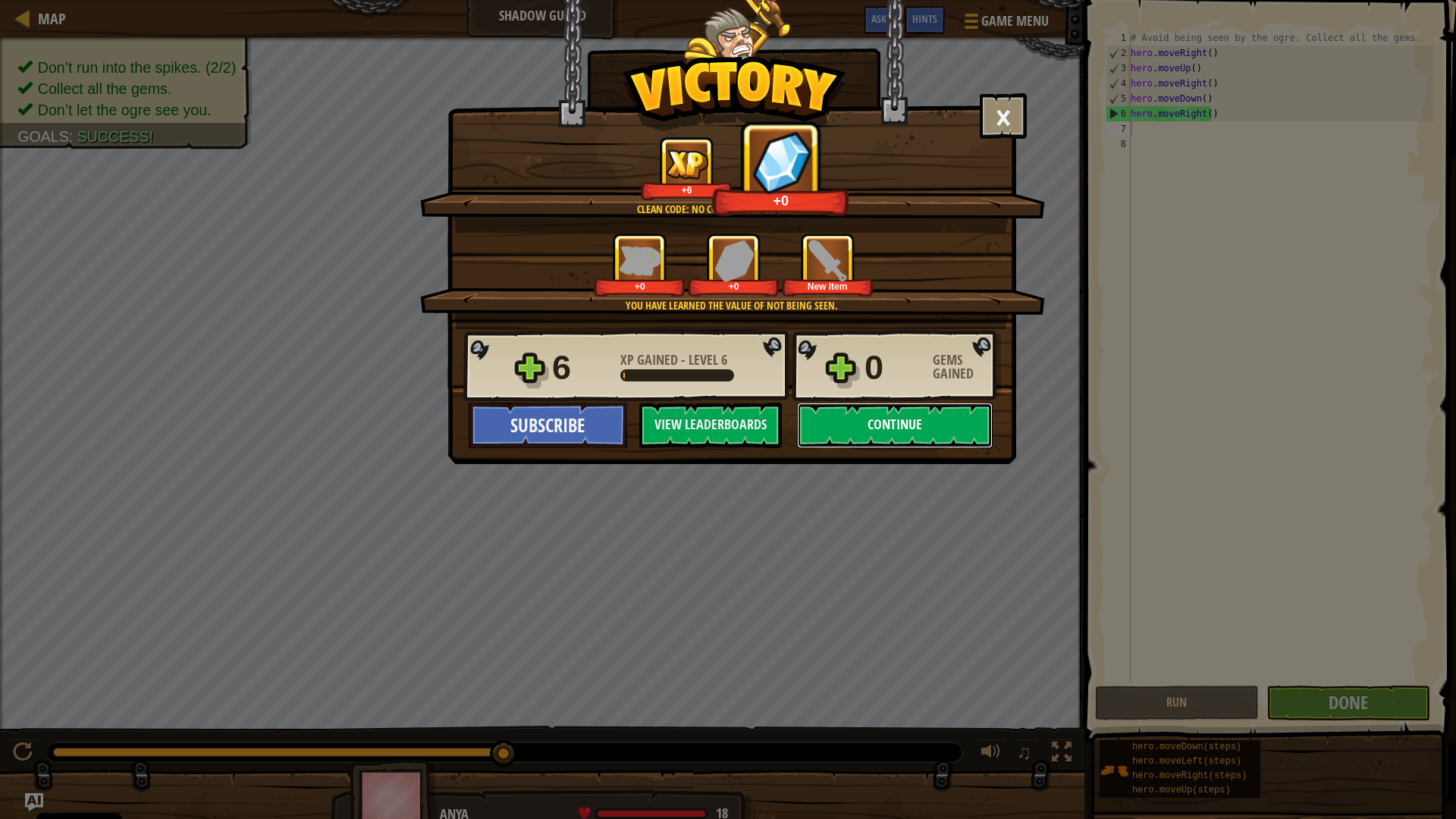
click at [890, 419] on button "Continue" at bounding box center [895, 425] width 196 height 46
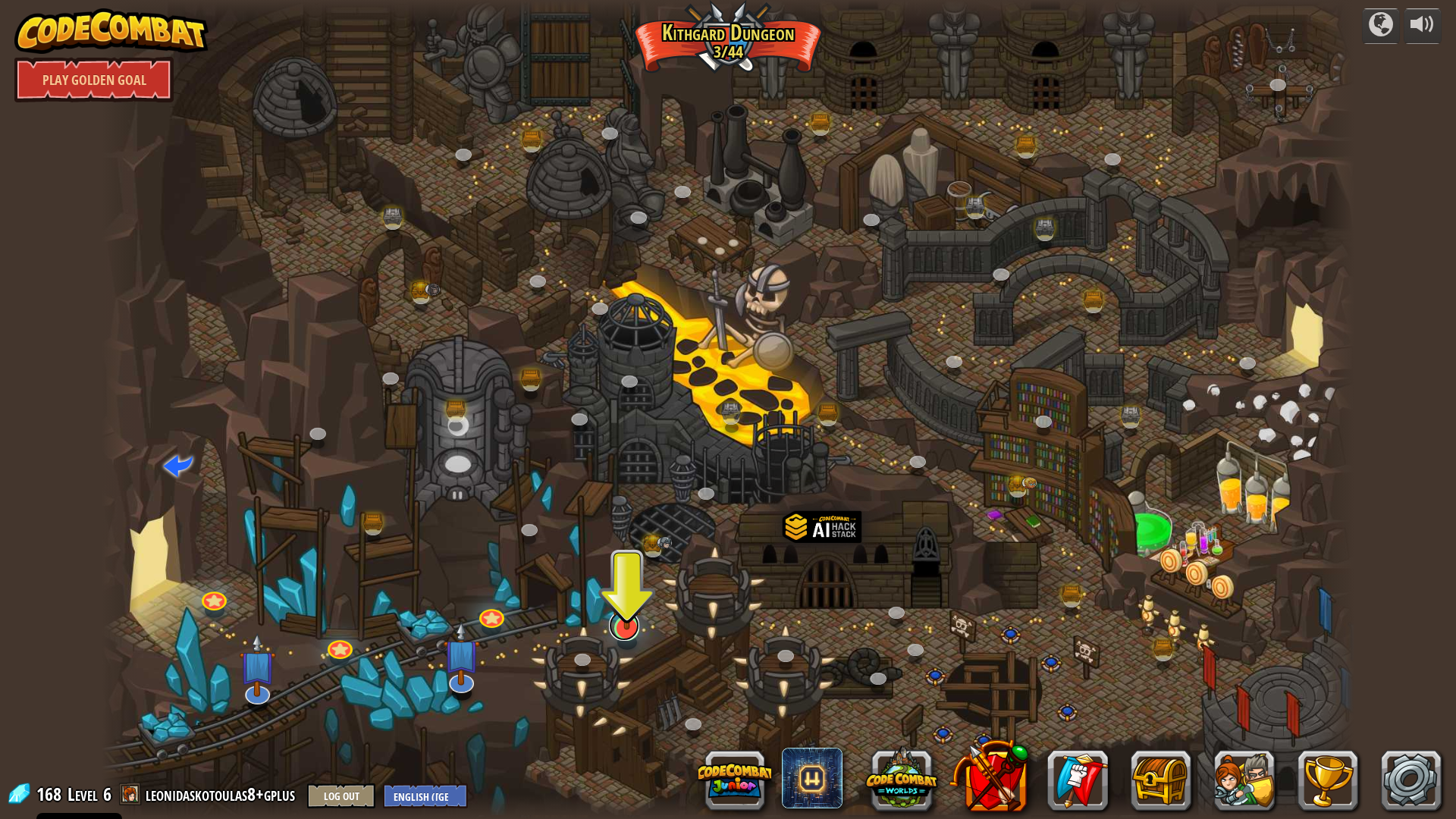
click at [629, 634] on link at bounding box center [624, 625] width 30 height 30
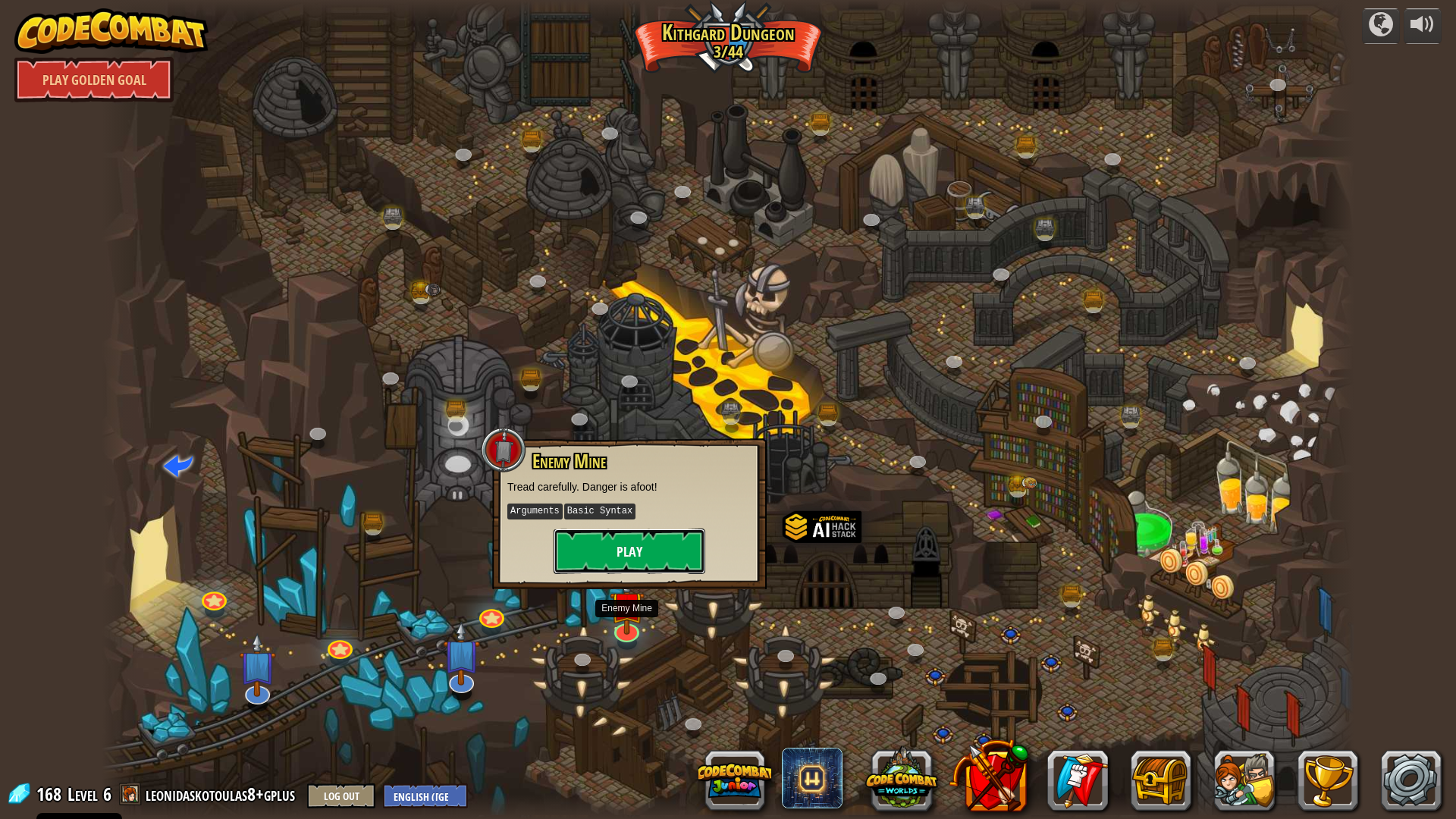
click at [671, 544] on button "Play" at bounding box center [629, 551] width 151 height 46
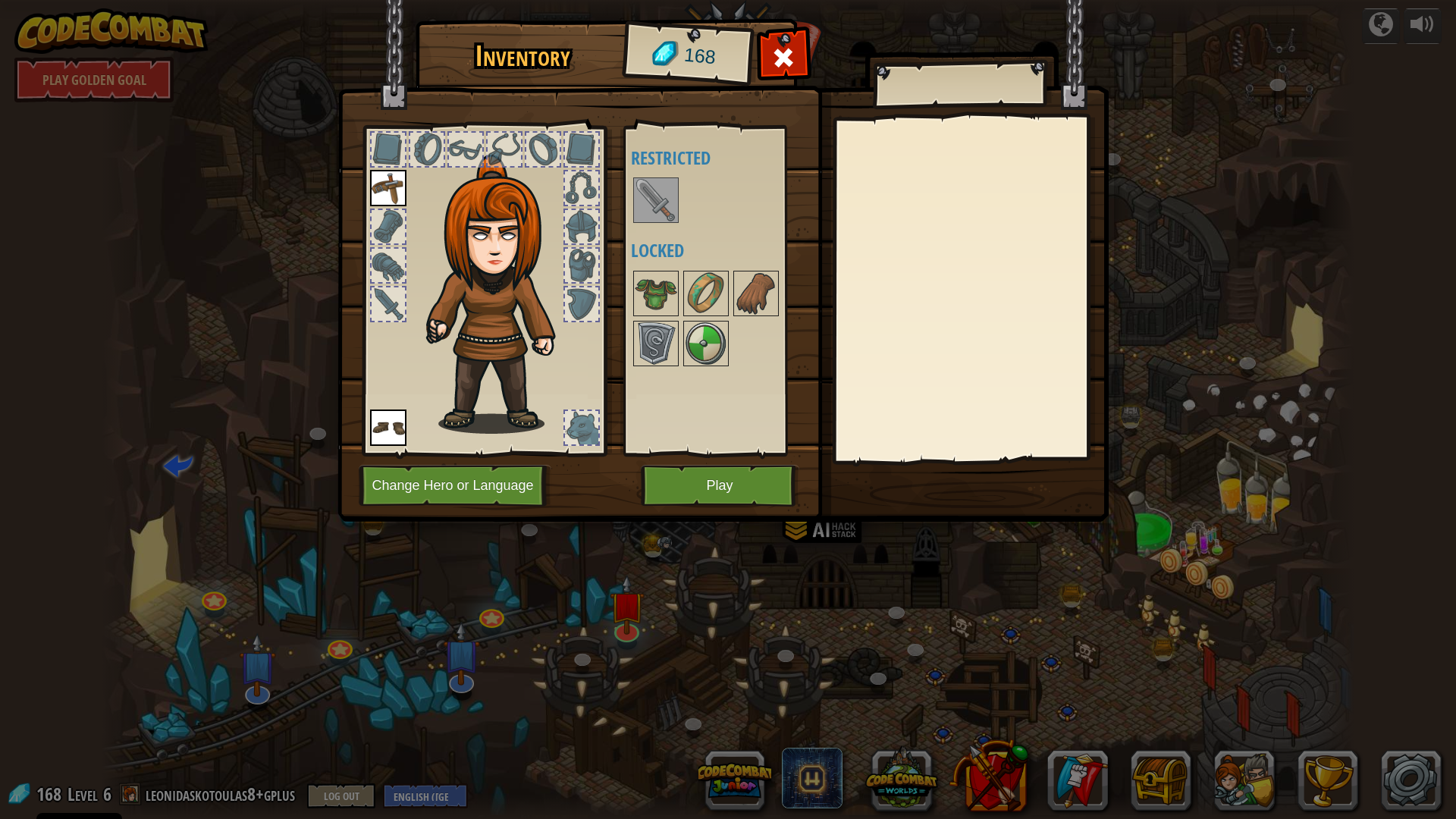
click at [658, 184] on img at bounding box center [656, 200] width 42 height 42
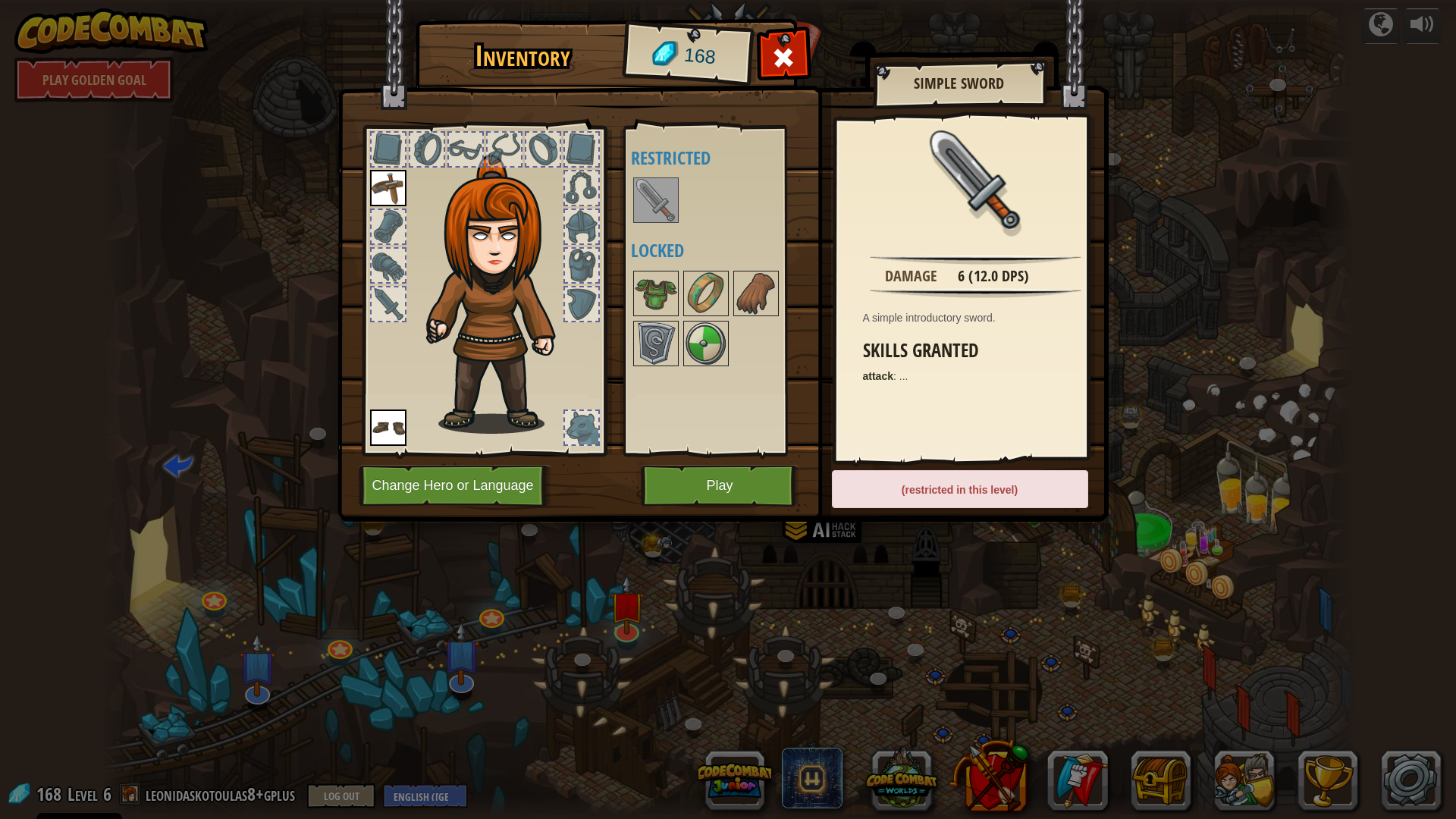
click at [658, 184] on img at bounding box center [656, 200] width 42 height 42
click at [782, 485] on button "Play" at bounding box center [720, 485] width 158 height 42
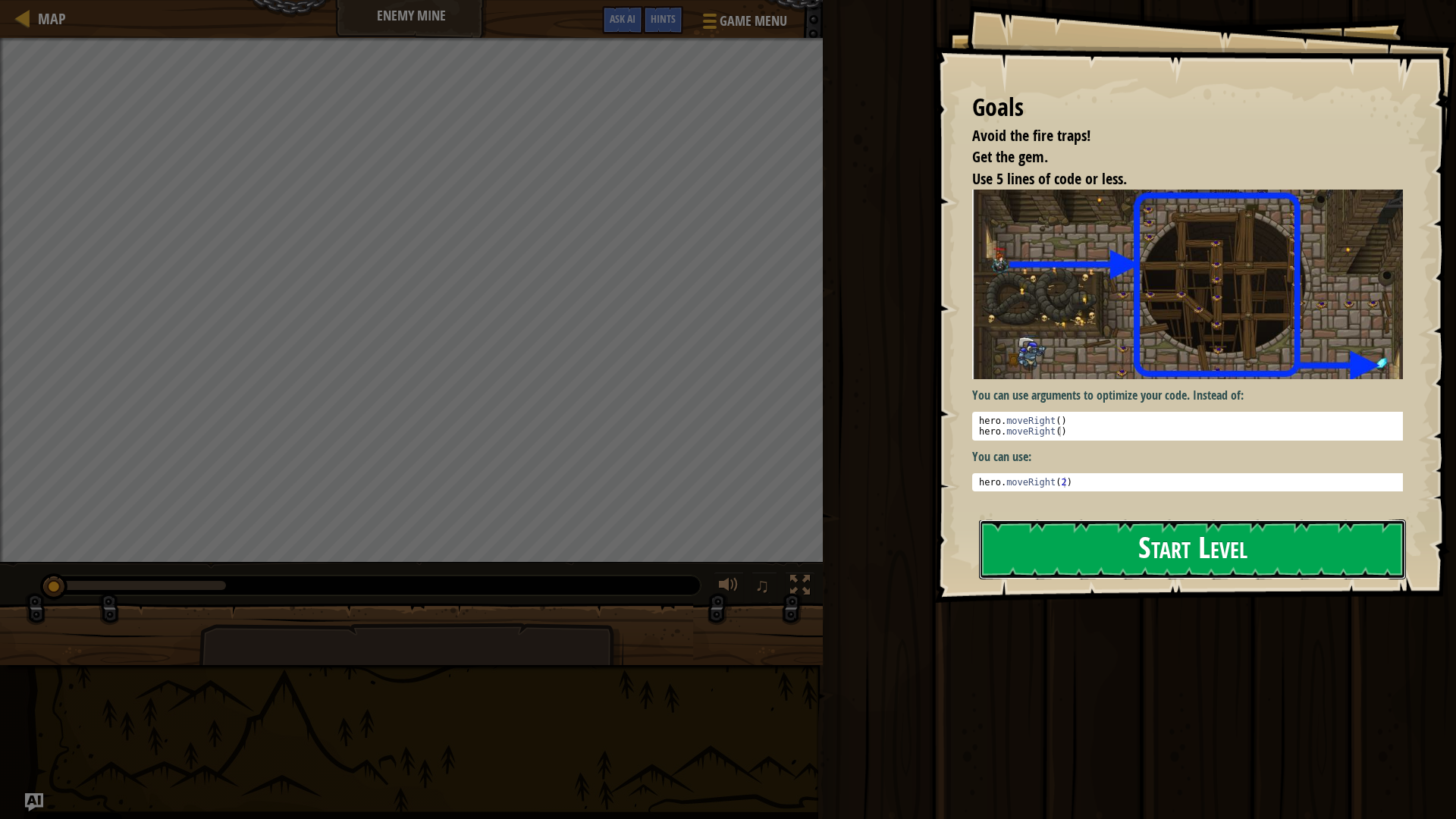
click at [1069, 551] on button "Start Level" at bounding box center [1191, 548] width 427 height 60
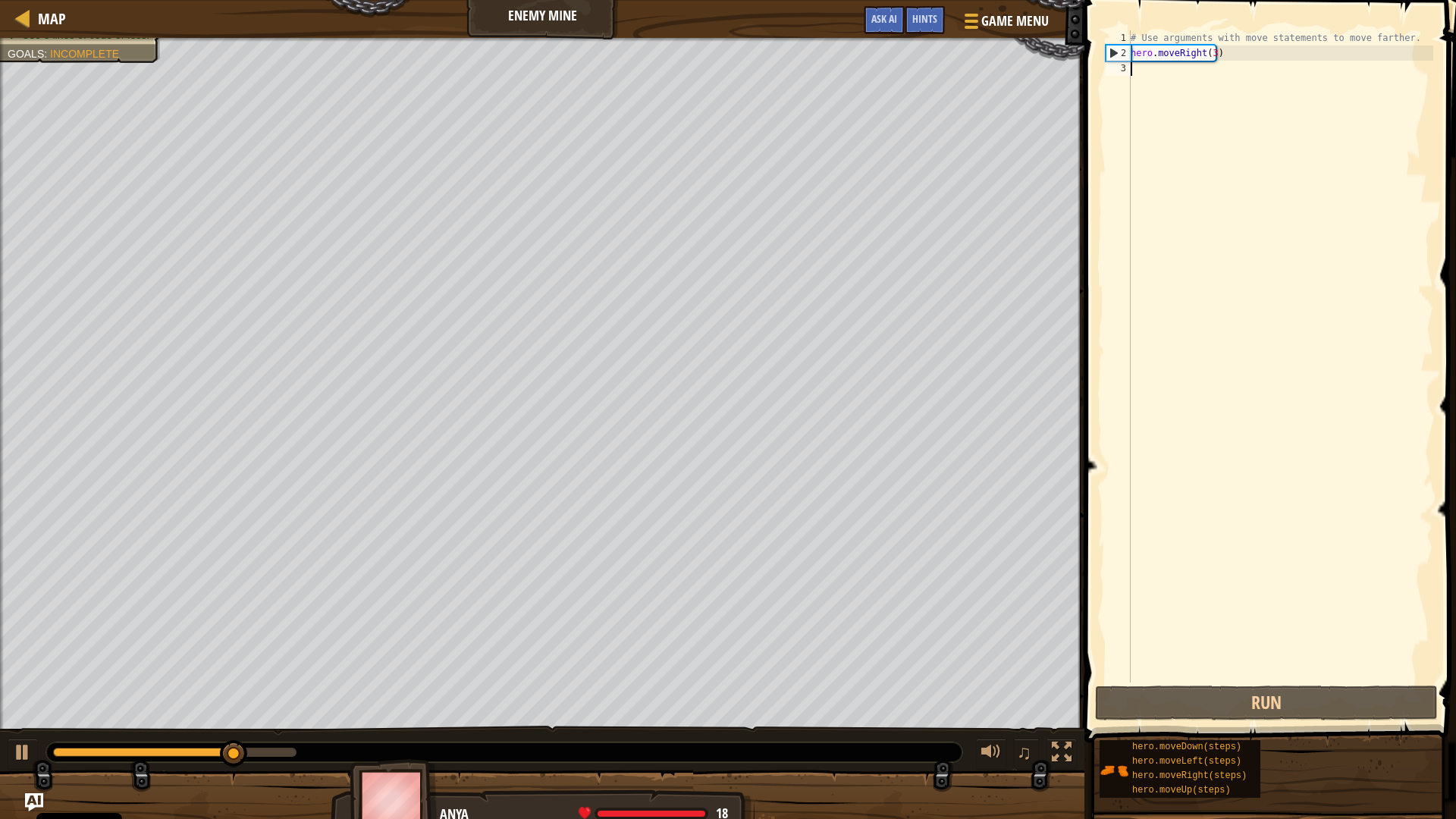
click at [1172, 83] on div "# Use arguments with move statements to move farther. hero . moveRight ( 3 )" at bounding box center [1280, 371] width 305 height 682
type textarea "u"
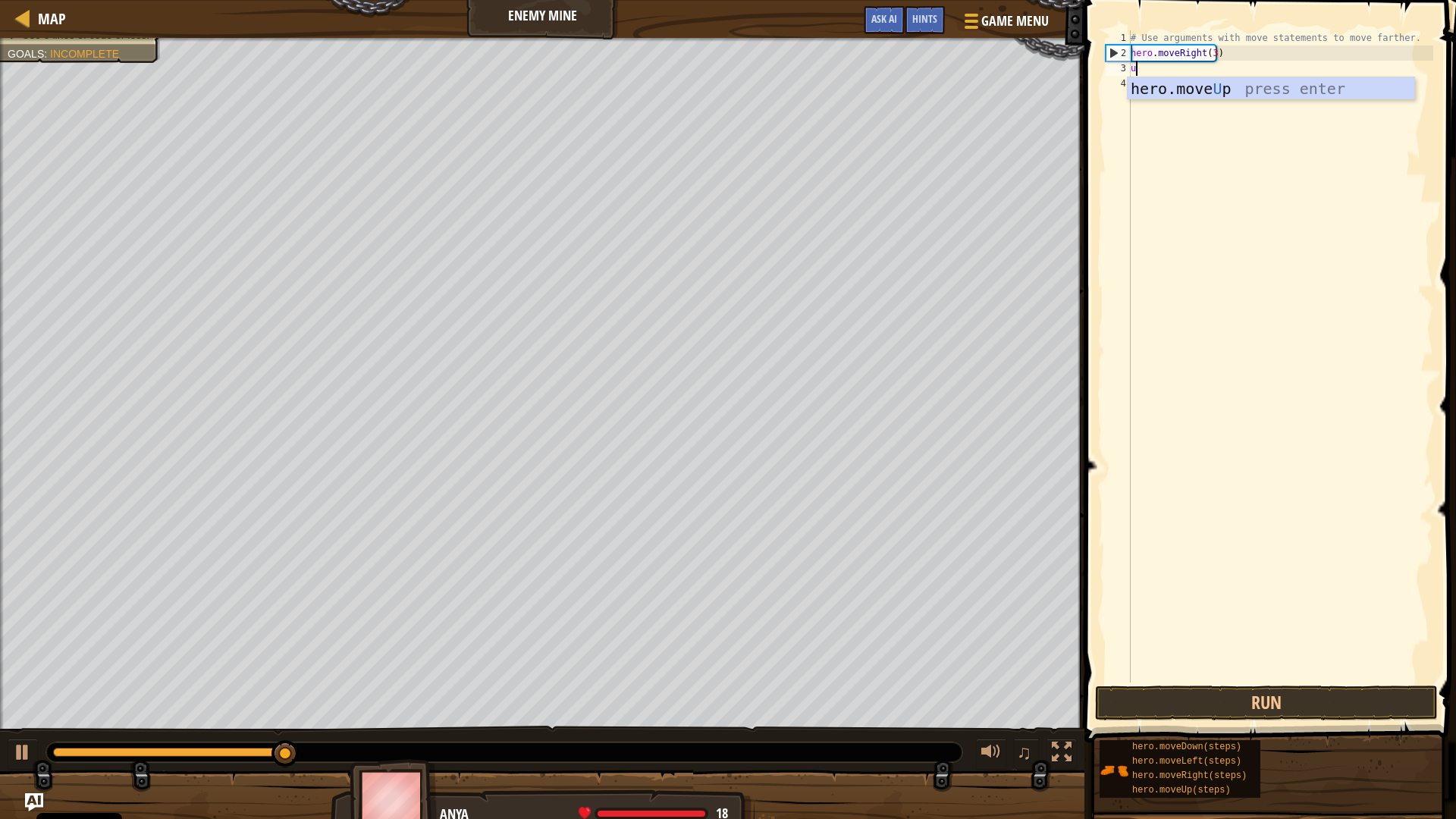
scroll to position [7, 0]
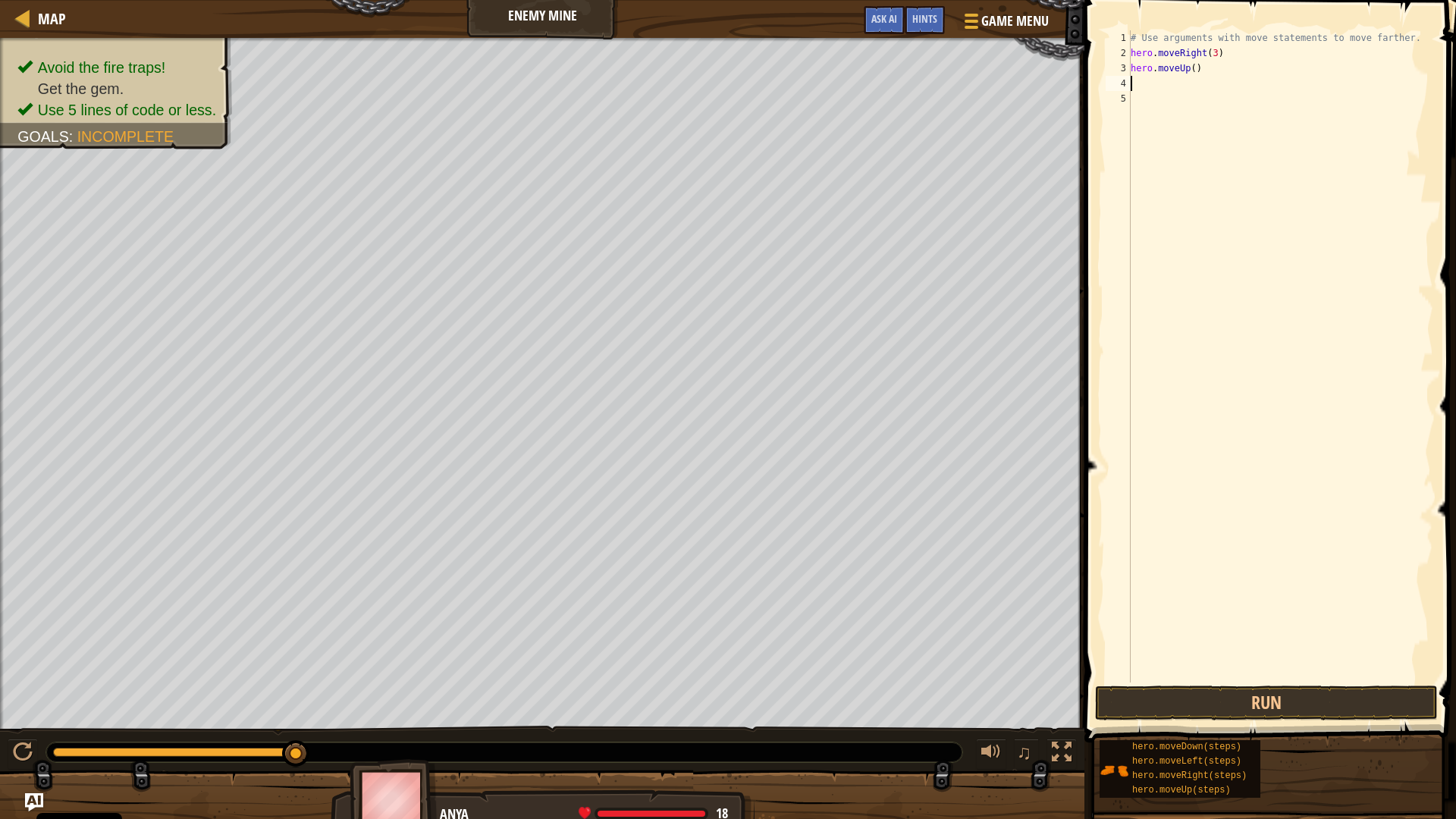
type textarea "ri"
type textarea "d"
type textarea "hero.moveDown(3ri)"
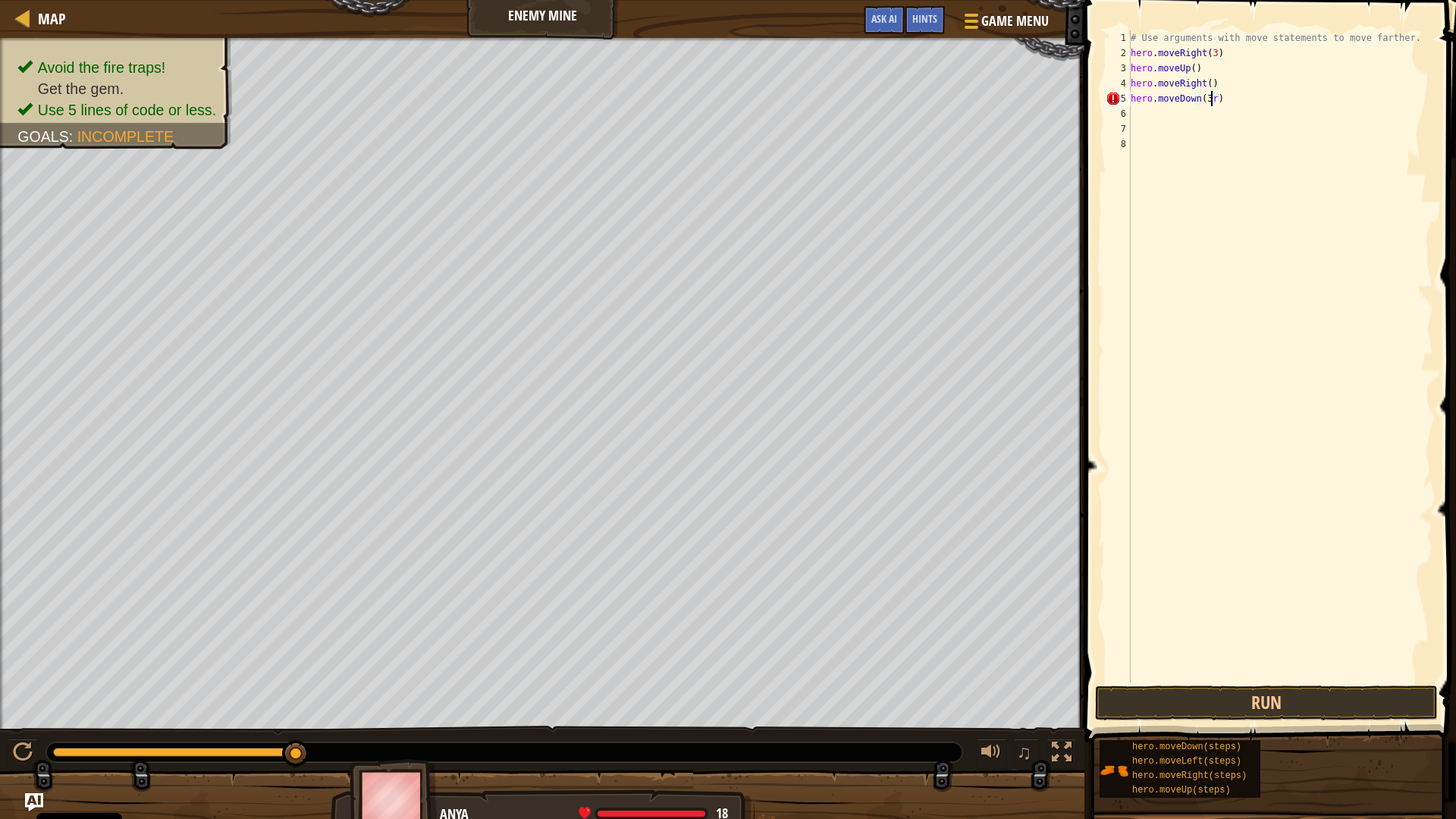
type textarea "hero.moveDown(3)"
type textarea "ri"
type textarea "hero.moveRight(2)"
click at [1260, 702] on button "Run" at bounding box center [1267, 702] width 343 height 35
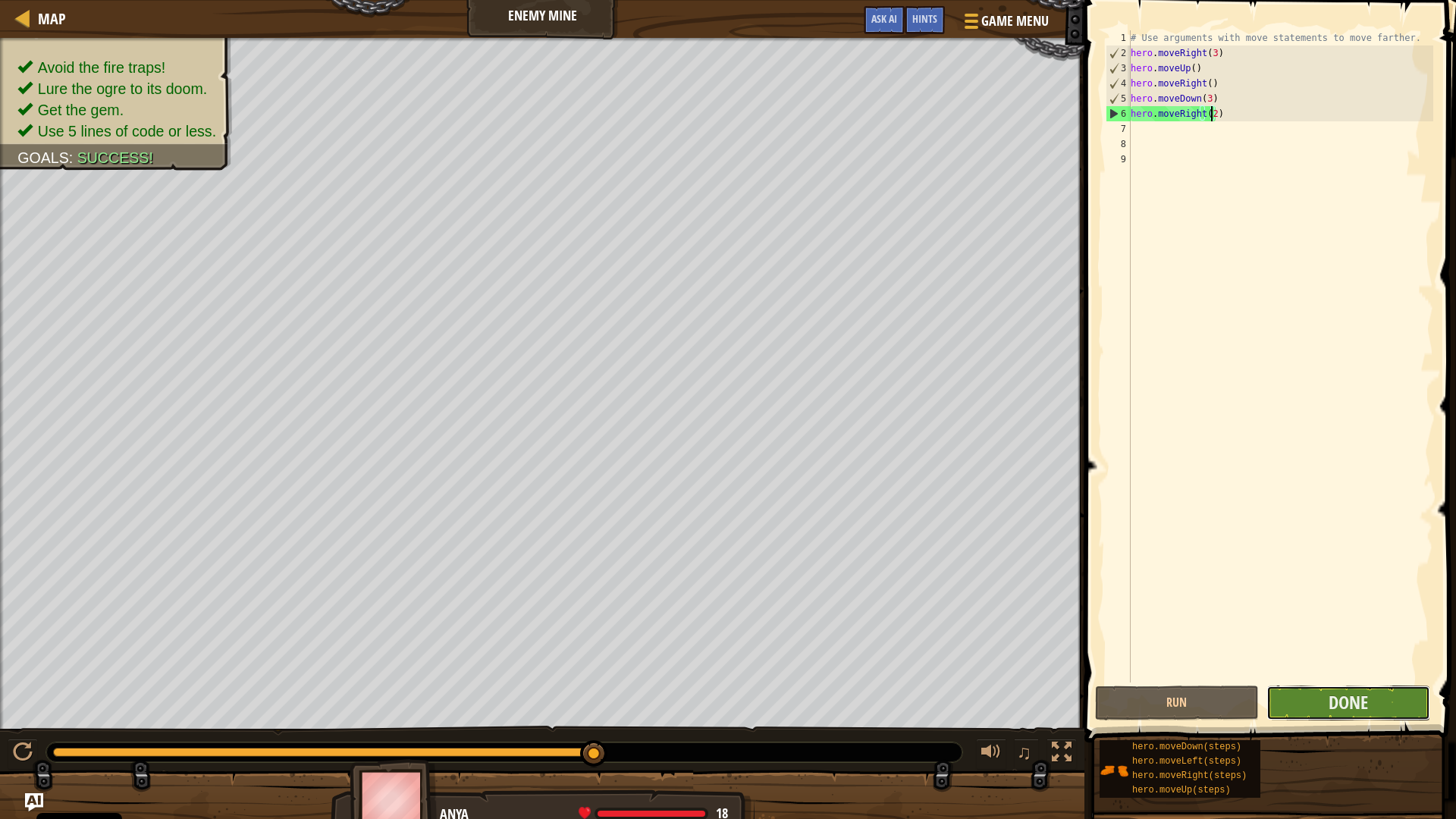
click at [1372, 703] on button "Done" at bounding box center [1348, 702] width 164 height 35
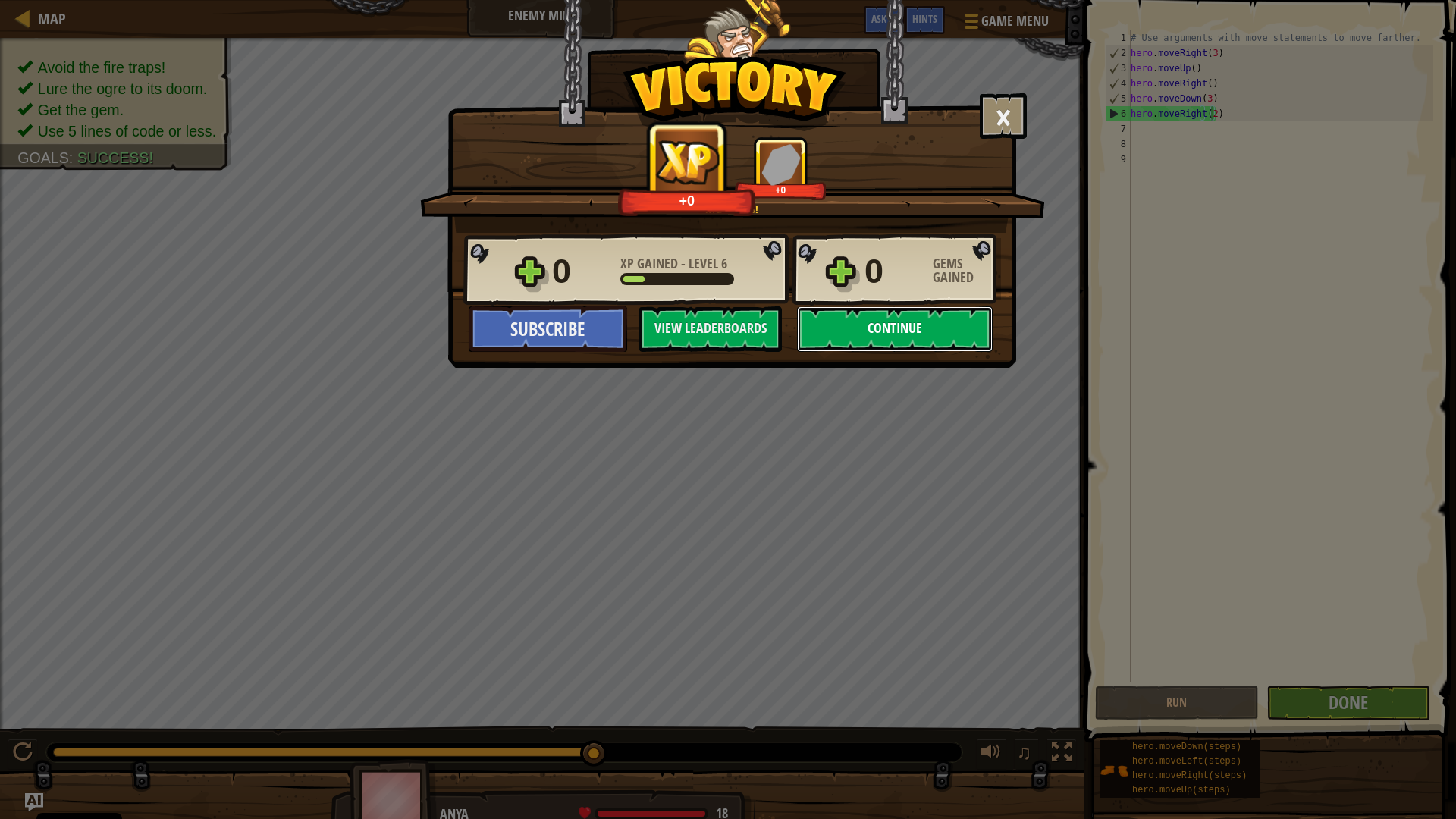
click at [894, 323] on button "Continue" at bounding box center [895, 329] width 196 height 46
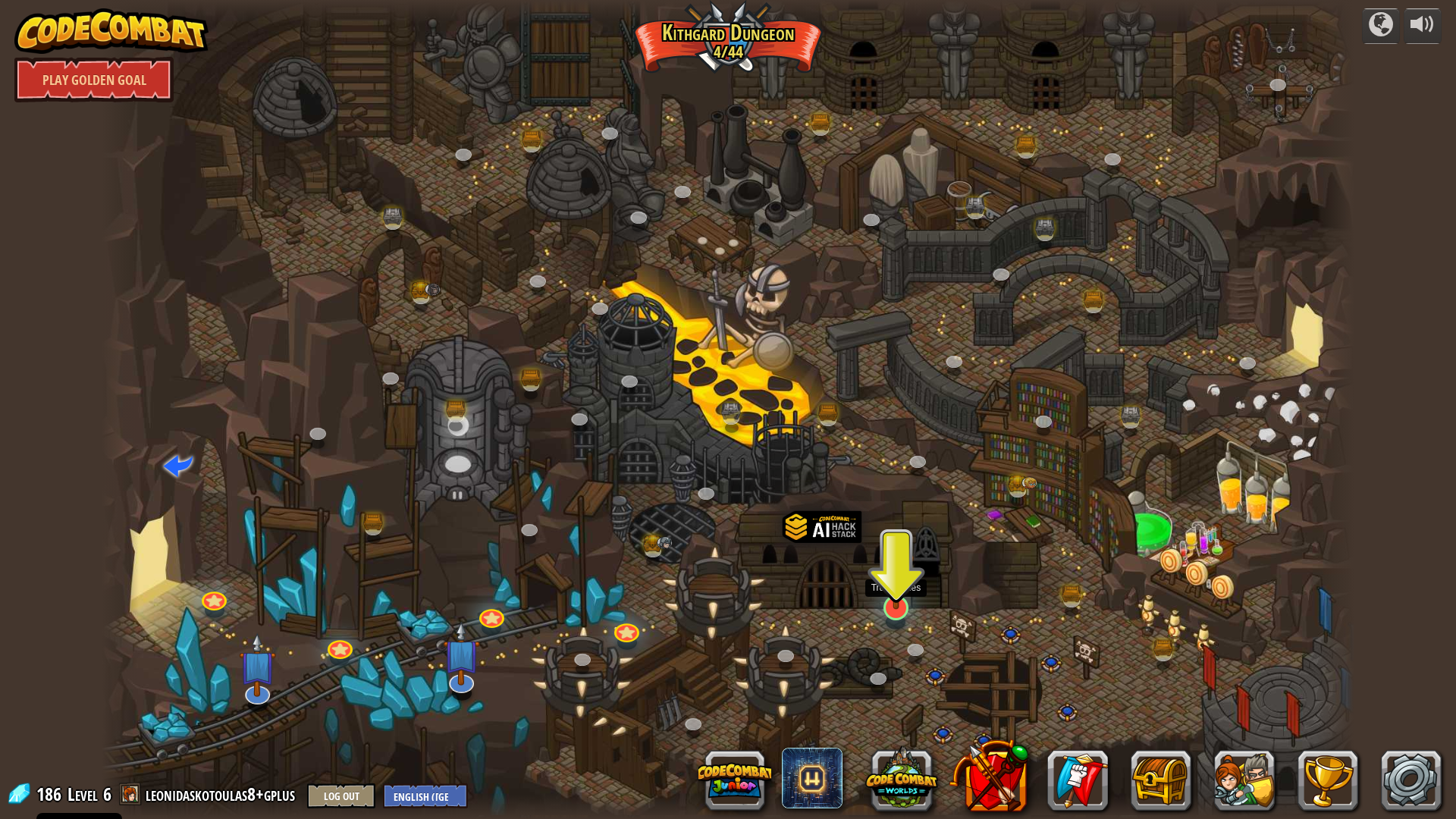
click at [901, 608] on img at bounding box center [896, 570] width 35 height 80
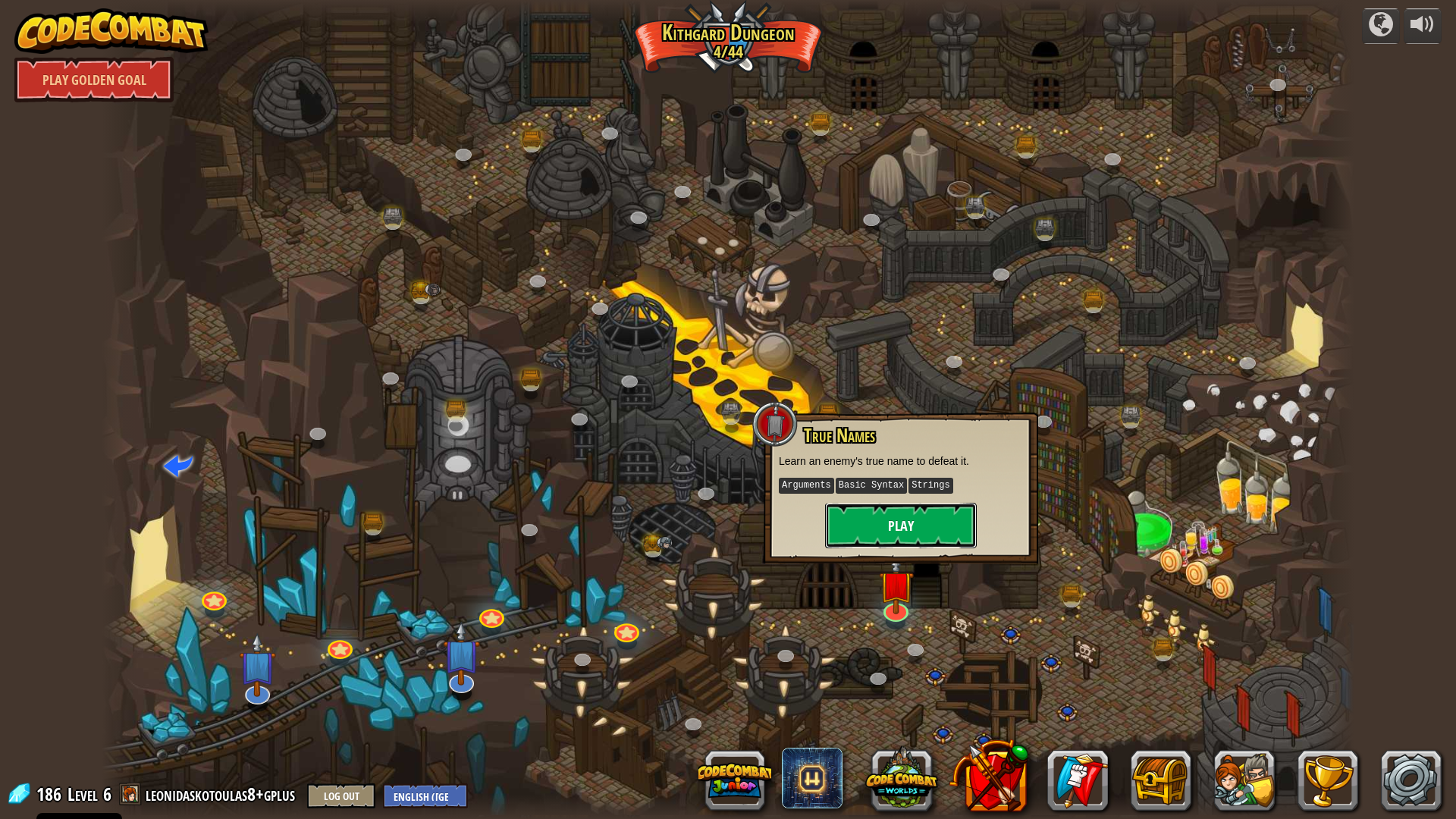
click at [943, 527] on button "Play" at bounding box center [901, 525] width 151 height 46
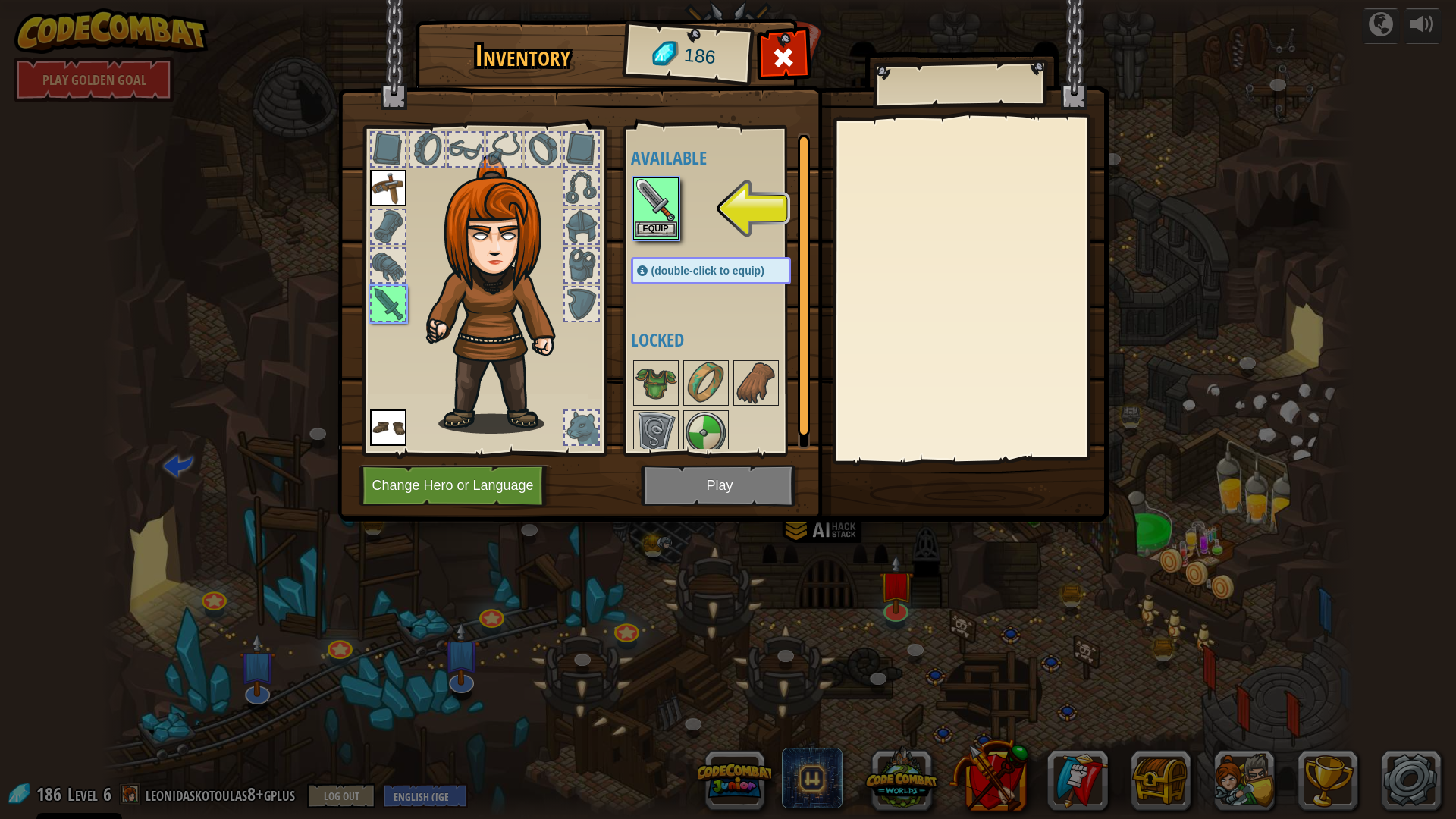
click at [651, 199] on img at bounding box center [656, 200] width 42 height 42
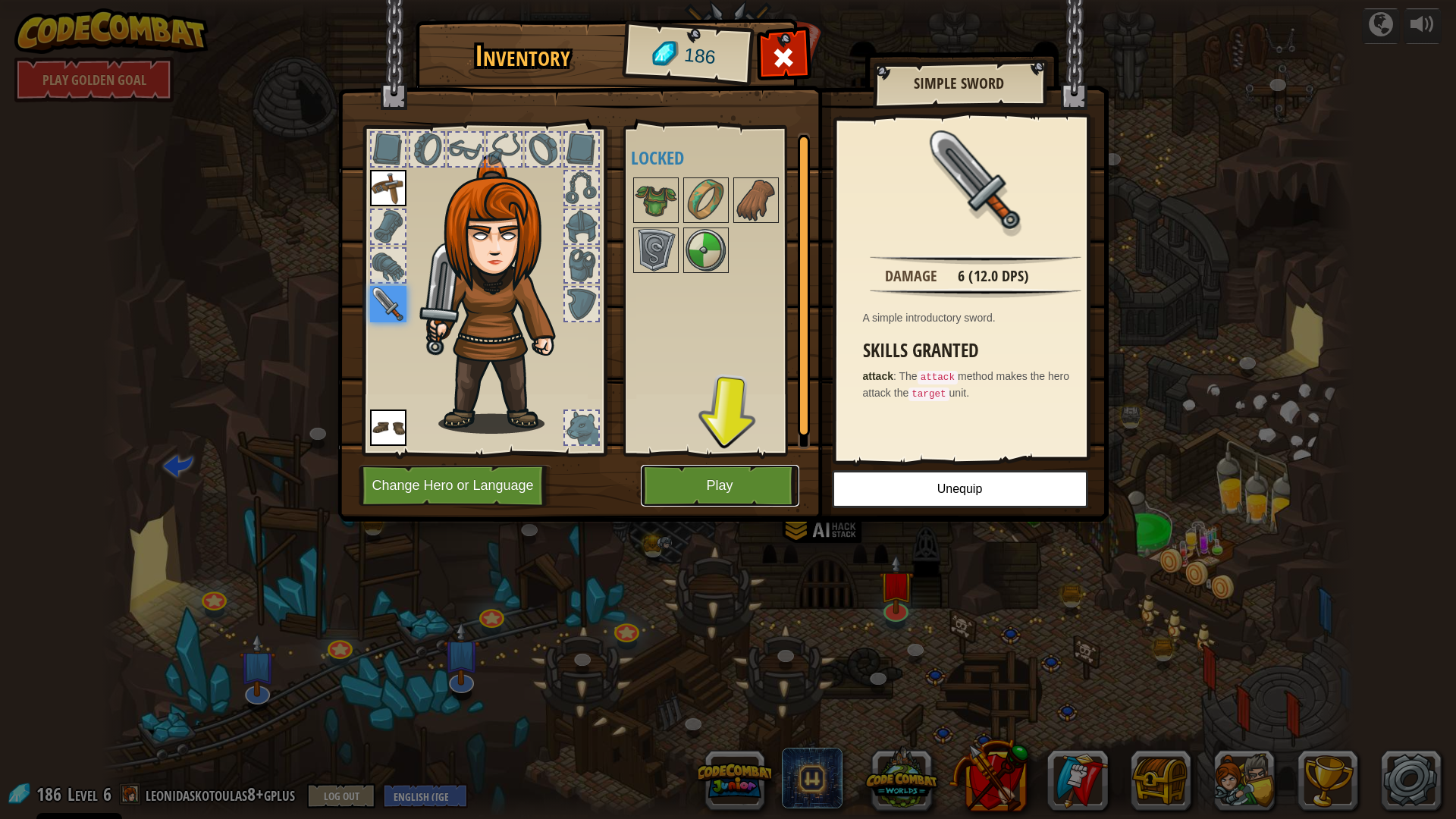
click at [736, 490] on button "Play" at bounding box center [720, 485] width 158 height 42
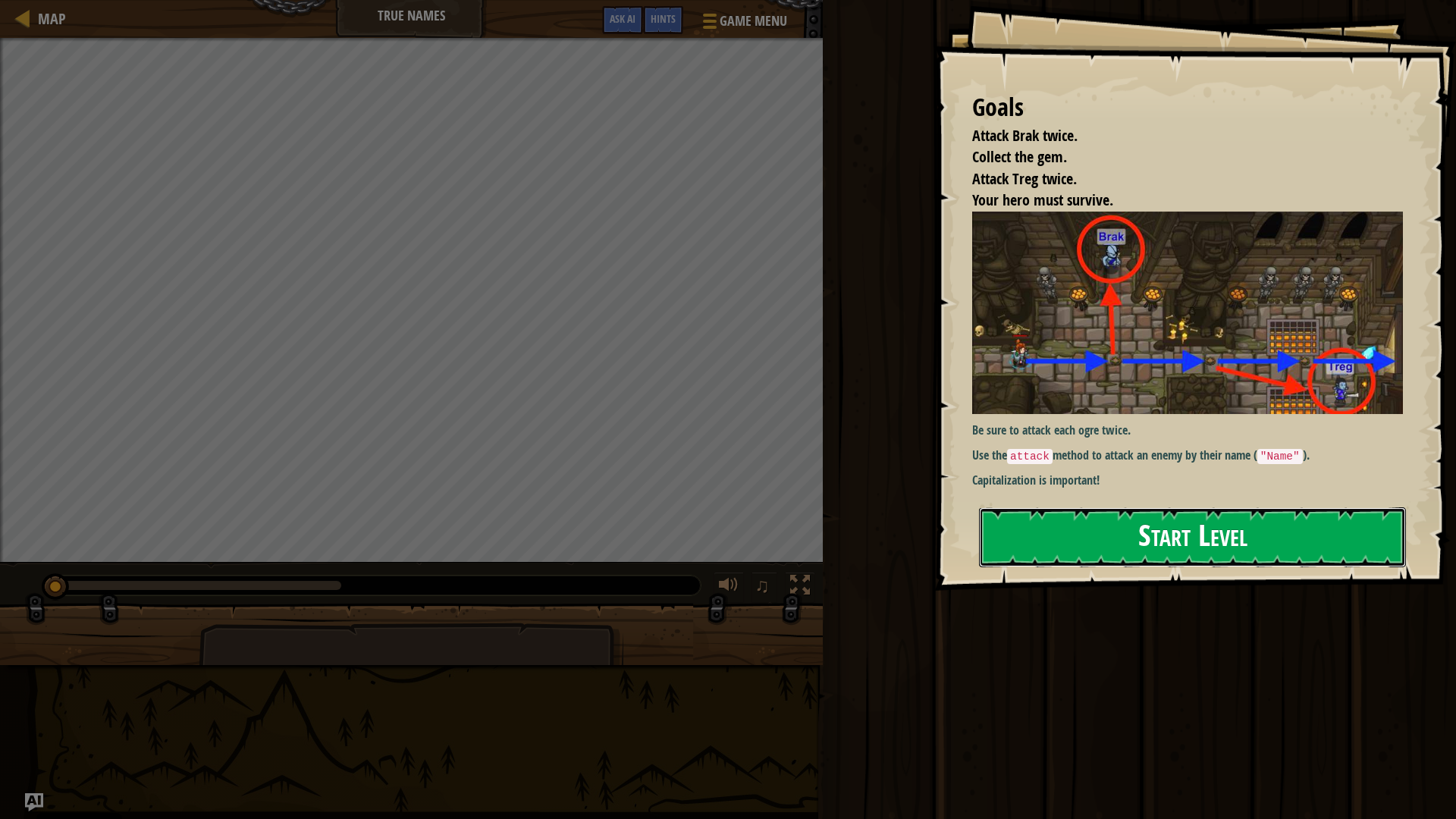
click at [1239, 541] on button "Start Level" at bounding box center [1191, 536] width 427 height 60
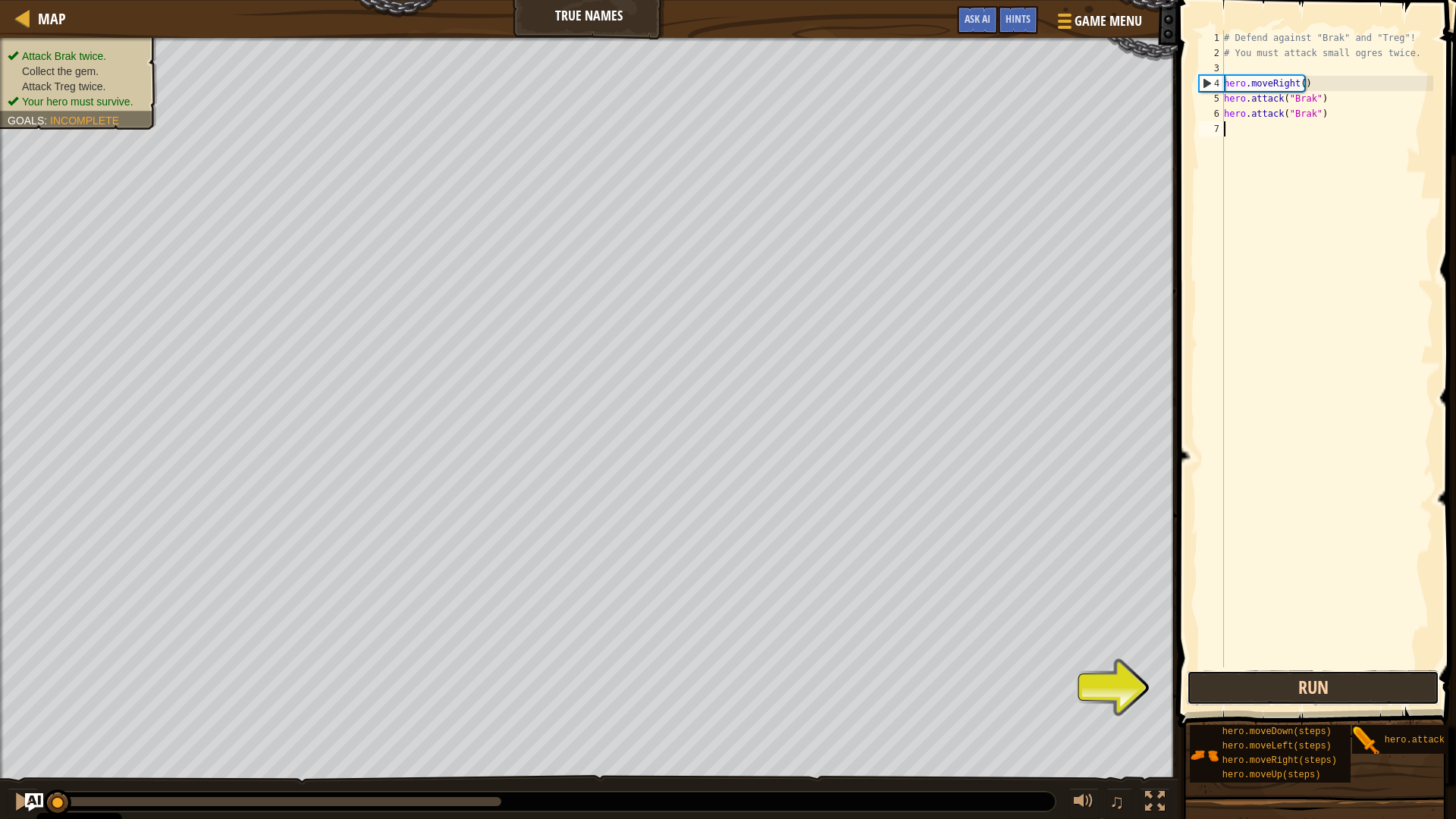
click at [1298, 690] on button "Run" at bounding box center [1313, 688] width 253 height 35
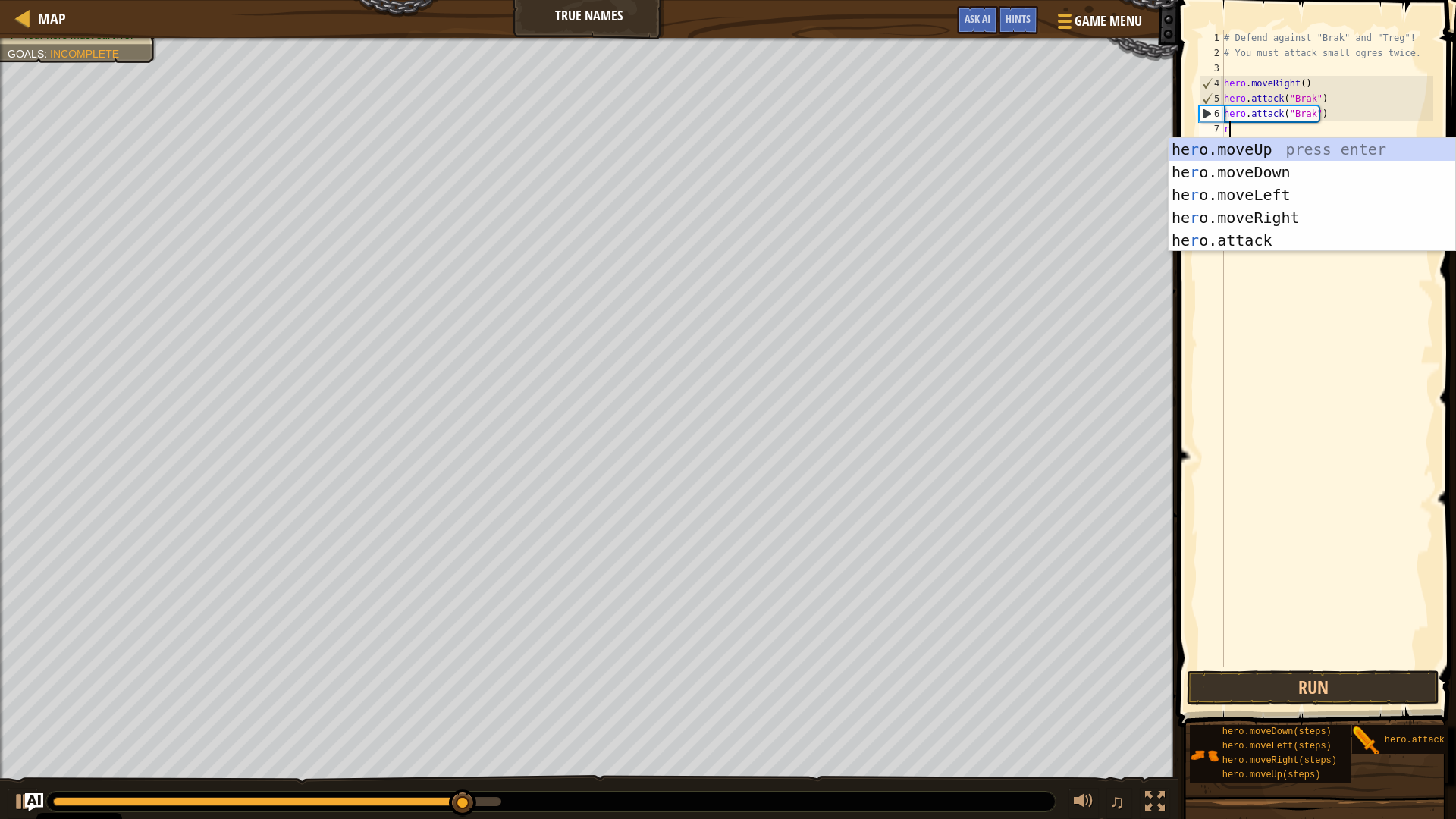
scroll to position [7, 0]
type textarea "ri"
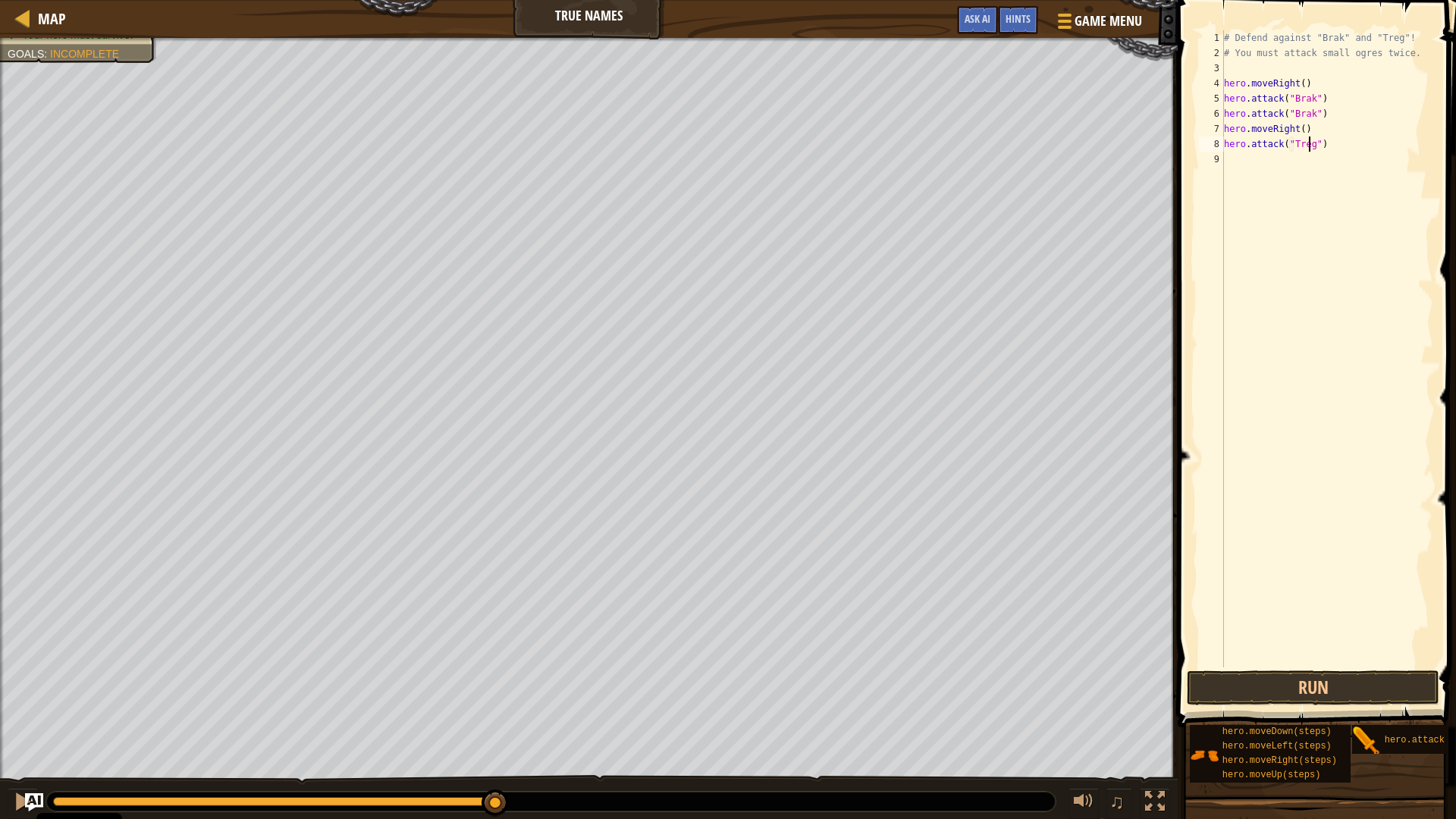
scroll to position [7, 7]
click at [1346, 150] on div "# Defend against "Brak" and "Treg"! # You must attack small ogres twice. hero .…" at bounding box center [1326, 363] width 212 height 667
click at [1346, 149] on div "# Defend against "Brak" and "Treg"! # You must attack small ogres twice. hero .…" at bounding box center [1326, 363] width 212 height 667
type textarea "hero.attack("Treg")"
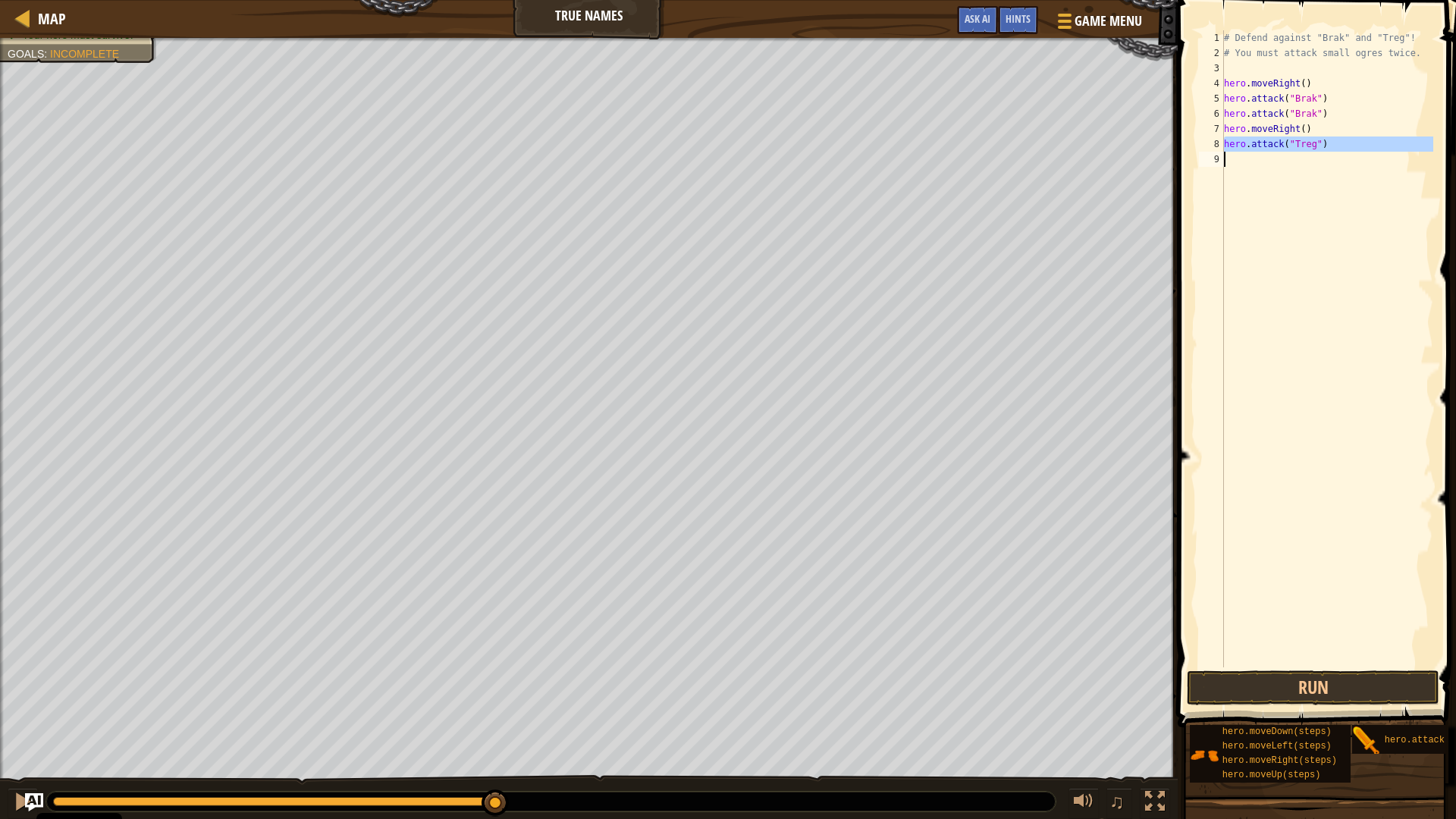
click at [1263, 161] on div "# Defend against "Brak" and "Treg"! # You must attack small ogres twice. hero .…" at bounding box center [1326, 349] width 212 height 637
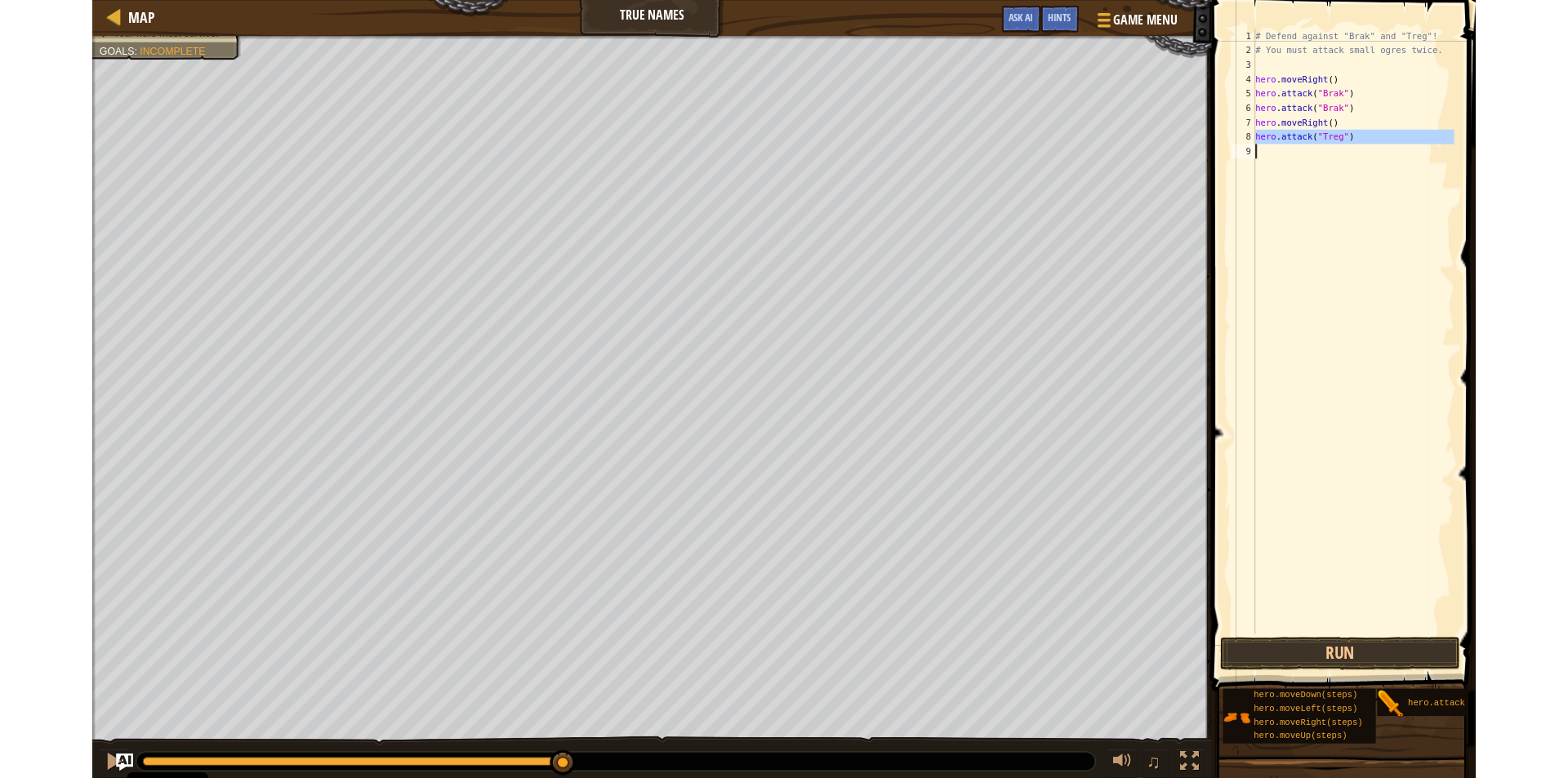
scroll to position [7, 0]
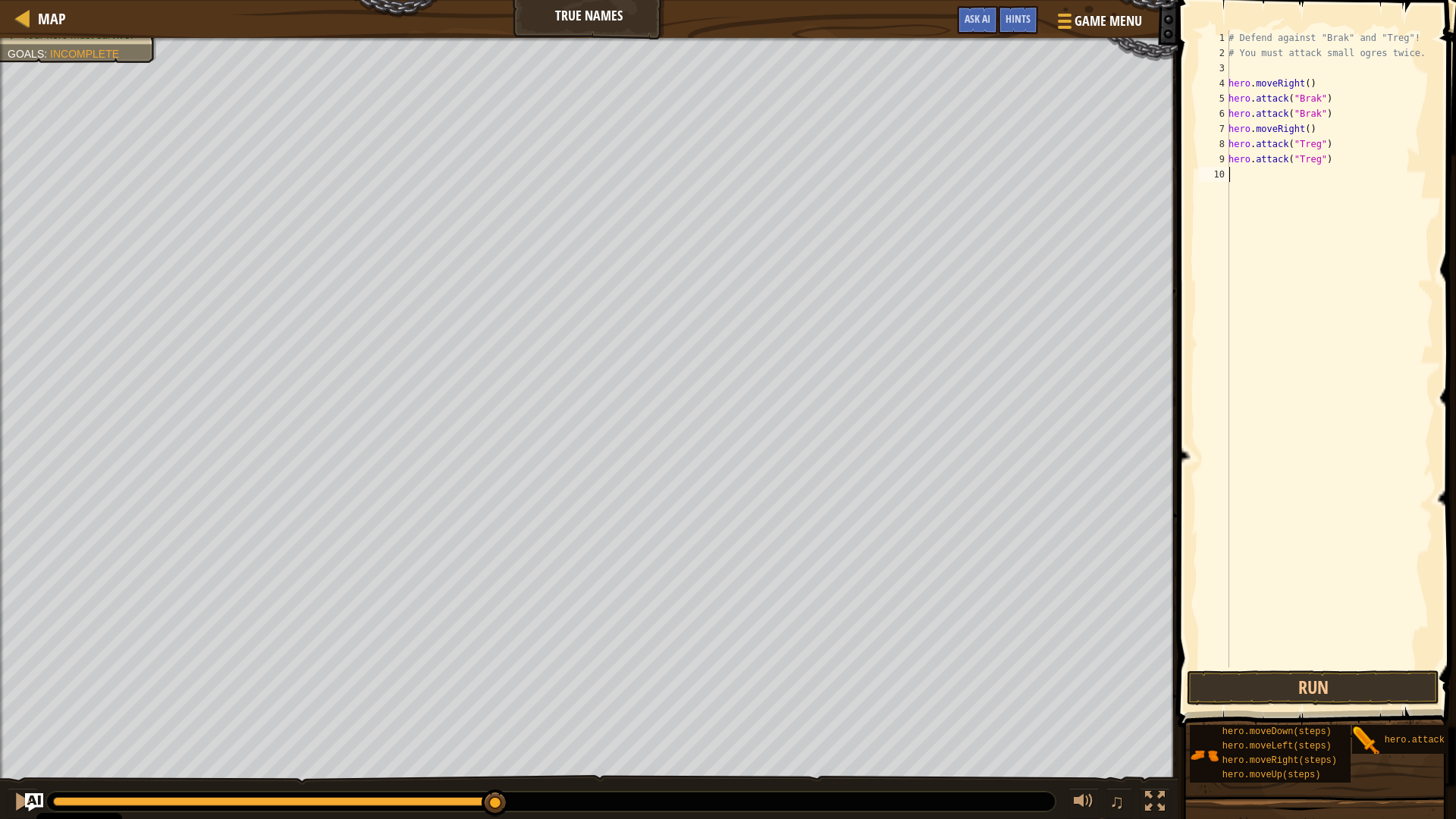
click at [1297, 665] on div "# Defend against "Brak" and "Treg"! # You must attack small ogres twice. hero .…" at bounding box center [1329, 363] width 208 height 667
click at [1301, 678] on button "Run" at bounding box center [1313, 688] width 253 height 35
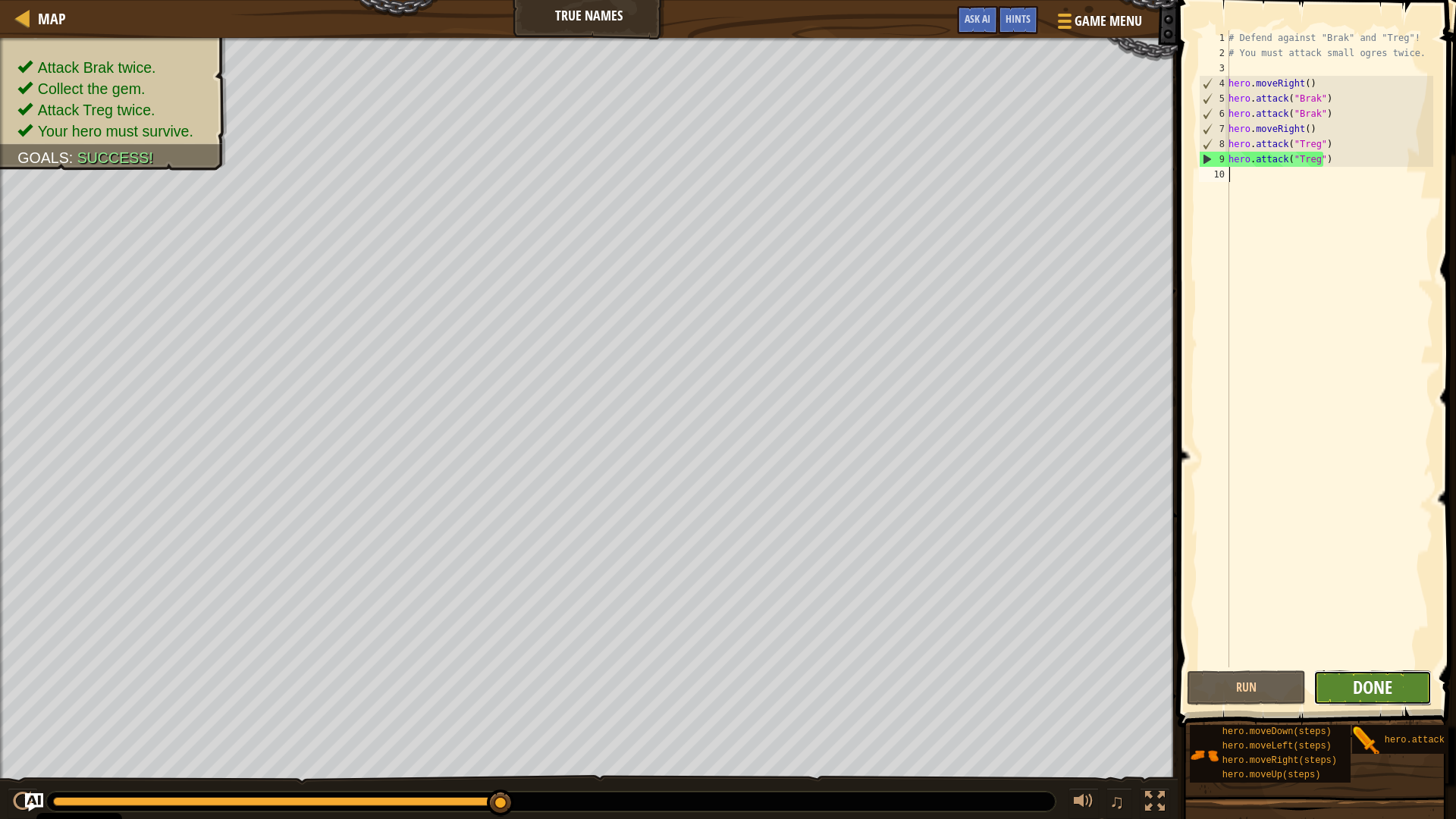
click at [1365, 690] on span "Done" at bounding box center [1372, 687] width 40 height 24
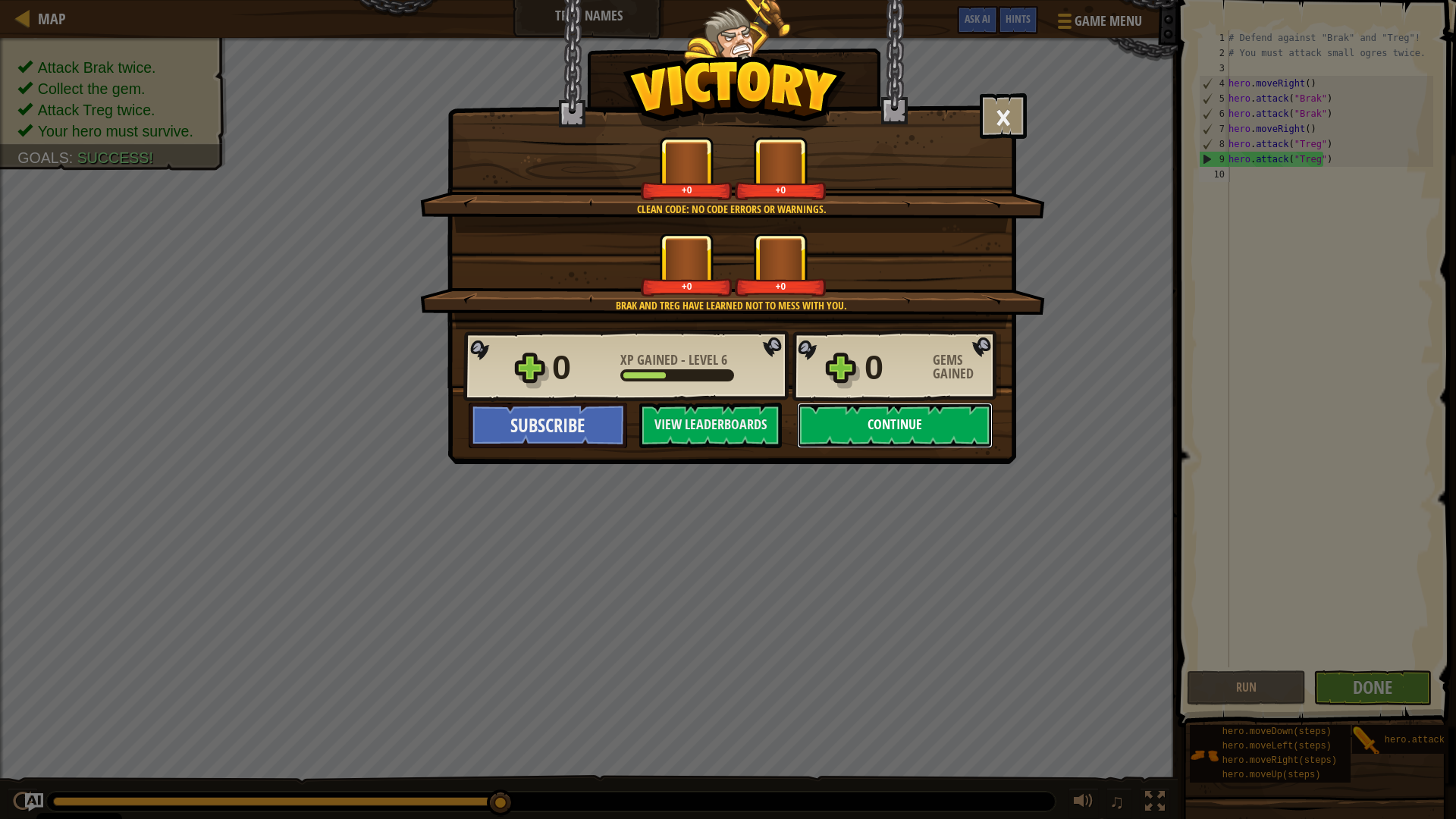
click at [857, 428] on button "Continue" at bounding box center [895, 425] width 196 height 46
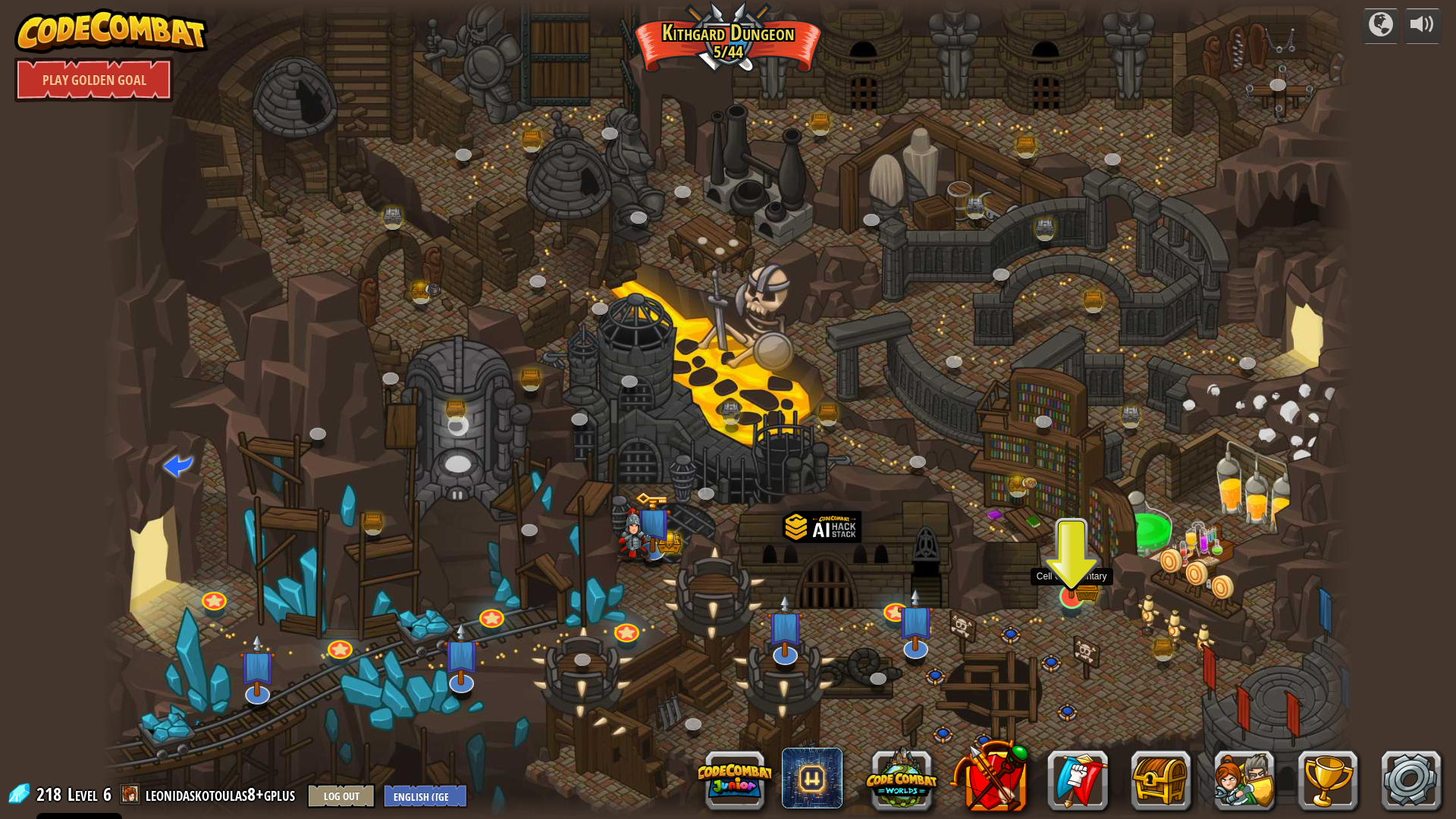
click at [1063, 572] on img at bounding box center [1072, 561] width 21 height 21
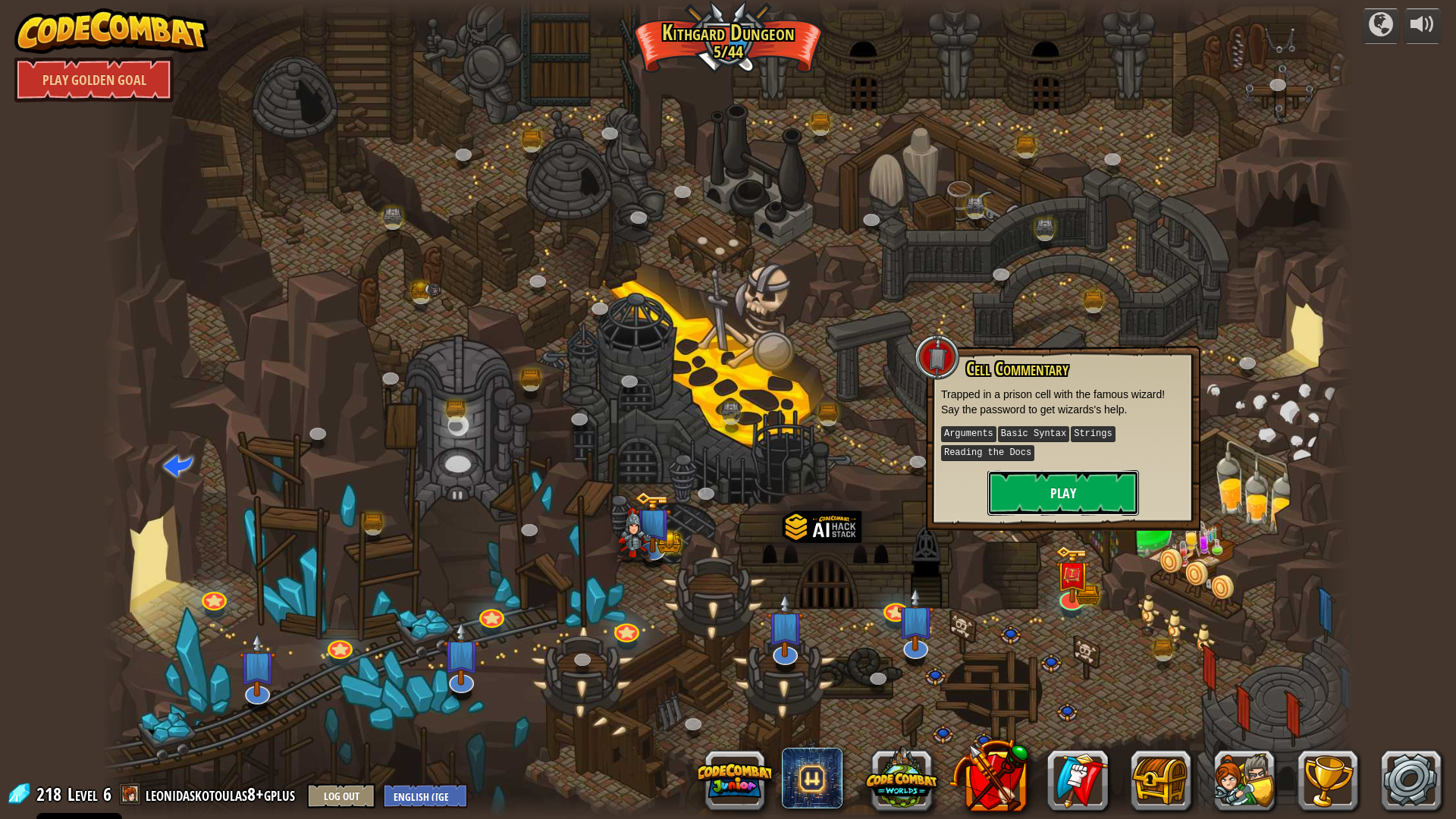
click at [1091, 483] on button "Play" at bounding box center [1062, 492] width 151 height 46
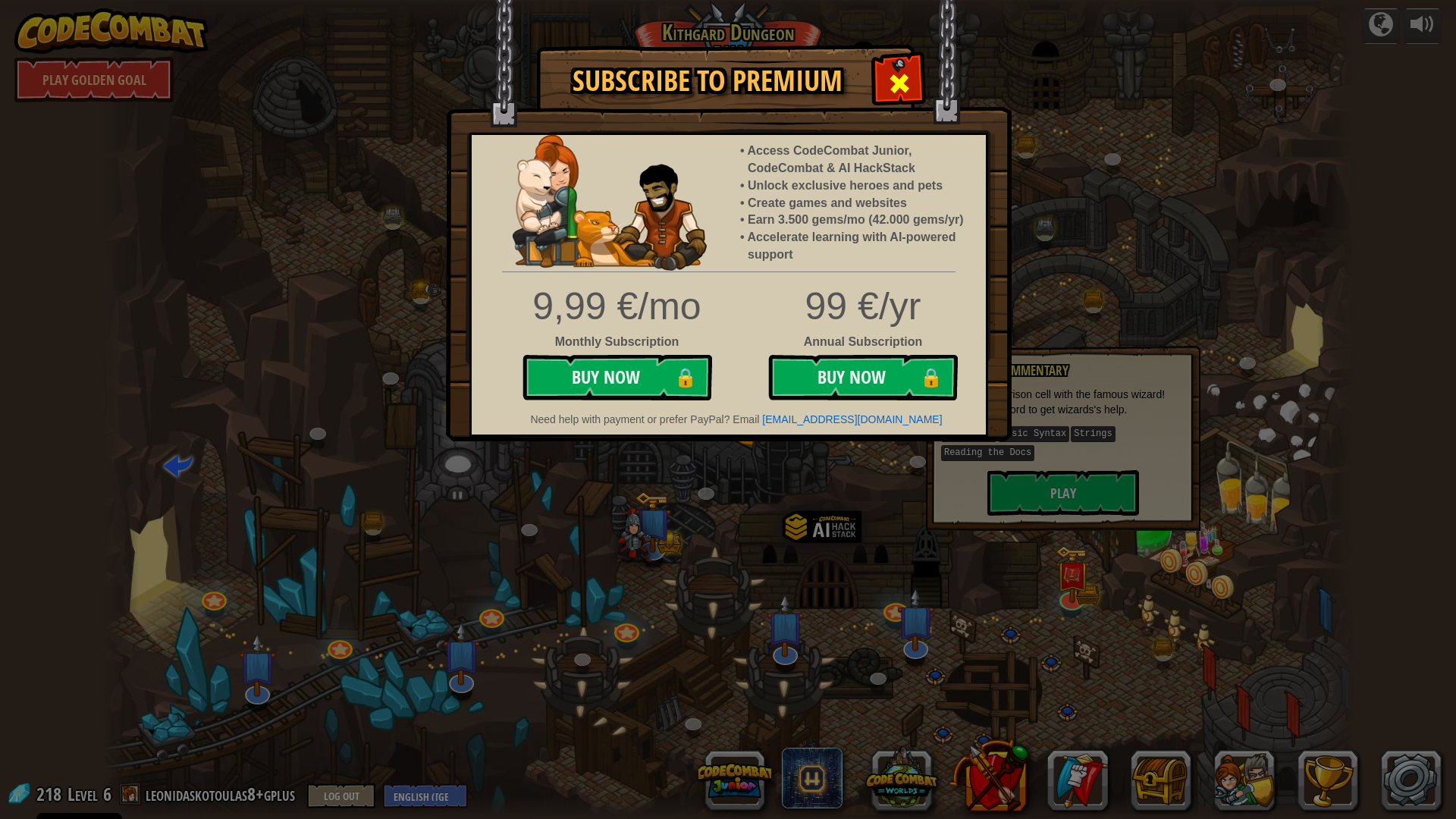
click at [908, 73] on span at bounding box center [899, 83] width 24 height 24
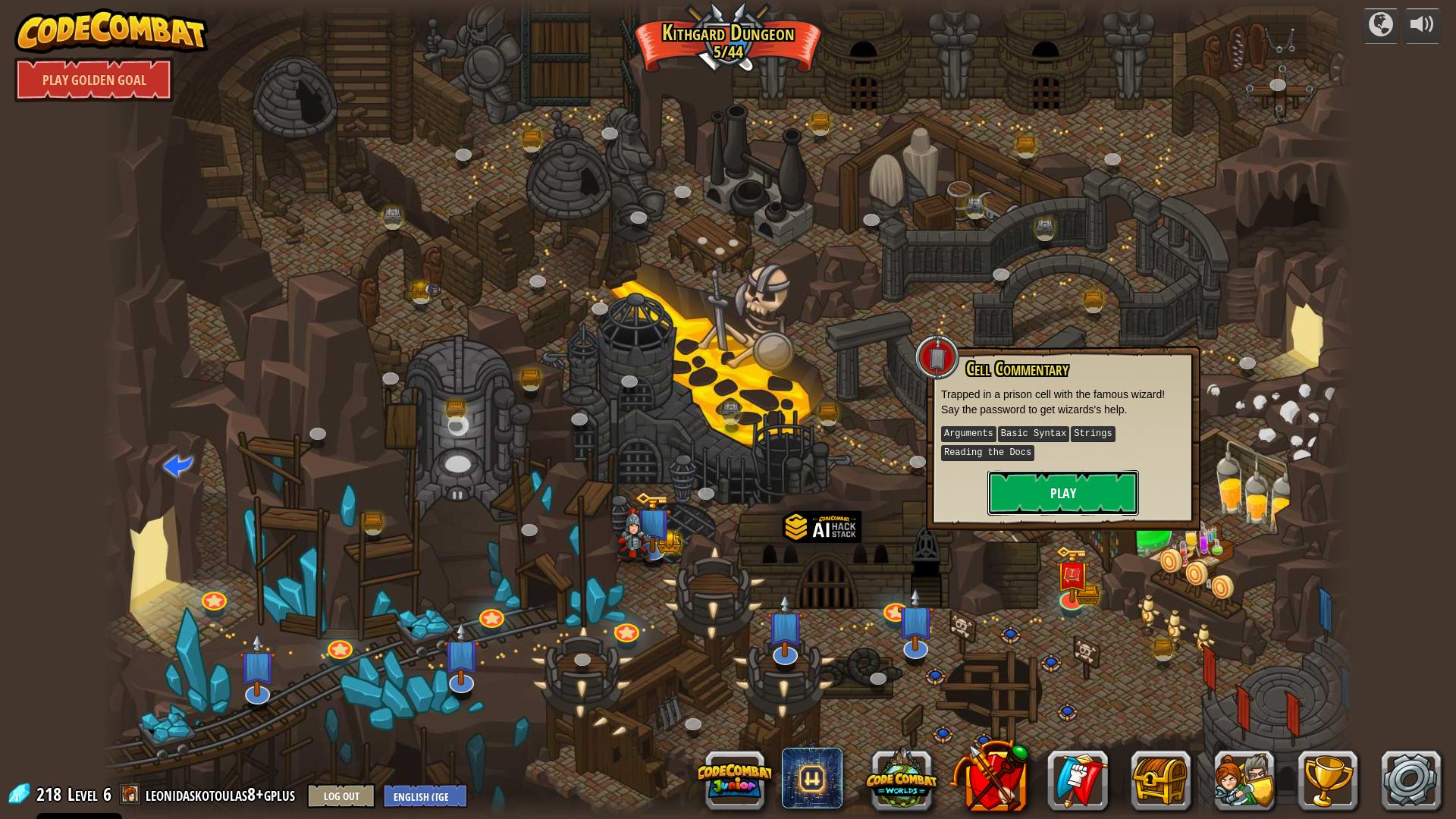
click at [1034, 479] on button "Play" at bounding box center [1062, 492] width 151 height 46
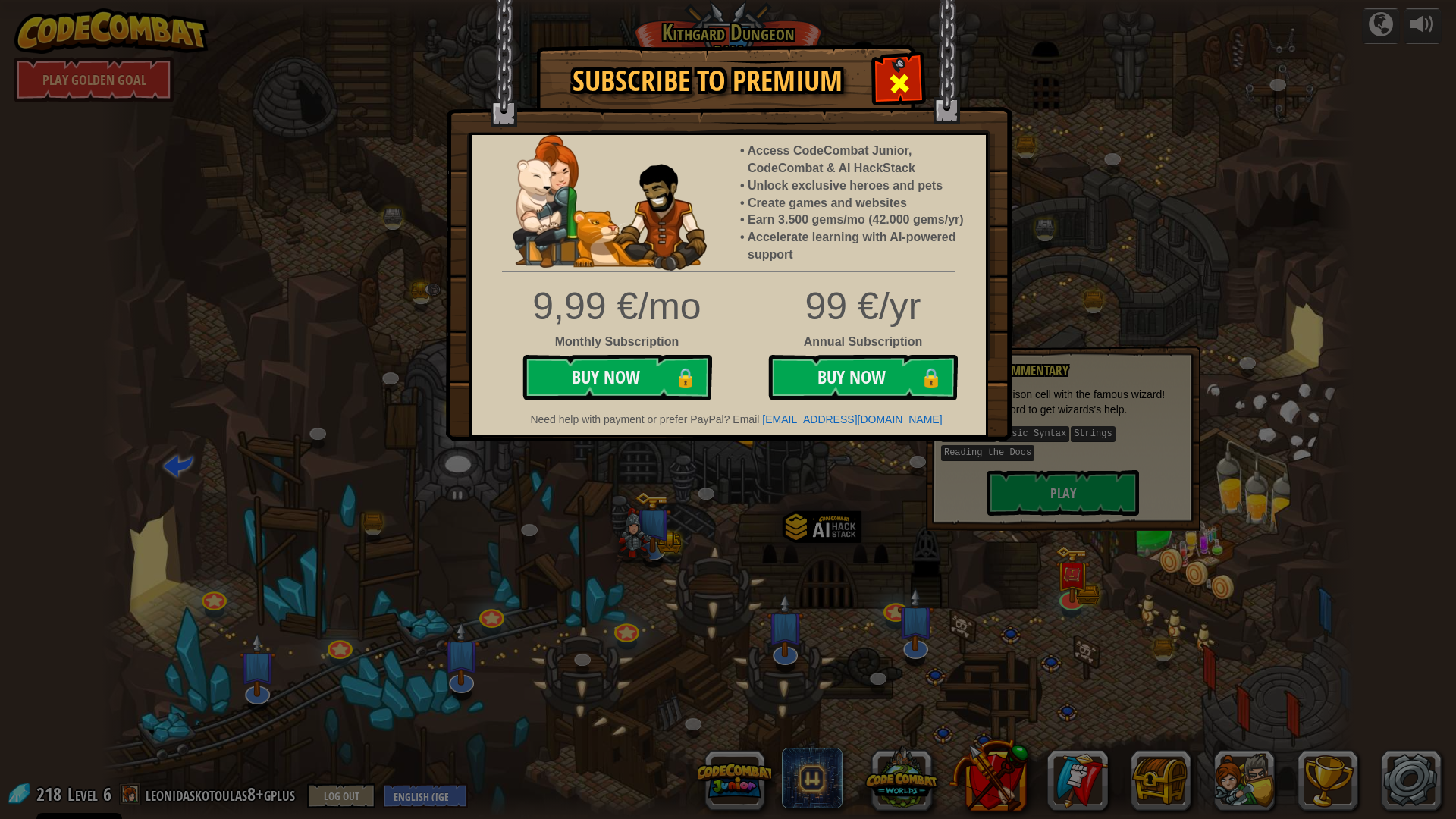
click at [908, 90] on span at bounding box center [899, 83] width 24 height 24
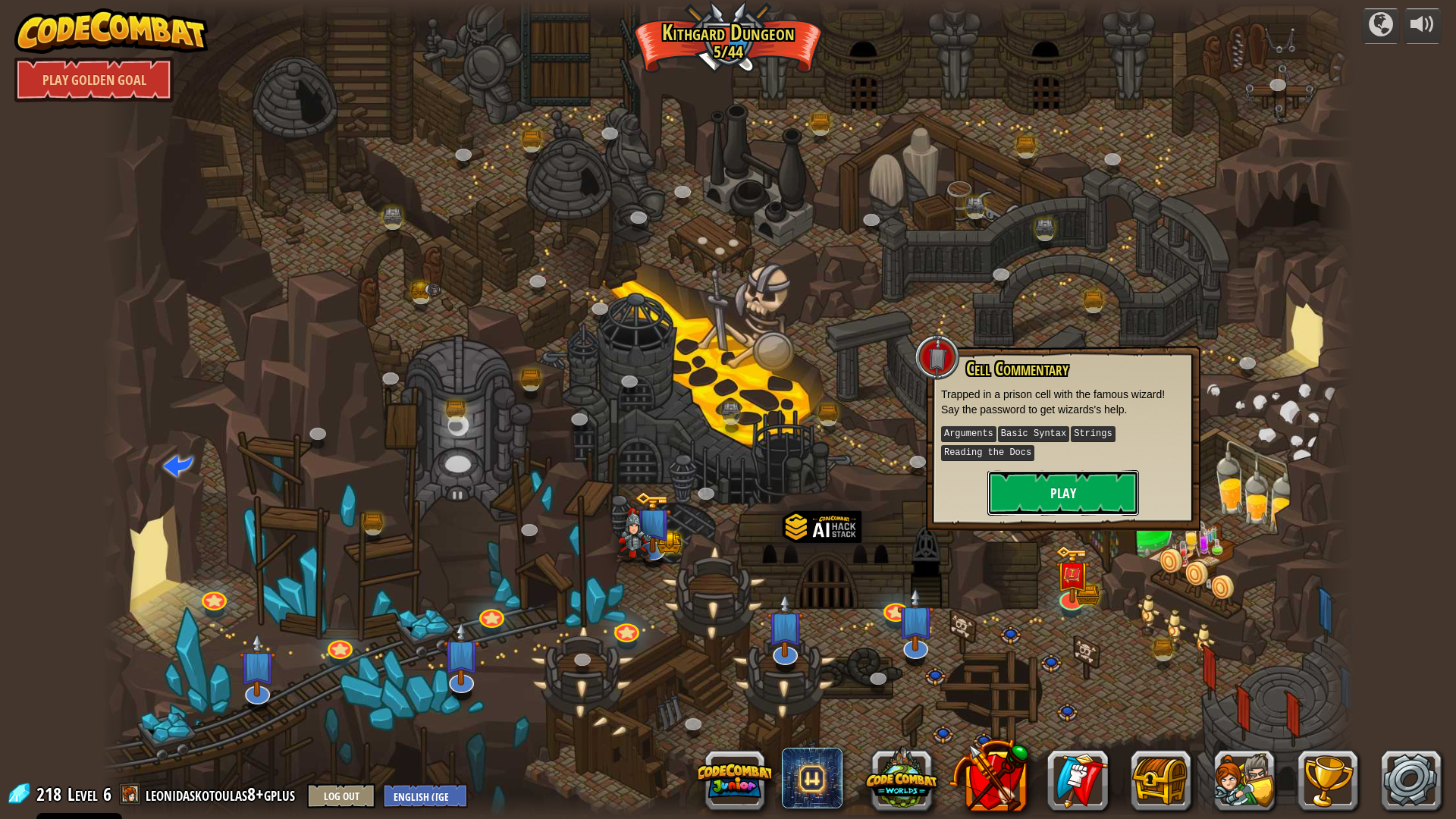
click at [1092, 503] on button "Play" at bounding box center [1062, 492] width 151 height 46
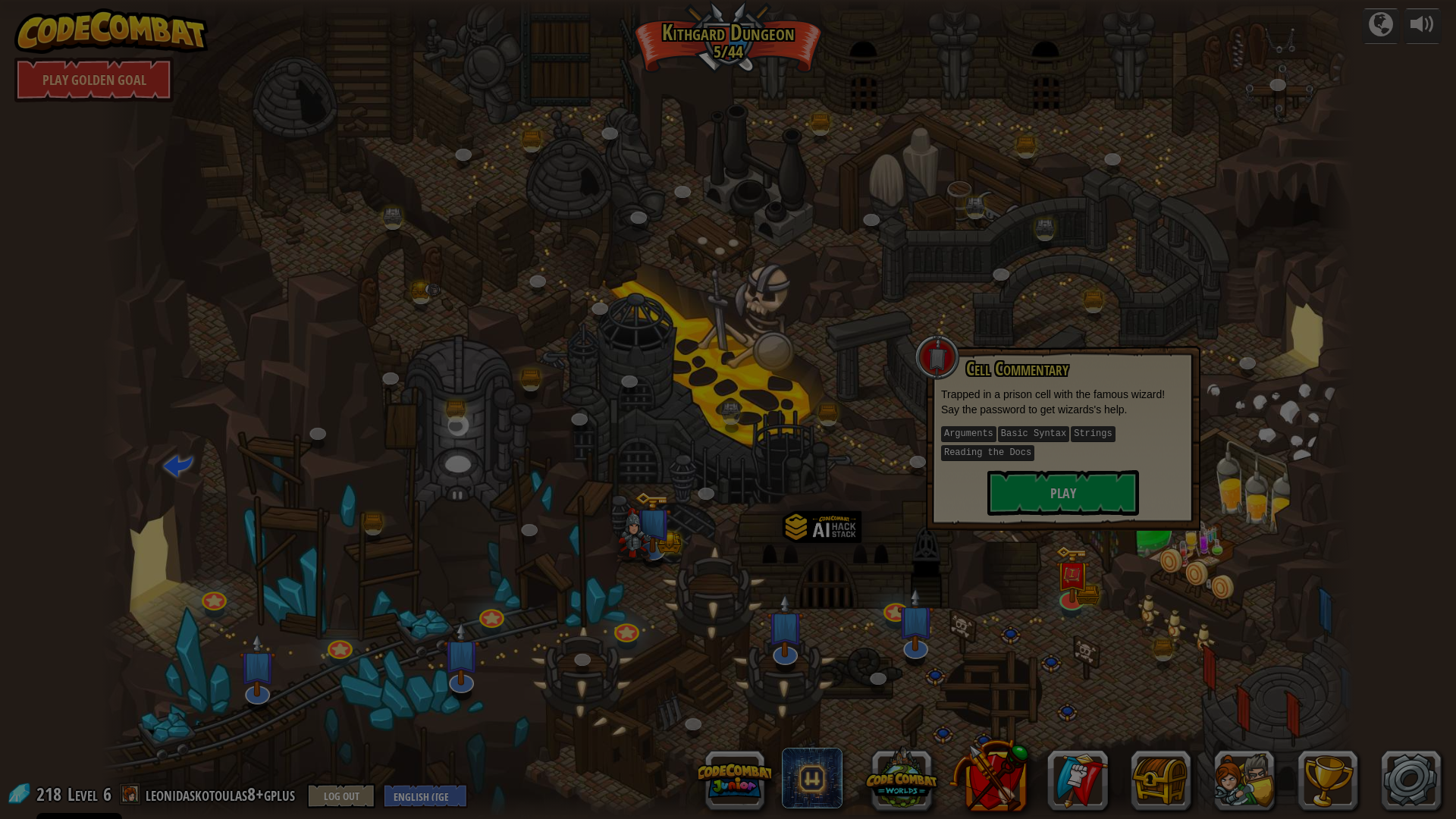
click at [1092, 503] on div at bounding box center [728, 409] width 1456 height 819
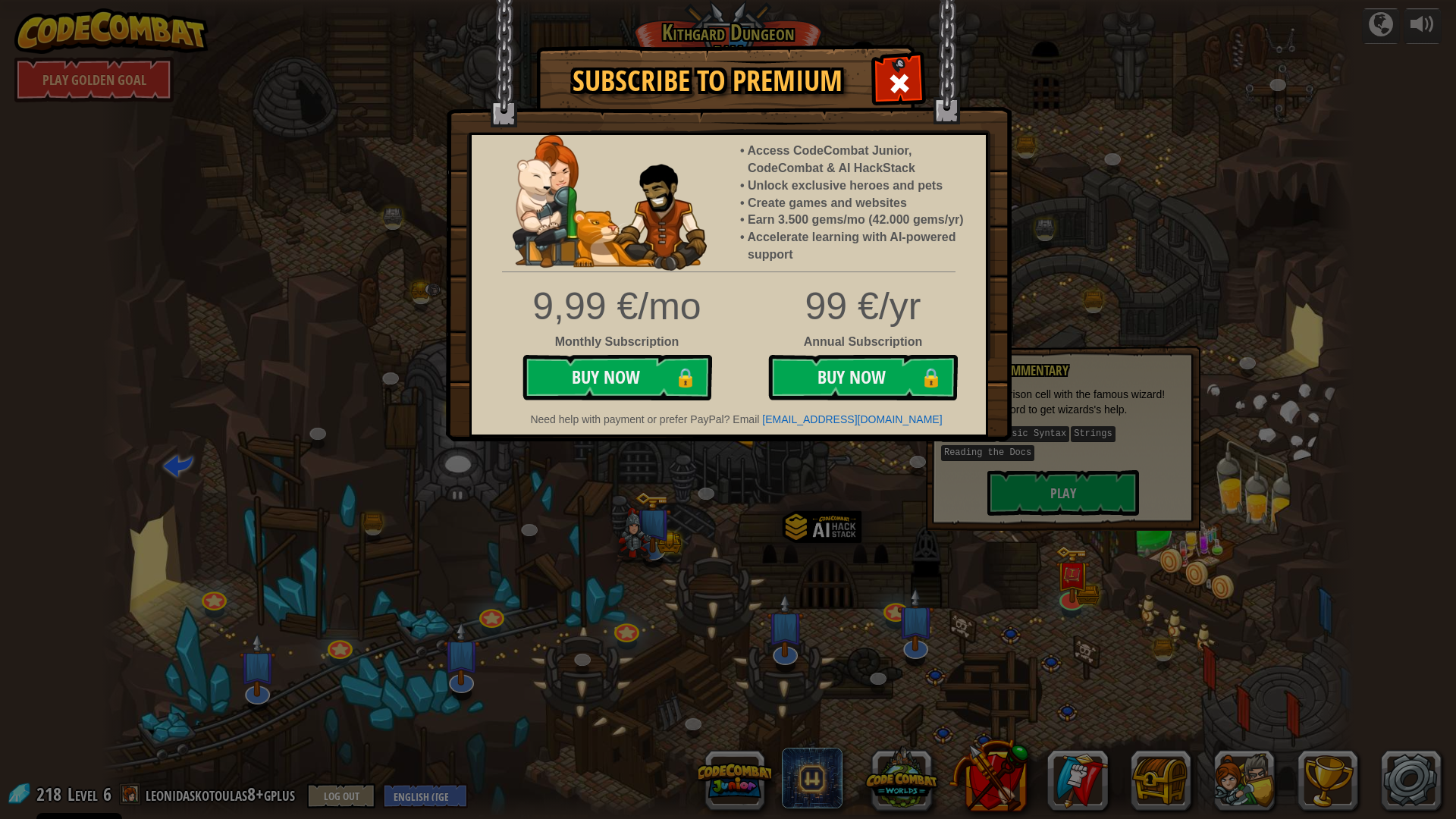
click at [897, 76] on div at bounding box center [898, 81] width 48 height 48
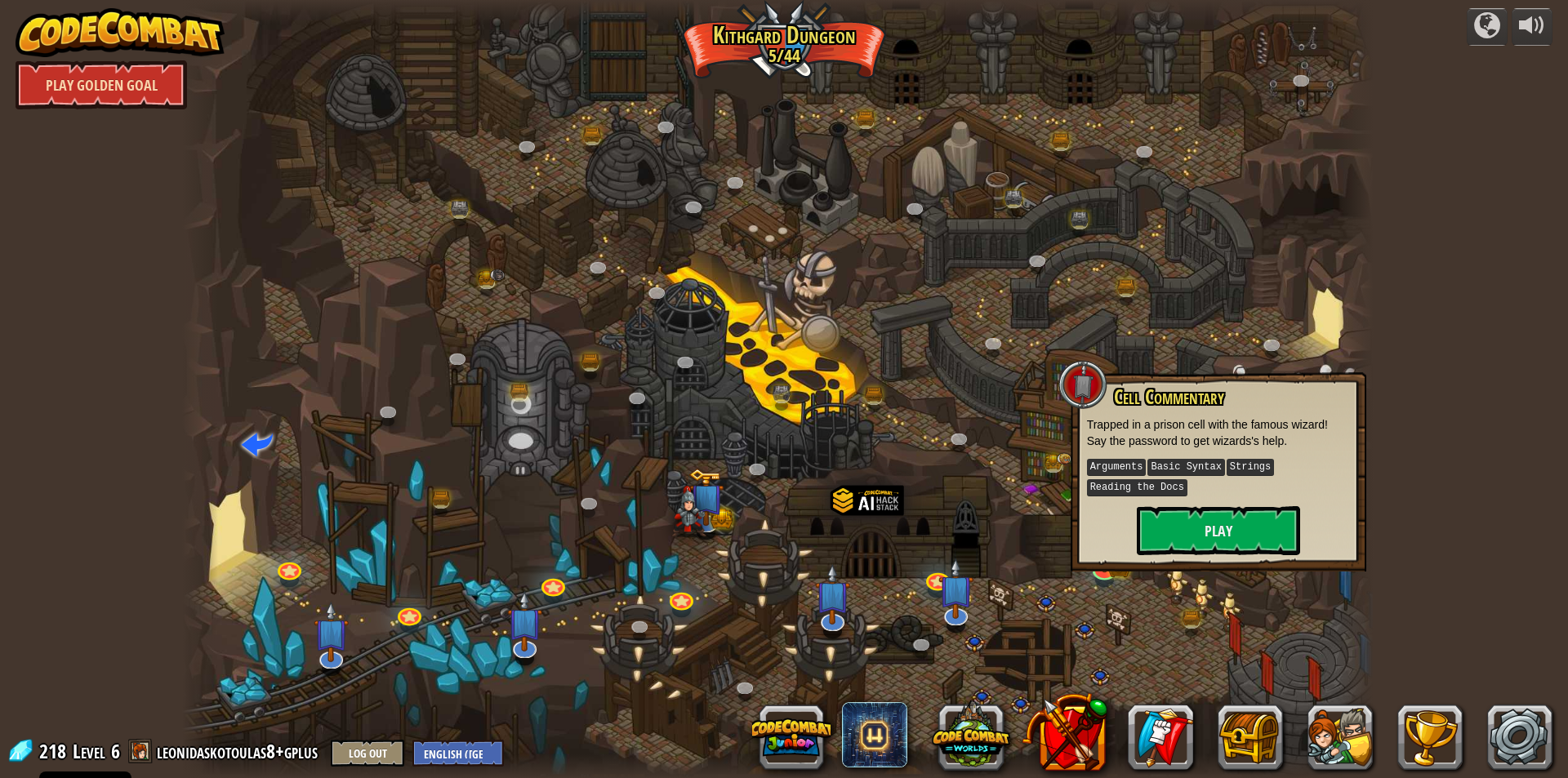
click at [110, 96] on link "Play Golden Goal" at bounding box center [102, 85] width 171 height 49
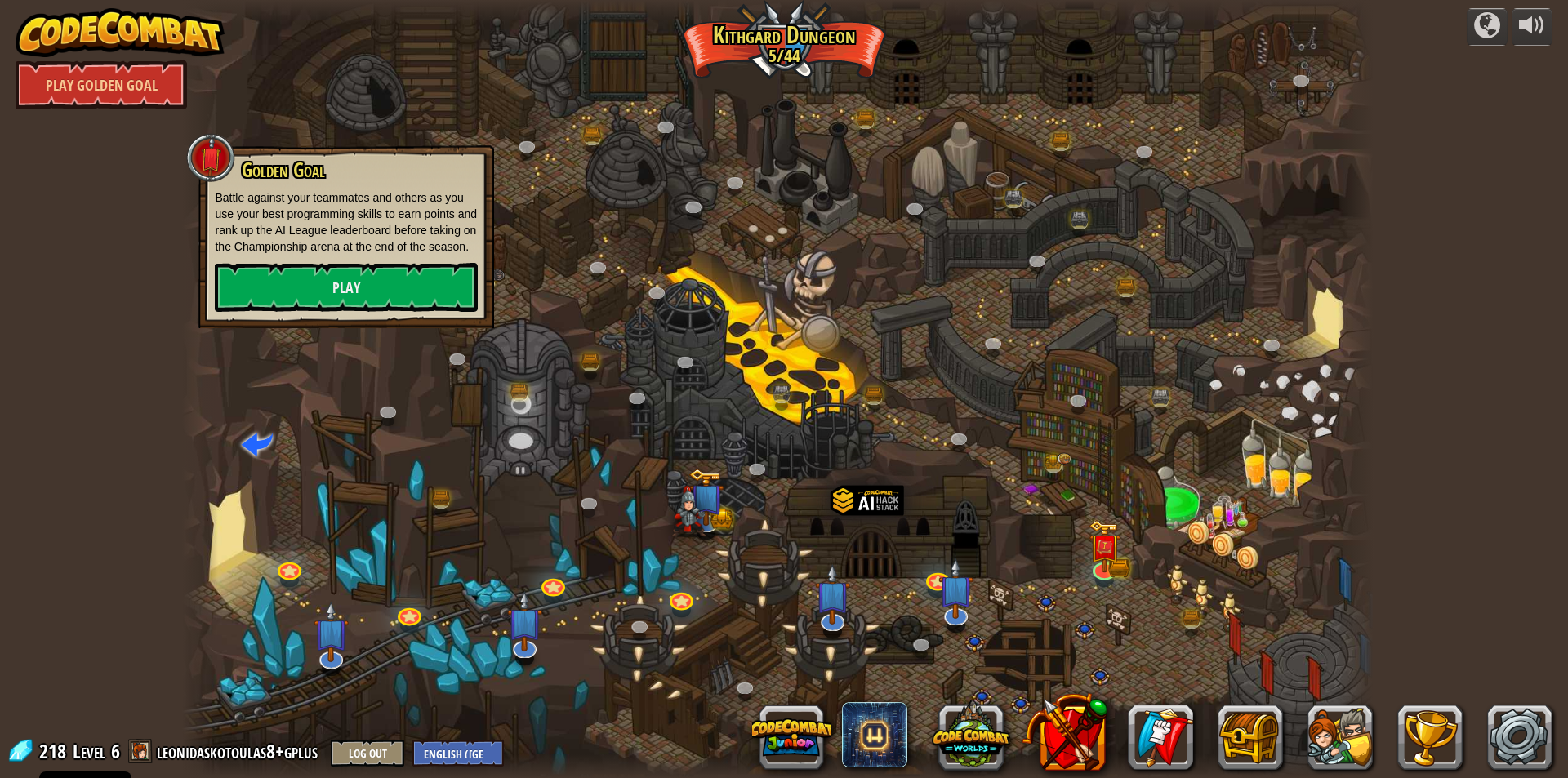
click at [200, 161] on div at bounding box center [211, 157] width 49 height 49
click at [211, 162] on div at bounding box center [211, 157] width 49 height 49
